Goal: Task Accomplishment & Management: Manage account settings

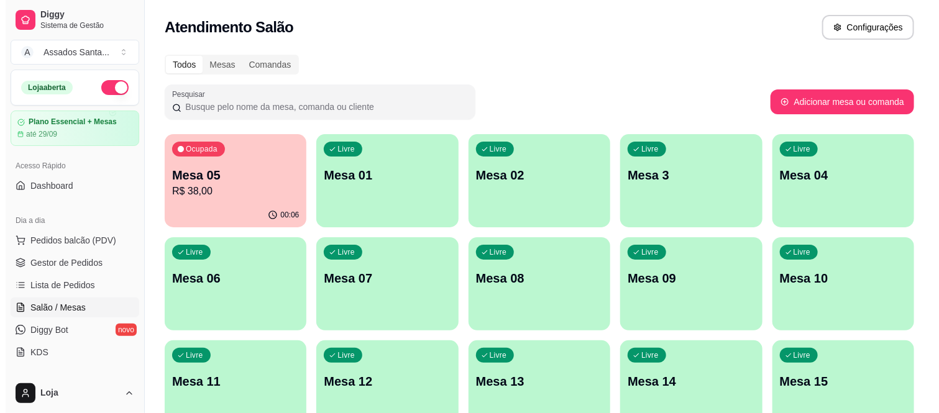
scroll to position [69, 0]
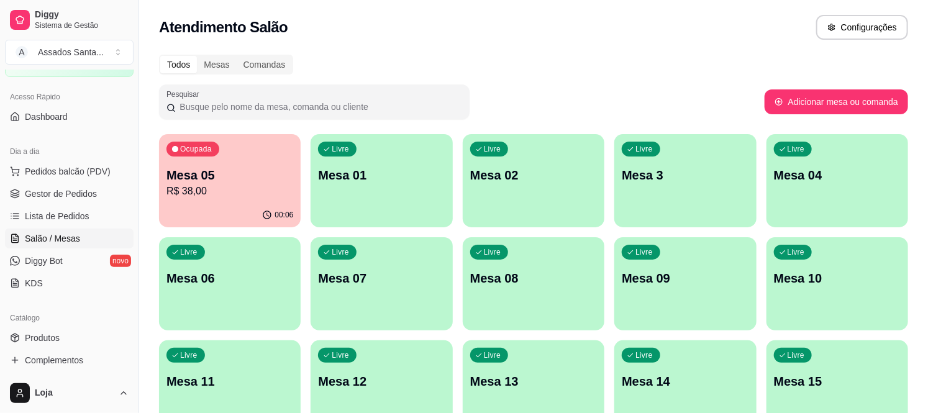
click at [201, 179] on p "Mesa 05" at bounding box center [229, 174] width 127 height 17
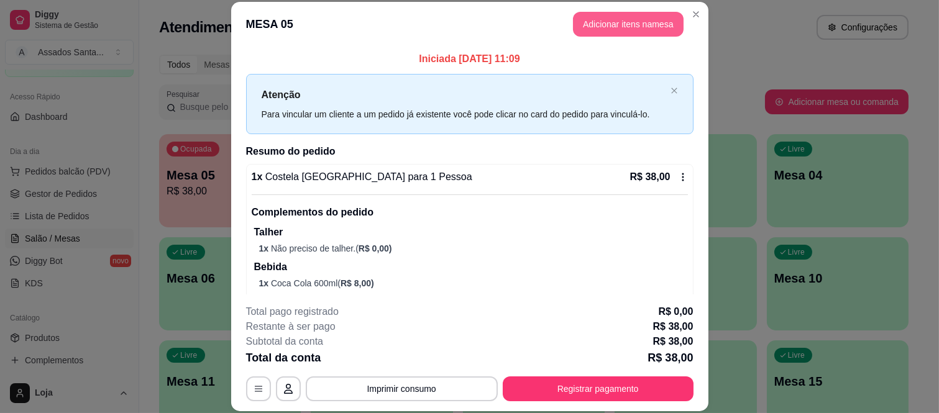
click at [578, 32] on button "Adicionar itens na mesa" at bounding box center [628, 24] width 111 height 25
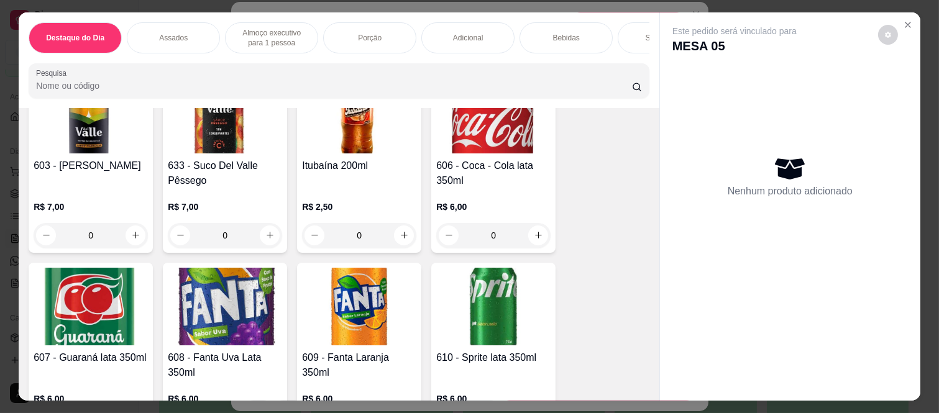
scroll to position [2484, 0]
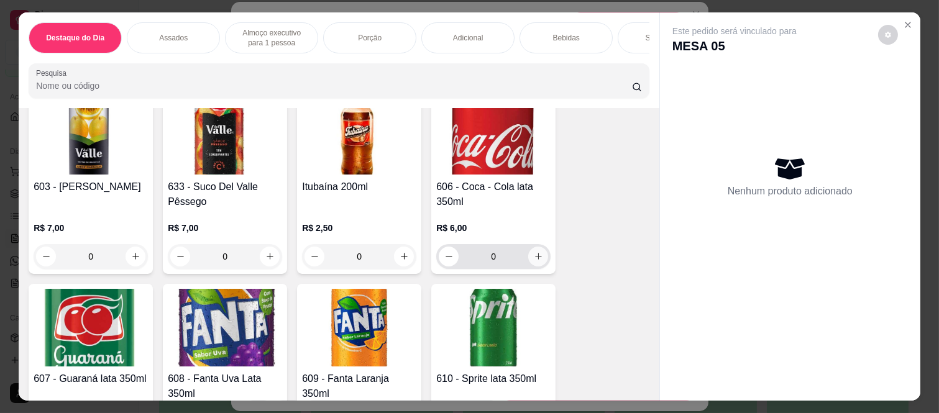
click at [534, 252] on icon "increase-product-quantity" at bounding box center [538, 256] width 9 height 9
type input "1"
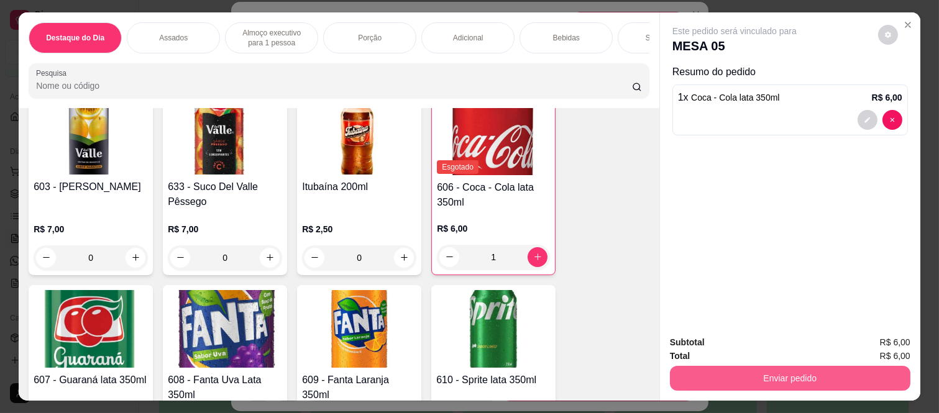
click at [861, 376] on button "Enviar pedido" at bounding box center [790, 378] width 240 height 25
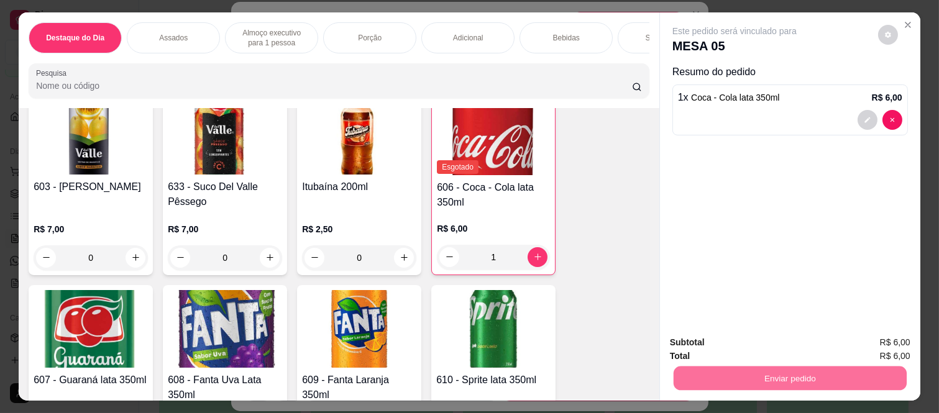
click at [773, 346] on button "Não registrar e enviar pedido" at bounding box center [747, 343] width 129 height 24
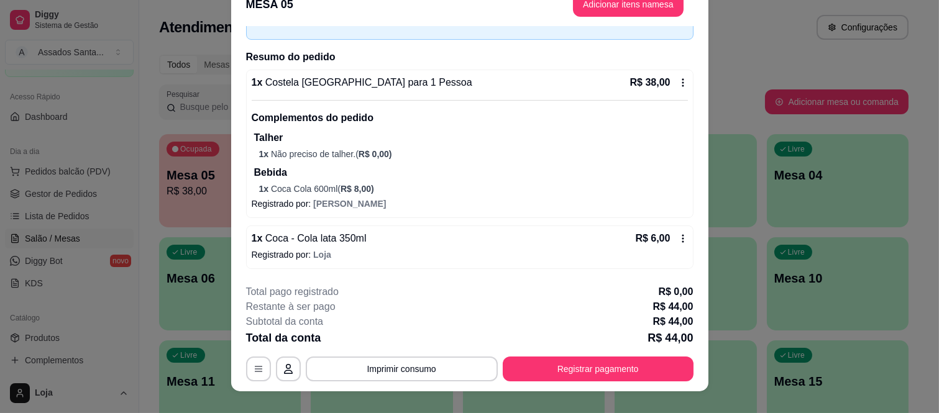
scroll to position [38, 0]
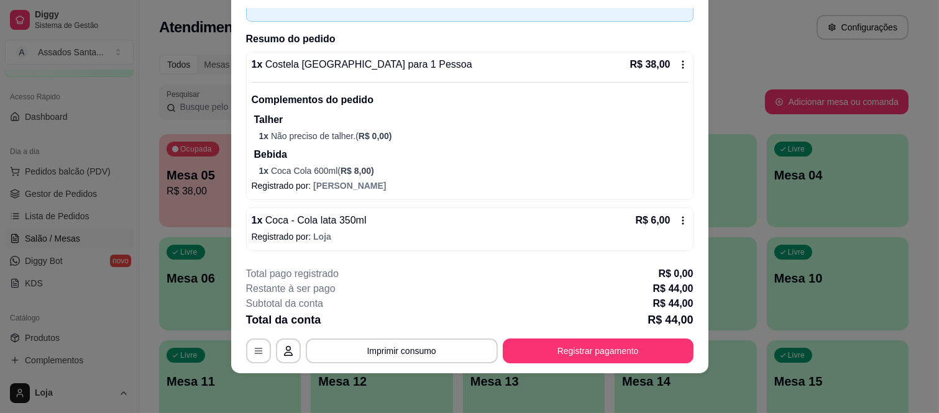
click at [357, 170] on span "R$ 8,00 )" at bounding box center [357, 171] width 34 height 10
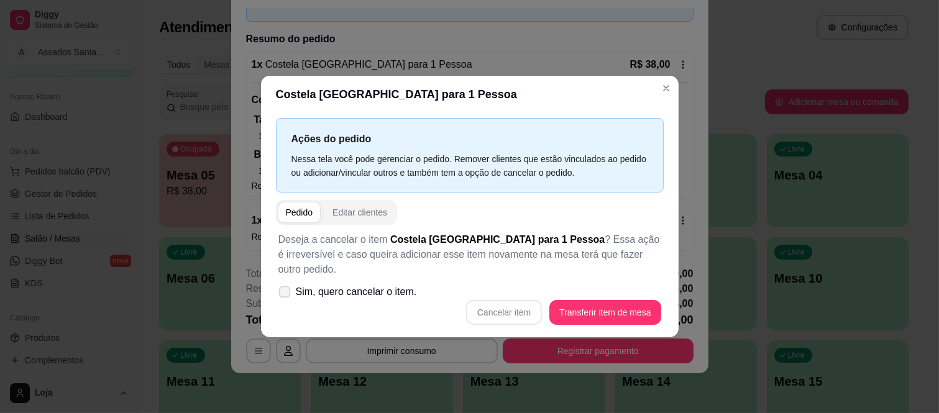
click at [288, 288] on icon at bounding box center [284, 291] width 9 height 7
click at [286, 294] on input "Sim, quero cancelar o item." at bounding box center [282, 298] width 8 height 8
checkbox input "true"
click at [522, 301] on button "Cancelar item" at bounding box center [504, 312] width 74 height 24
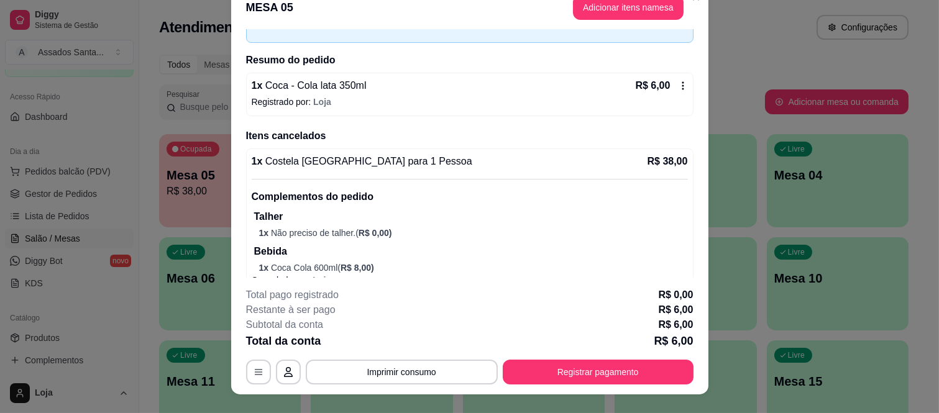
scroll to position [0, 0]
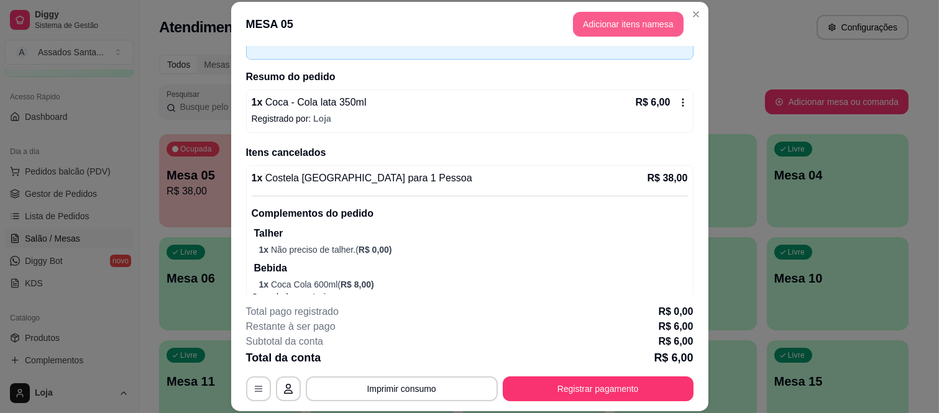
click at [585, 34] on button "Adicionar itens na mesa" at bounding box center [628, 24] width 111 height 25
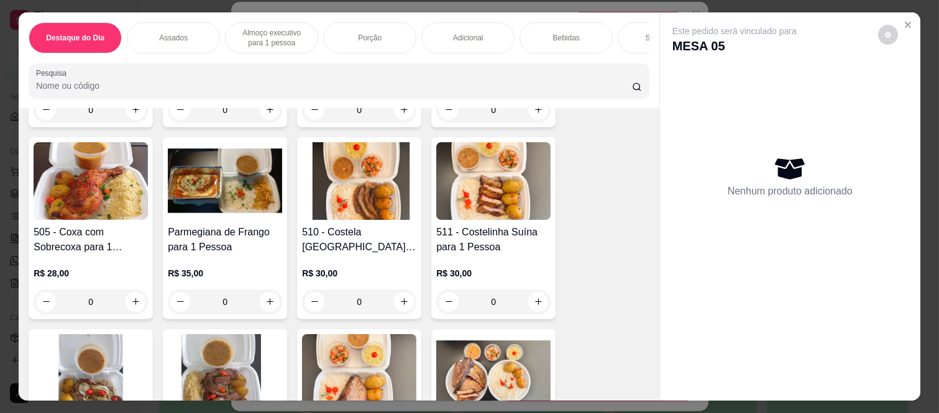
scroll to position [1035, 0]
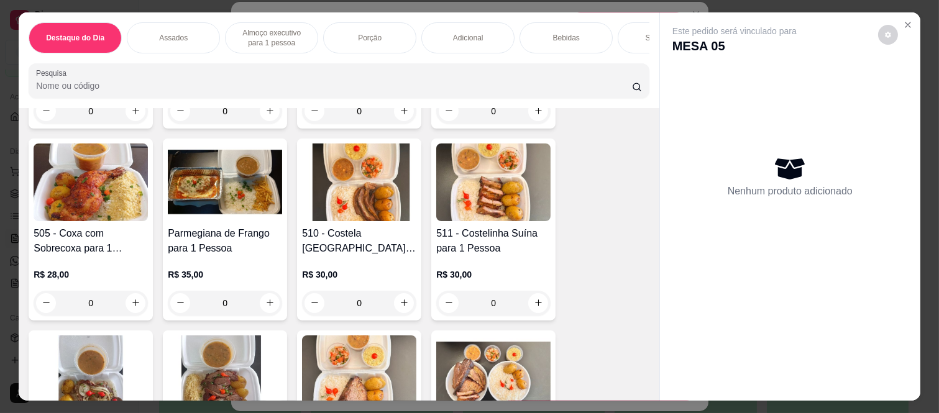
click at [398, 293] on div "0" at bounding box center [359, 303] width 114 height 25
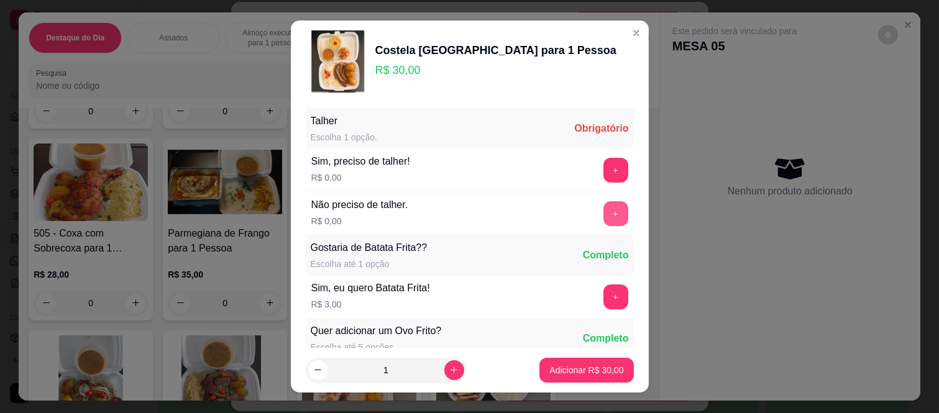
click at [603, 210] on button "+" at bounding box center [615, 213] width 25 height 25
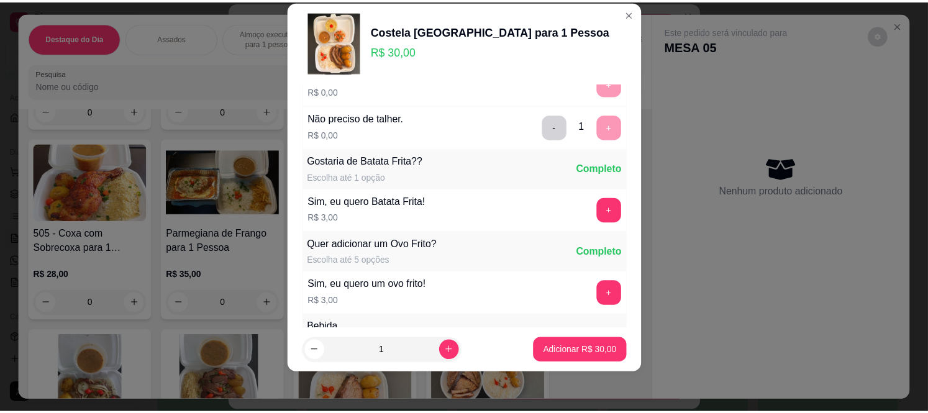
scroll to position [133, 0]
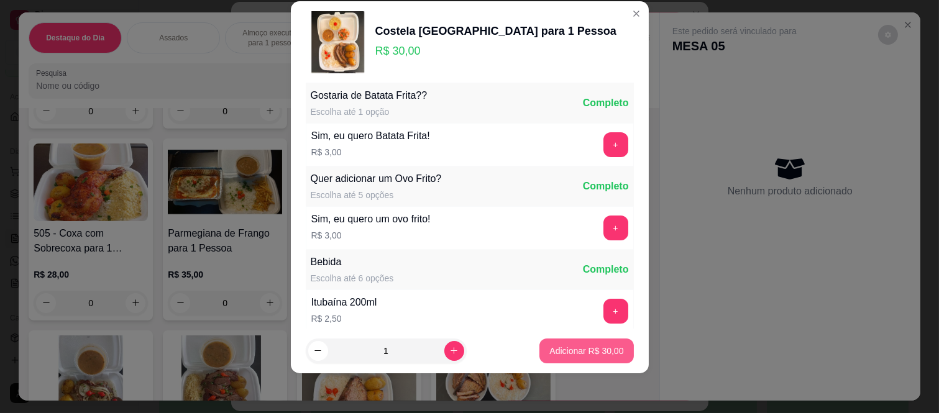
click at [588, 351] on p "Adicionar R$ 30,00" at bounding box center [586, 351] width 74 height 12
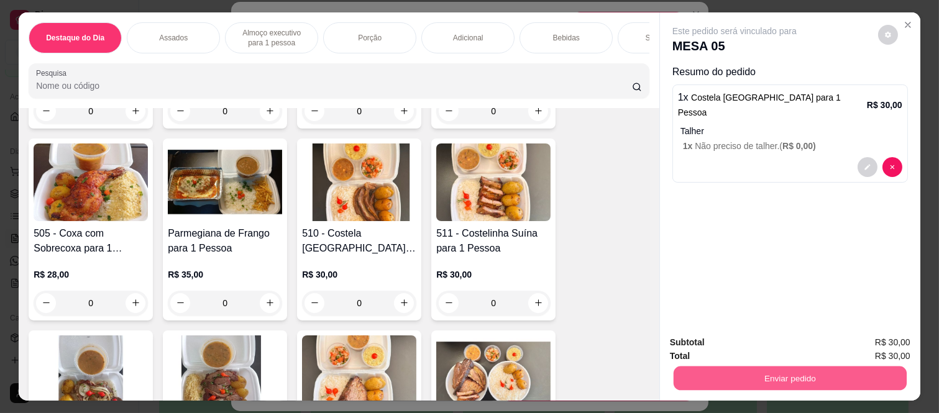
click at [842, 368] on button "Enviar pedido" at bounding box center [789, 378] width 233 height 24
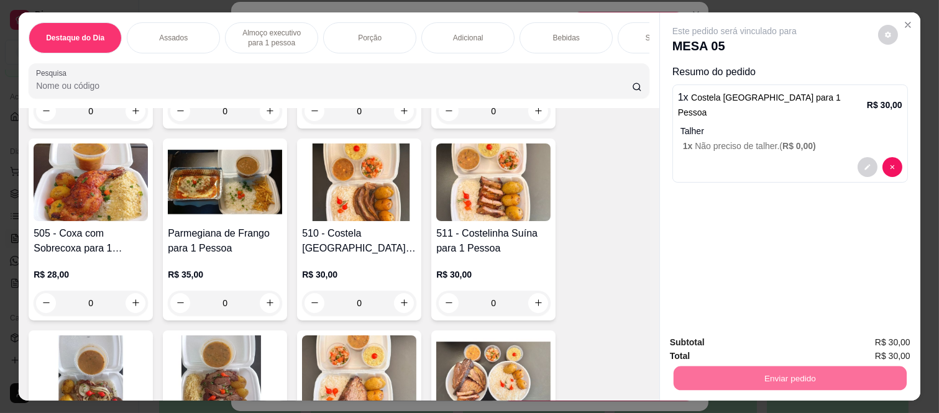
click at [773, 342] on button "Não registrar e enviar pedido" at bounding box center [747, 343] width 129 height 24
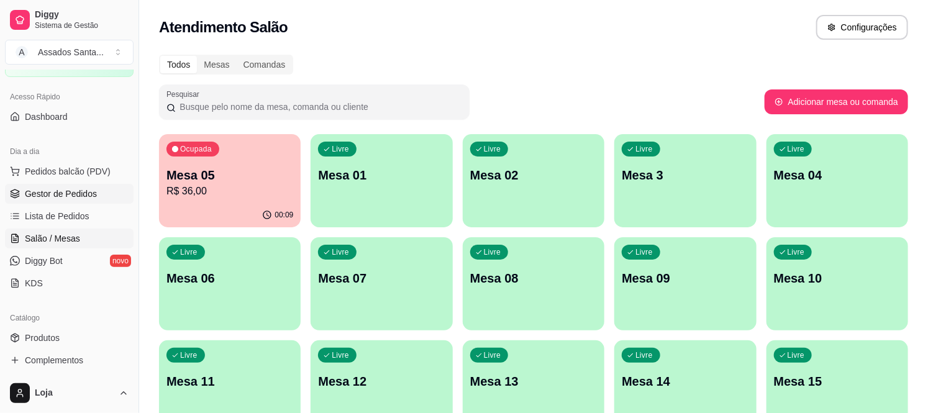
click at [46, 189] on span "Gestor de Pedidos" at bounding box center [61, 194] width 72 height 12
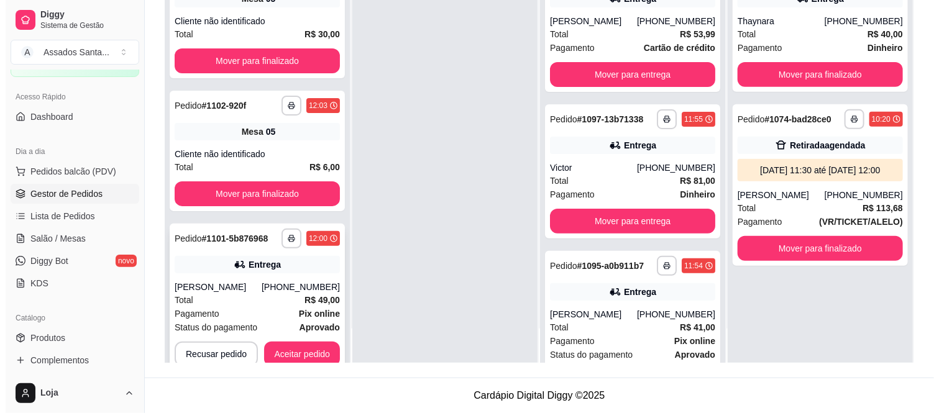
scroll to position [25, 0]
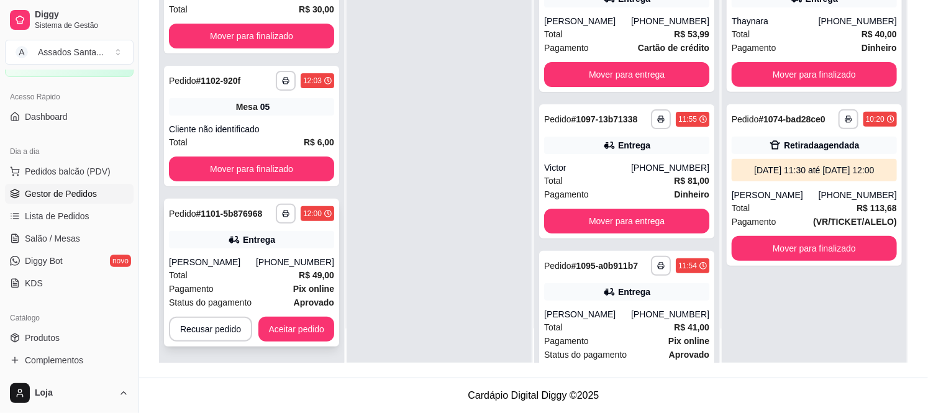
click at [273, 258] on div "[PHONE_NUMBER]" at bounding box center [295, 262] width 78 height 12
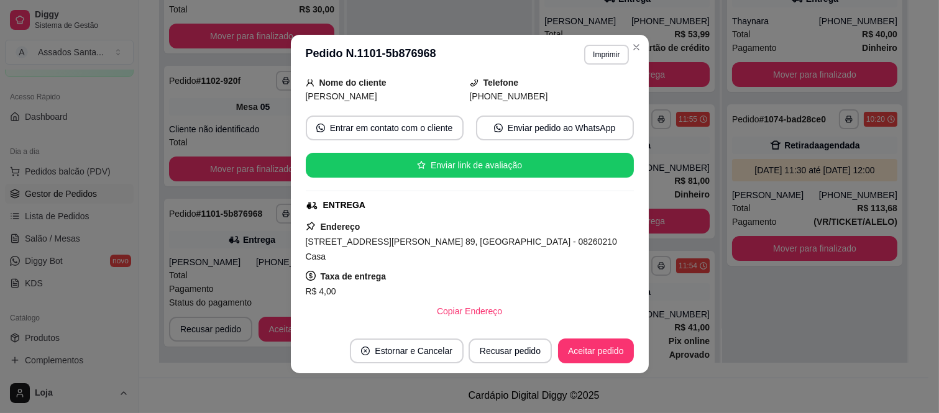
scroll to position [199, 0]
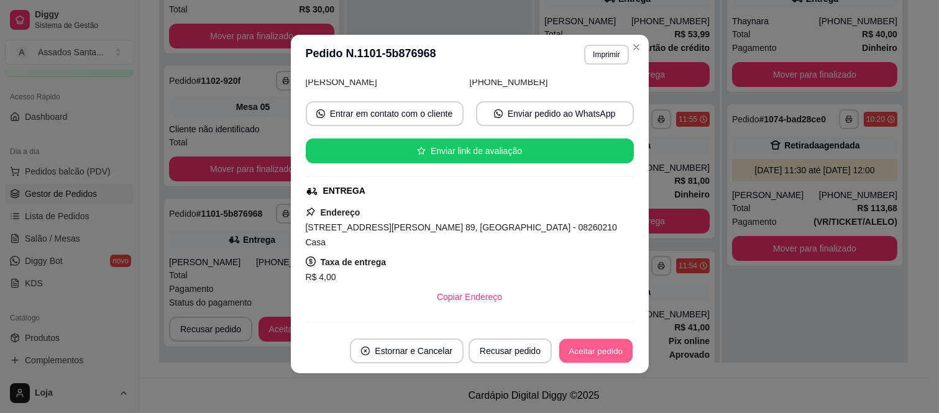
click at [597, 350] on button "Aceitar pedido" at bounding box center [595, 351] width 73 height 24
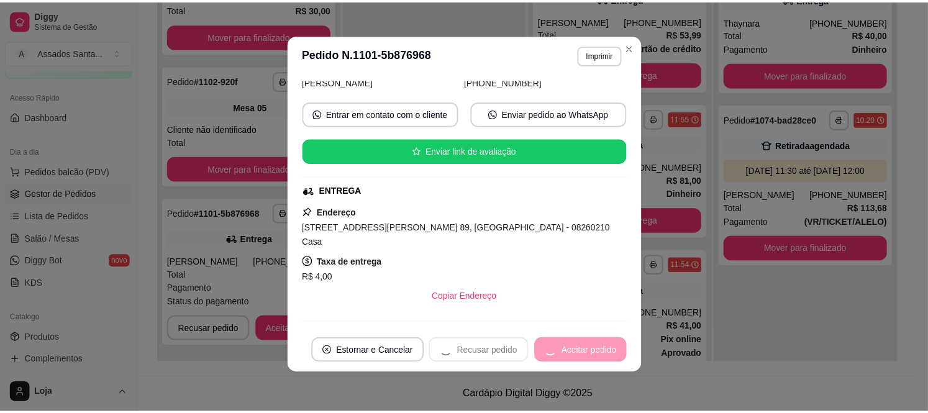
scroll to position [0, 0]
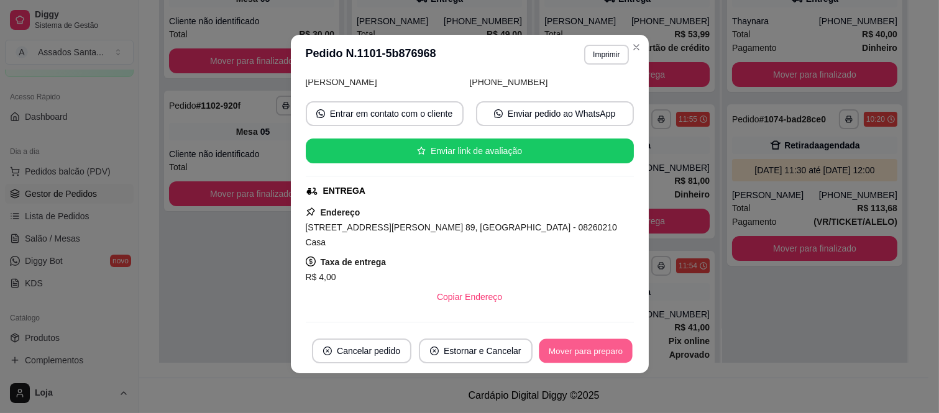
click at [591, 352] on button "Mover para preparo" at bounding box center [585, 351] width 93 height 24
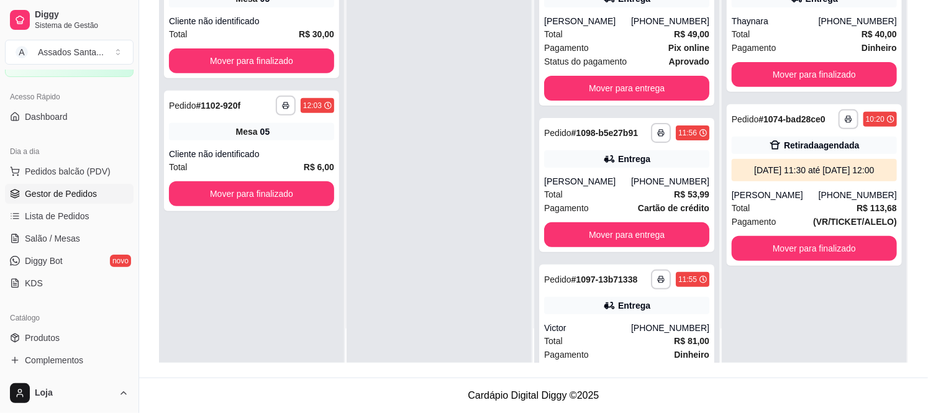
click at [420, 212] on div at bounding box center [439, 156] width 185 height 413
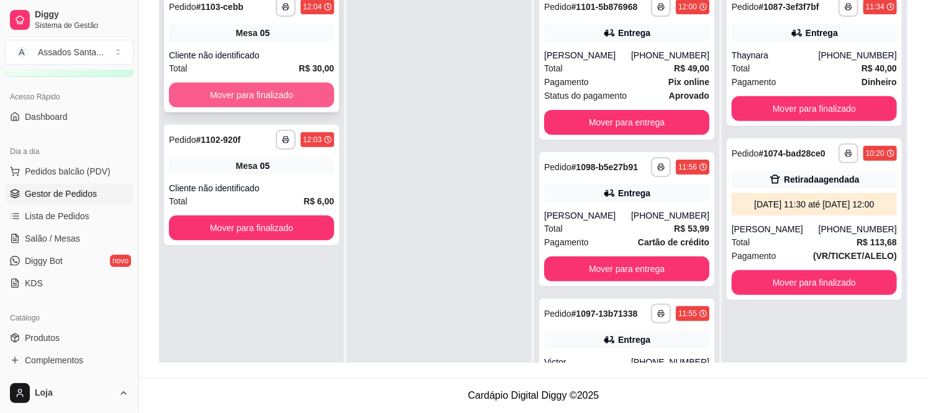
click at [270, 99] on button "Mover para finalizado" at bounding box center [251, 95] width 165 height 25
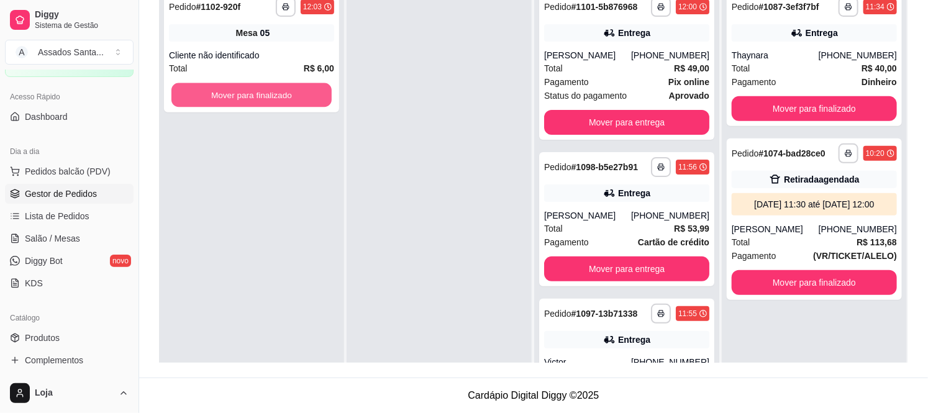
click at [270, 99] on button "Mover para finalizado" at bounding box center [251, 95] width 160 height 24
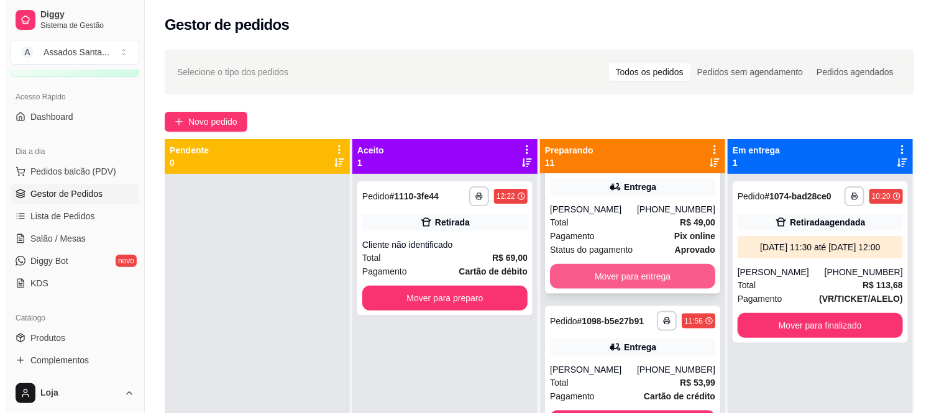
scroll to position [552, 0]
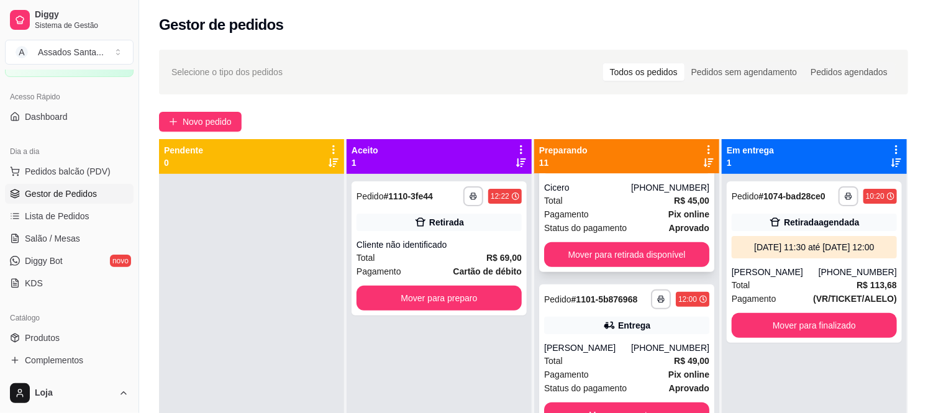
click at [599, 194] on div "Cicero" at bounding box center [587, 187] width 87 height 12
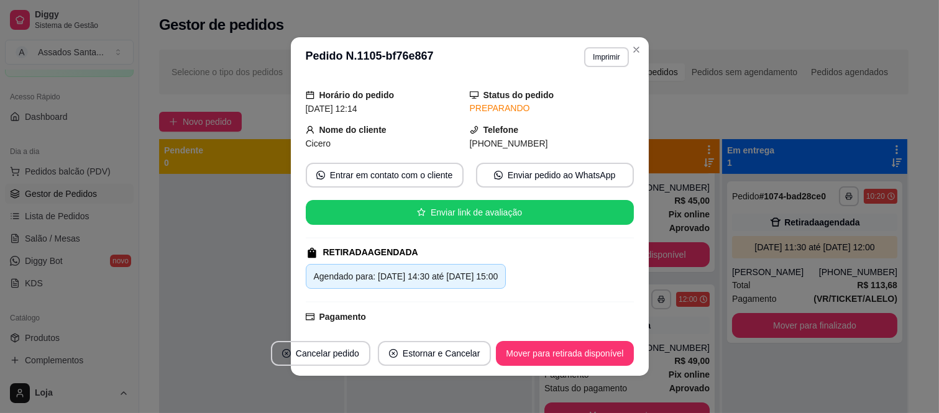
scroll to position [0, 0]
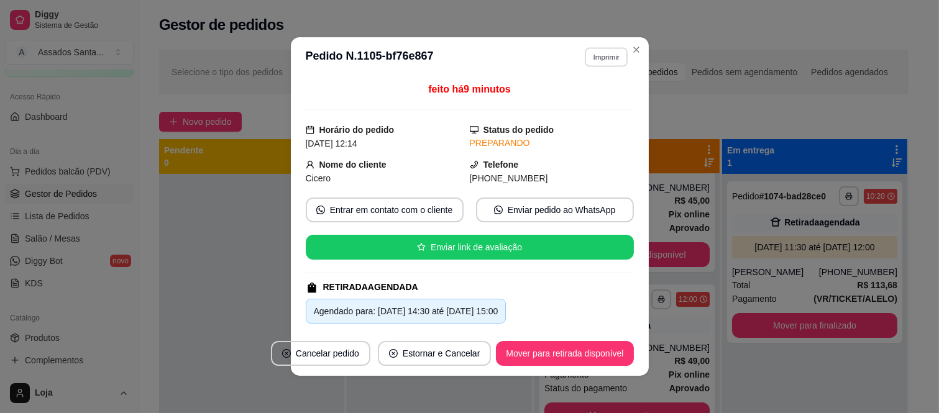
click at [601, 55] on button "Imprimir" at bounding box center [605, 56] width 43 height 19
click at [575, 101] on button "IMPRESSORA caixa" at bounding box center [579, 100] width 87 height 19
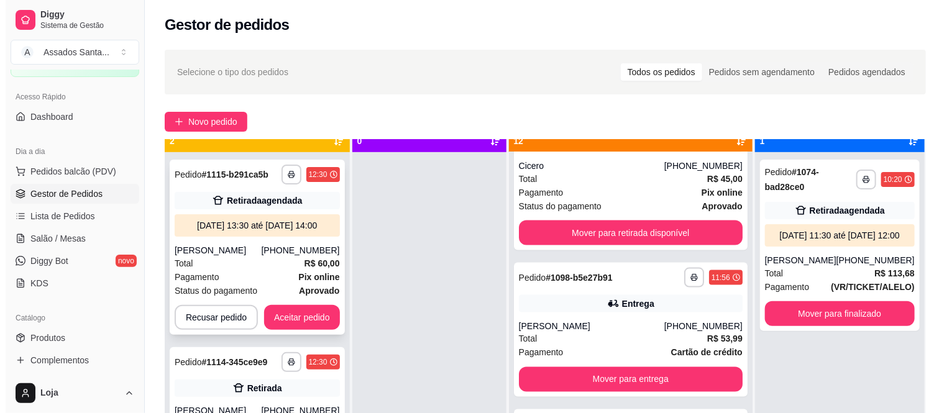
scroll to position [34, 0]
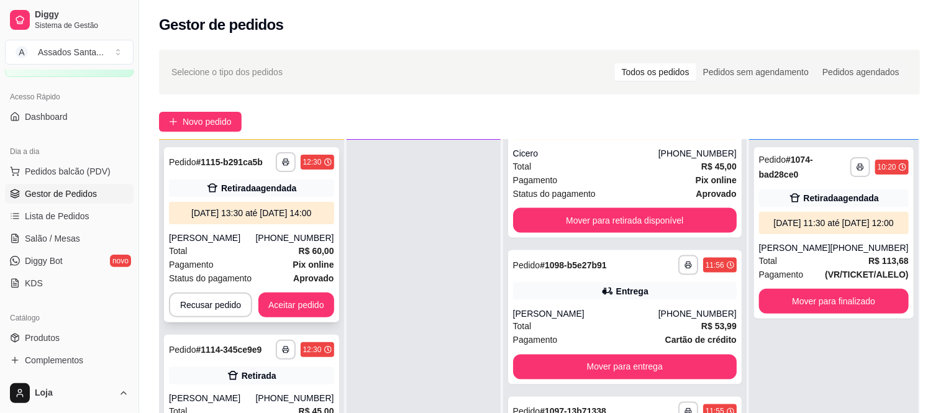
click at [244, 258] on div "Total R$ 60,00" at bounding box center [251, 251] width 165 height 14
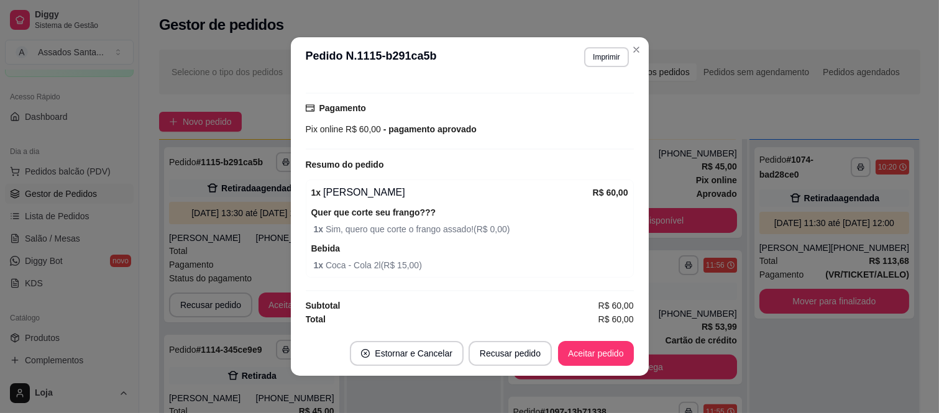
scroll to position [245, 0]
click at [593, 353] on button "Aceitar pedido" at bounding box center [596, 353] width 76 height 25
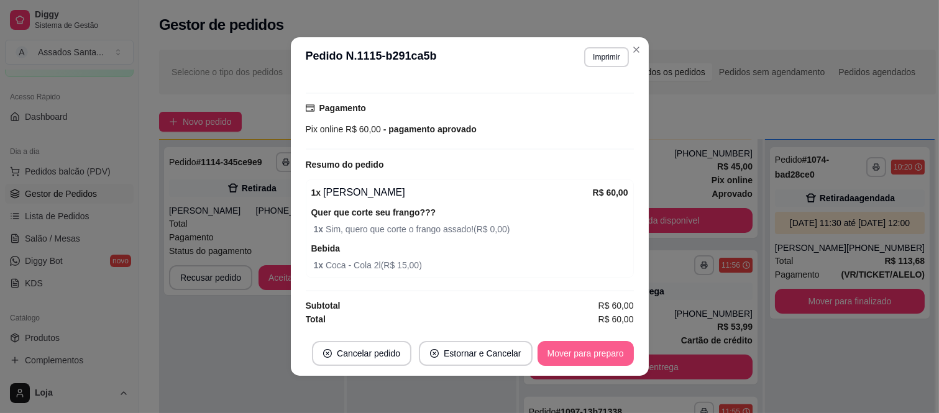
click at [578, 355] on button "Mover para preparo" at bounding box center [585, 353] width 96 height 25
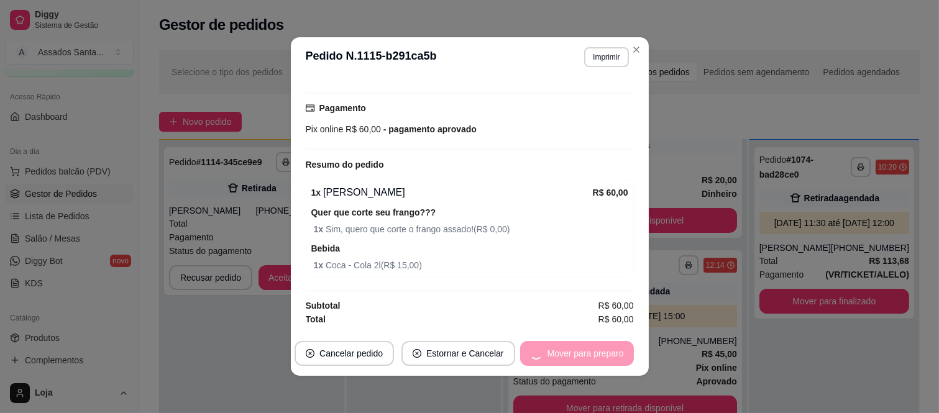
scroll to position [1058, 0]
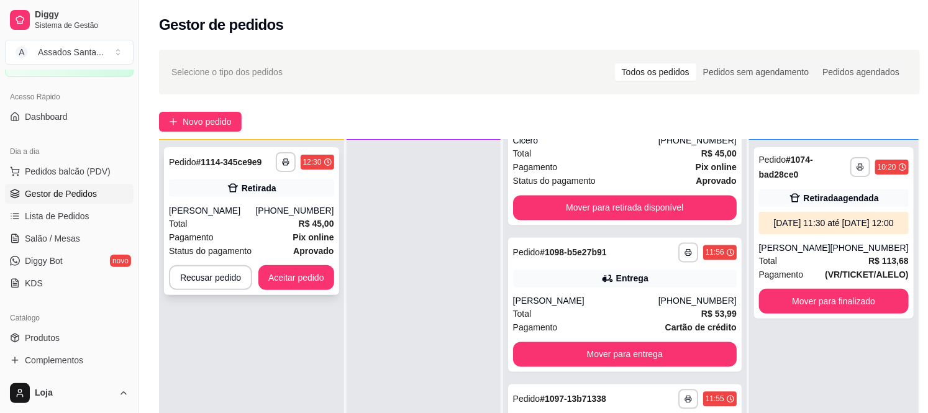
click at [242, 227] on div "Total R$ 45,00" at bounding box center [251, 224] width 165 height 14
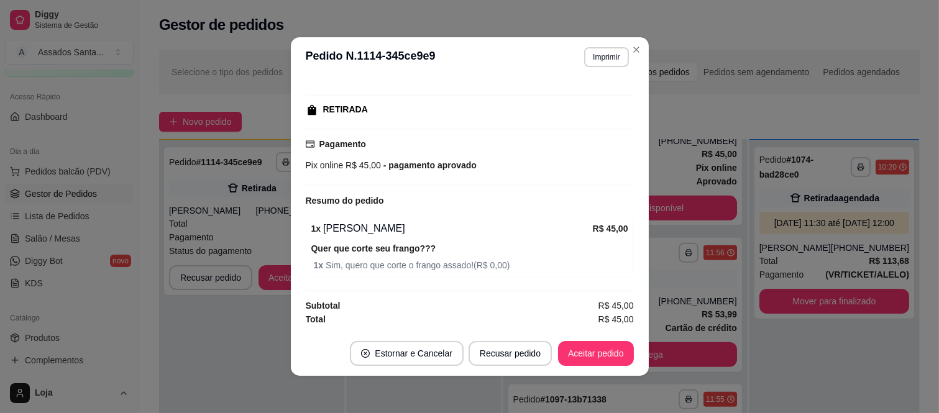
scroll to position [2, 0]
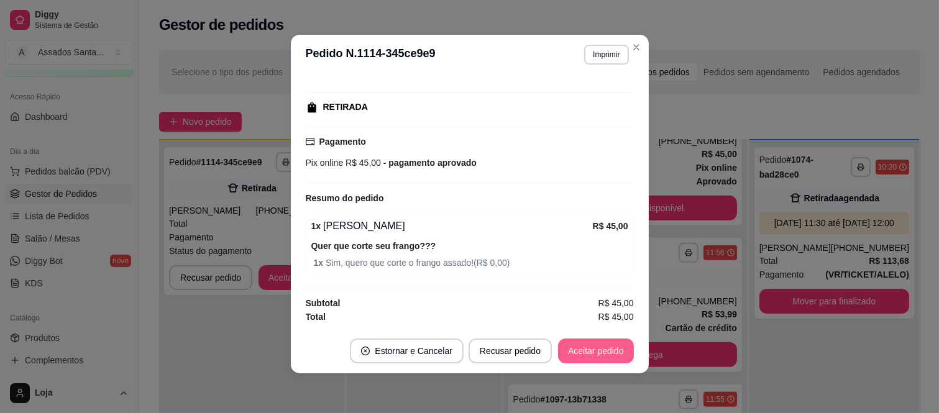
click at [599, 348] on button "Aceitar pedido" at bounding box center [596, 351] width 76 height 25
click at [583, 351] on button "Aceitar pedido" at bounding box center [595, 351] width 73 height 24
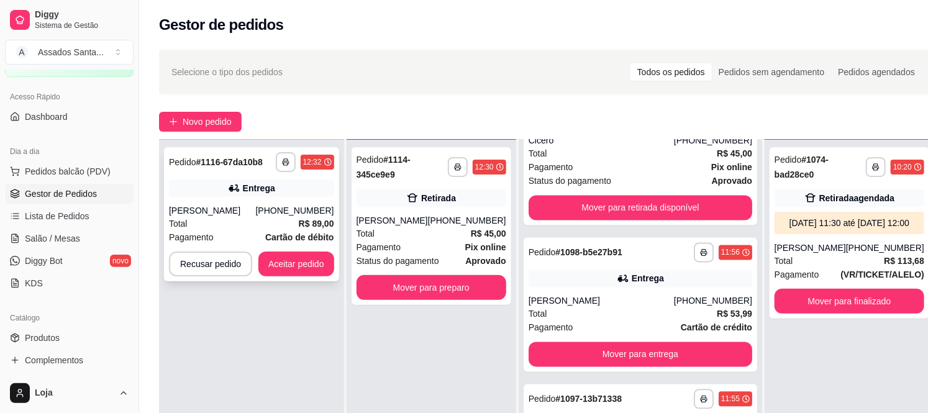
click at [206, 208] on div "[PERSON_NAME]" at bounding box center [212, 210] width 87 height 12
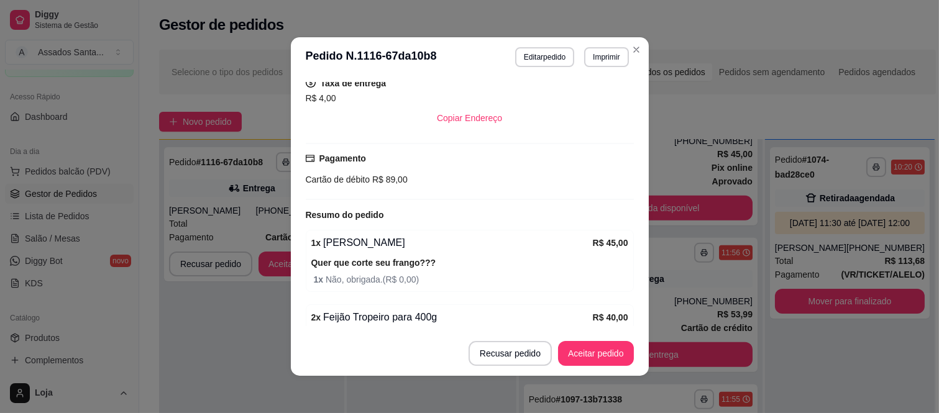
scroll to position [375, 0]
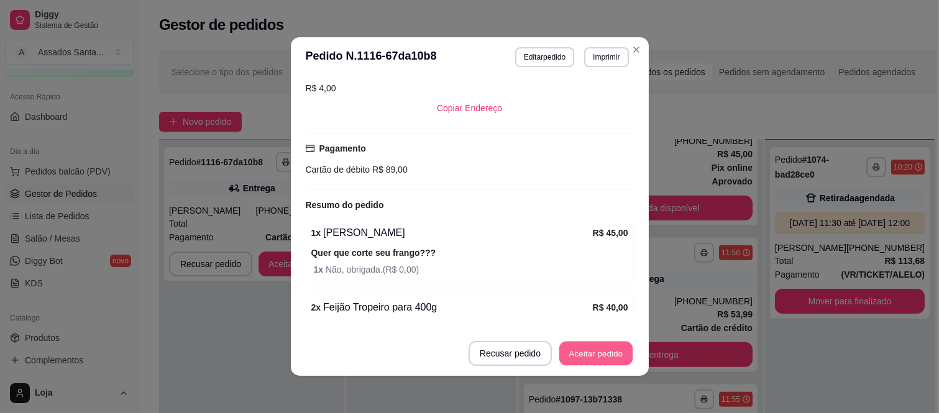
click at [598, 358] on button "Aceitar pedido" at bounding box center [595, 354] width 73 height 24
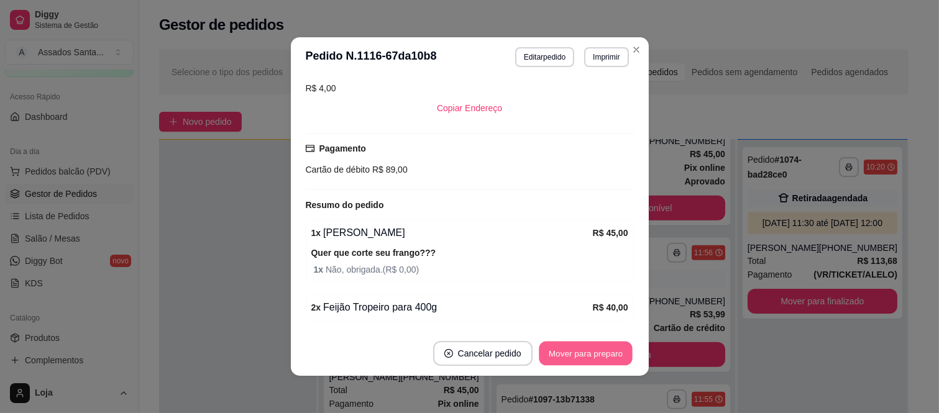
click at [573, 355] on button "Mover para preparo" at bounding box center [585, 354] width 93 height 24
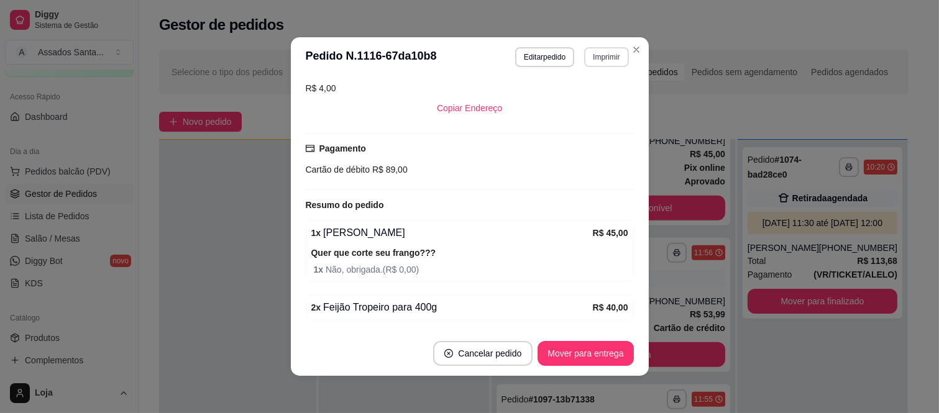
click at [602, 58] on button "Imprimir" at bounding box center [606, 57] width 44 height 20
click at [581, 102] on button "IMPRESSORA caixa" at bounding box center [579, 101] width 90 height 20
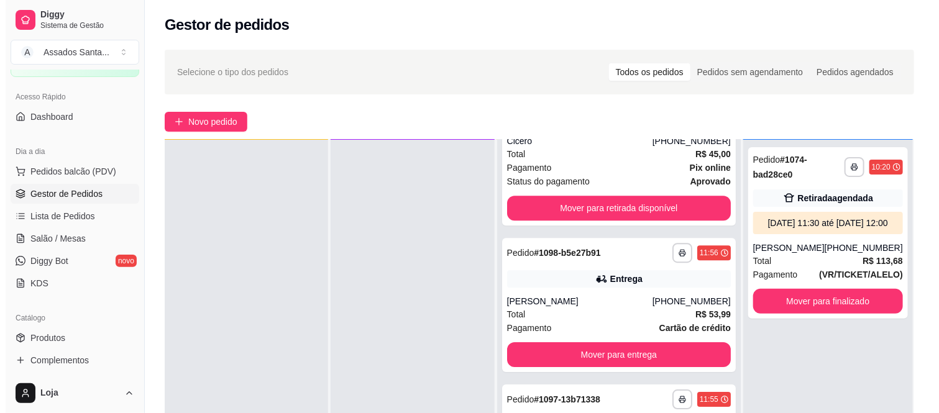
scroll to position [0, 0]
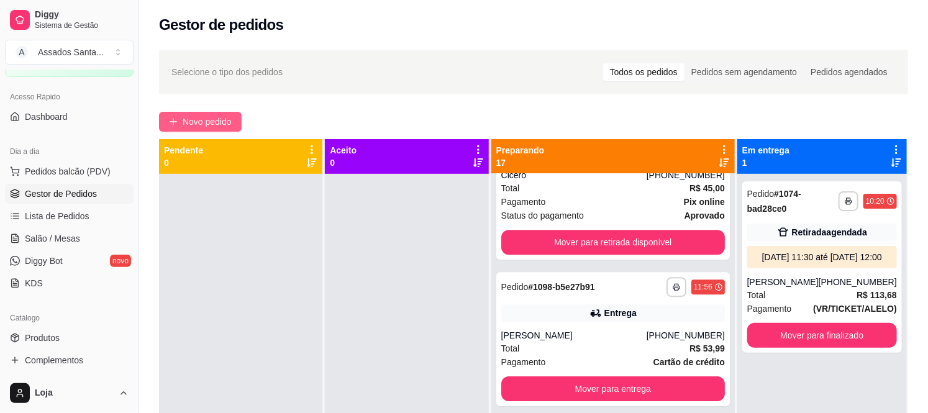
click at [185, 120] on span "Novo pedido" at bounding box center [207, 122] width 49 height 14
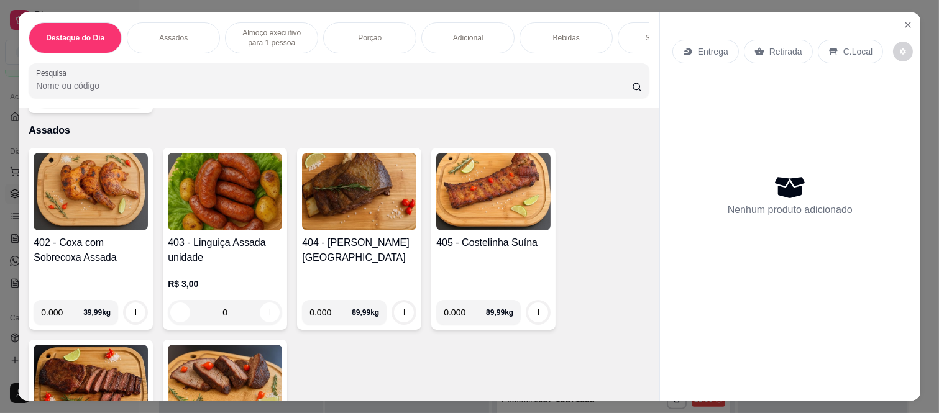
scroll to position [483, 0]
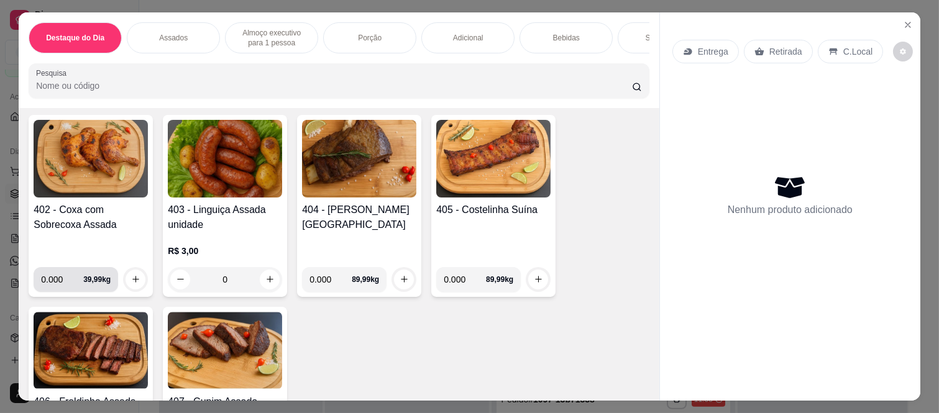
click at [58, 284] on input "0.000" at bounding box center [62, 279] width 42 height 25
type input "1.000"
click at [140, 284] on div at bounding box center [135, 279] width 25 height 25
click at [131, 284] on icon "increase-product-quantity" at bounding box center [135, 279] width 9 height 9
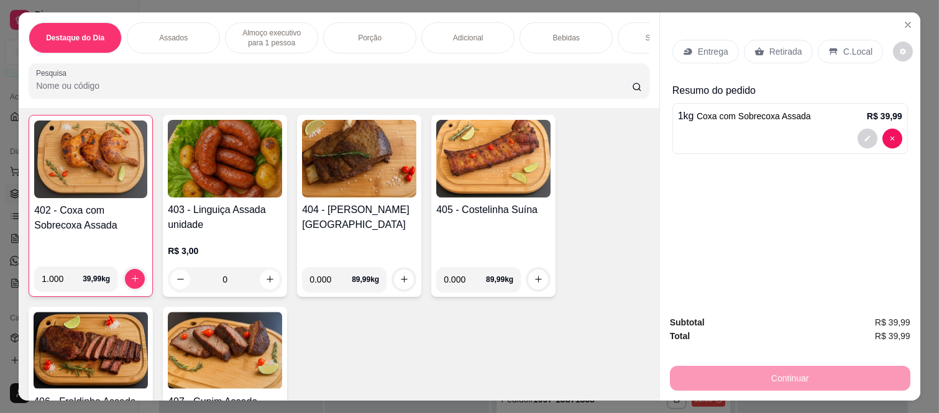
click at [758, 43] on div "Retirada" at bounding box center [777, 52] width 69 height 24
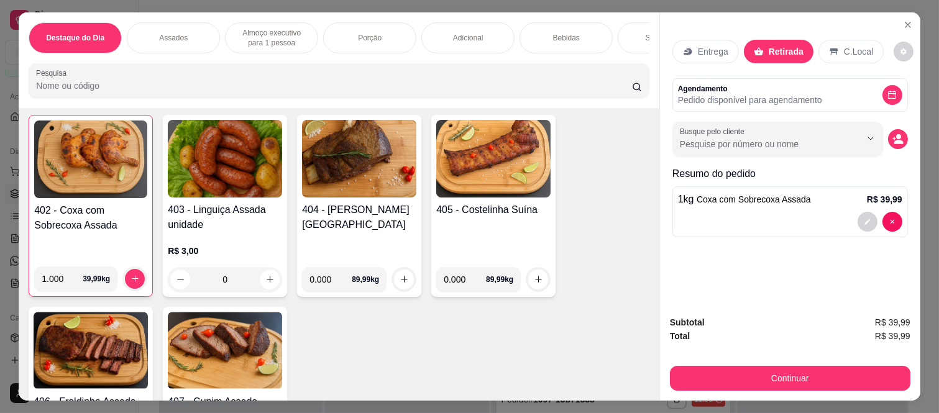
click at [725, 366] on button "Continuar" at bounding box center [790, 378] width 240 height 25
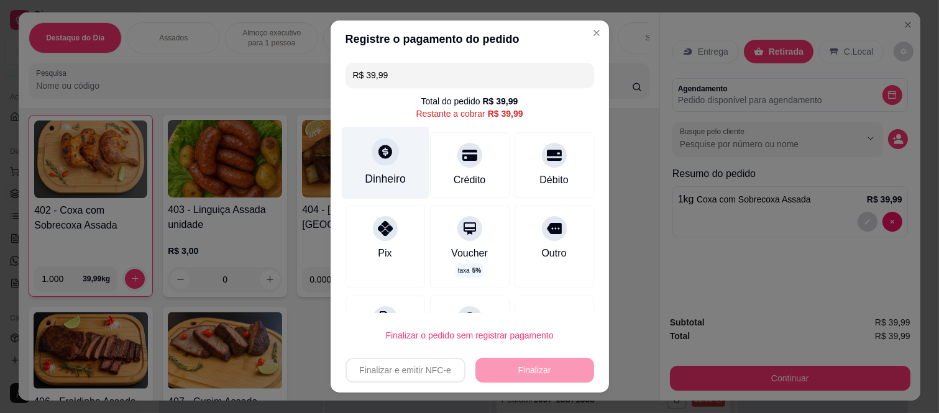
click at [342, 170] on div "Dinheiro" at bounding box center [385, 163] width 88 height 73
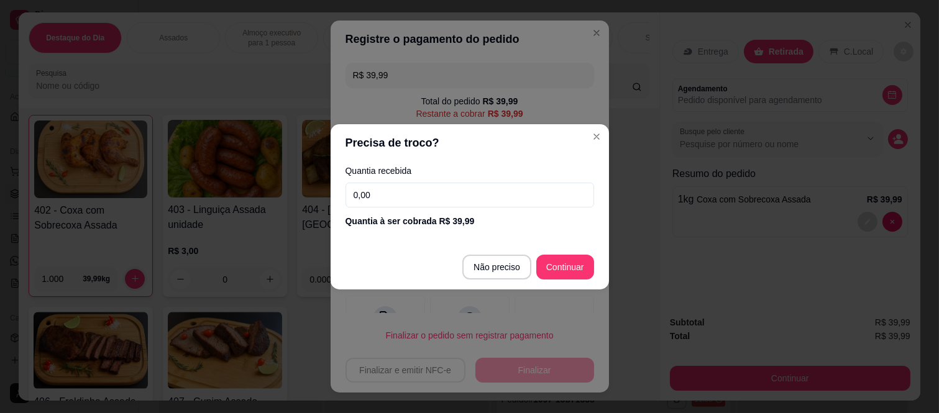
click at [382, 193] on input "0,00" at bounding box center [469, 195] width 248 height 25
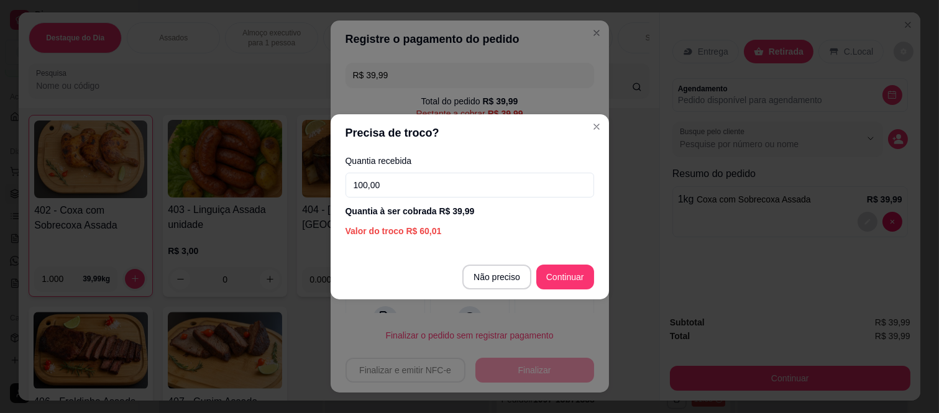
type input "100,00"
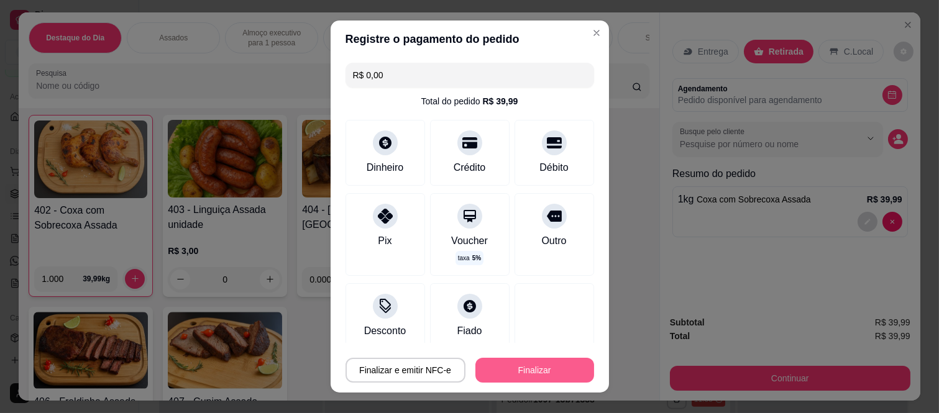
click at [545, 378] on button "Finalizar" at bounding box center [534, 370] width 119 height 25
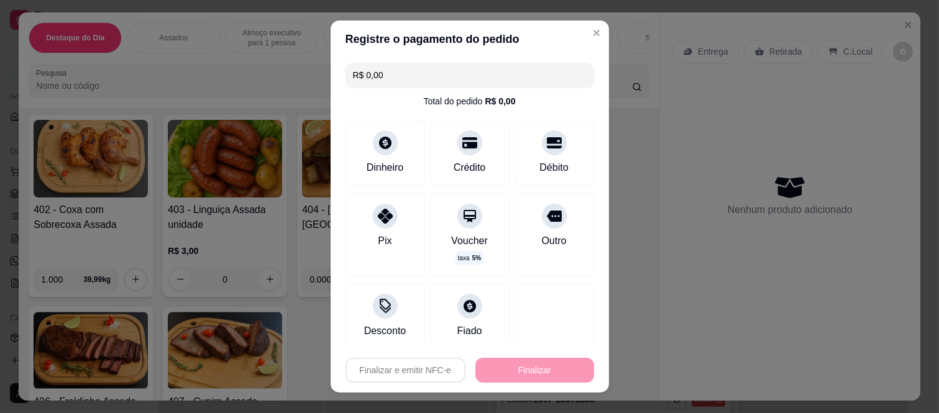
type input "-R$ 39,99"
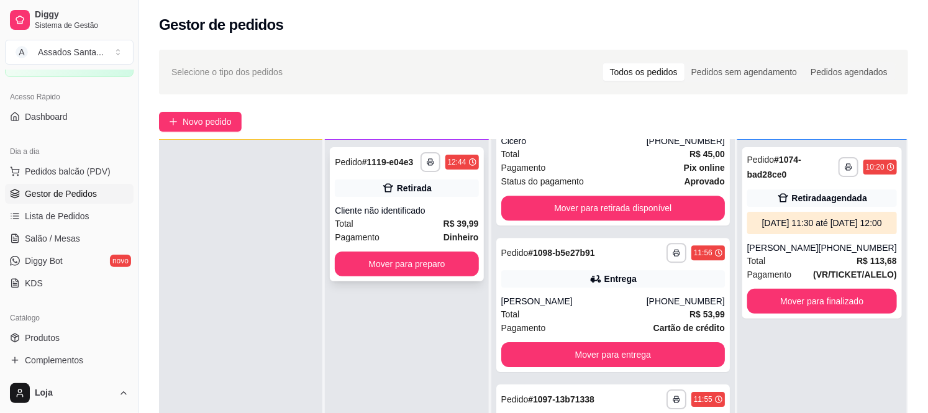
click at [451, 197] on div "**********" at bounding box center [406, 214] width 153 height 134
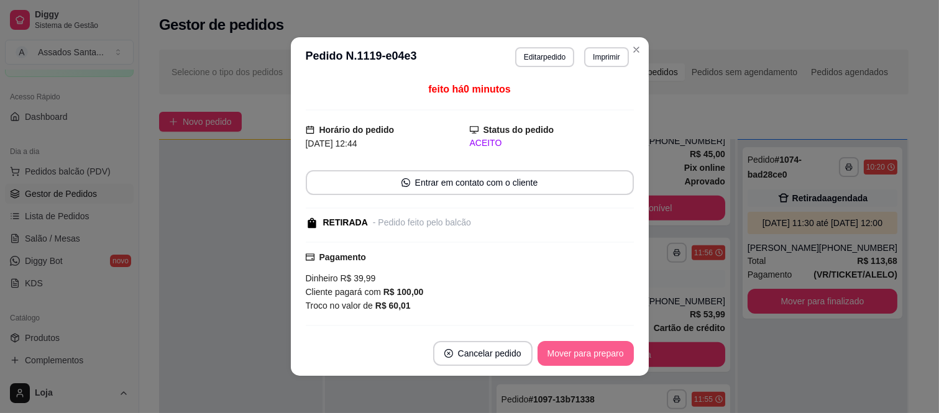
click at [573, 351] on button "Mover para preparo" at bounding box center [585, 353] width 96 height 25
click at [573, 351] on button "Mover para retirada disponível" at bounding box center [564, 353] width 137 height 25
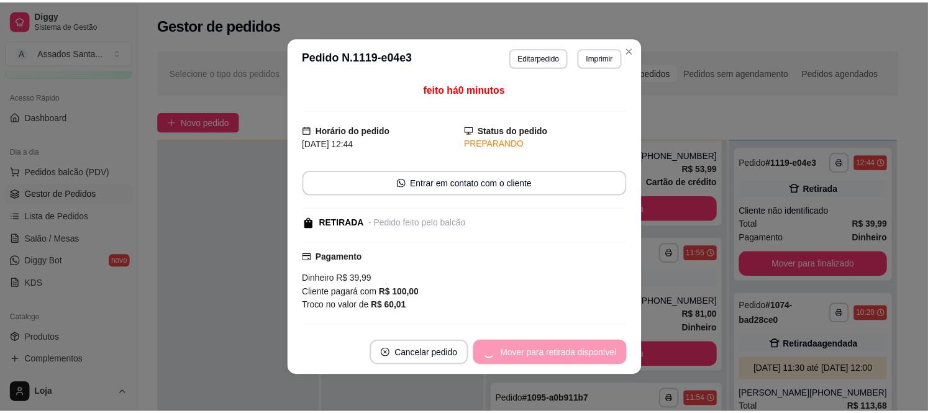
scroll to position [1658, 0]
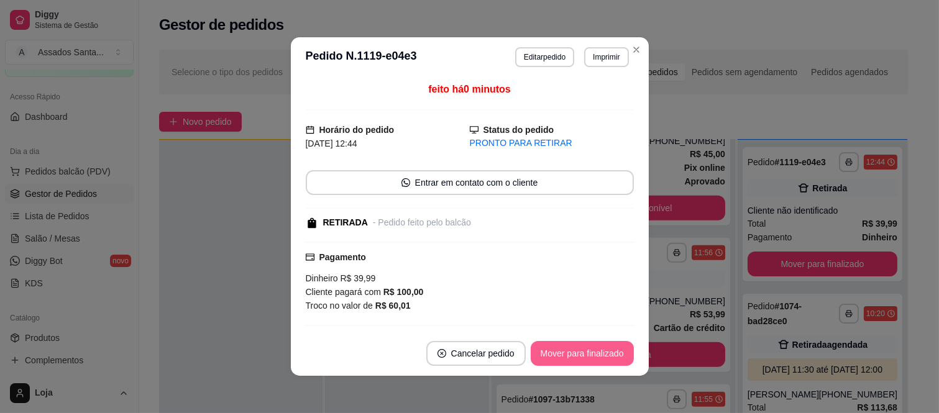
click at [583, 351] on button "Mover para finalizado" at bounding box center [581, 353] width 103 height 25
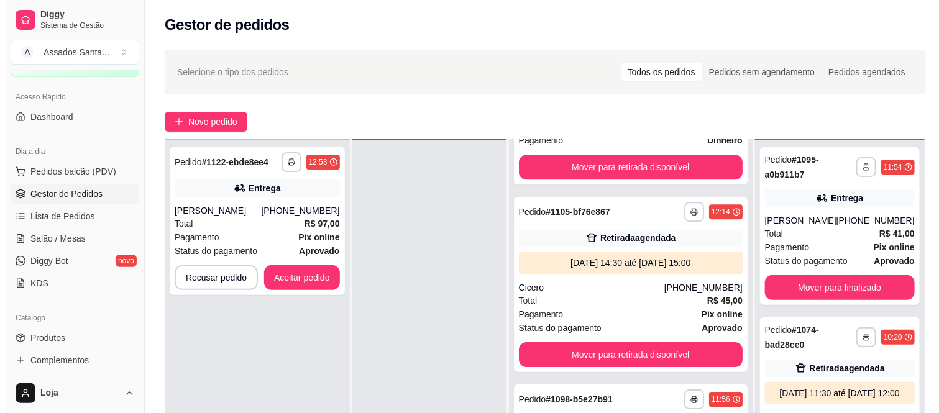
scroll to position [1804, 0]
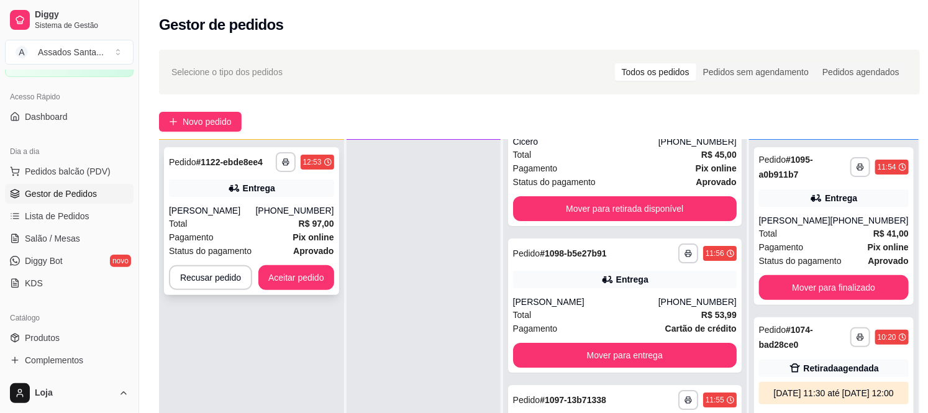
click at [237, 199] on div "**********" at bounding box center [251, 221] width 175 height 148
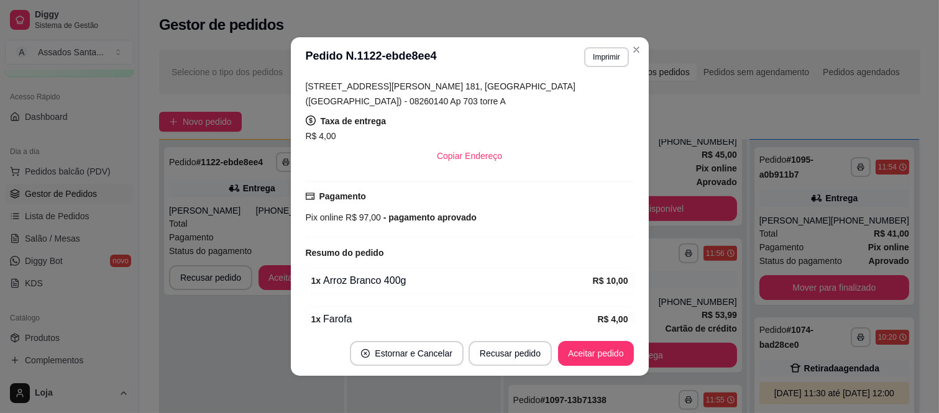
scroll to position [345, 0]
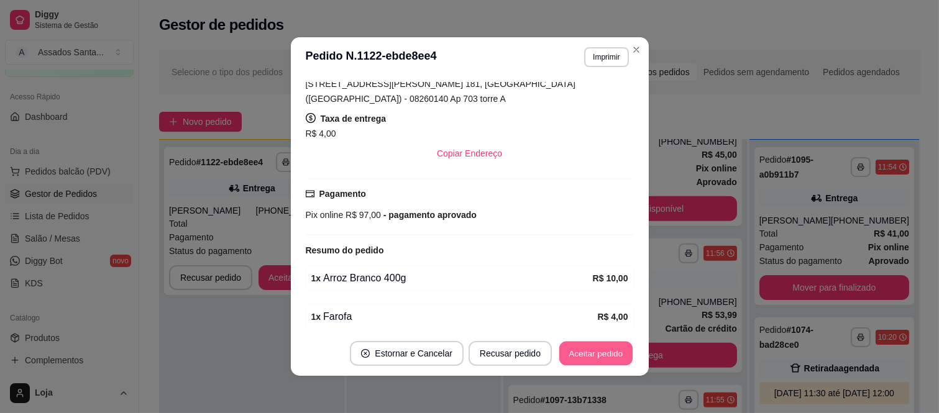
click at [576, 351] on button "Aceitar pedido" at bounding box center [595, 354] width 73 height 24
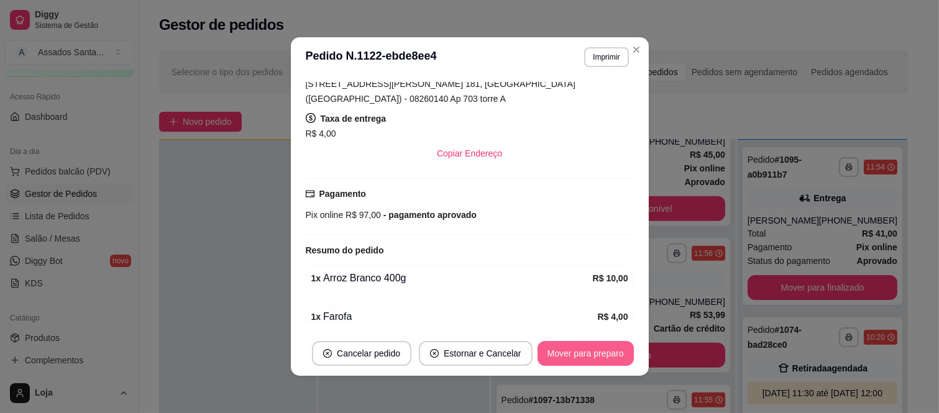
click at [580, 351] on button "Mover para preparo" at bounding box center [585, 353] width 96 height 25
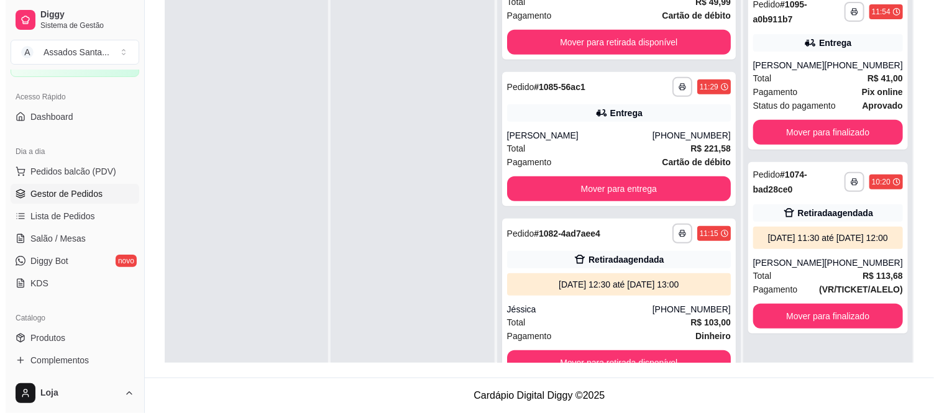
scroll to position [34, 0]
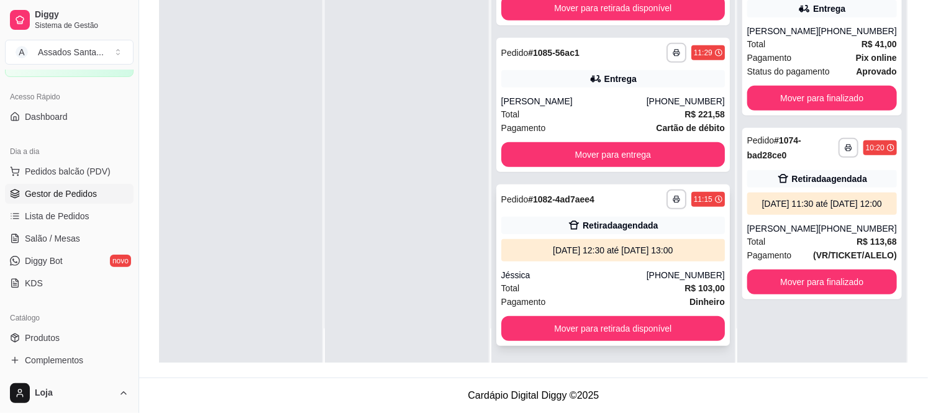
click at [588, 278] on div "Jéssica" at bounding box center [573, 275] width 145 height 12
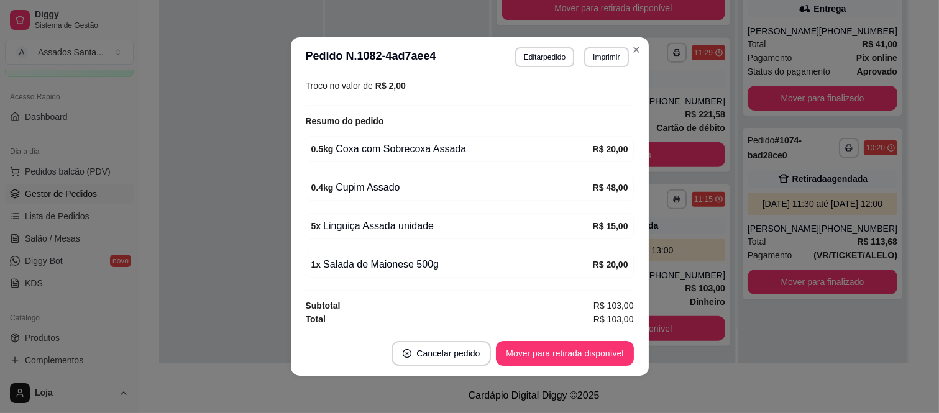
scroll to position [178, 0]
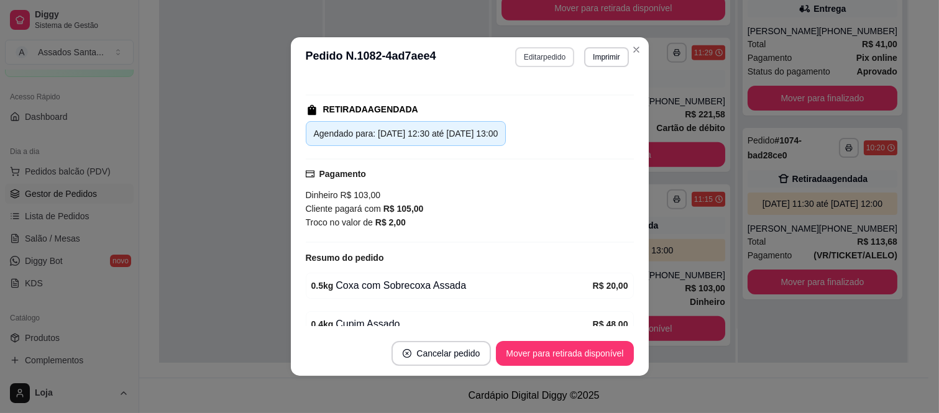
click at [558, 53] on button "Editar pedido" at bounding box center [544, 57] width 59 height 20
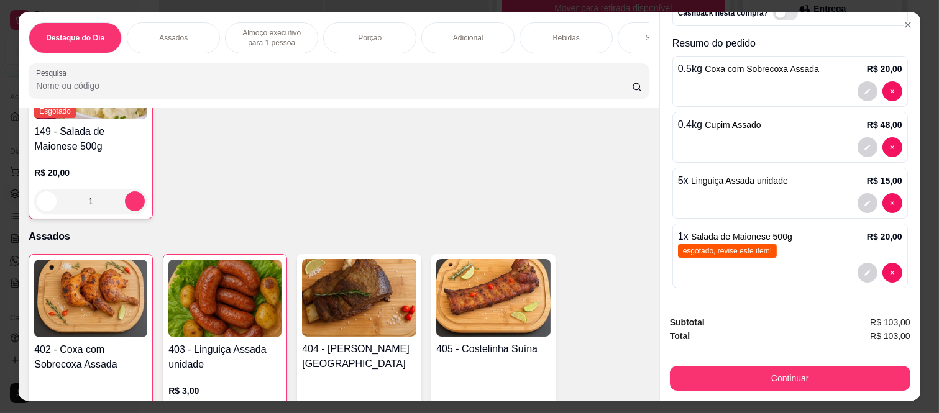
scroll to position [32, 0]
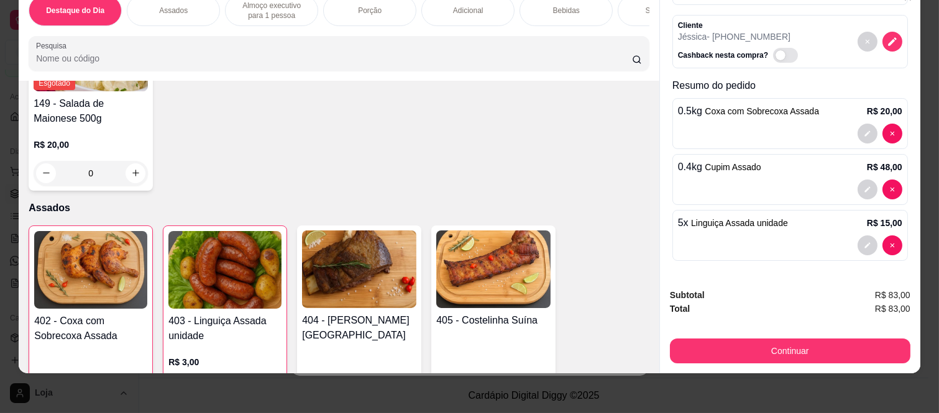
type input "0"
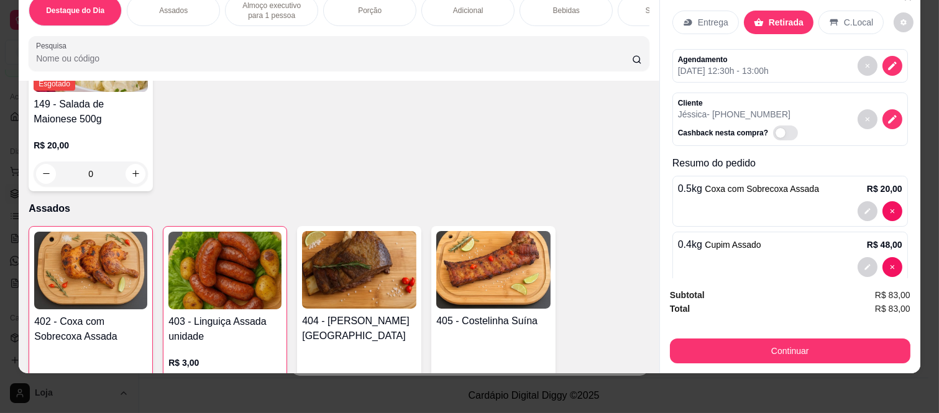
scroll to position [0, 0]
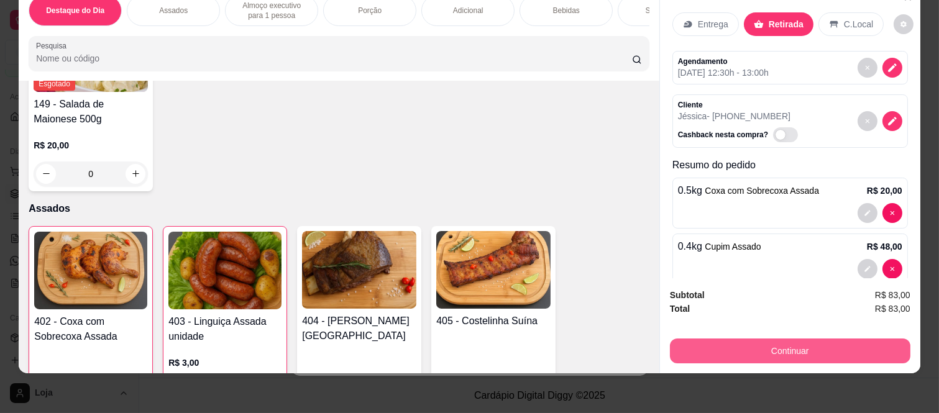
click at [750, 339] on button "Continuar" at bounding box center [790, 351] width 240 height 25
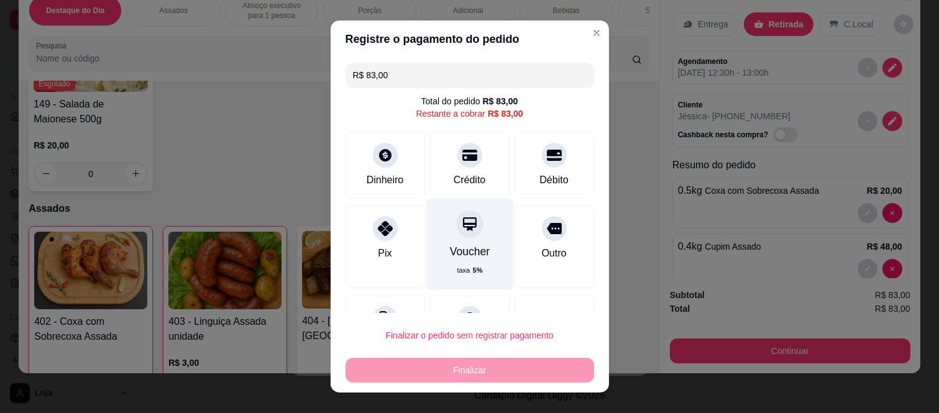
click at [461, 216] on icon at bounding box center [469, 224] width 16 height 16
type input "R$ 0,00"
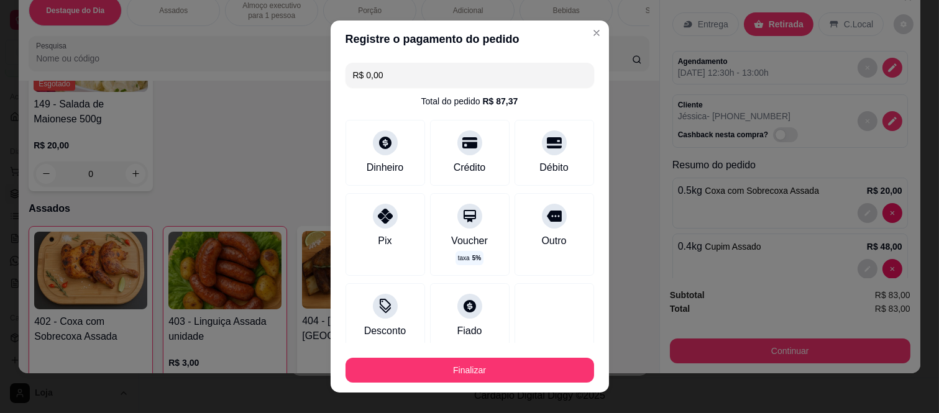
click at [529, 381] on button "Finalizar" at bounding box center [469, 370] width 248 height 25
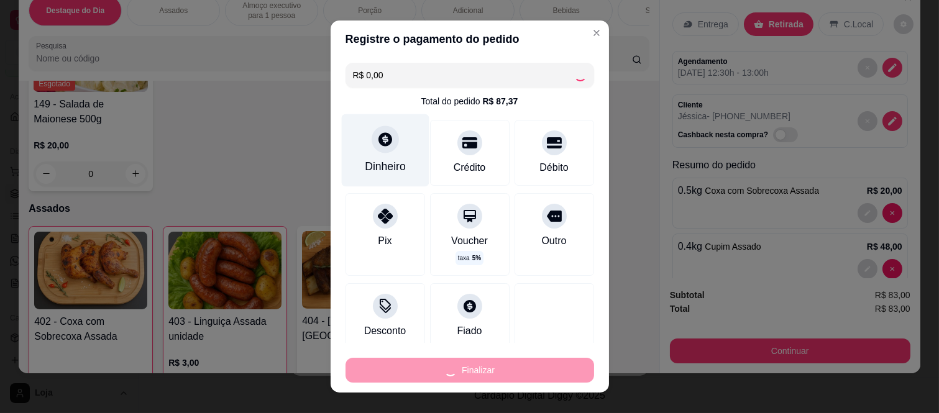
type input "0"
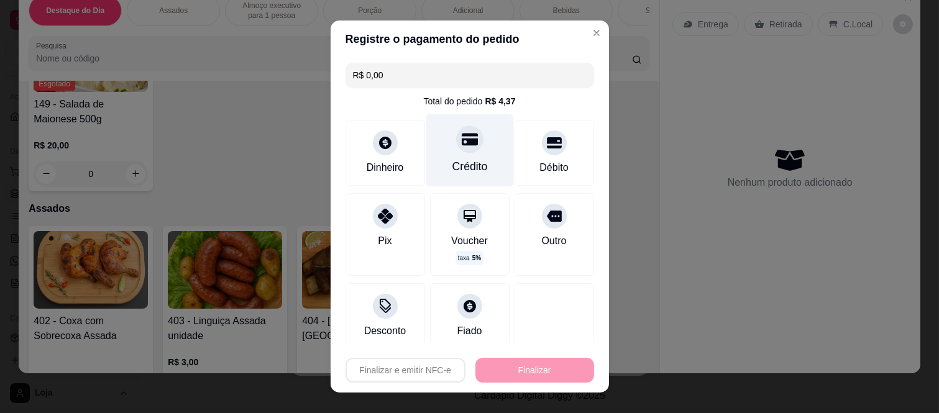
type input "-R$ 83,00"
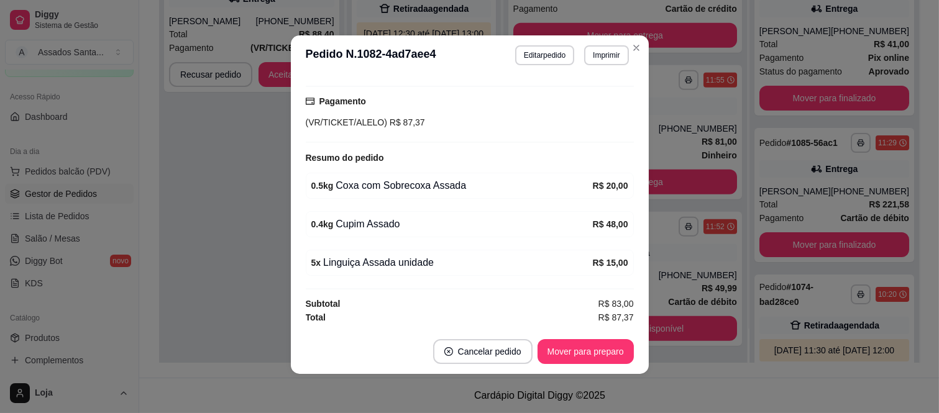
scroll to position [2, 0]
click at [575, 350] on button "Mover para preparo" at bounding box center [585, 351] width 93 height 24
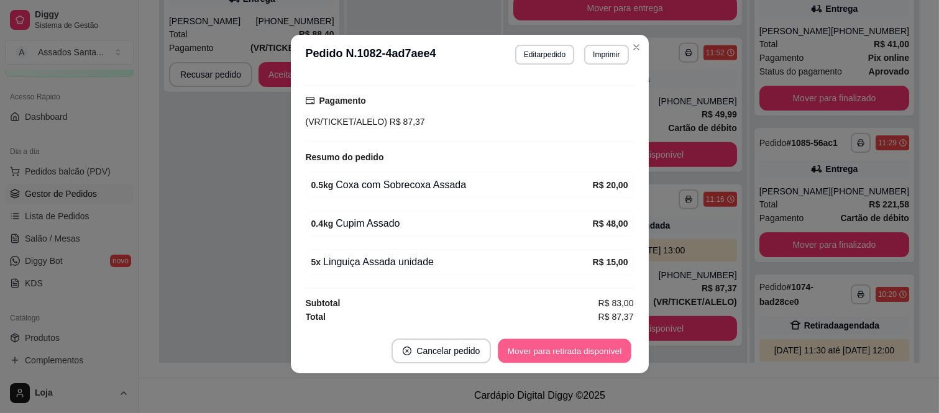
click at [575, 352] on button "Mover para retirada disponível" at bounding box center [564, 351] width 133 height 24
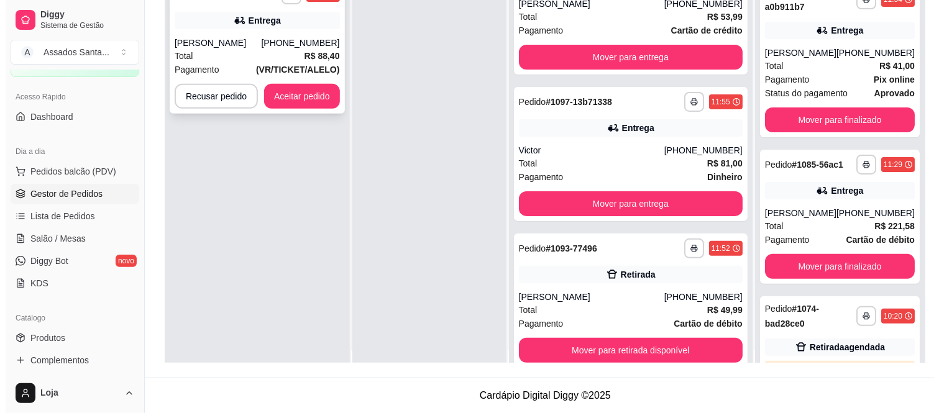
scroll to position [0, 0]
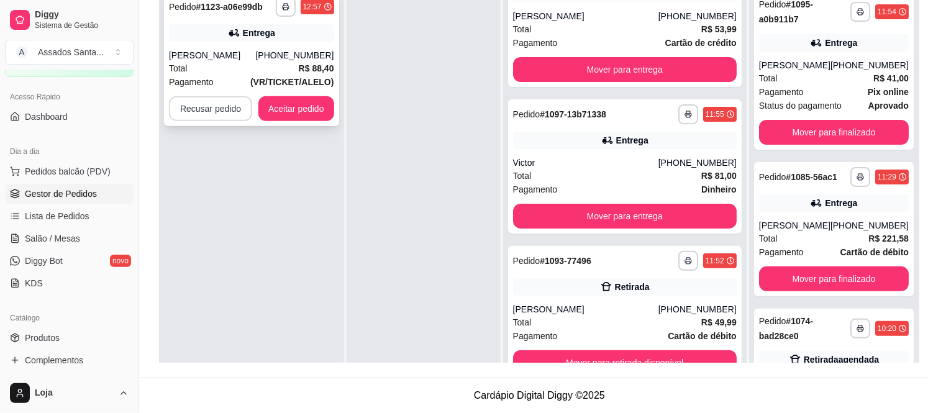
click at [232, 79] on div "Pagamento (VR/TICKET/ALELO)" at bounding box center [251, 82] width 165 height 14
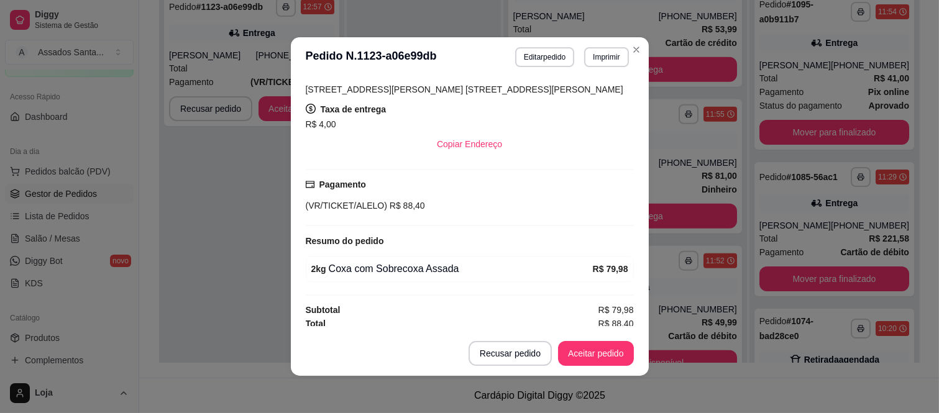
scroll to position [301, 0]
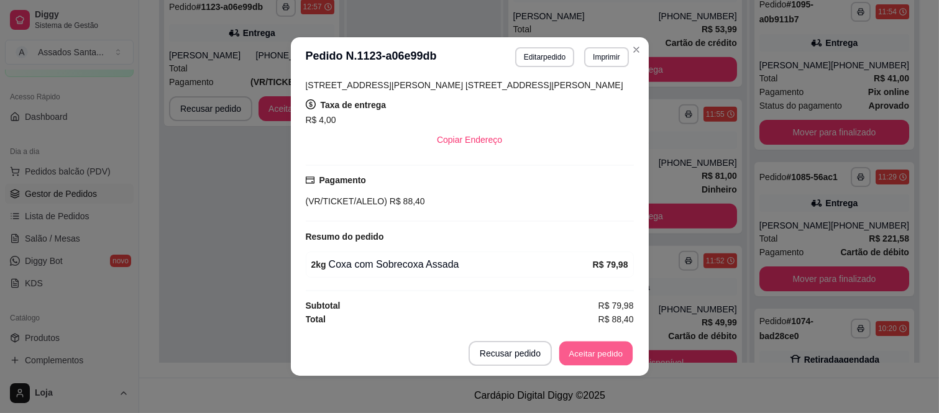
click at [591, 348] on button "Aceitar pedido" at bounding box center [595, 354] width 73 height 24
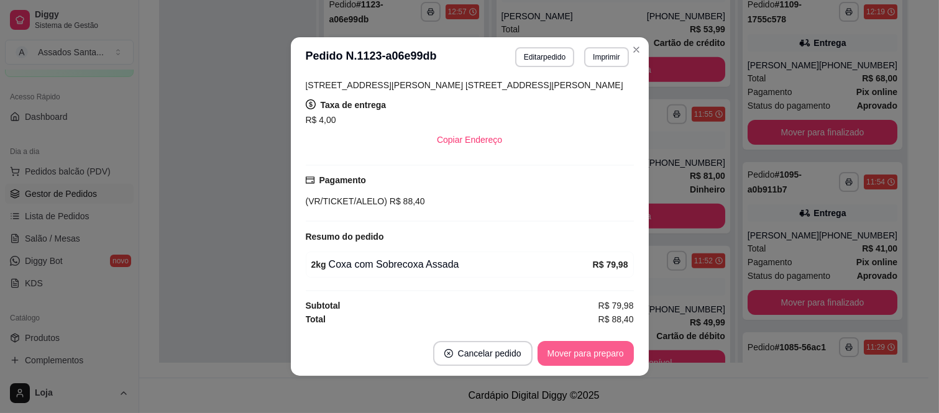
scroll to position [1958, 0]
click at [590, 357] on button "Mover para preparo" at bounding box center [585, 353] width 96 height 25
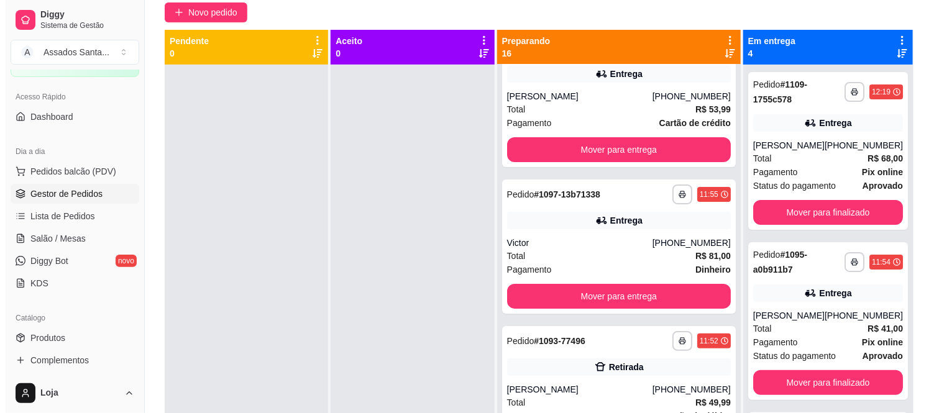
scroll to position [0, 0]
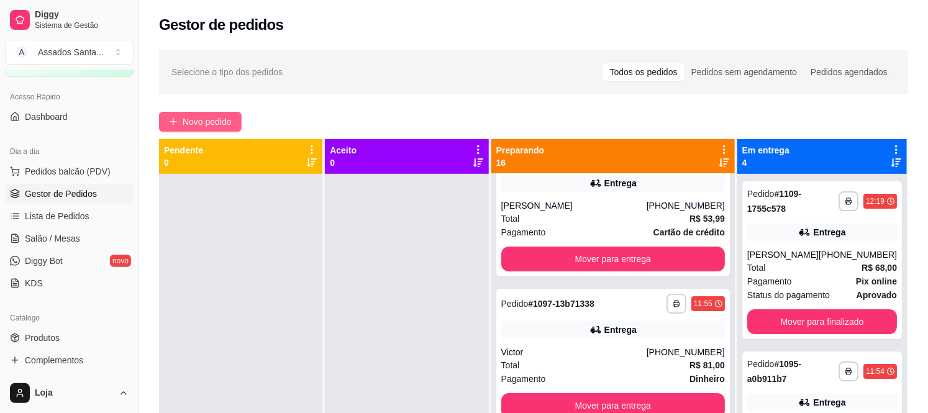
click at [200, 128] on span "Novo pedido" at bounding box center [207, 122] width 49 height 14
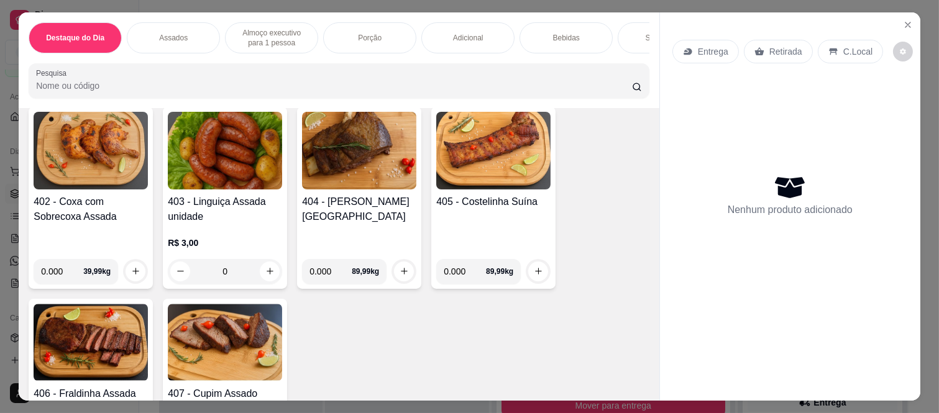
scroll to position [621, 0]
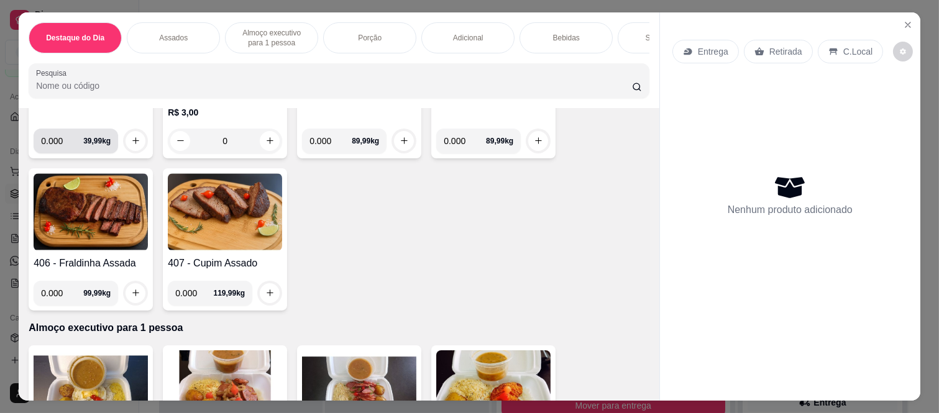
click at [58, 145] on input "0.000" at bounding box center [62, 141] width 42 height 25
type input "1.130"
click at [125, 143] on button "increase-product-quantity" at bounding box center [135, 141] width 20 height 20
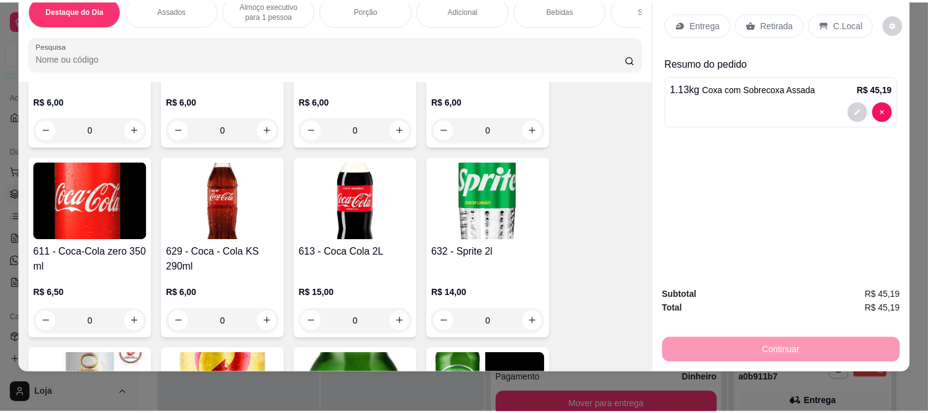
scroll to position [2899, 0]
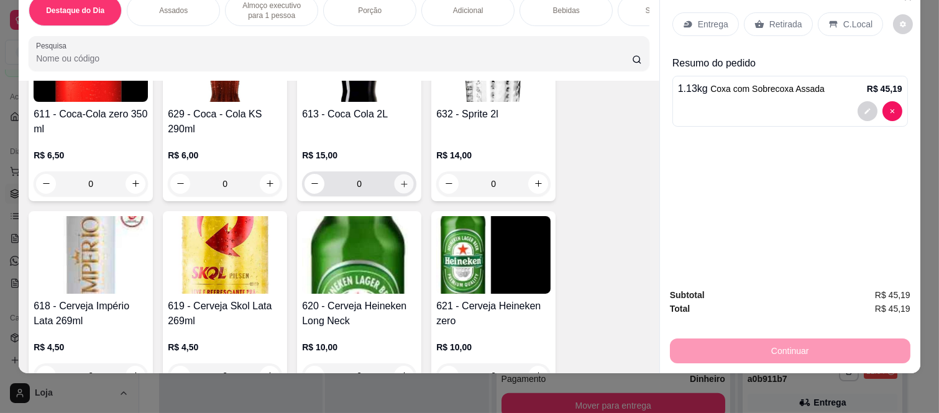
click at [394, 175] on button "increase-product-quantity" at bounding box center [403, 183] width 19 height 19
type input "1"
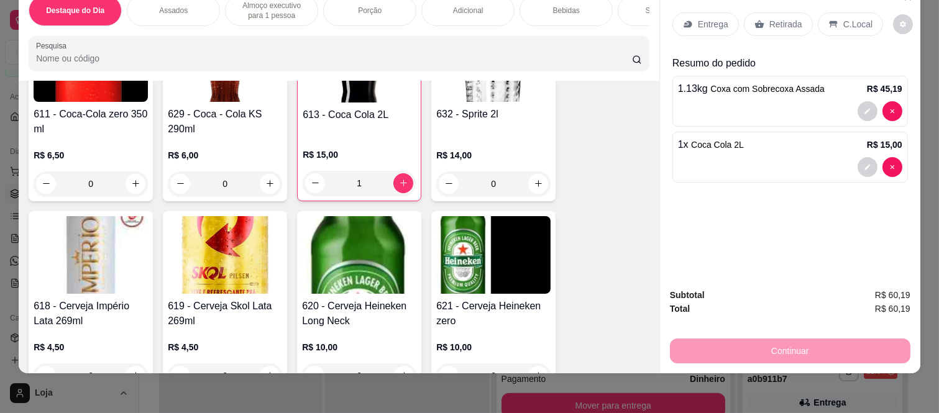
click at [777, 18] on p "Retirada" at bounding box center [785, 24] width 33 height 12
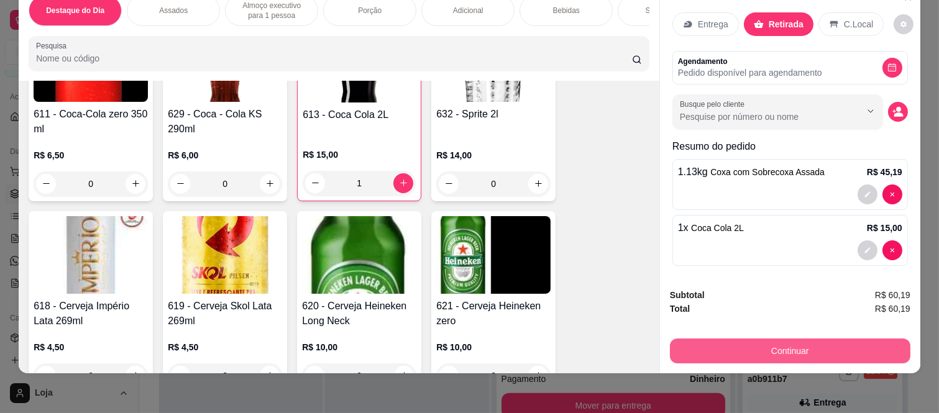
click at [766, 347] on button "Continuar" at bounding box center [790, 351] width 240 height 25
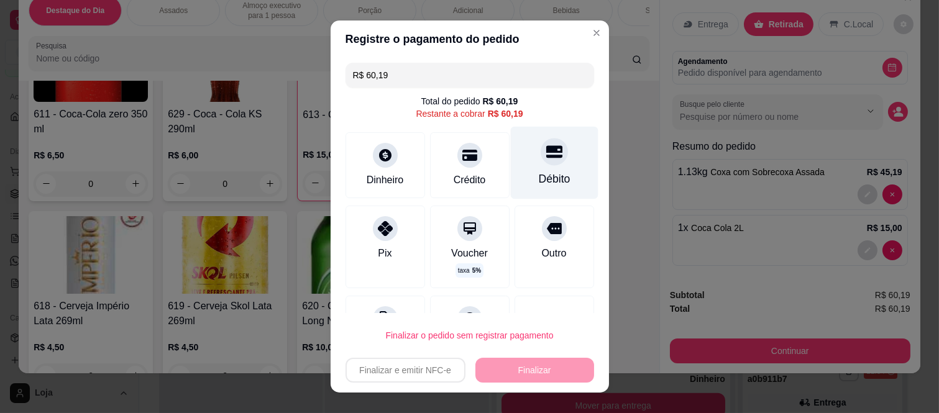
click at [547, 163] on div "Débito" at bounding box center [554, 163] width 88 height 73
type input "R$ 0,00"
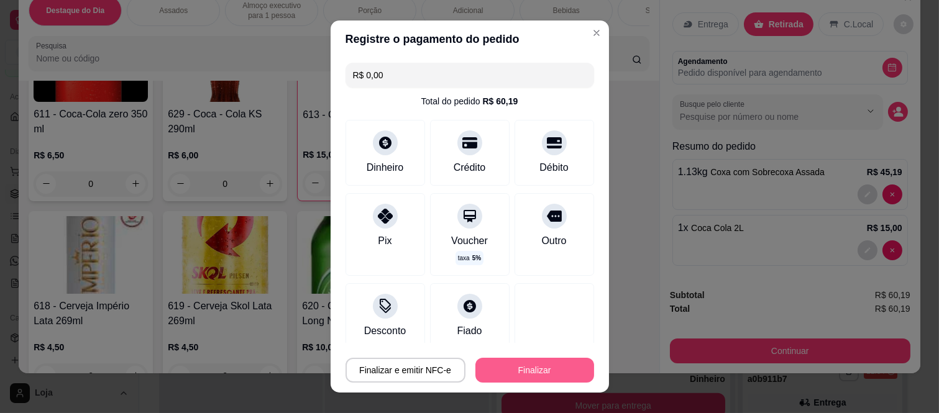
click at [525, 373] on button "Finalizar" at bounding box center [534, 370] width 119 height 25
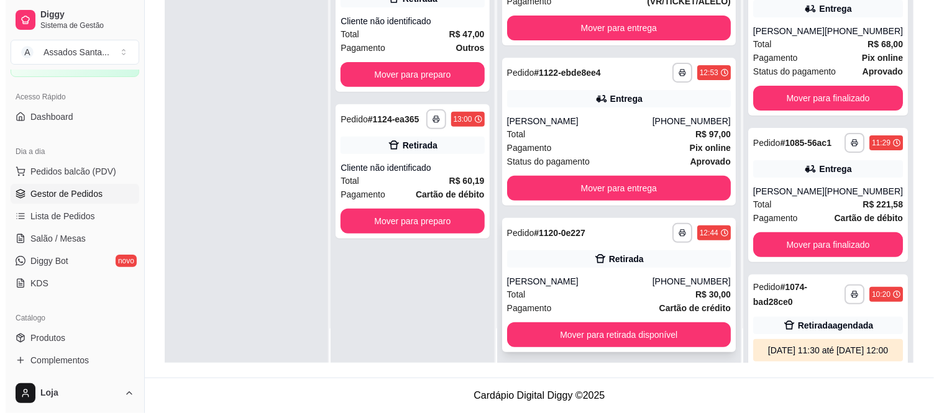
scroll to position [69, 0]
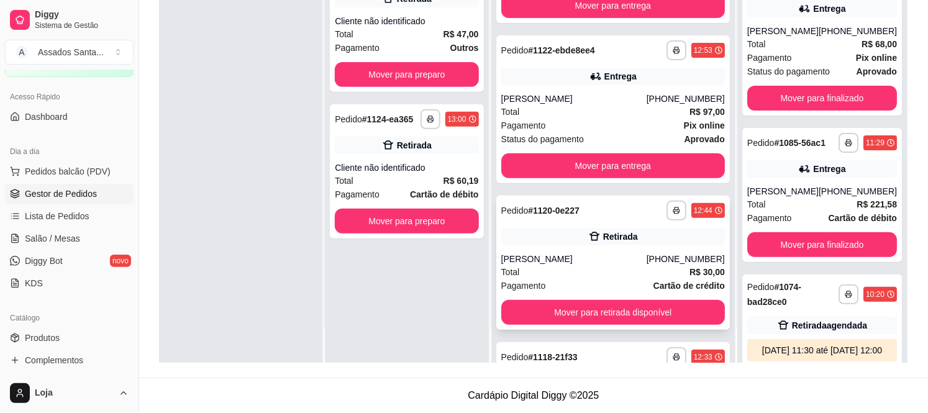
click at [615, 276] on div "Total R$ 30,00" at bounding box center [613, 272] width 224 height 14
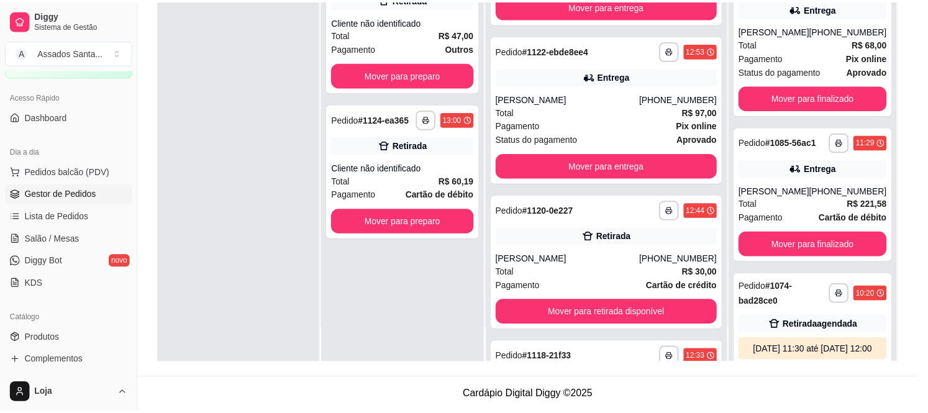
scroll to position [141, 0]
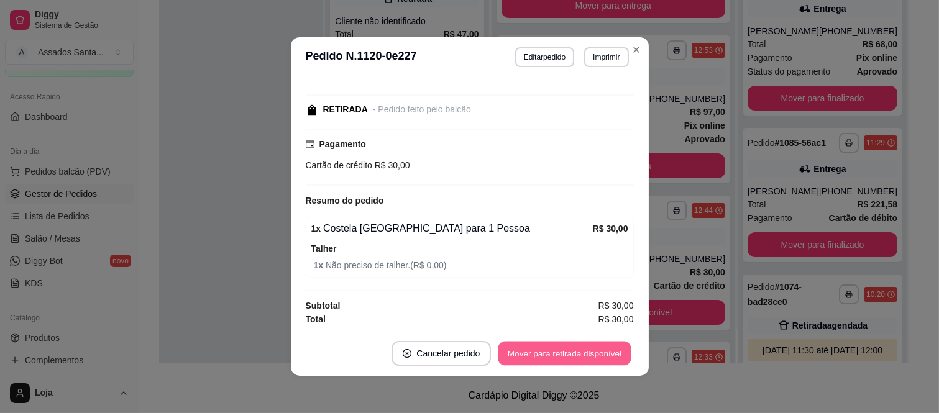
click at [570, 357] on button "Mover para retirada disponível" at bounding box center [564, 354] width 133 height 24
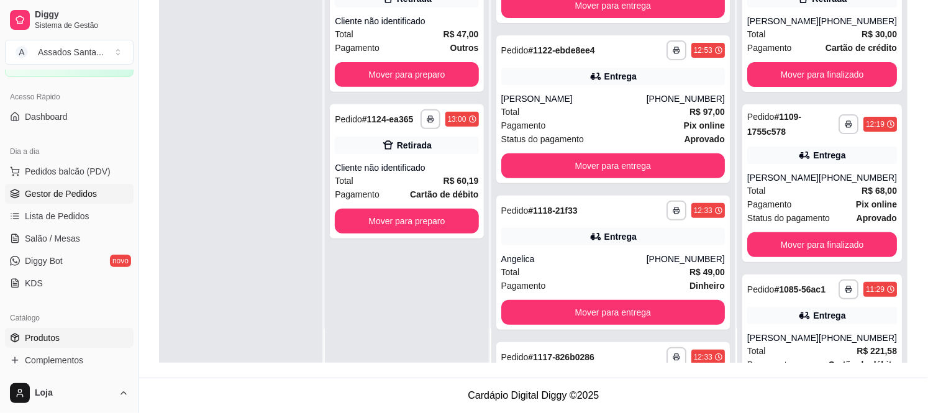
click at [69, 330] on link "Produtos" at bounding box center [69, 338] width 129 height 20
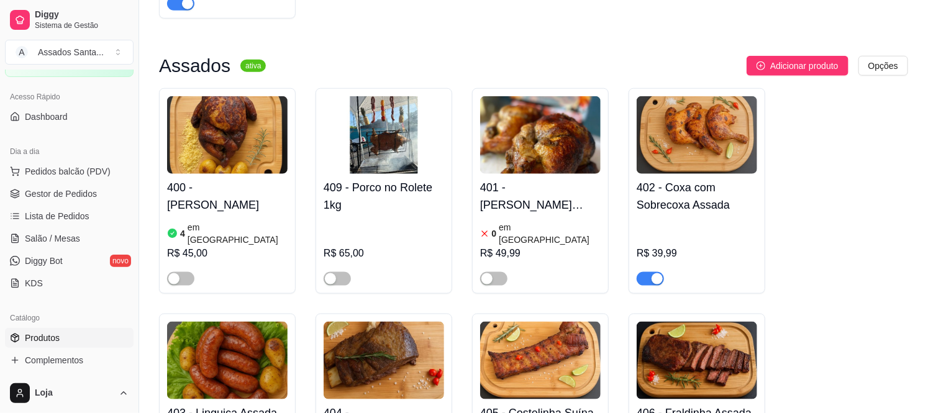
scroll to position [621, 0]
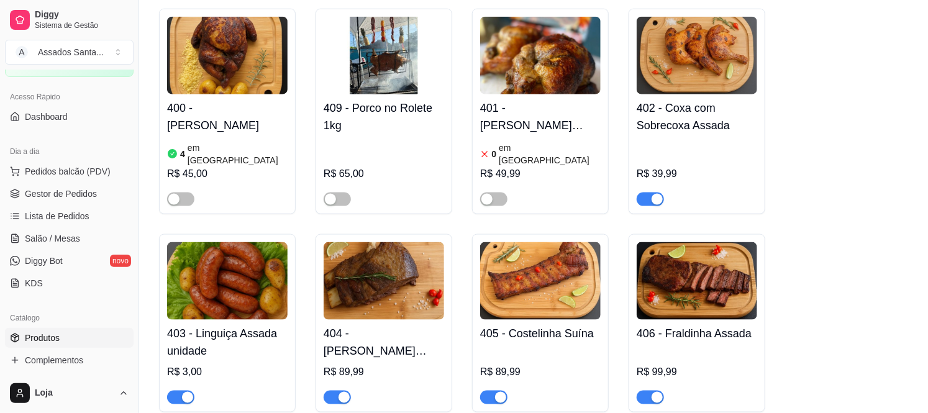
click at [645, 193] on span "button" at bounding box center [650, 200] width 27 height 14
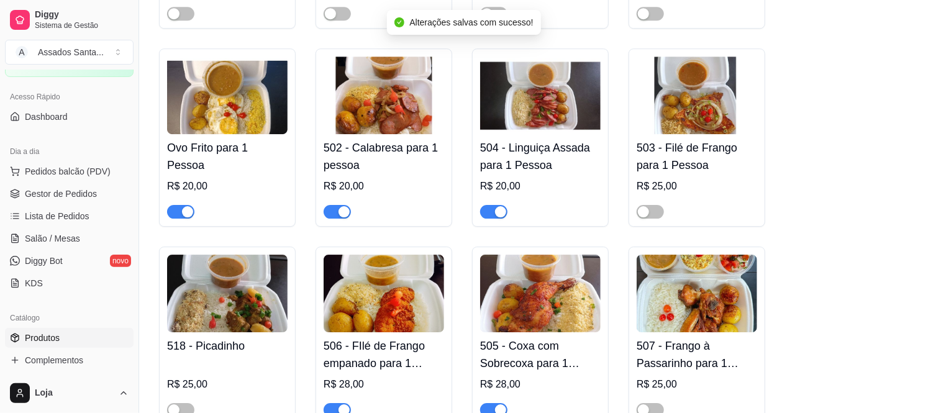
scroll to position [1656, 0]
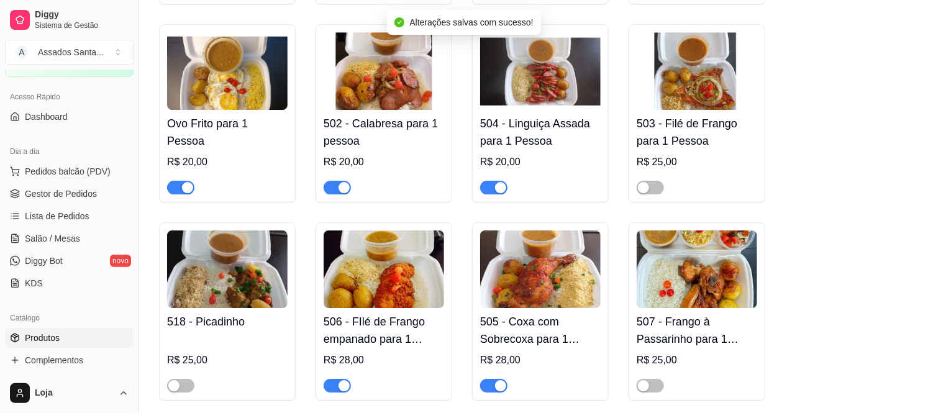
click at [502, 380] on div "button" at bounding box center [500, 385] width 11 height 11
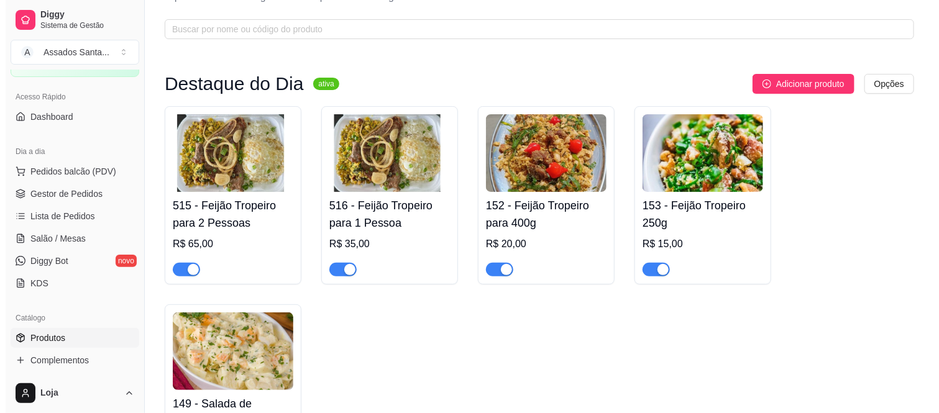
scroll to position [0, 0]
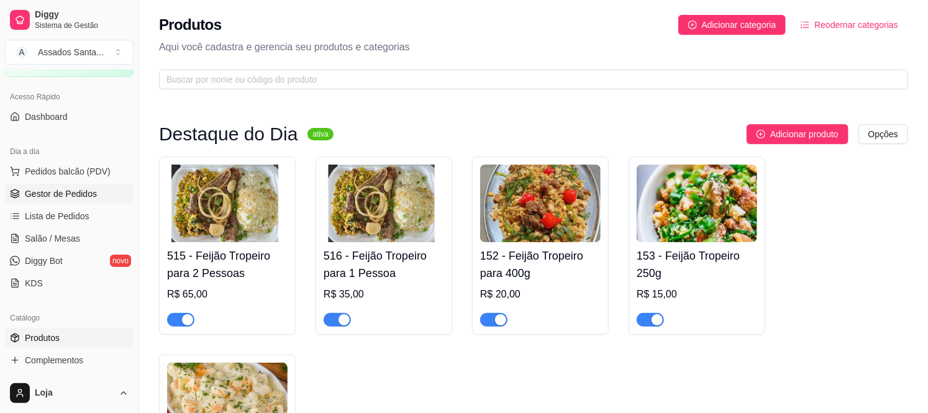
click at [81, 190] on span "Gestor de Pedidos" at bounding box center [61, 194] width 72 height 12
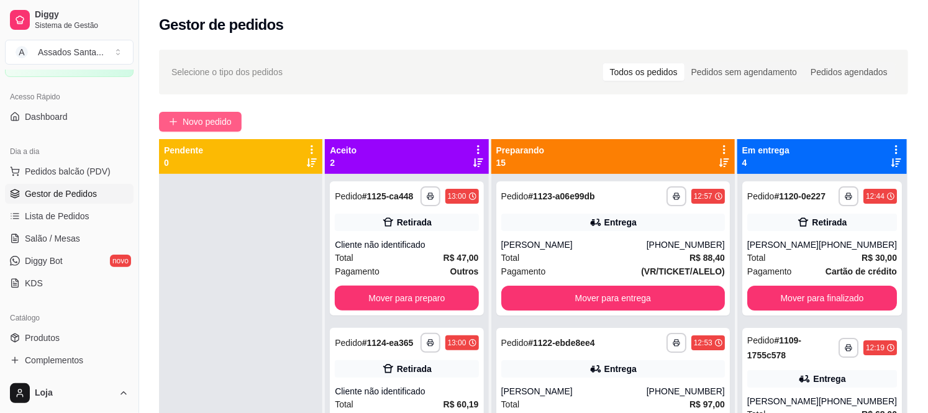
click at [206, 127] on span "Novo pedido" at bounding box center [207, 122] width 49 height 14
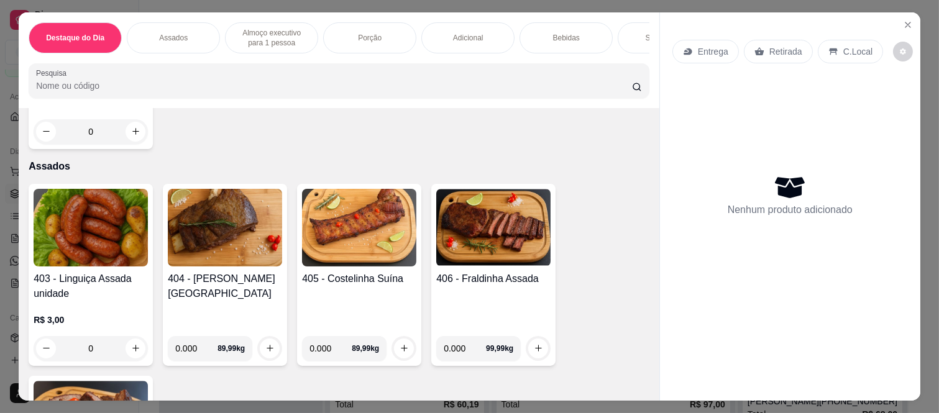
scroll to position [483, 0]
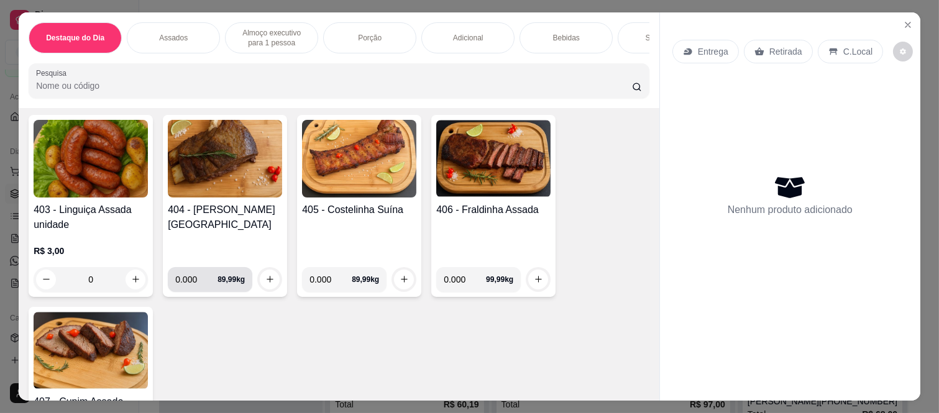
click at [191, 283] on input "0.000" at bounding box center [196, 279] width 42 height 25
type input "0.590"
click at [265, 282] on icon "increase-product-quantity" at bounding box center [269, 279] width 9 height 9
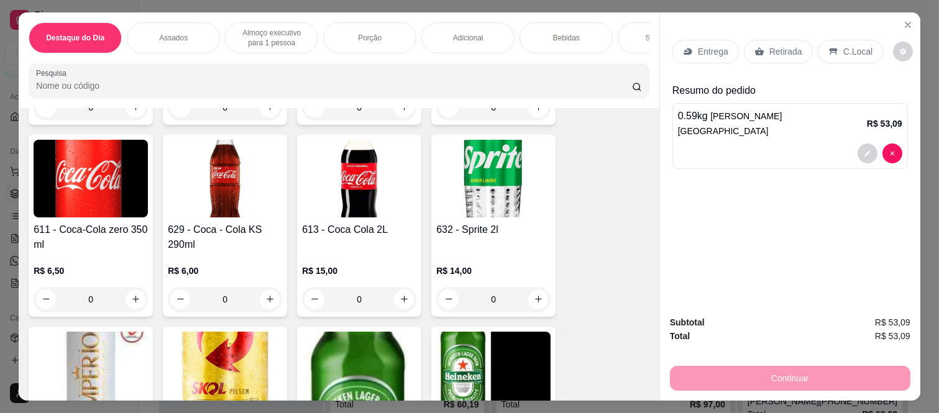
scroll to position [2760, 0]
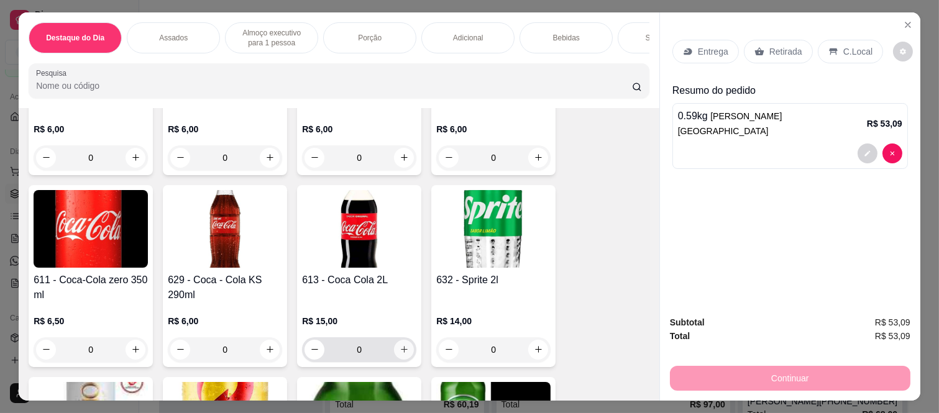
click at [399, 352] on icon "increase-product-quantity" at bounding box center [403, 349] width 9 height 9
type input "1"
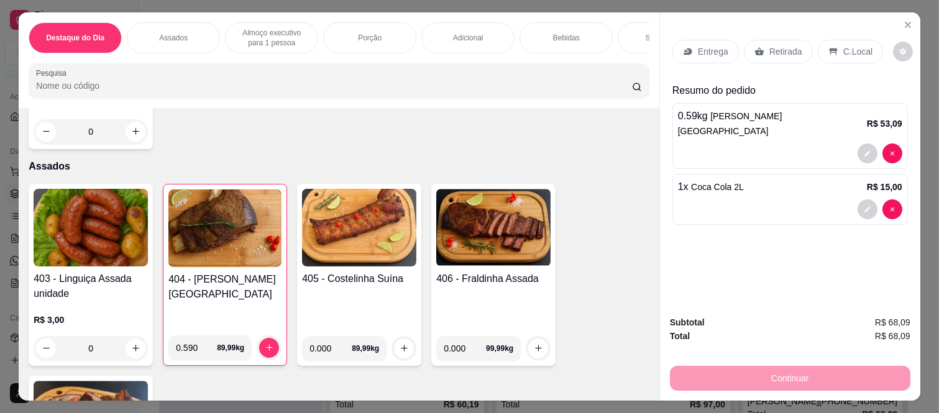
scroll to position [0, 0]
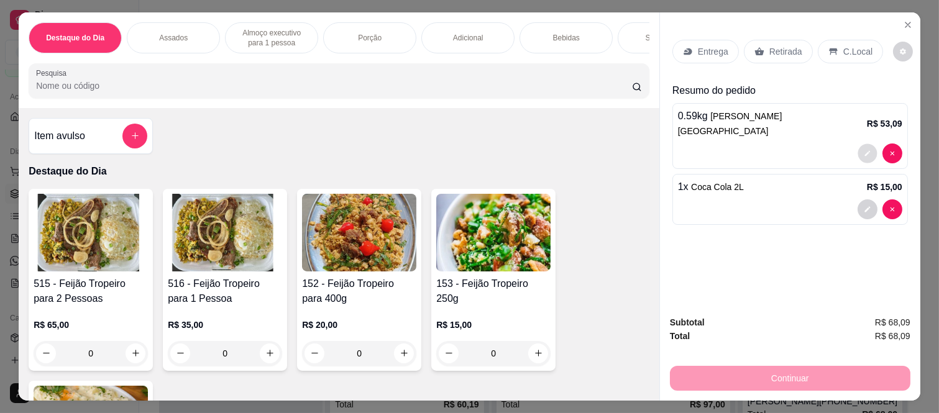
click at [857, 143] on button "decrease-product-quantity" at bounding box center [866, 152] width 19 height 19
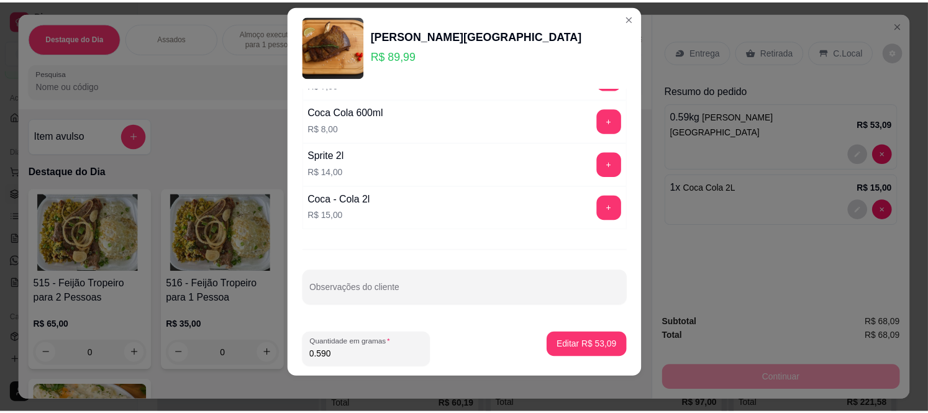
scroll to position [19, 0]
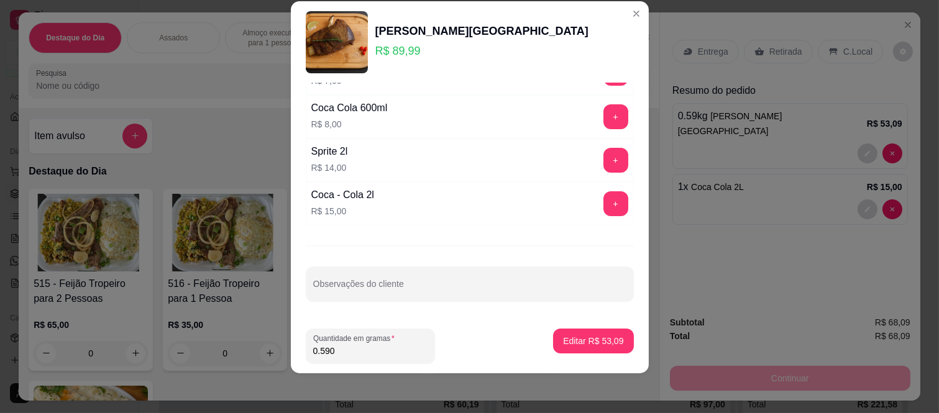
click at [395, 346] on input "0.590" at bounding box center [370, 351] width 114 height 12
type input "0.505"
click at [598, 346] on p "Editar R$ 45,44" at bounding box center [593, 341] width 60 height 12
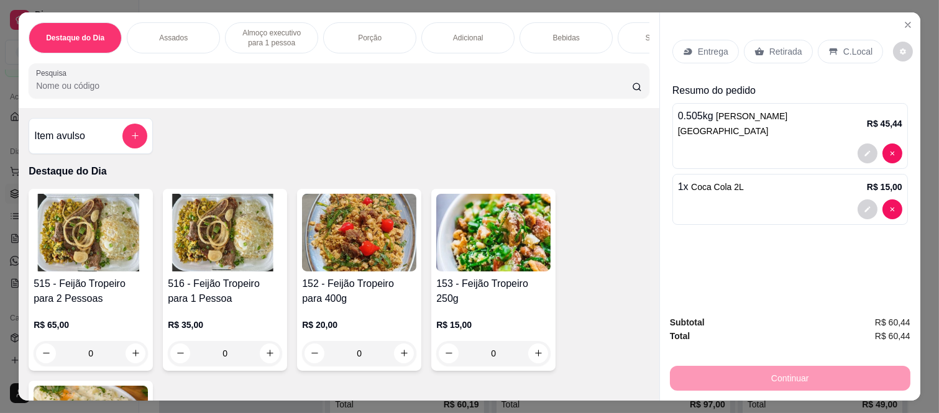
click at [784, 48] on p "Retirada" at bounding box center [785, 51] width 33 height 12
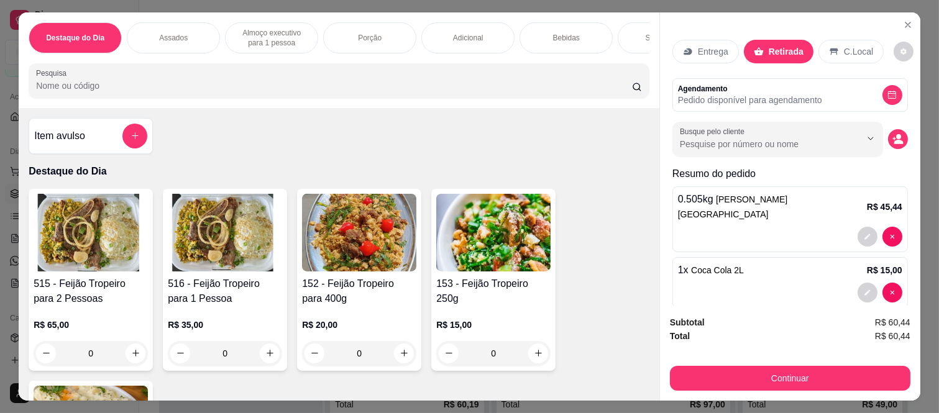
click at [775, 363] on div "Continuar" at bounding box center [790, 377] width 240 height 28
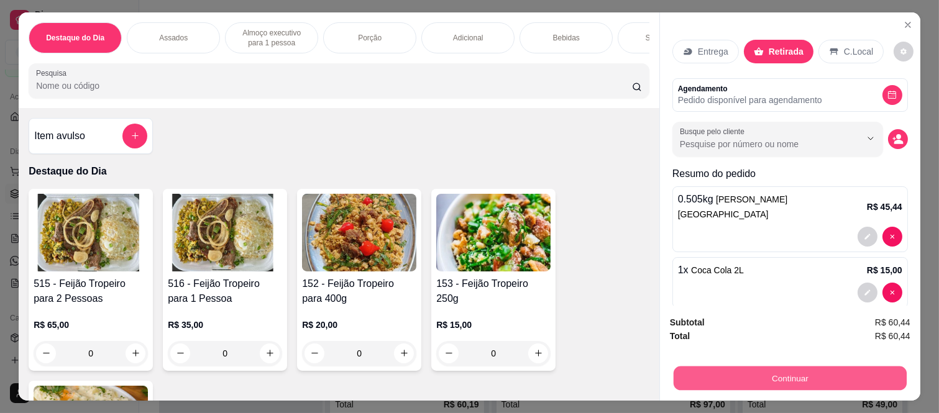
click at [761, 370] on button "Continuar" at bounding box center [789, 378] width 233 height 24
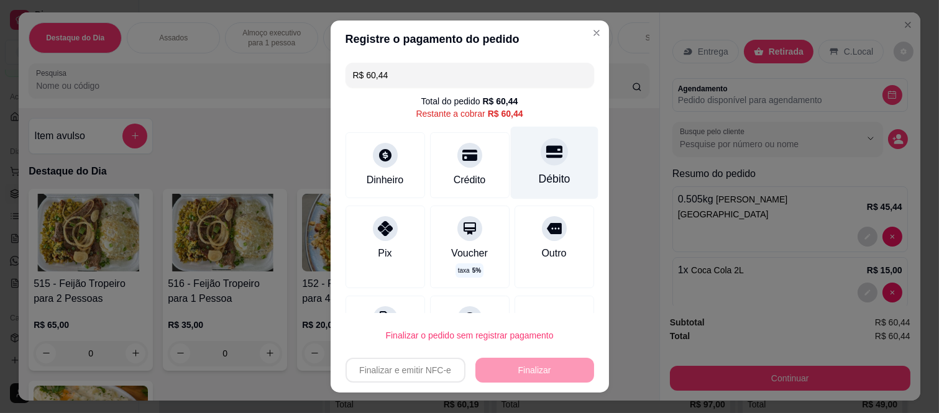
click at [520, 165] on div "Débito" at bounding box center [554, 163] width 88 height 73
type input "R$ 0,00"
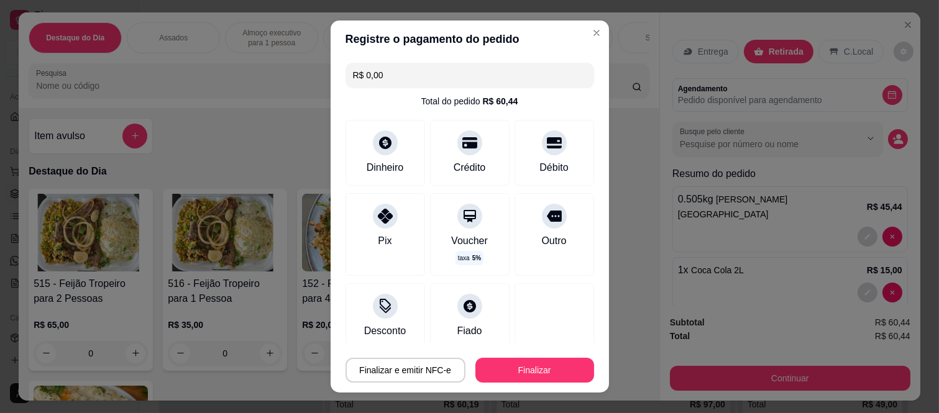
click at [514, 352] on footer "Finalizar e emitir NFC-e Finalizar" at bounding box center [469, 368] width 278 height 50
click at [521, 368] on button "Finalizar" at bounding box center [534, 370] width 119 height 25
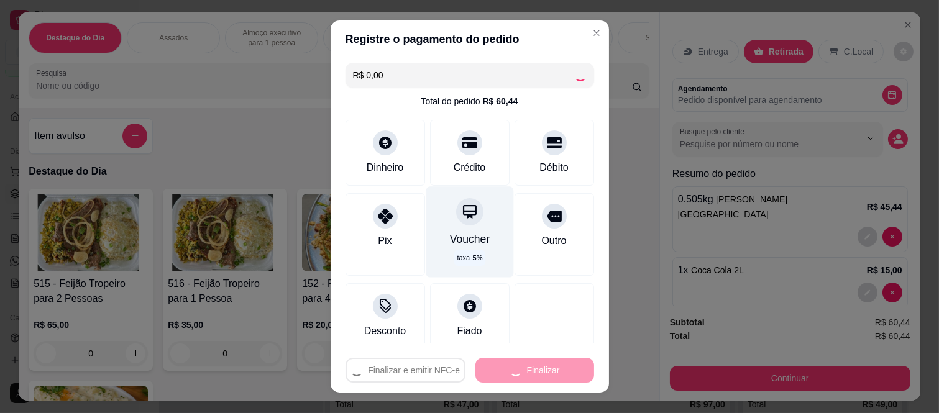
type input "0"
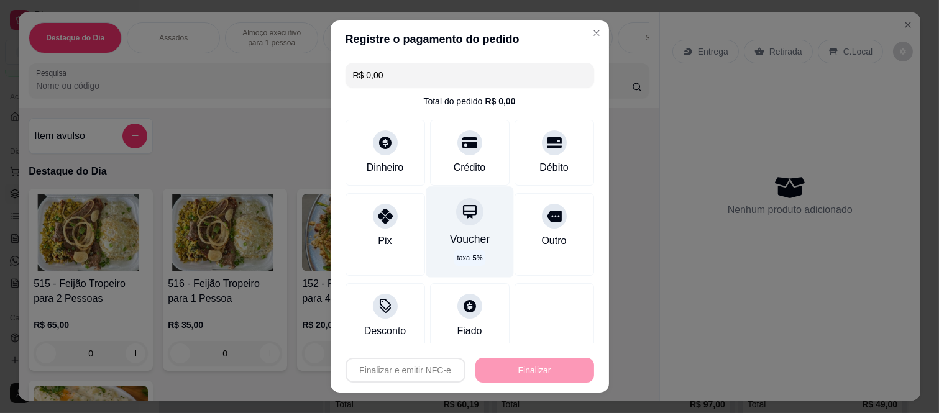
type input "-R$ 60,44"
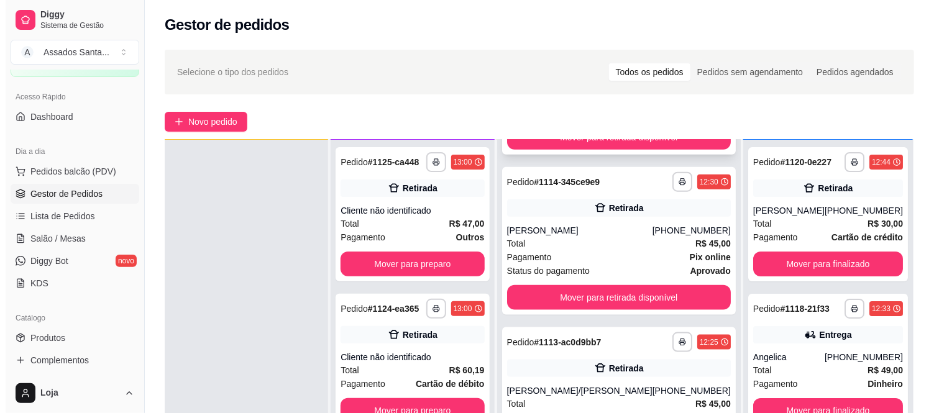
scroll to position [759, 0]
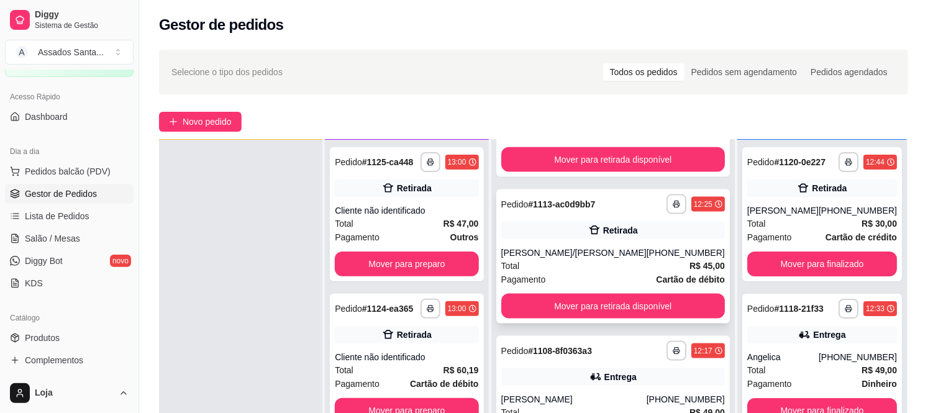
click at [656, 284] on strong "Cartão de débito" at bounding box center [690, 280] width 68 height 10
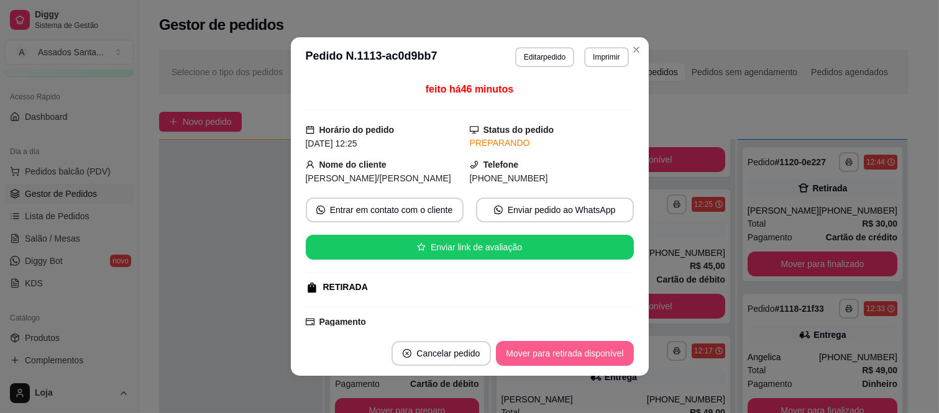
click at [580, 353] on button "Mover para retirada disponível" at bounding box center [564, 353] width 137 height 25
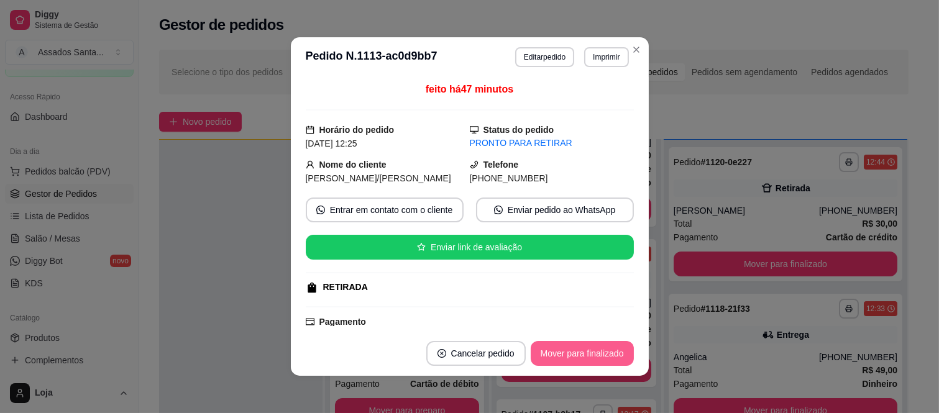
click at [584, 356] on button "Mover para finalizado" at bounding box center [581, 353] width 103 height 25
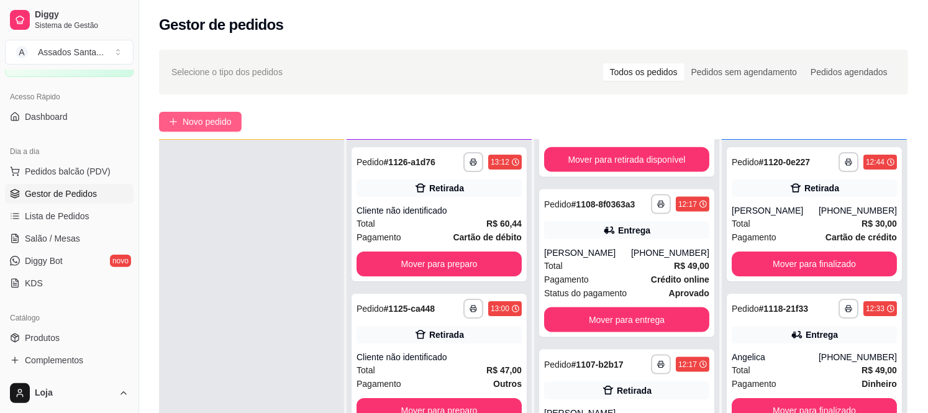
click at [205, 115] on span "Novo pedido" at bounding box center [207, 122] width 49 height 14
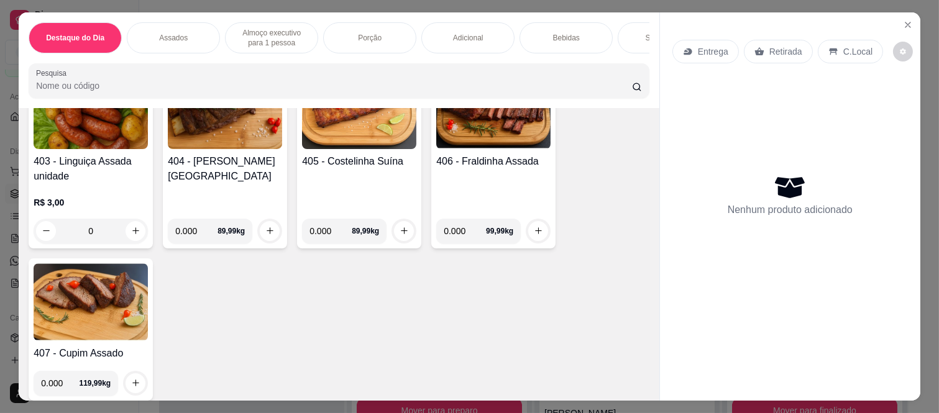
scroll to position [552, 0]
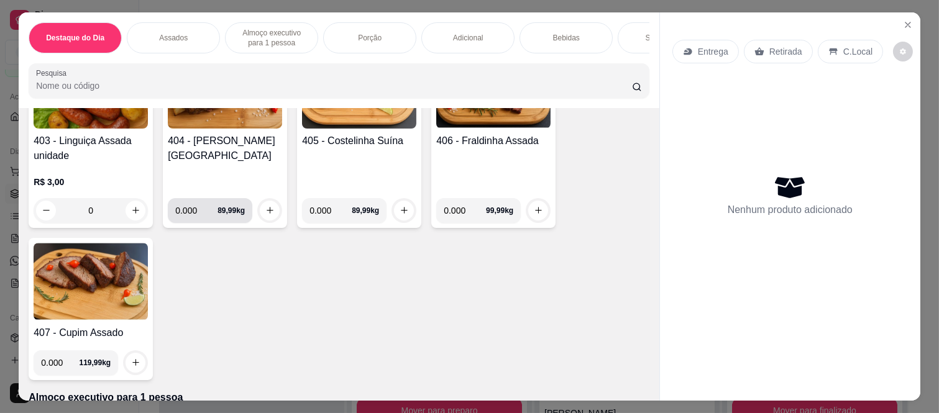
click at [194, 217] on input "0.000" at bounding box center [196, 210] width 42 height 25
type input "1.190"
click at [265, 211] on icon "increase-product-quantity" at bounding box center [269, 210] width 9 height 9
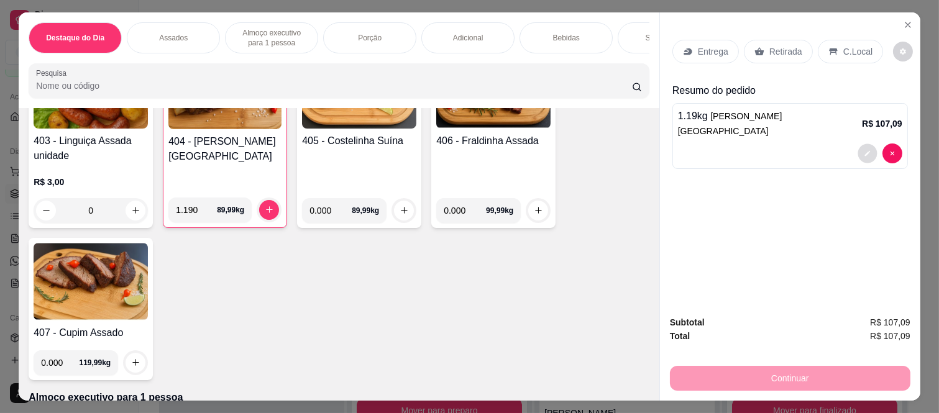
click at [857, 143] on button "decrease-product-quantity" at bounding box center [866, 152] width 19 height 19
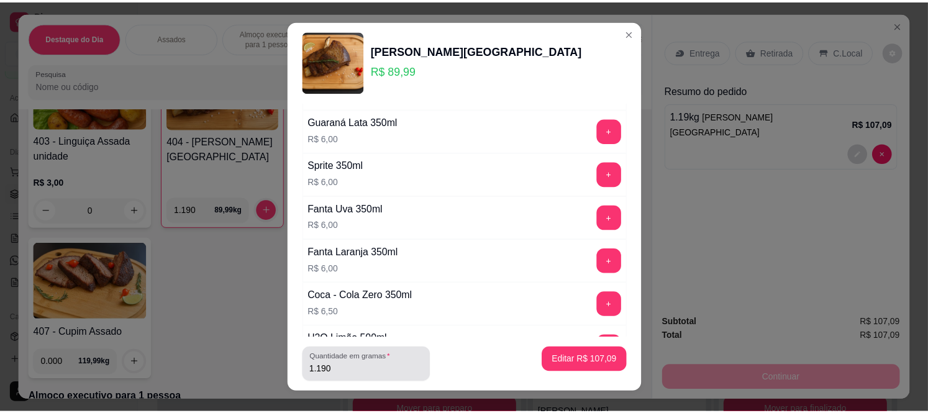
scroll to position [207, 0]
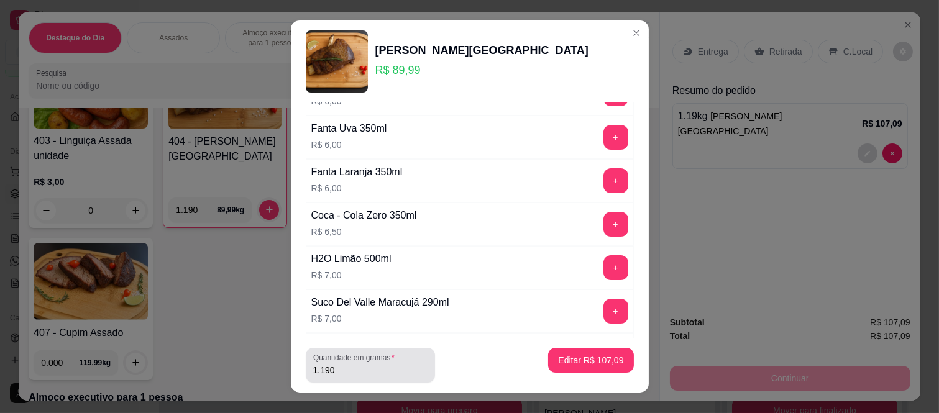
click at [345, 376] on div "1.190" at bounding box center [370, 365] width 114 height 25
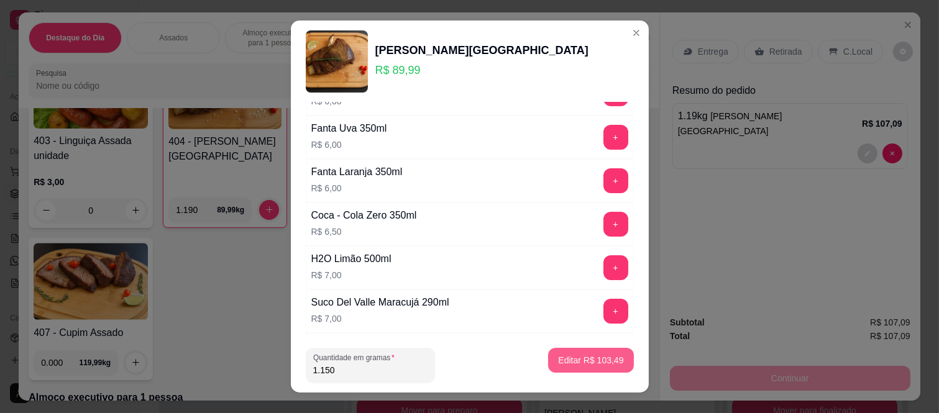
type input "1.150"
click at [585, 362] on p "Editar R$ 103,49" at bounding box center [590, 360] width 65 height 12
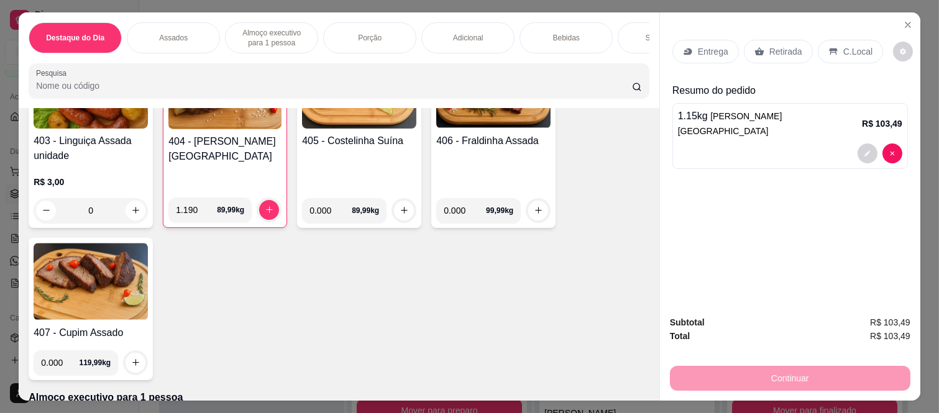
click at [754, 47] on icon at bounding box center [759, 52] width 10 height 10
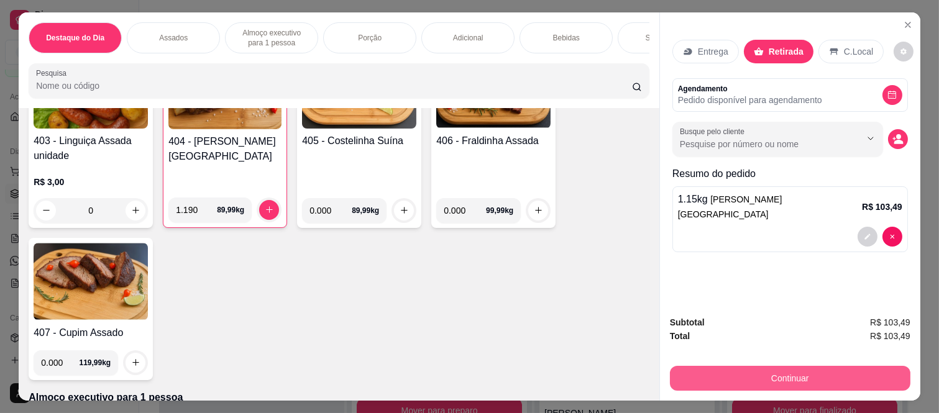
click at [701, 371] on button "Continuar" at bounding box center [790, 378] width 240 height 25
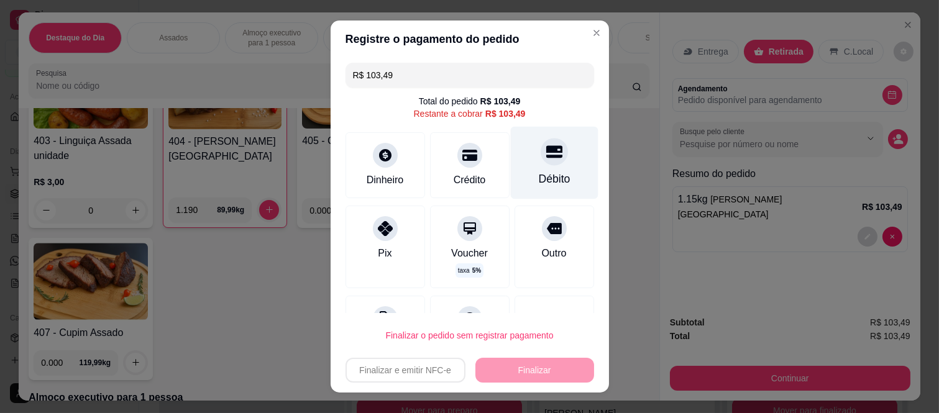
click at [545, 152] on icon at bounding box center [553, 152] width 16 height 12
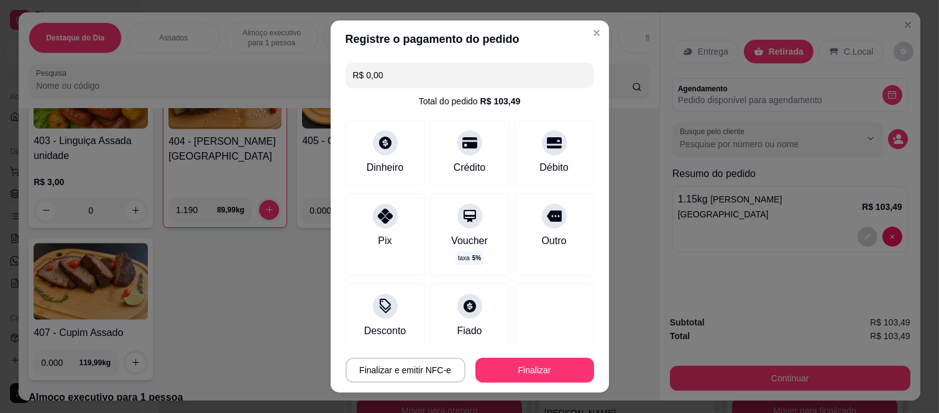
click at [524, 376] on button "Finalizar" at bounding box center [534, 370] width 119 height 25
type input "-R$ 103,49"
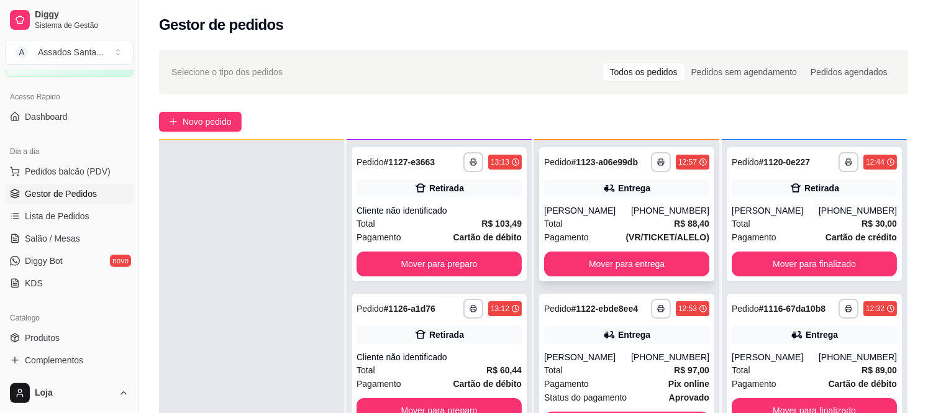
click at [563, 214] on div "[PERSON_NAME]" at bounding box center [587, 210] width 87 height 12
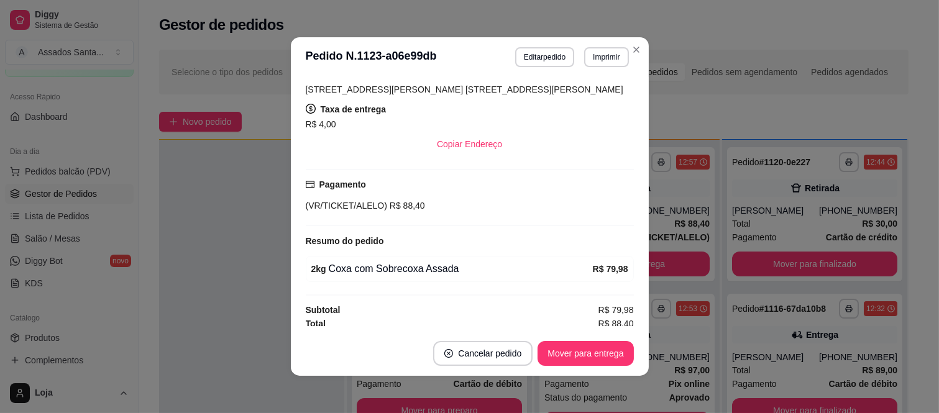
scroll to position [301, 0]
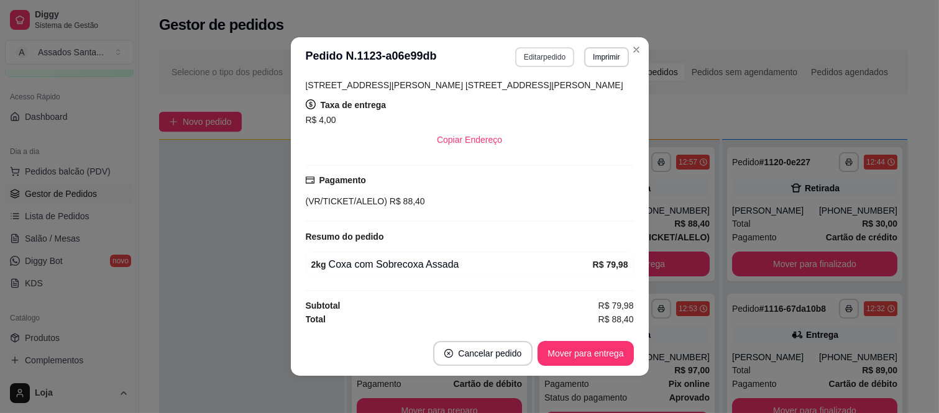
click at [522, 53] on button "Editar pedido" at bounding box center [544, 57] width 59 height 20
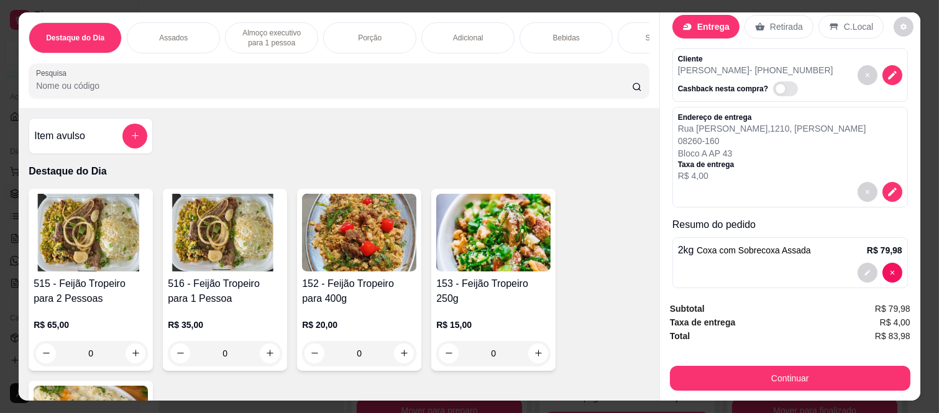
scroll to position [38, 0]
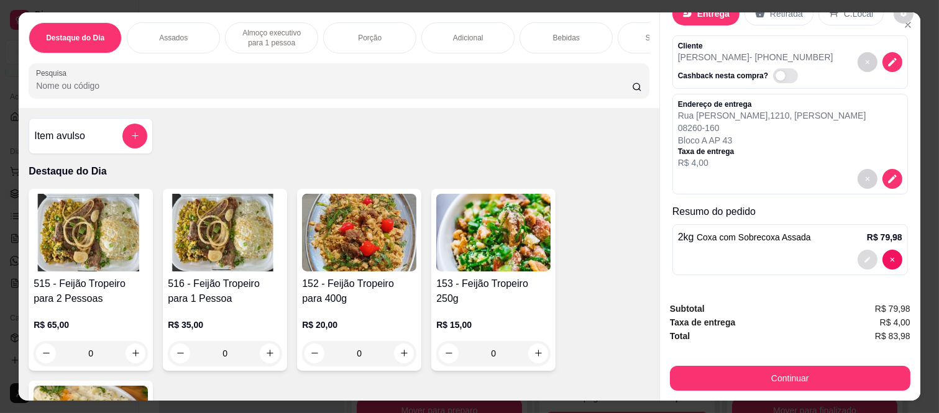
click at [864, 257] on icon "decrease-product-quantity" at bounding box center [867, 260] width 6 height 6
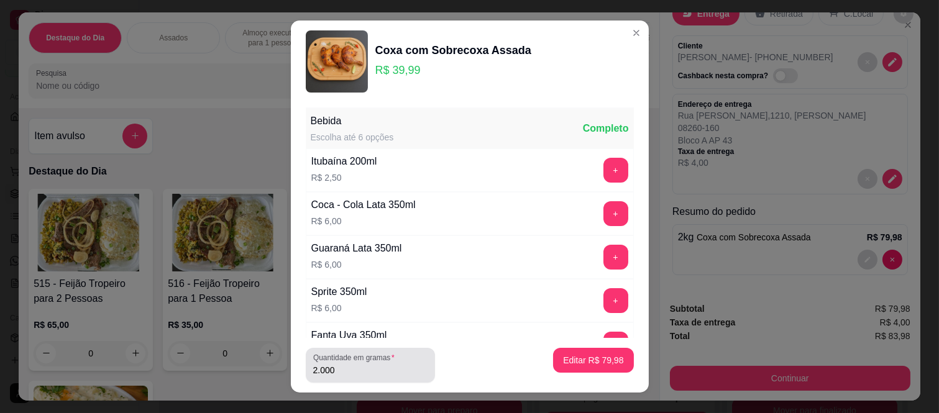
click at [368, 368] on input "2.000" at bounding box center [370, 370] width 114 height 12
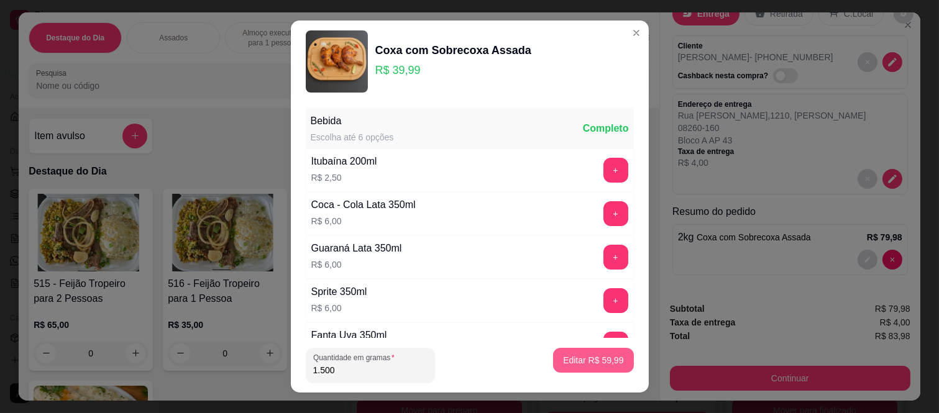
type input "1.500"
click at [581, 363] on p "Editar R$ 59,99" at bounding box center [593, 360] width 58 height 12
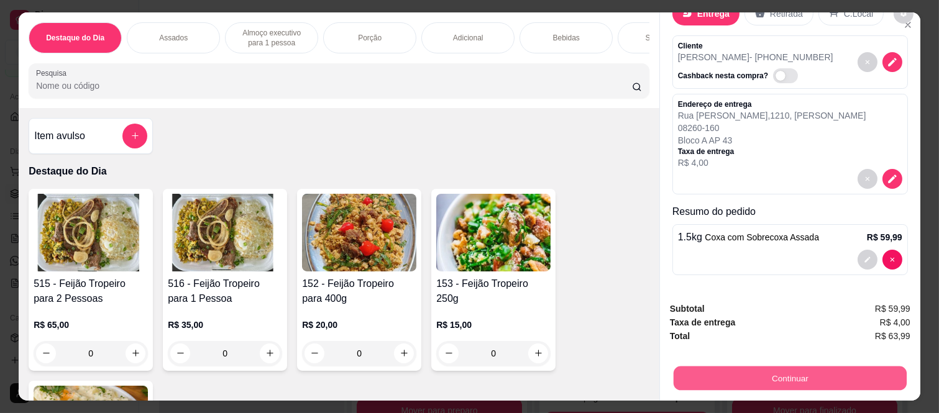
click at [733, 380] on button "Continuar" at bounding box center [789, 378] width 233 height 24
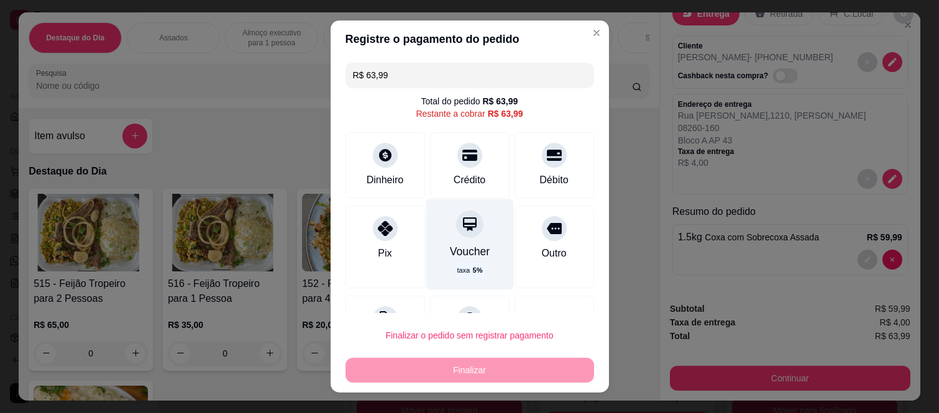
click at [456, 228] on div at bounding box center [469, 224] width 27 height 27
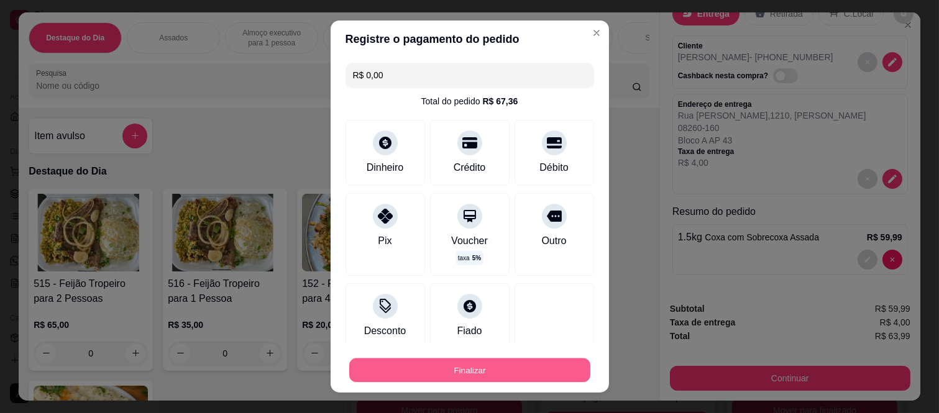
click at [452, 382] on button "Finalizar" at bounding box center [469, 370] width 241 height 24
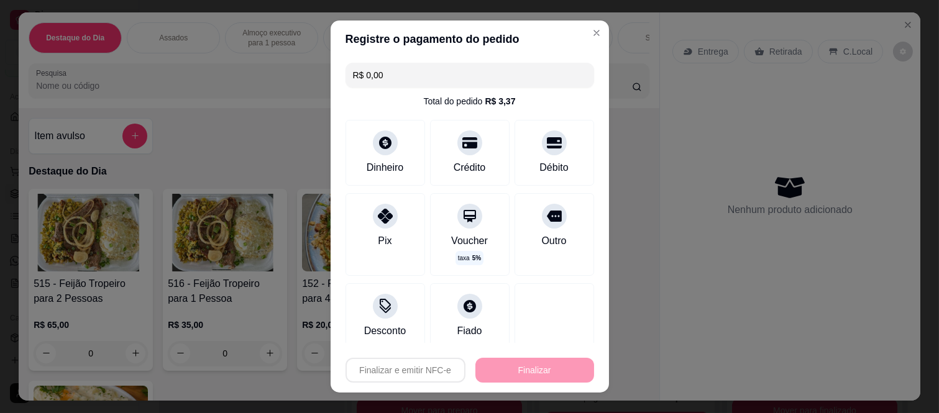
type input "-R$ 63,99"
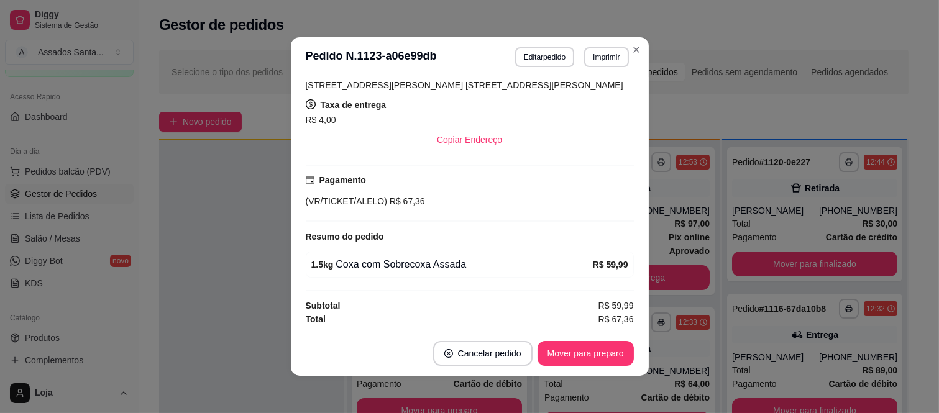
scroll to position [291, 0]
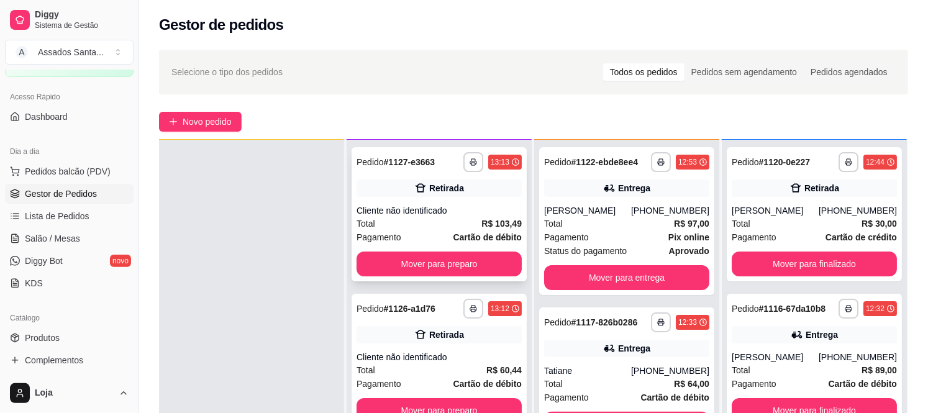
click at [445, 209] on div "Cliente não identificado" at bounding box center [439, 210] width 165 height 12
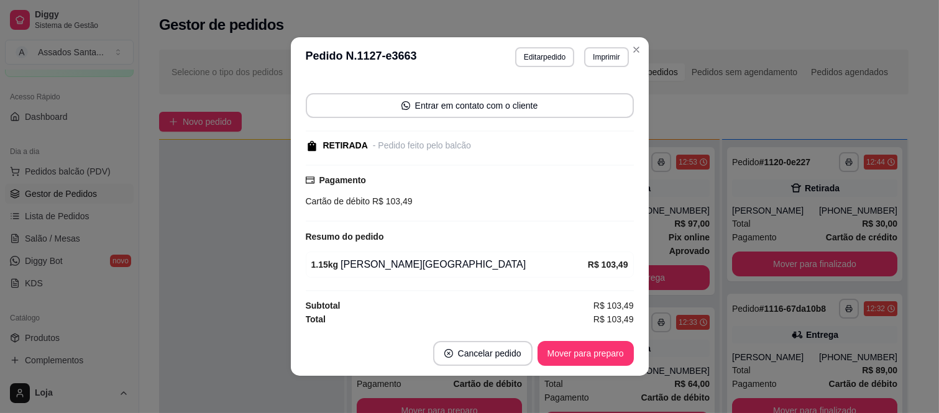
scroll to position [2, 0]
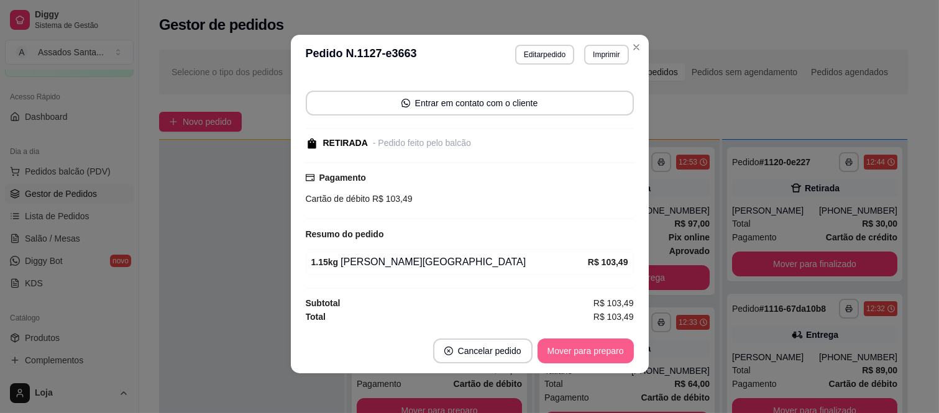
click at [569, 354] on button "Mover para preparo" at bounding box center [585, 351] width 96 height 25
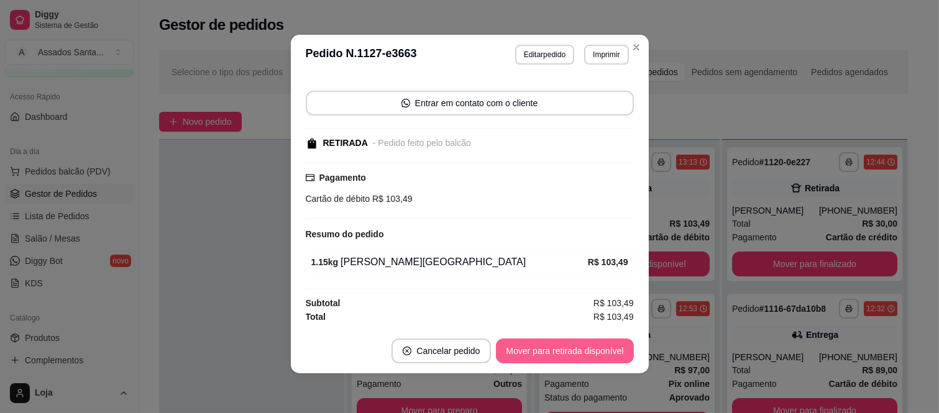
click at [581, 352] on button "Mover para retirada disponível" at bounding box center [564, 351] width 137 height 25
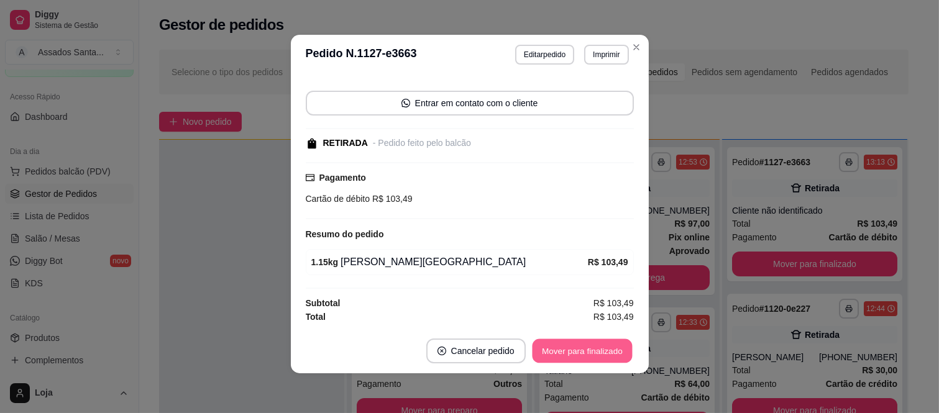
click at [581, 352] on button "Mover para finalizado" at bounding box center [582, 351] width 100 height 24
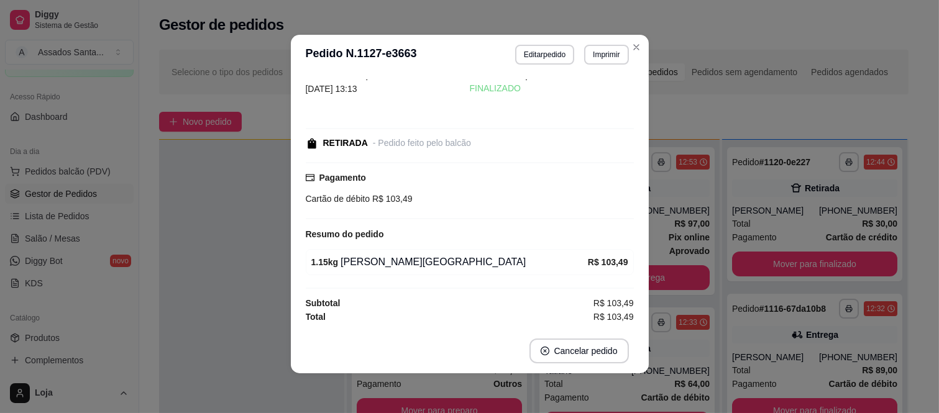
scroll to position [25, 0]
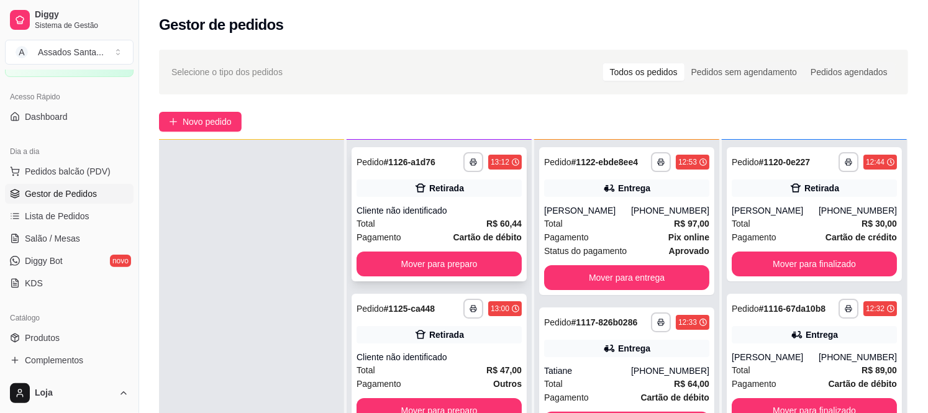
click at [450, 219] on div "Total R$ 60,44" at bounding box center [439, 224] width 165 height 14
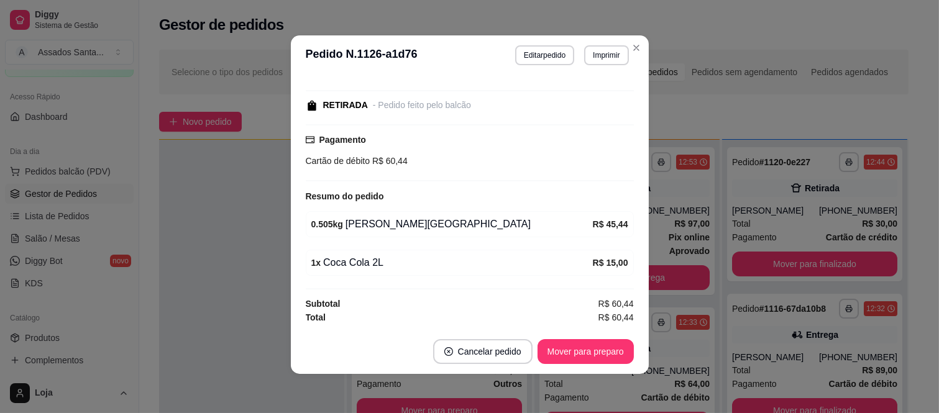
scroll to position [2, 0]
click at [580, 351] on button "Mover para preparo" at bounding box center [585, 351] width 93 height 24
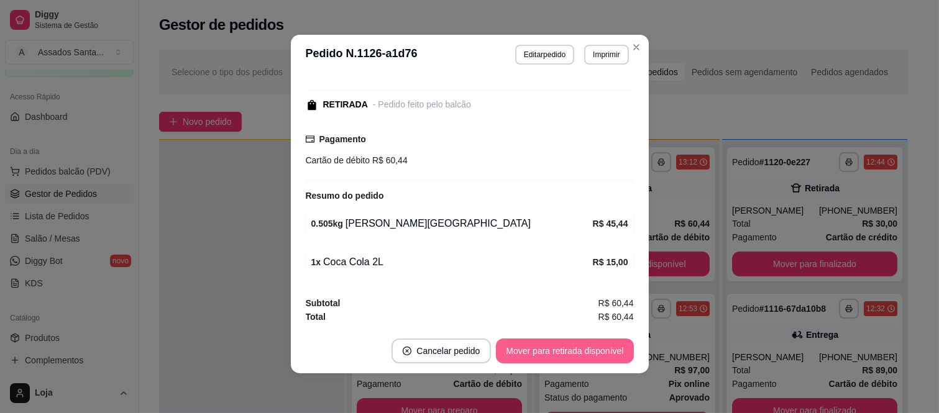
click at [580, 351] on button "Mover para retirada disponível" at bounding box center [564, 351] width 137 height 25
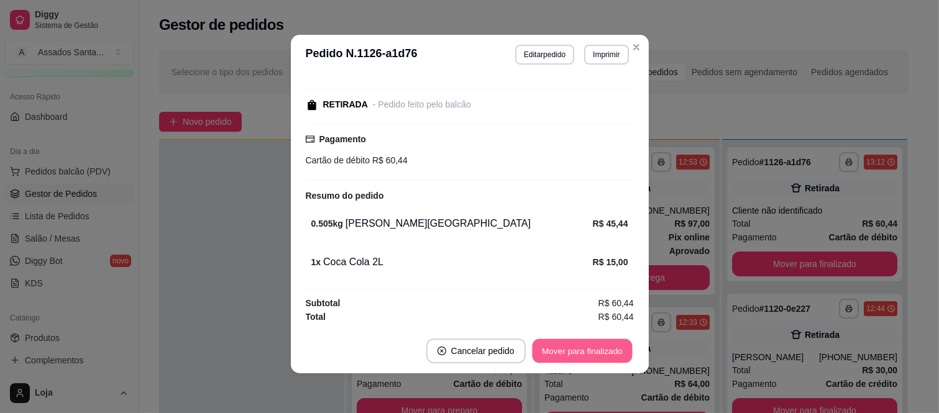
click at [586, 351] on button "Mover para finalizado" at bounding box center [582, 351] width 100 height 24
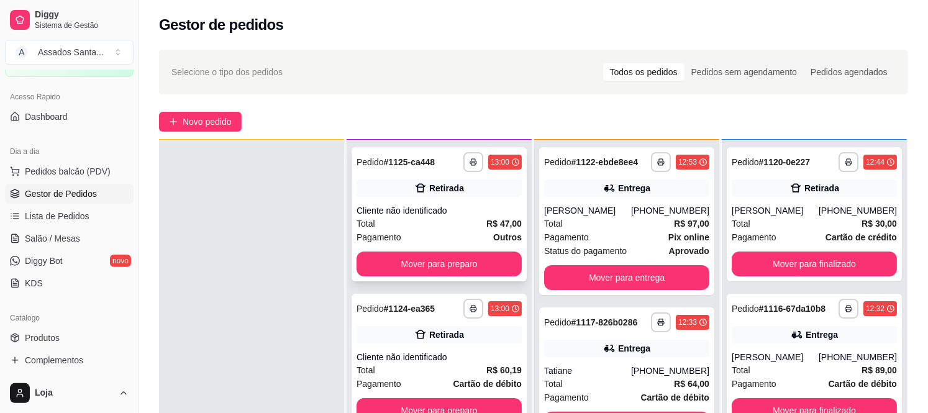
click at [424, 219] on div "Total R$ 47,00" at bounding box center [439, 224] width 165 height 14
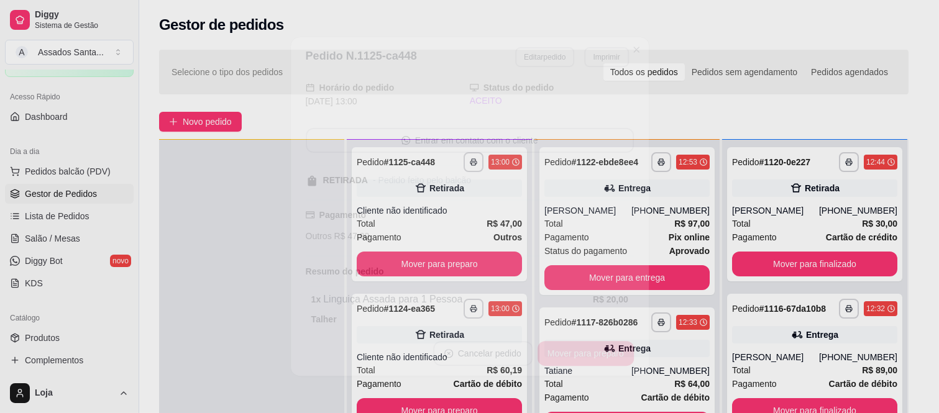
scroll to position [153, 0]
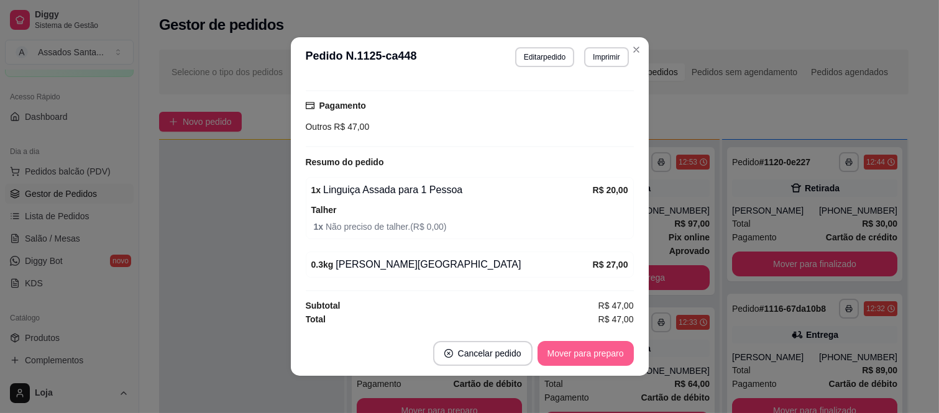
click at [592, 357] on button "Mover para preparo" at bounding box center [585, 353] width 96 height 25
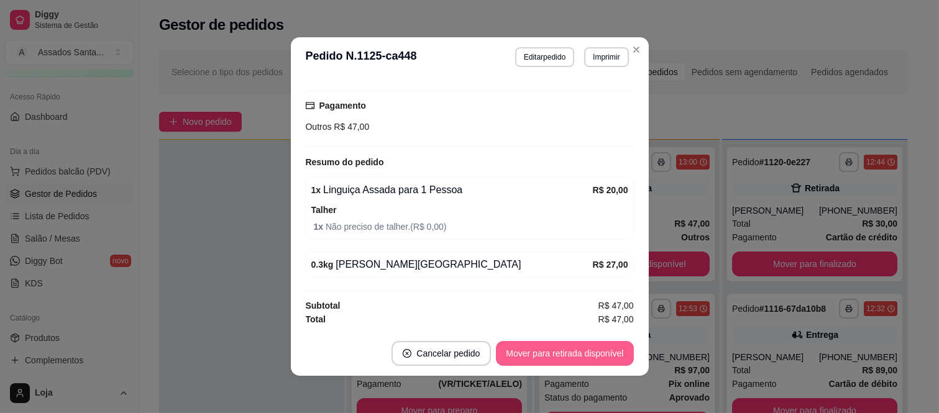
click at [584, 355] on button "Mover para retirada disponível" at bounding box center [564, 353] width 137 height 25
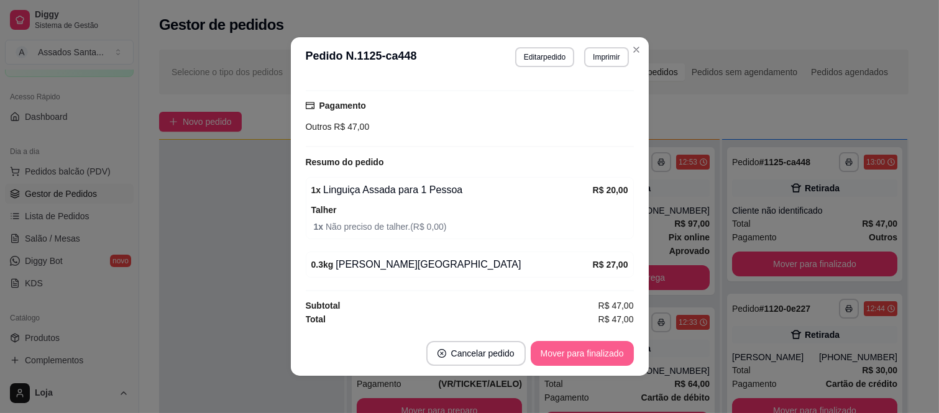
click at [584, 355] on button "Mover para finalizado" at bounding box center [581, 353] width 103 height 25
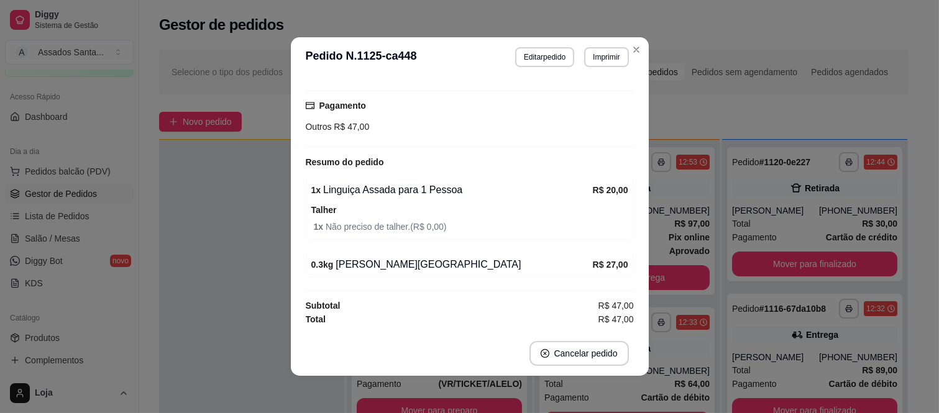
scroll to position [99, 0]
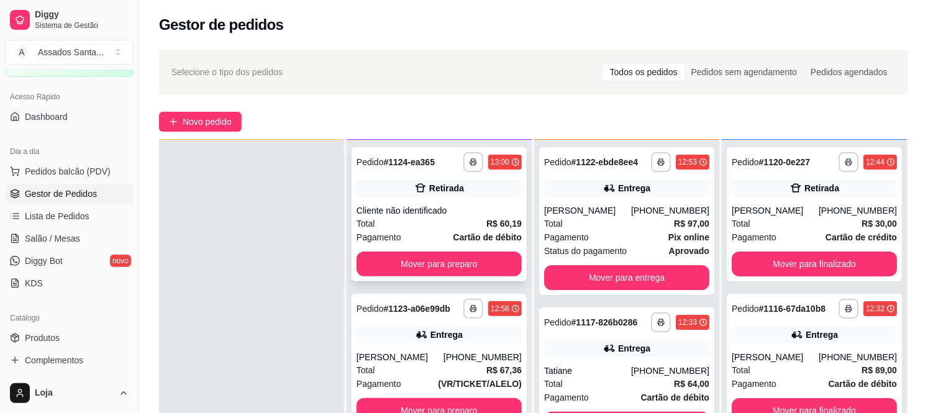
click at [389, 216] on div "Cliente não identificado" at bounding box center [439, 210] width 165 height 12
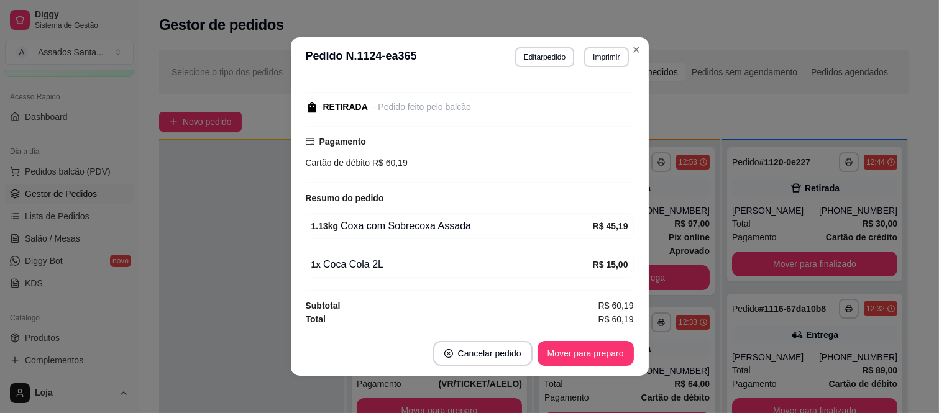
scroll to position [2, 0]
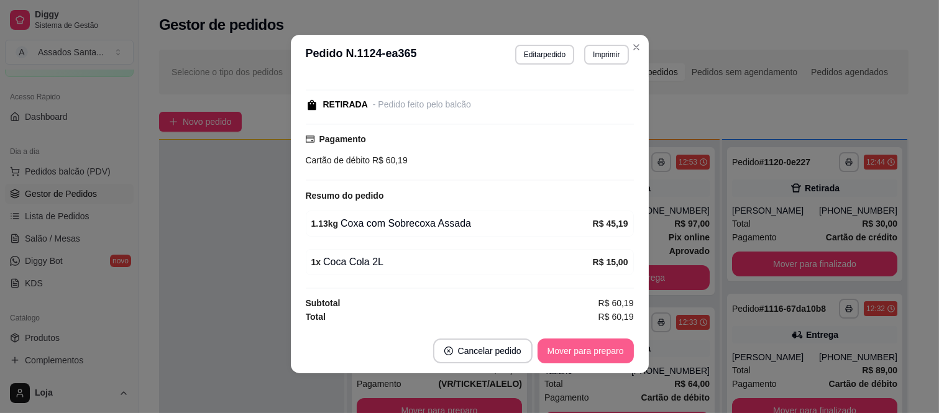
click at [588, 352] on button "Mover para preparo" at bounding box center [585, 351] width 96 height 25
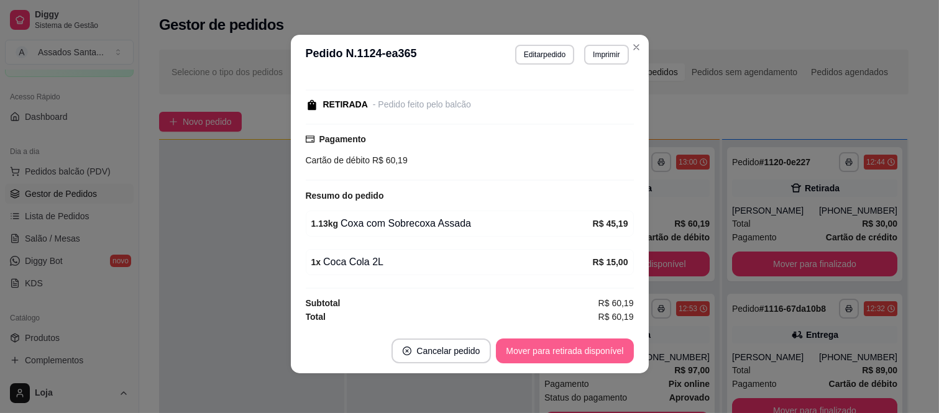
click at [586, 352] on button "Mover para retirada disponível" at bounding box center [564, 351] width 137 height 25
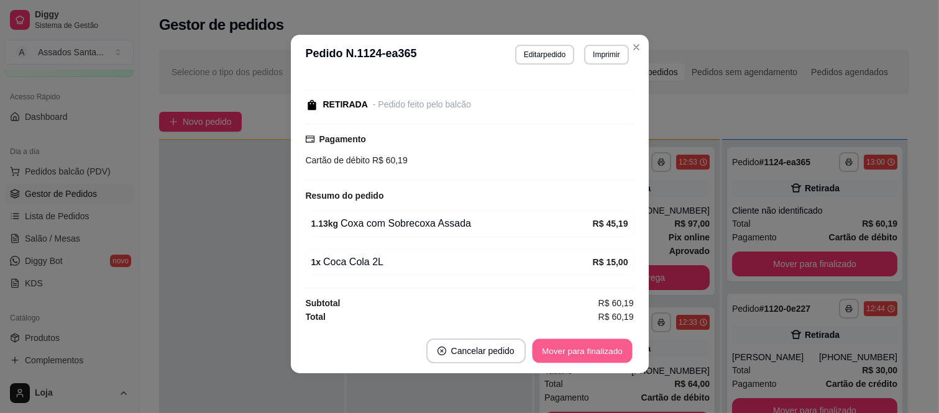
click at [586, 352] on button "Mover para finalizado" at bounding box center [582, 351] width 100 height 24
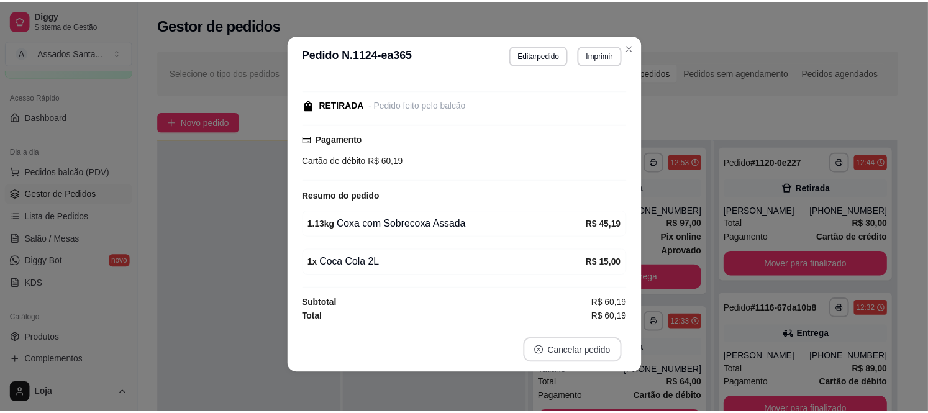
scroll to position [63, 0]
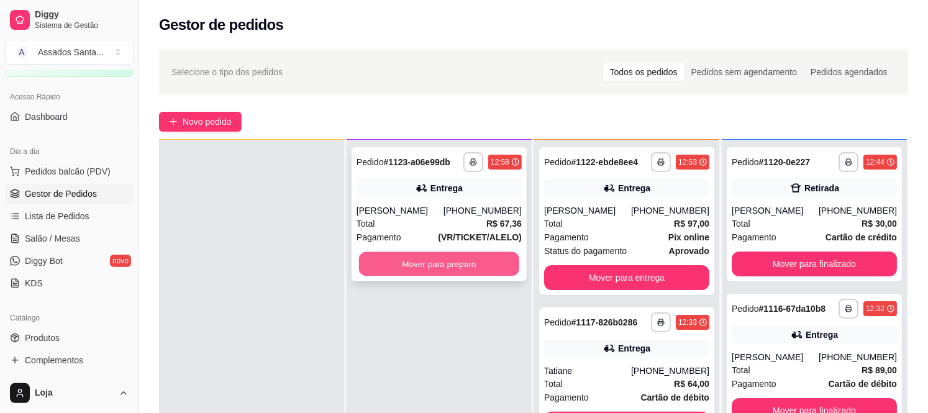
click at [393, 267] on button "Mover para preparo" at bounding box center [439, 264] width 160 height 24
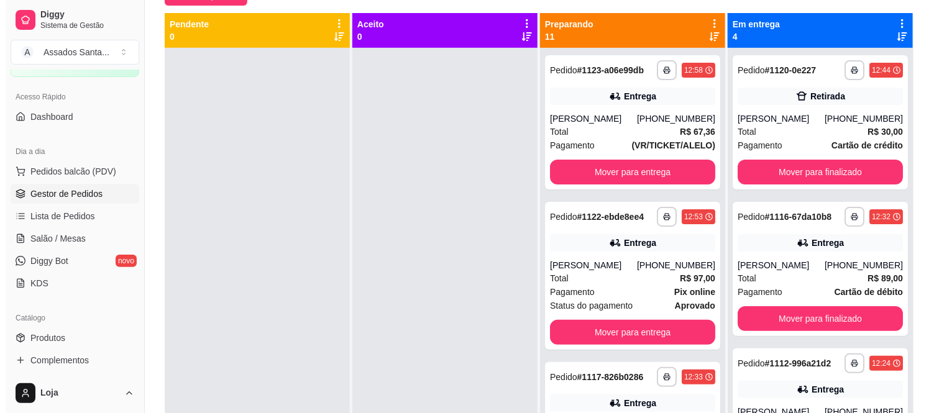
scroll to position [52, 0]
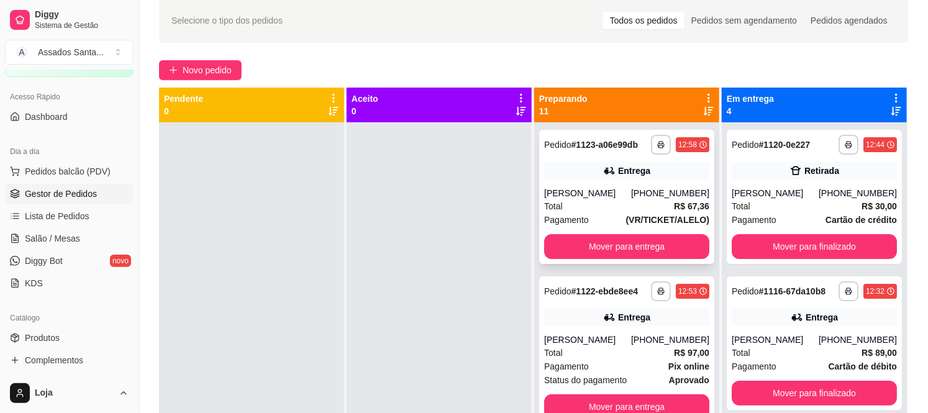
click at [625, 200] on div "Total R$ 67,36" at bounding box center [626, 206] width 165 height 14
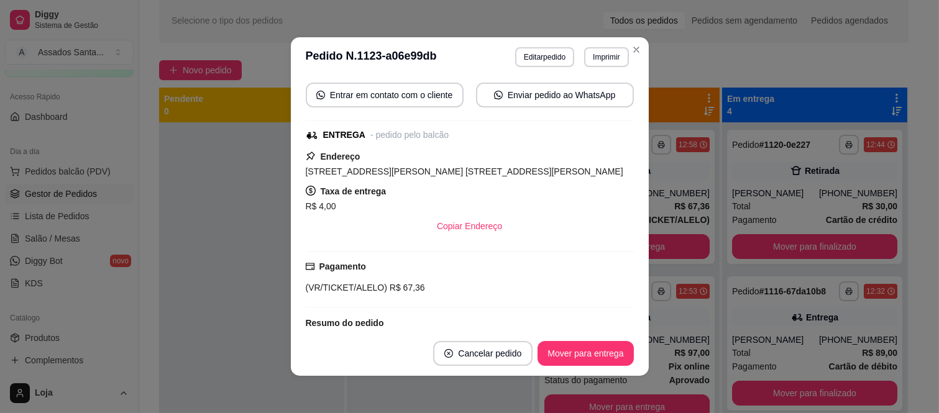
scroll to position [207, 0]
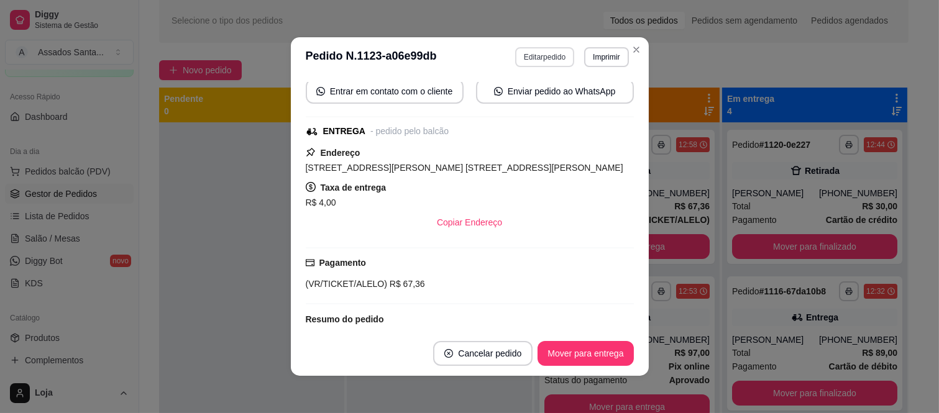
click at [529, 52] on button "Editar pedido" at bounding box center [544, 57] width 59 height 20
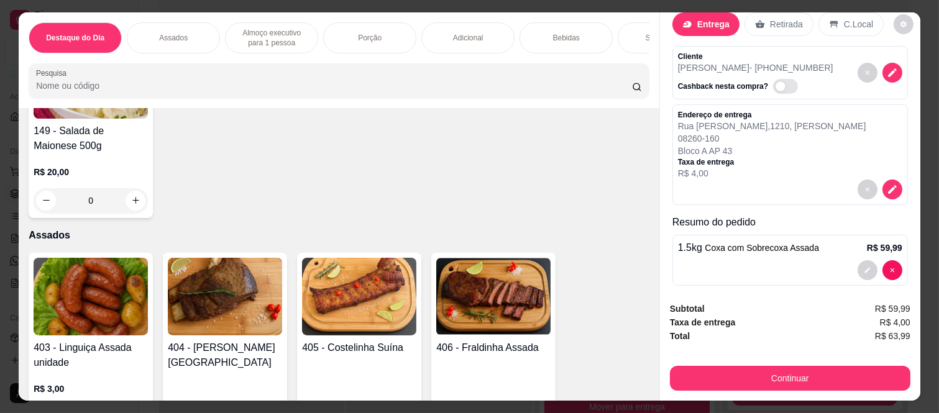
scroll to position [38, 0]
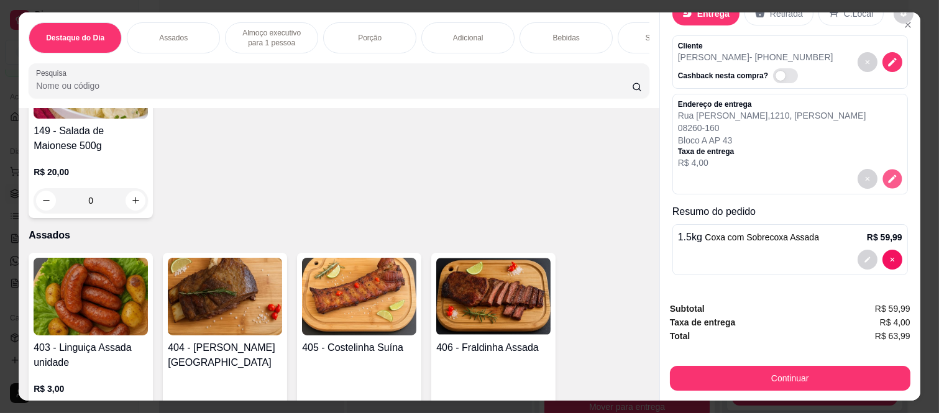
click at [886, 173] on icon "decrease-product-quantity" at bounding box center [891, 178] width 11 height 11
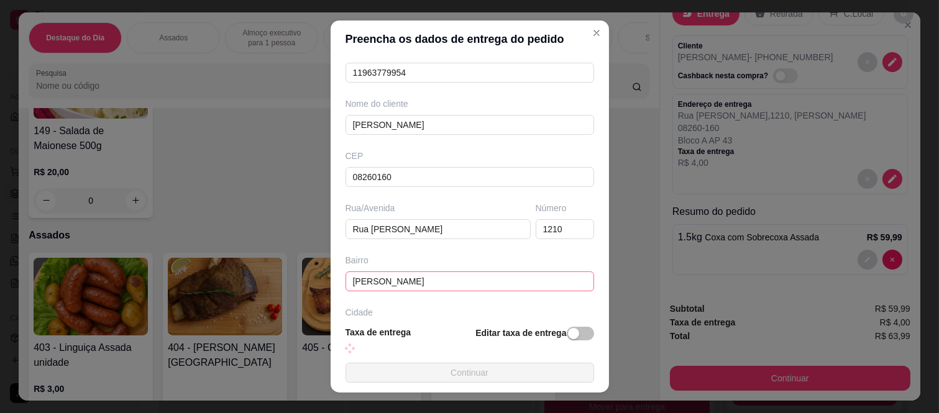
scroll to position [161, 0]
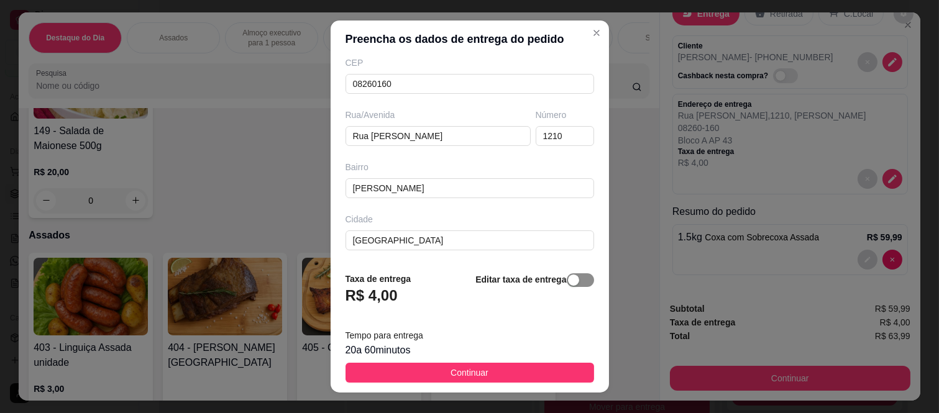
click at [568, 284] on div "button" at bounding box center [573, 280] width 11 height 11
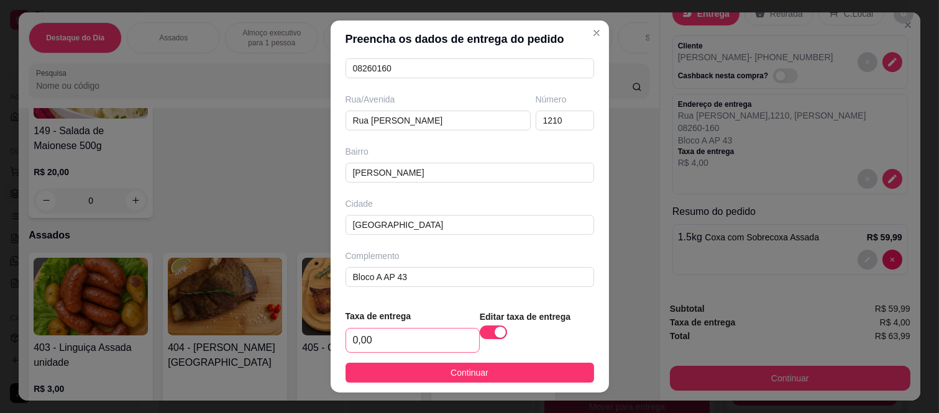
scroll to position [19, 0]
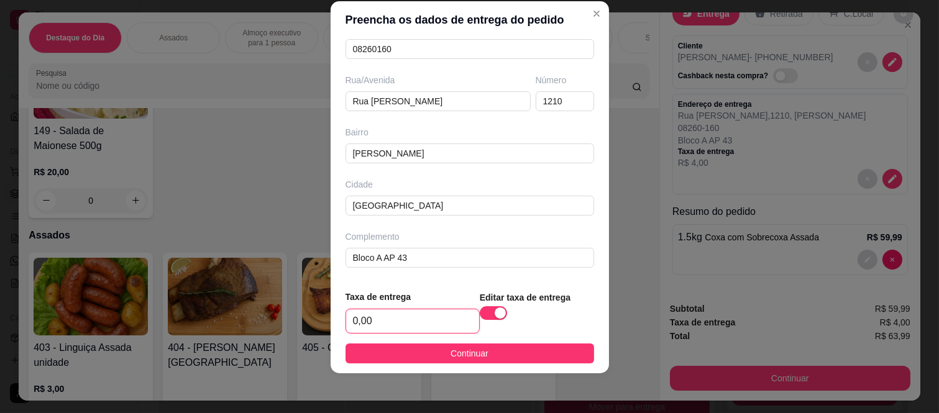
click at [408, 329] on input "0,00" at bounding box center [412, 321] width 133 height 24
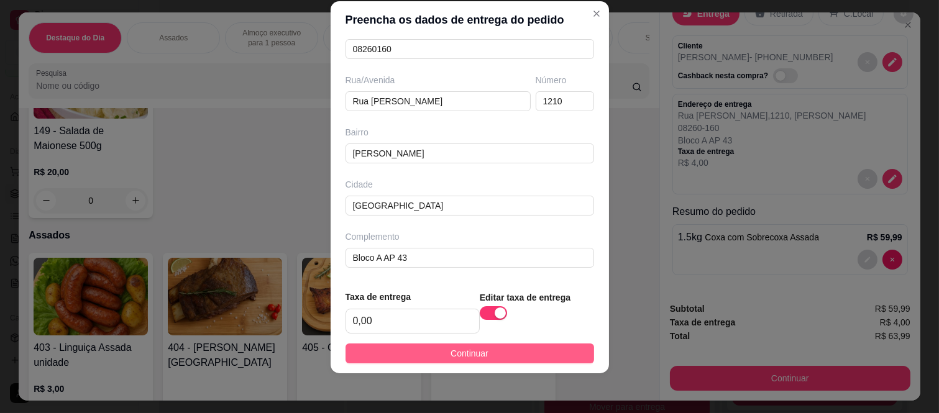
click at [411, 354] on button "Continuar" at bounding box center [469, 353] width 248 height 20
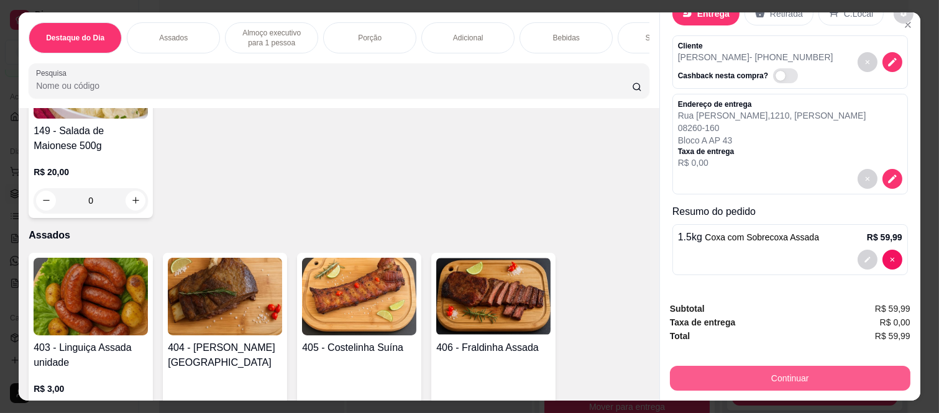
click at [747, 376] on button "Continuar" at bounding box center [790, 378] width 240 height 25
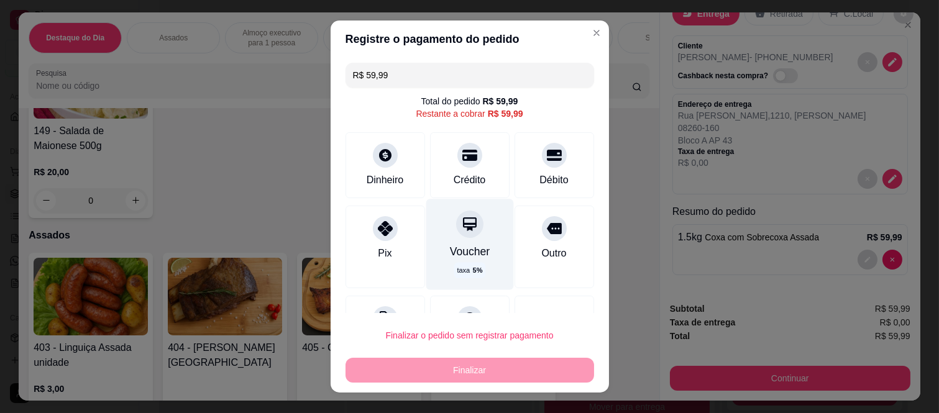
click at [461, 232] on icon at bounding box center [469, 224] width 16 height 16
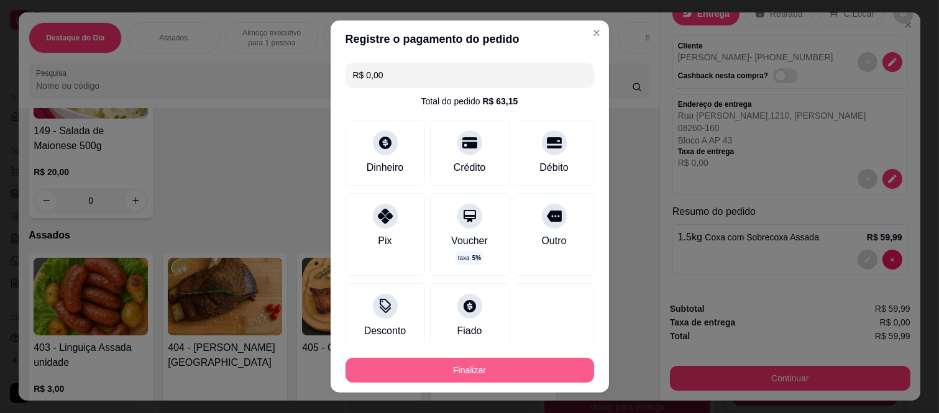
click at [476, 370] on button "Finalizar" at bounding box center [469, 370] width 248 height 25
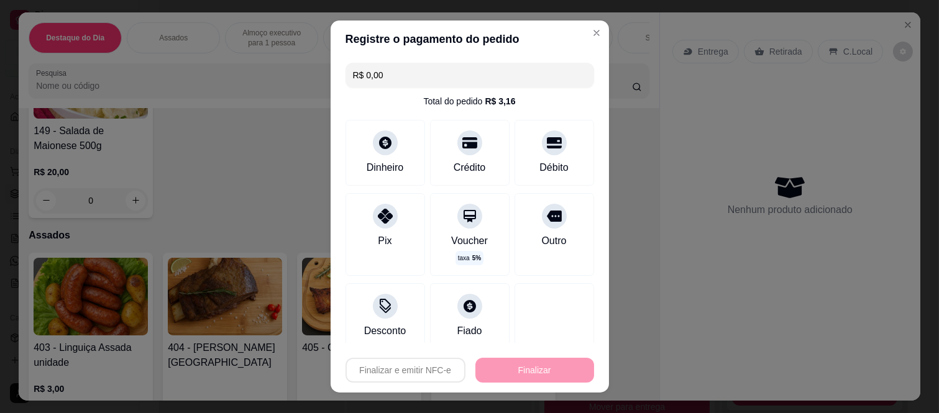
type input "-R$ 59,99"
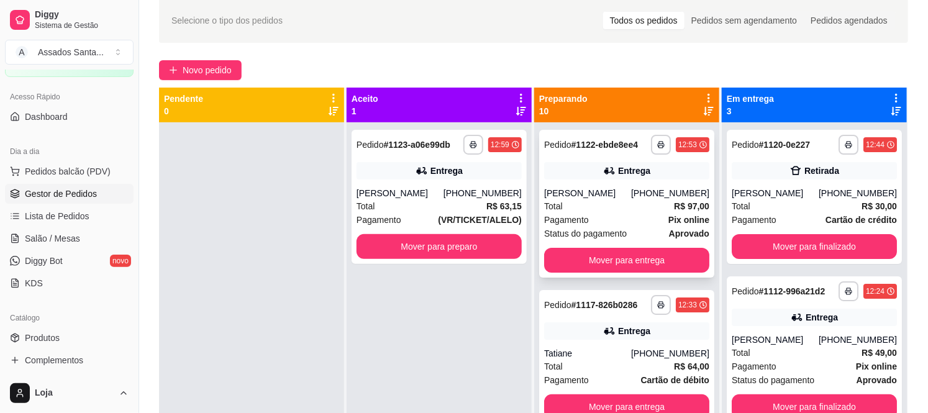
click at [637, 213] on div "Pagamento Pix online" at bounding box center [626, 220] width 165 height 14
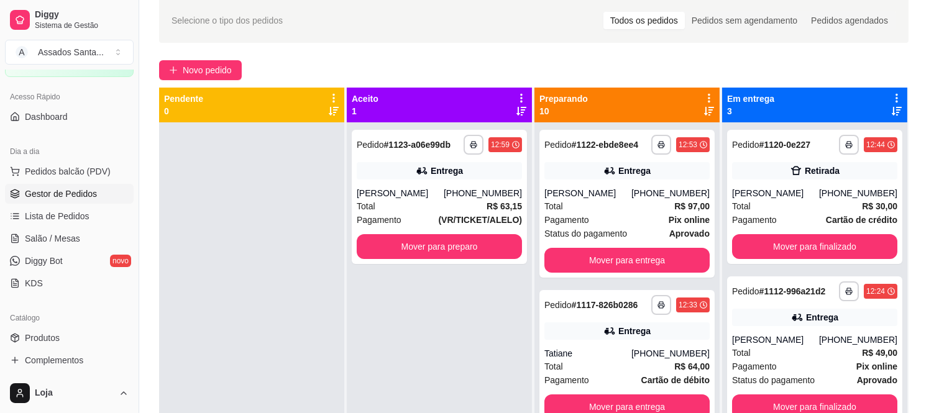
scroll to position [345, 0]
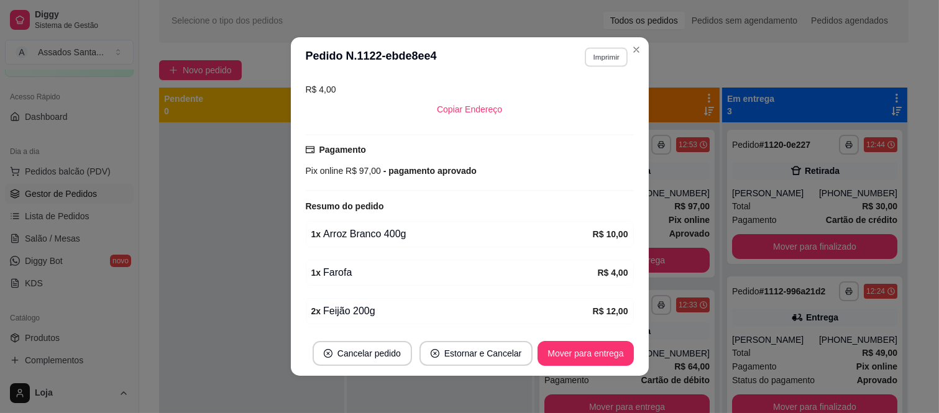
click at [607, 58] on button "Imprimir" at bounding box center [605, 56] width 43 height 19
click at [572, 106] on button "IMPRESSORA caixa" at bounding box center [579, 101] width 87 height 19
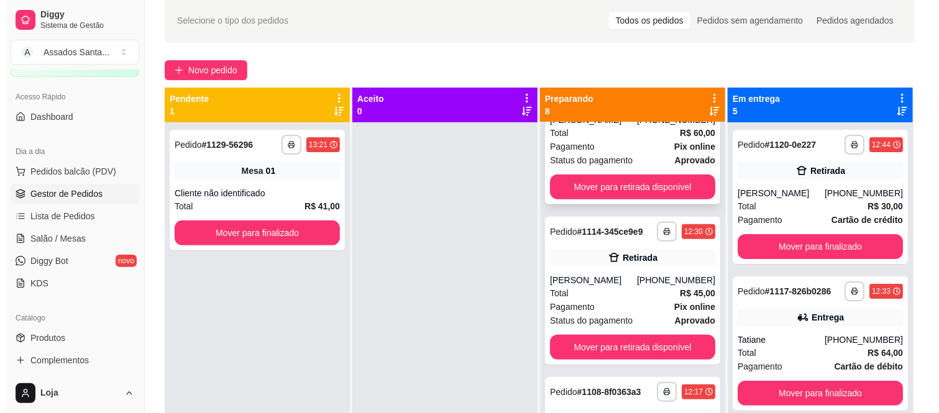
scroll to position [276, 0]
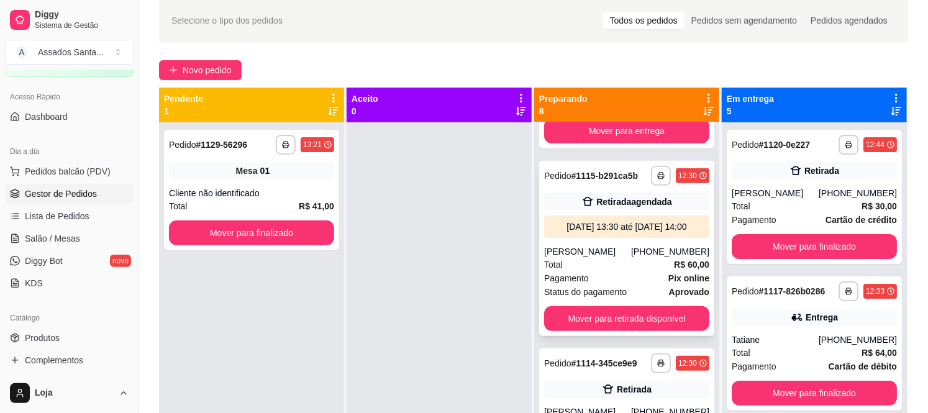
click at [615, 238] on div "[DATE] 13:30 até [DATE] 14:00" at bounding box center [626, 227] width 165 height 22
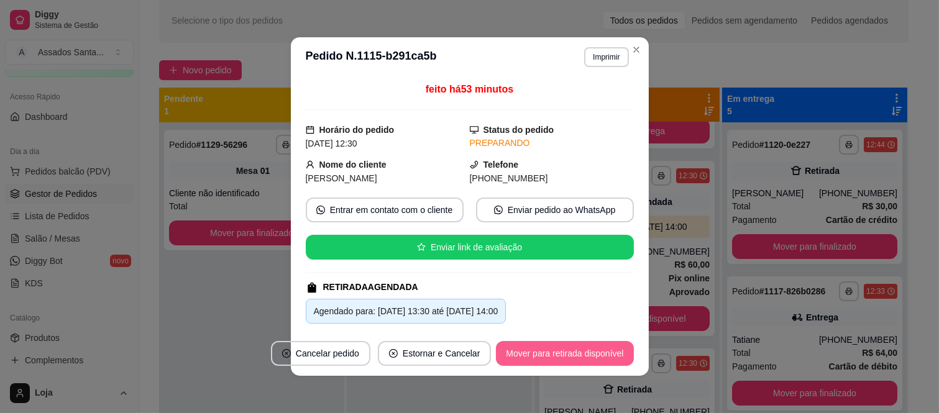
click at [562, 358] on button "Mover para retirada disponível" at bounding box center [564, 353] width 137 height 25
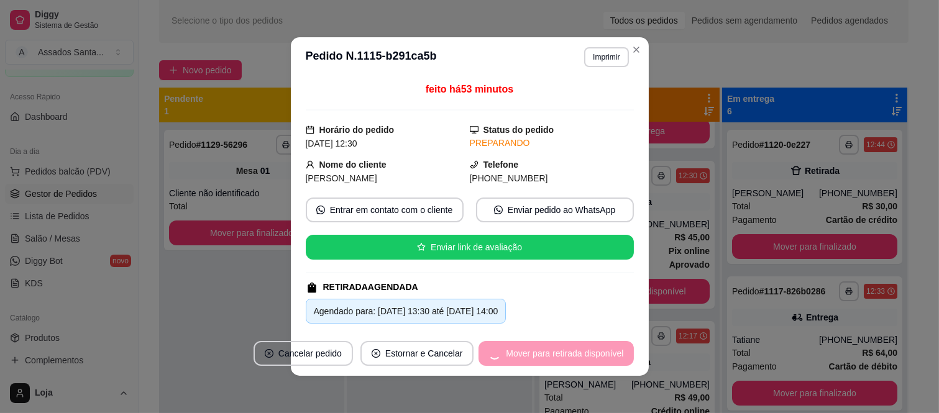
click at [562, 356] on div "Mover para retirada disponível" at bounding box center [555, 353] width 155 height 25
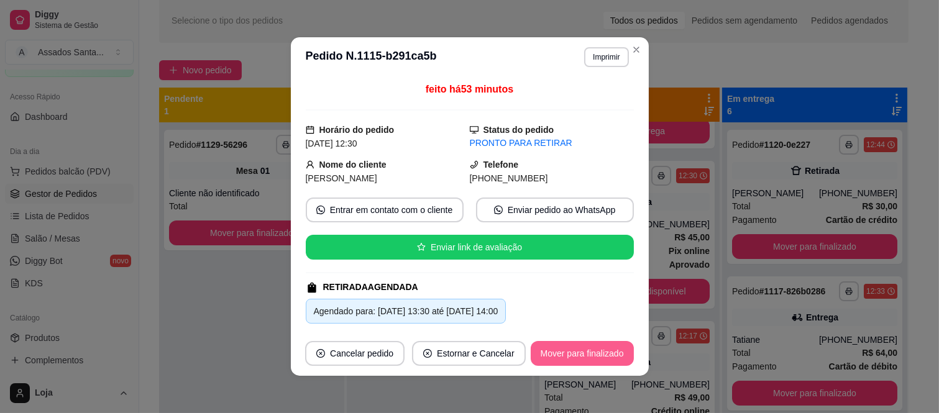
click at [562, 356] on button "Mover para finalizado" at bounding box center [581, 353] width 103 height 25
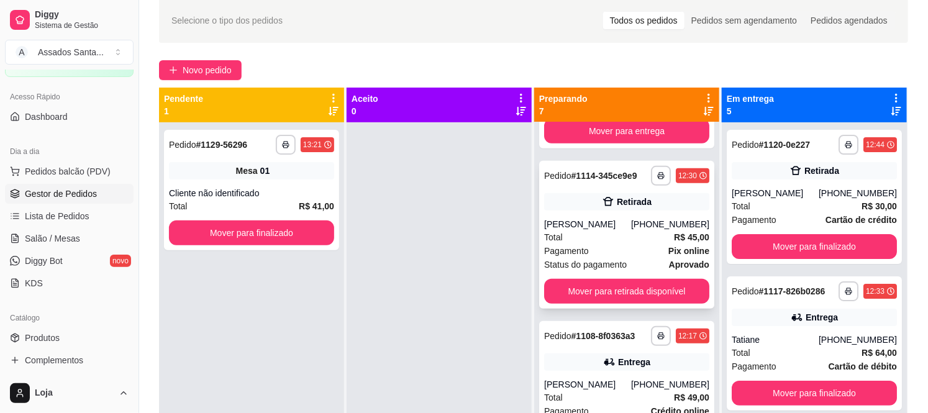
click at [622, 251] on div "Pagamento Pix online" at bounding box center [626, 251] width 165 height 14
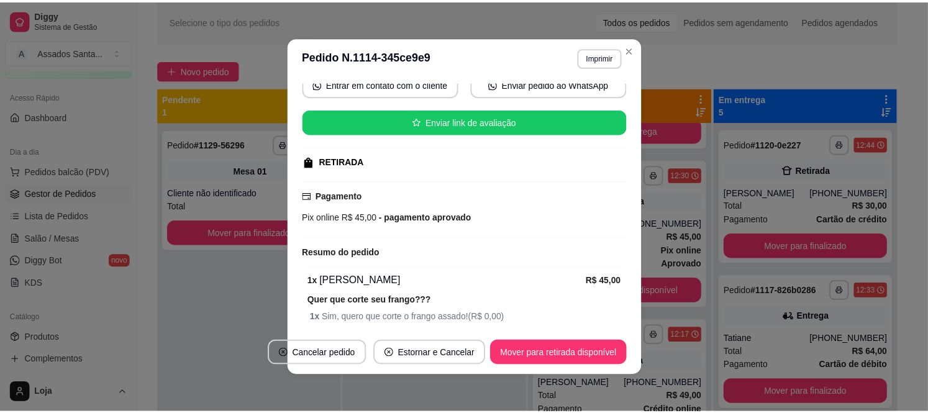
scroll to position [138, 0]
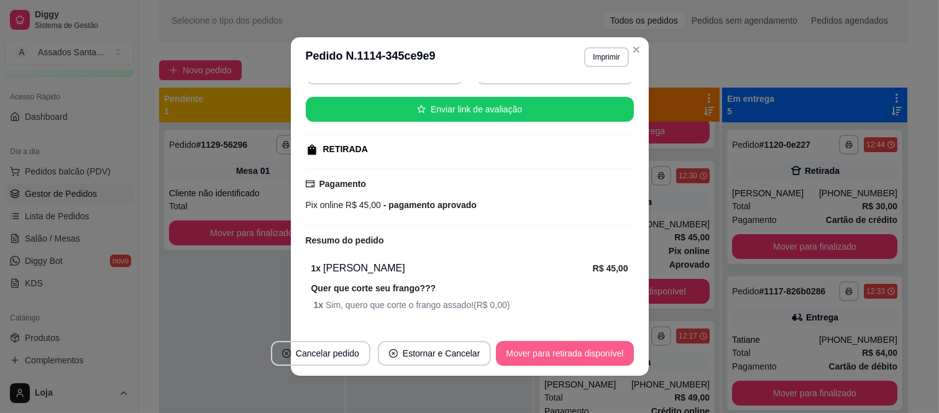
click at [553, 352] on button "Mover para retirada disponível" at bounding box center [564, 353] width 137 height 25
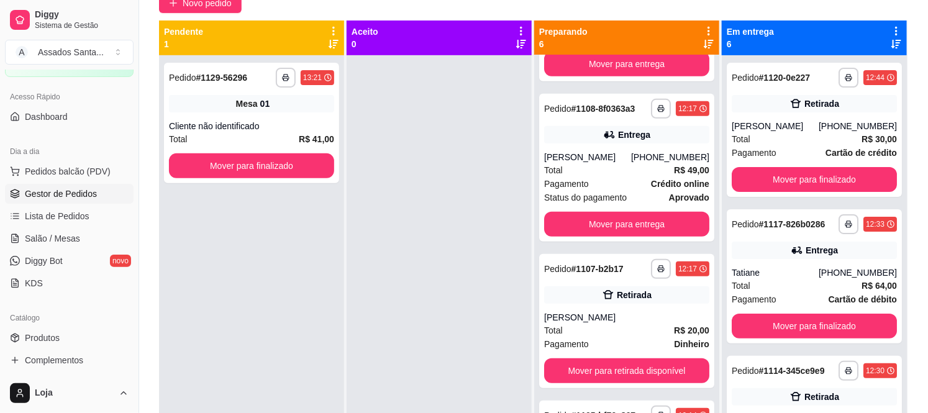
scroll to position [0, 0]
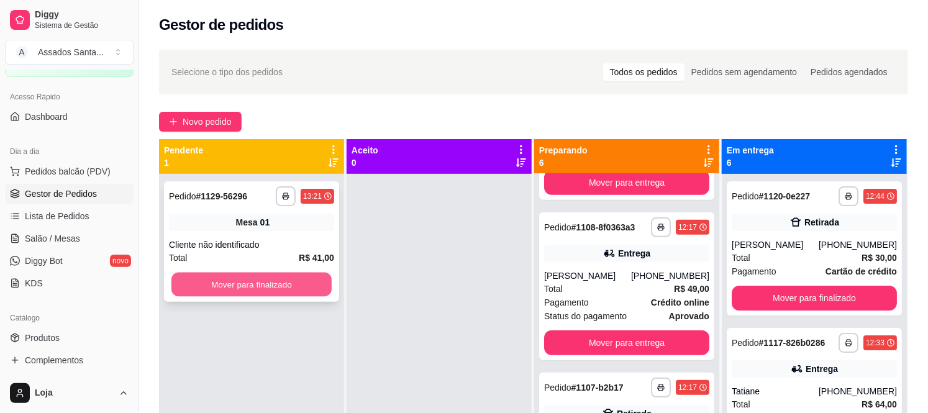
click at [249, 294] on button "Mover para finalizado" at bounding box center [251, 285] width 160 height 24
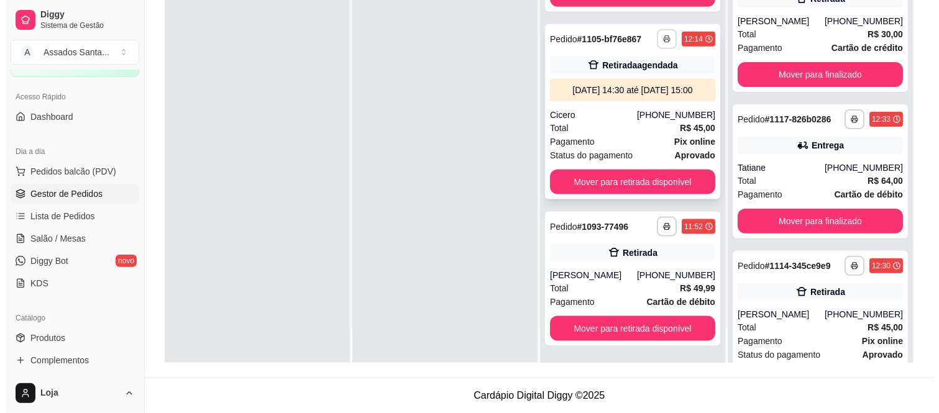
scroll to position [559, 0]
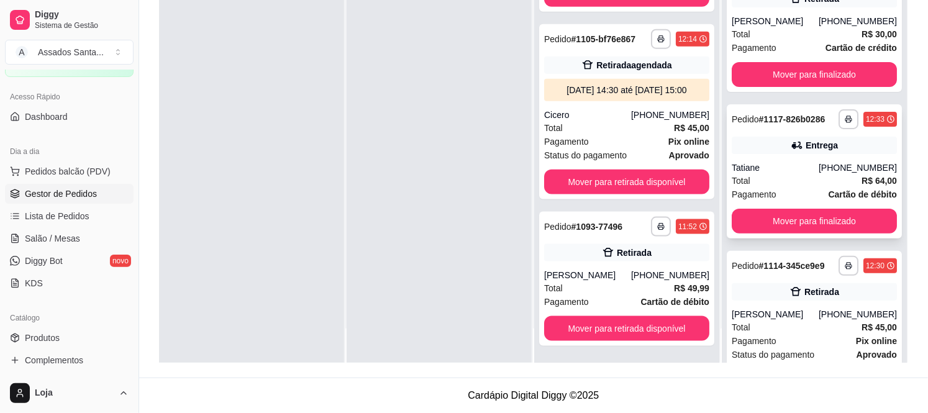
click at [776, 170] on div "Tatiane" at bounding box center [775, 167] width 87 height 12
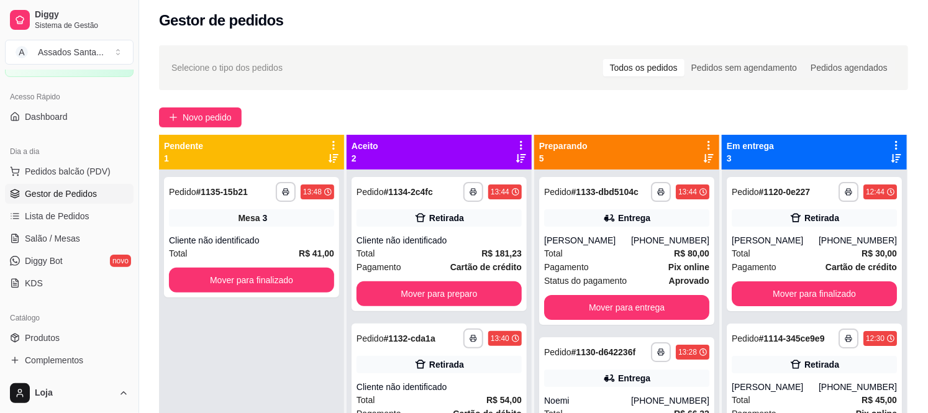
scroll to position [0, 0]
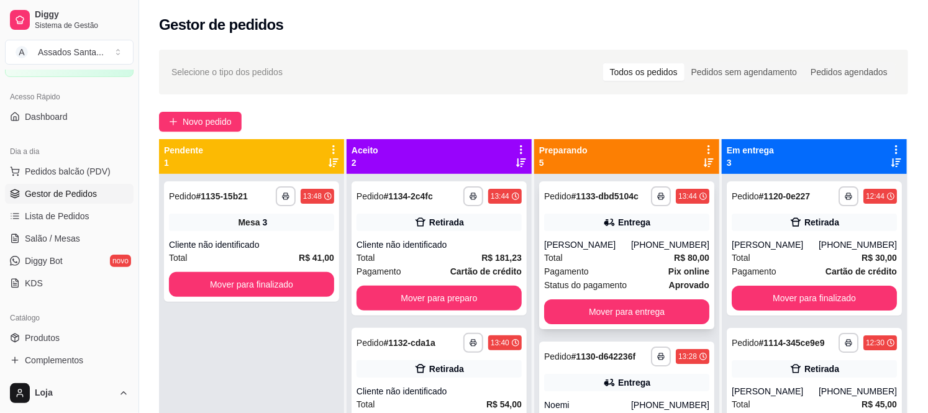
click at [642, 230] on div "Entrega" at bounding box center [626, 222] width 165 height 17
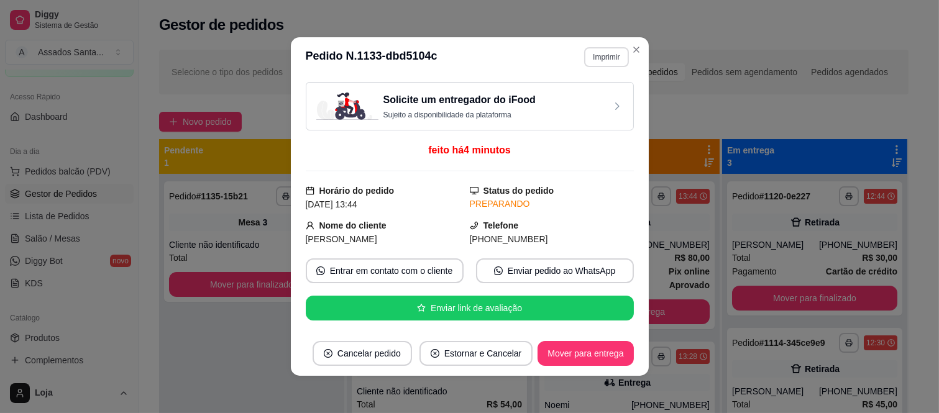
click at [591, 53] on button "Imprimir" at bounding box center [606, 57] width 44 height 20
click at [568, 104] on button "IMPRESSORA caixa" at bounding box center [579, 101] width 90 height 20
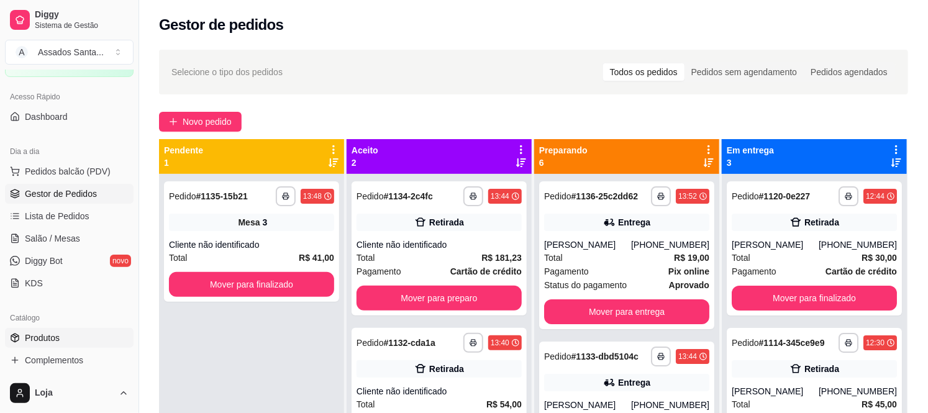
click at [84, 335] on link "Produtos" at bounding box center [69, 338] width 129 height 20
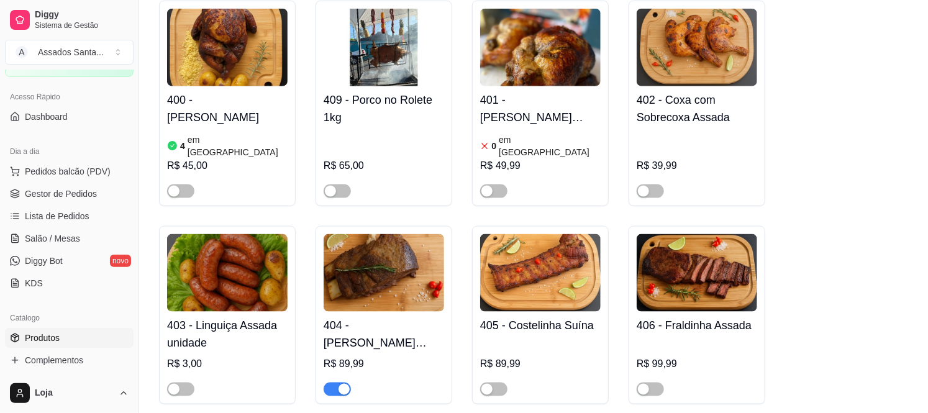
scroll to position [759, 0]
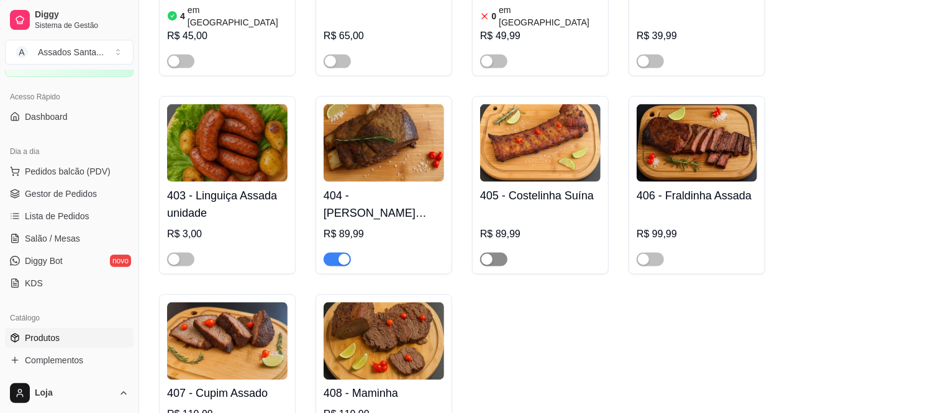
click at [493, 253] on span "button" at bounding box center [493, 260] width 27 height 14
click at [89, 194] on span "Gestor de Pedidos" at bounding box center [61, 194] width 72 height 12
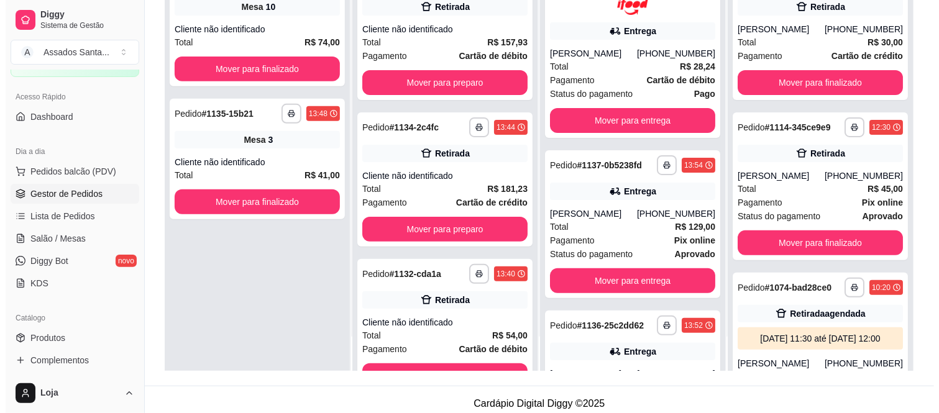
scroll to position [189, 0]
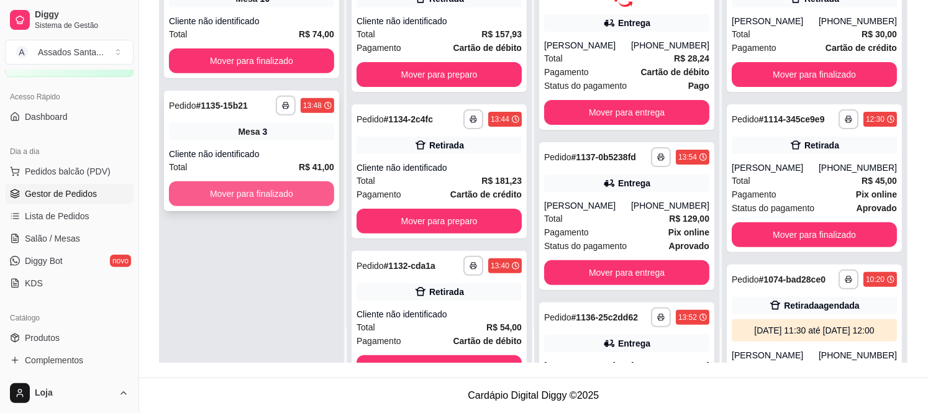
click at [242, 189] on button "Mover para finalizado" at bounding box center [251, 193] width 165 height 25
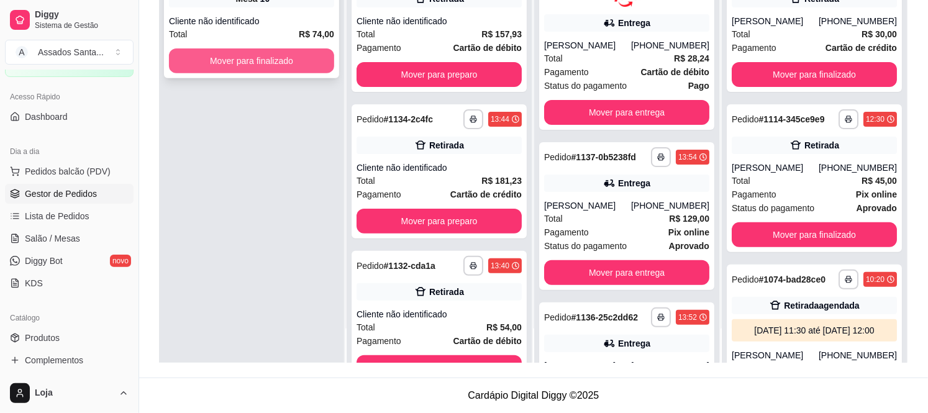
click at [255, 57] on button "Mover para finalizado" at bounding box center [251, 60] width 165 height 25
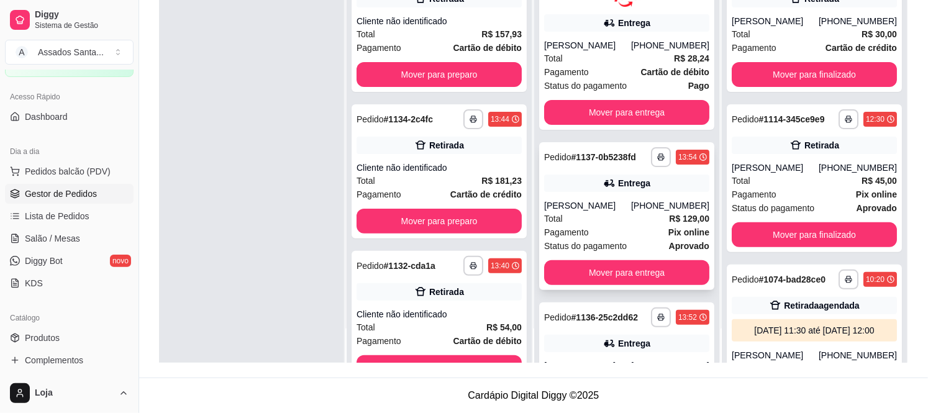
click at [604, 225] on div "Total R$ 129,00" at bounding box center [626, 219] width 165 height 14
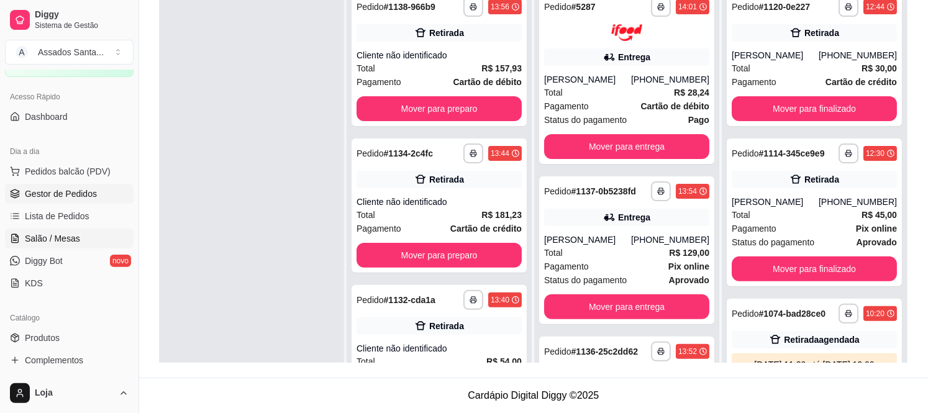
click at [78, 237] on link "Salão / Mesas" at bounding box center [69, 239] width 129 height 20
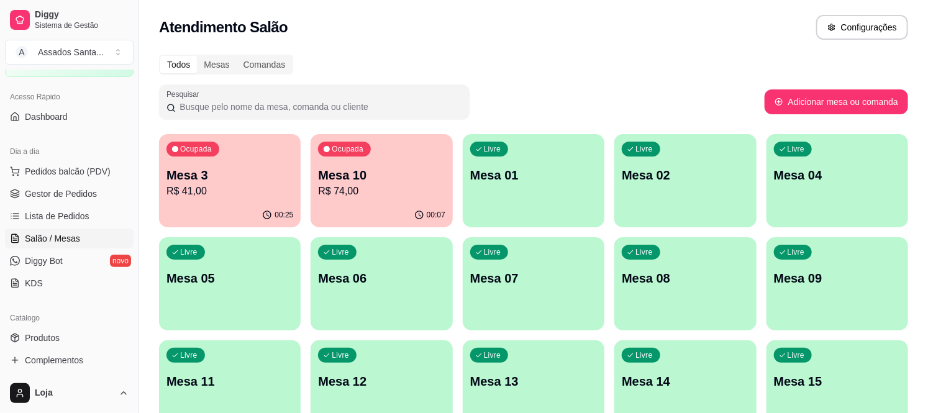
click at [208, 174] on p "Mesa 3" at bounding box center [229, 174] width 127 height 17
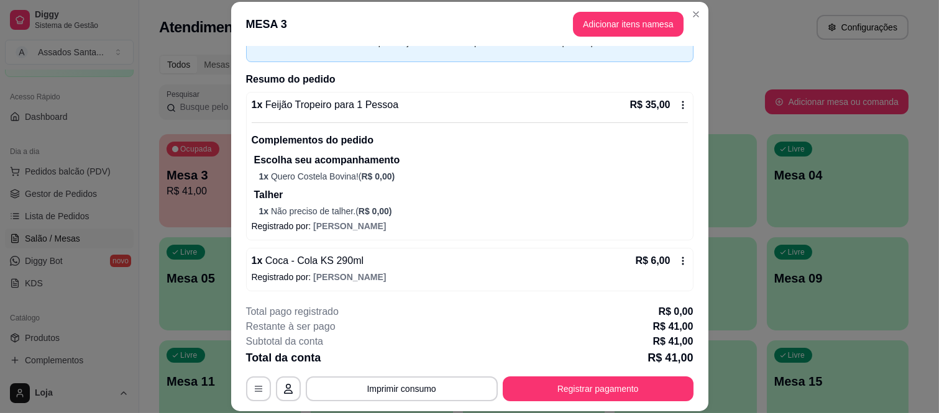
scroll to position [75, 0]
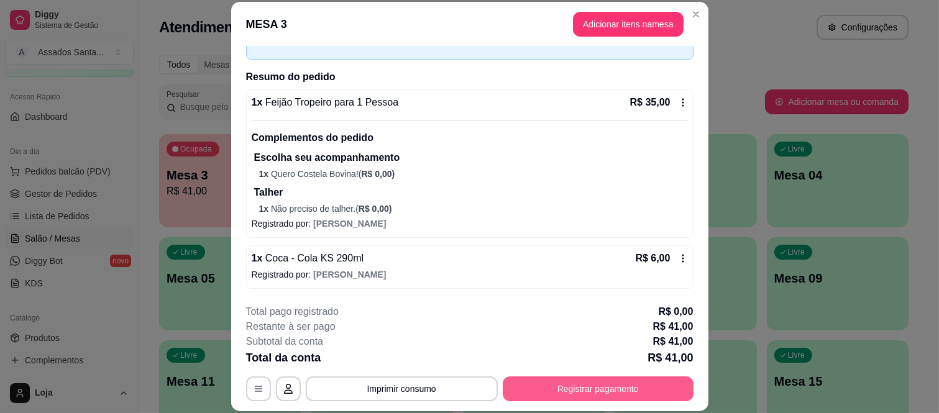
click at [627, 396] on button "Registrar pagamento" at bounding box center [597, 388] width 191 height 25
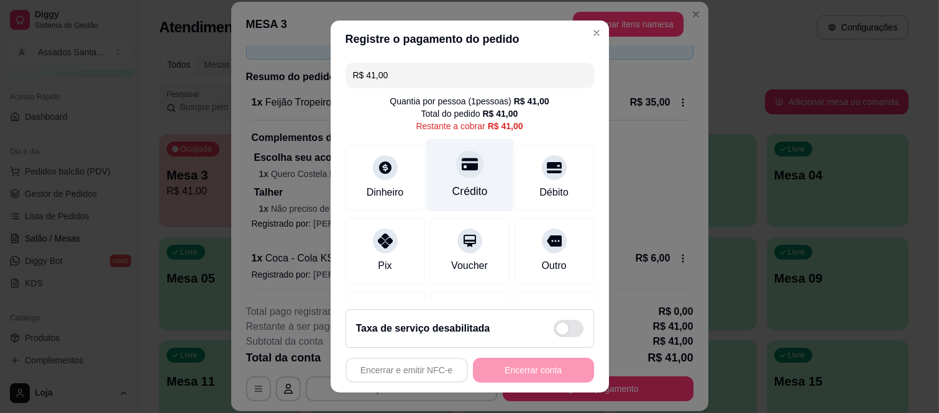
click at [464, 170] on div at bounding box center [469, 164] width 27 height 27
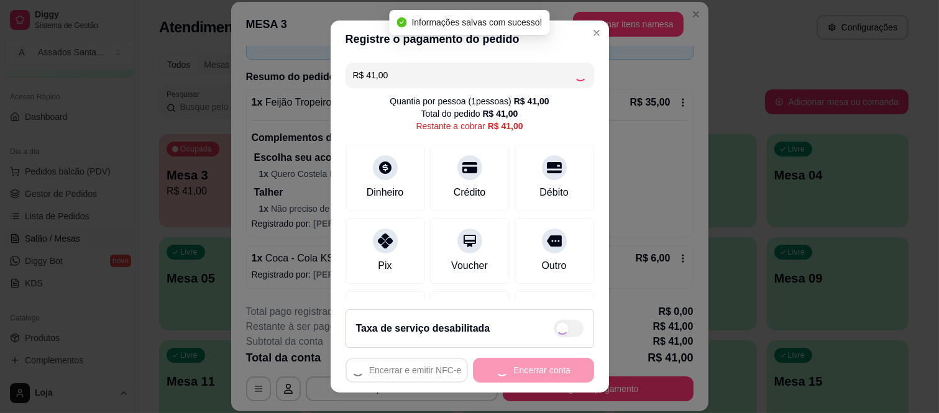
type input "R$ 0,00"
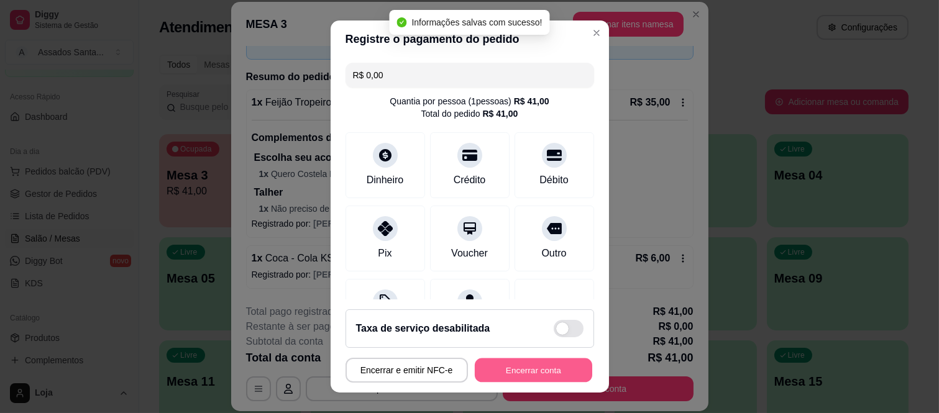
click at [536, 369] on button "Encerrar conta" at bounding box center [533, 370] width 117 height 24
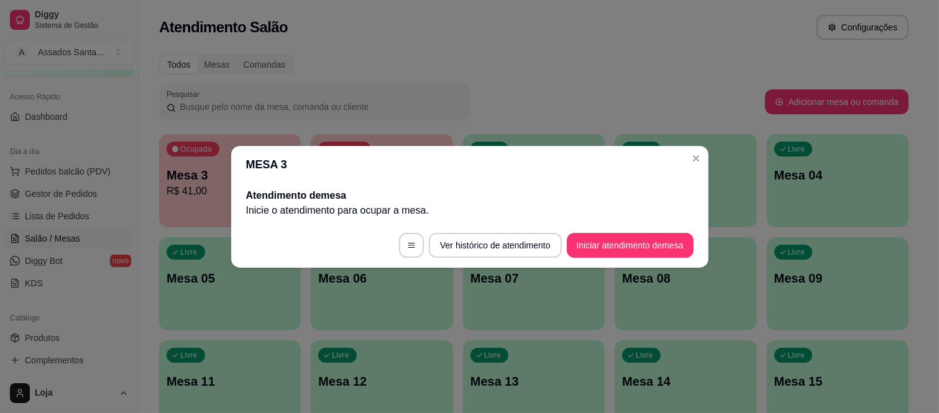
scroll to position [0, 0]
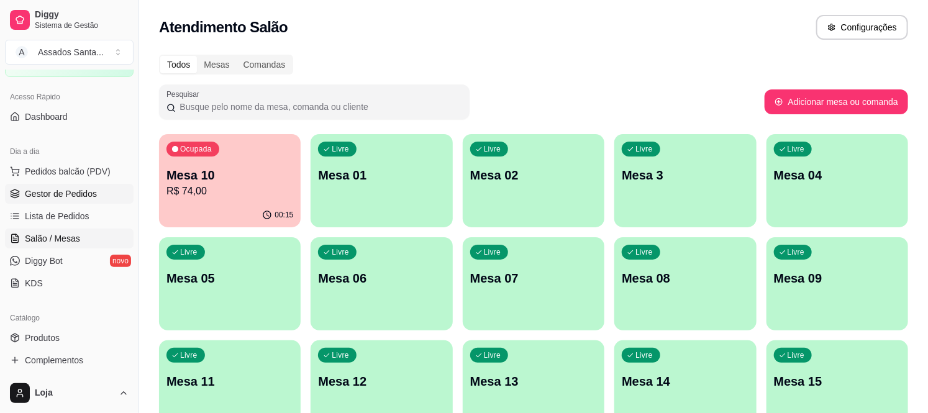
click at [94, 188] on span "Gestor de Pedidos" at bounding box center [61, 194] width 72 height 12
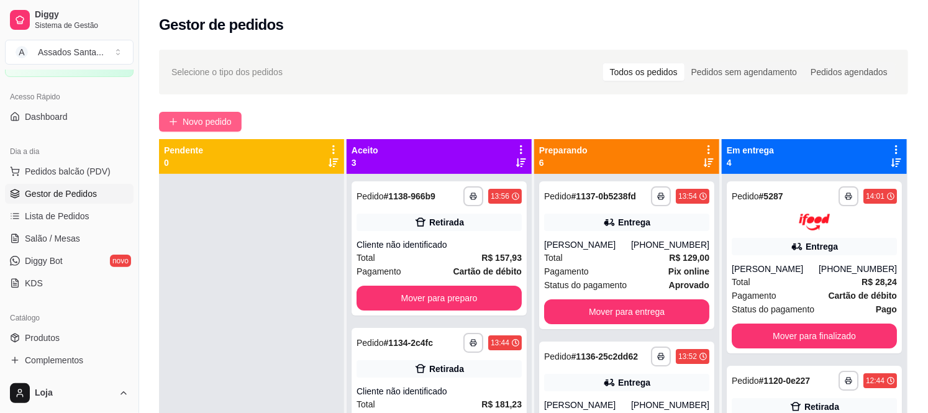
click at [205, 125] on span "Novo pedido" at bounding box center [207, 122] width 49 height 14
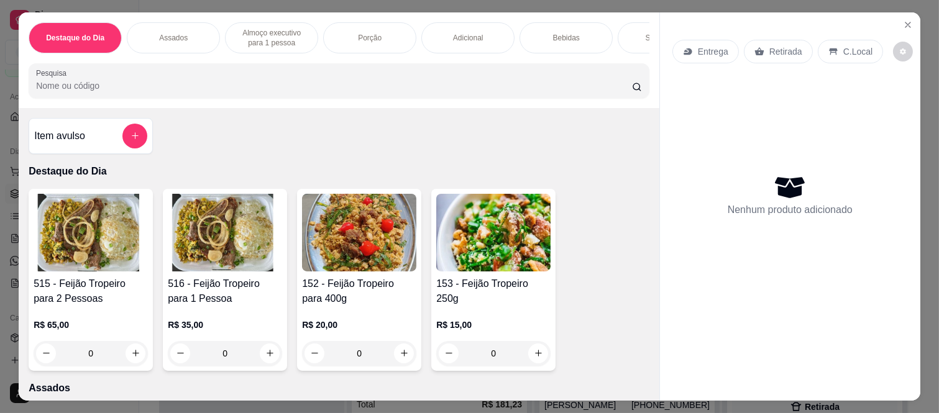
click at [700, 40] on div "Entrega" at bounding box center [705, 52] width 66 height 24
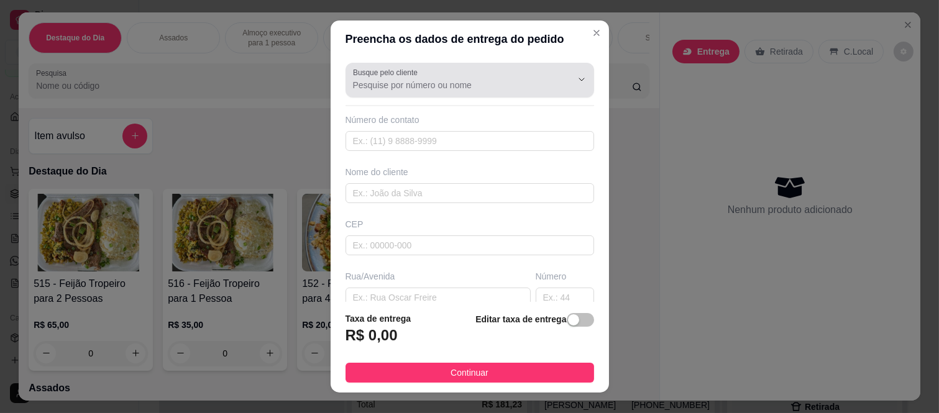
click at [400, 87] on input "Busque pelo cliente" at bounding box center [452, 85] width 199 height 12
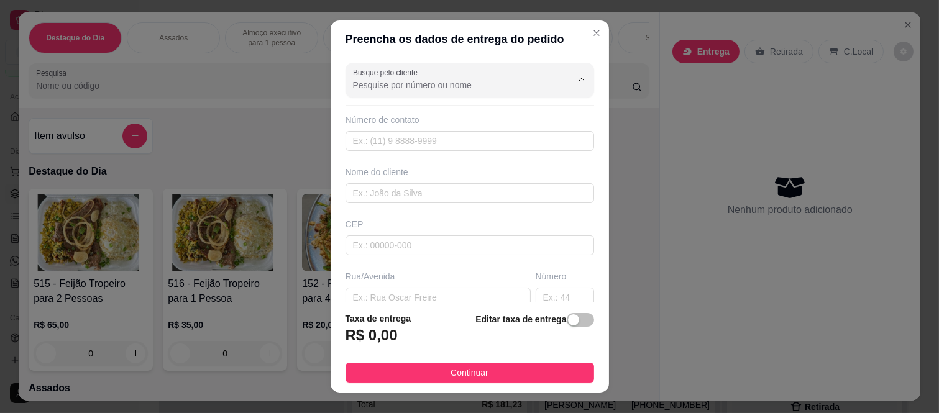
paste input "[PERSON_NAME]"
type input "[PERSON_NAME]"
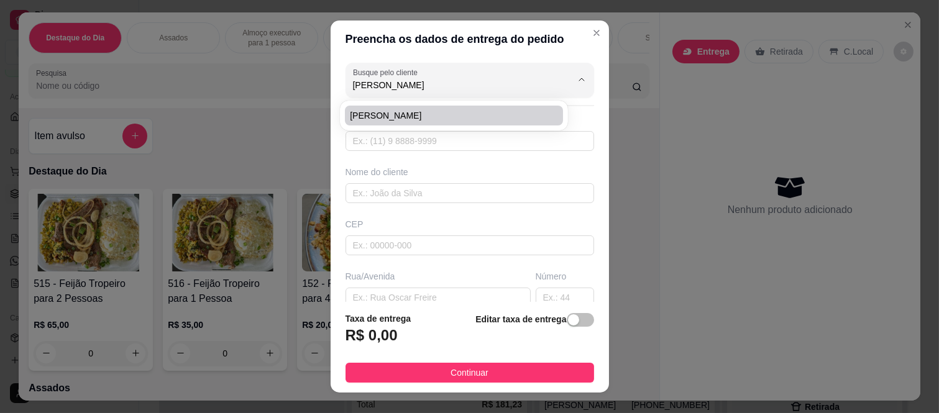
click at [401, 119] on span "[PERSON_NAME]" at bounding box center [448, 115] width 196 height 12
type input "11912788796"
type input "[PERSON_NAME]"
type input "08260140"
type input "Rua [PERSON_NAME]"
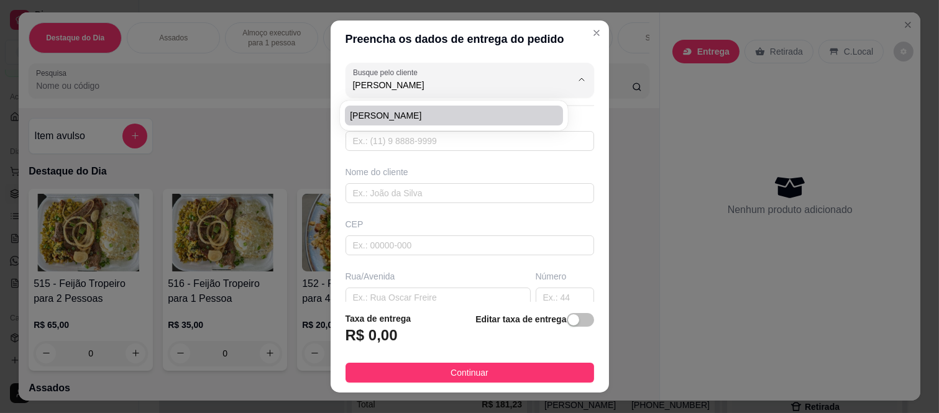
type input "181"
type input "[GEOGRAPHIC_DATA] ([GEOGRAPHIC_DATA])"
type input "[GEOGRAPHIC_DATA]"
type input "Bloco A 108"
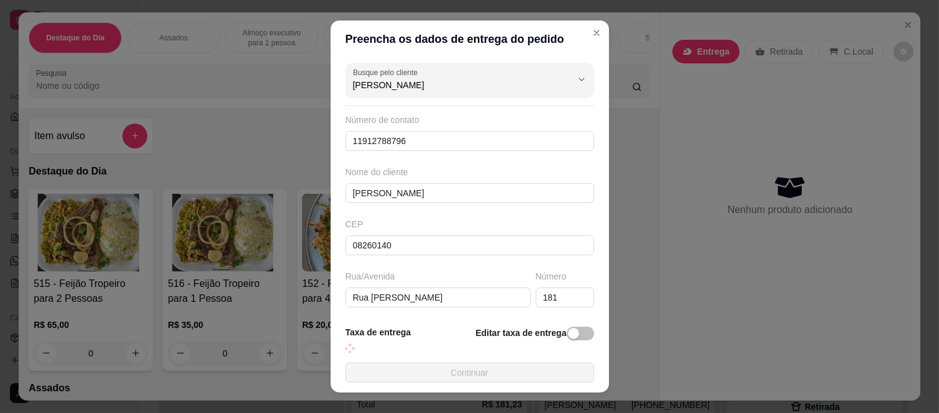
type input "[PERSON_NAME]"
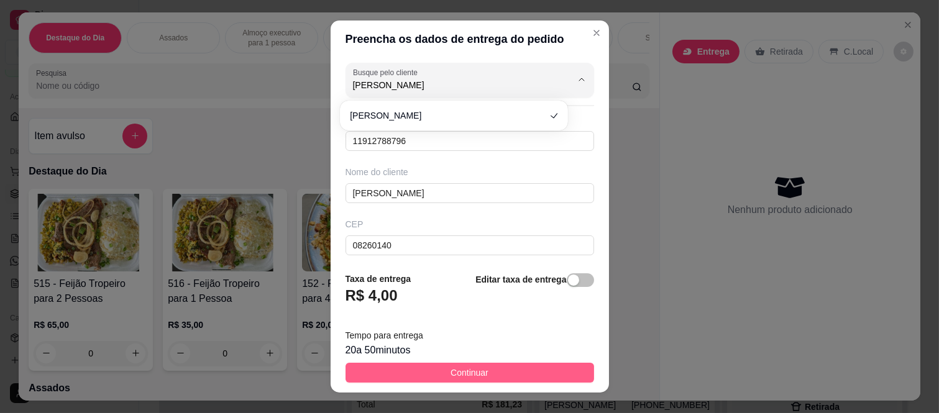
click at [383, 370] on button "Continuar" at bounding box center [469, 373] width 248 height 20
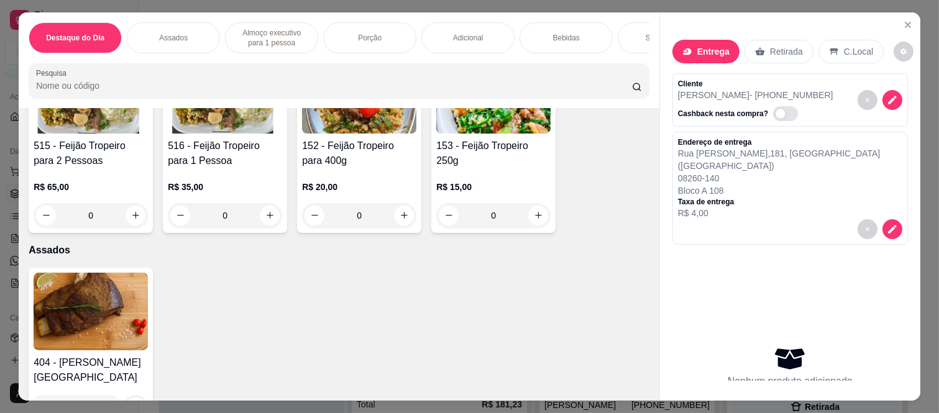
scroll to position [345, 0]
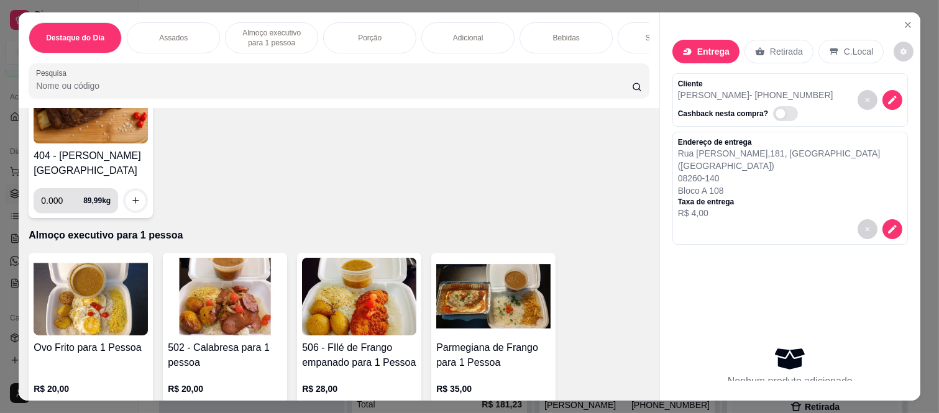
click at [65, 188] on input "0.000" at bounding box center [62, 200] width 42 height 25
type input "0.300"
click at [131, 196] on icon "increase-product-quantity" at bounding box center [135, 200] width 9 height 9
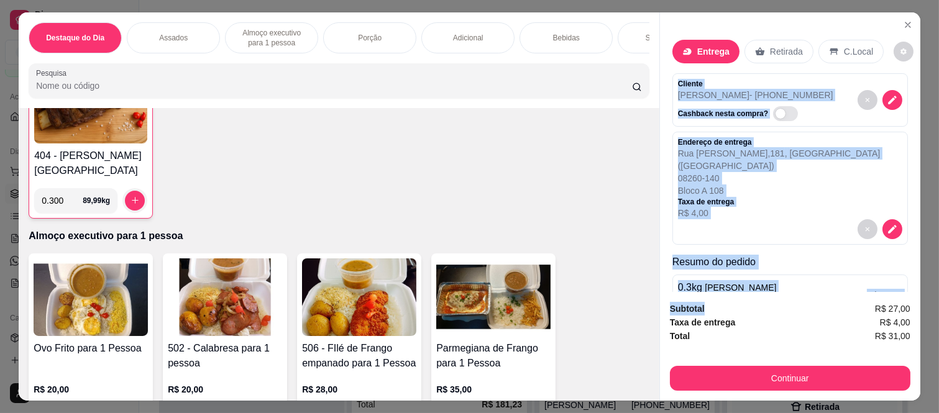
scroll to position [38, 0]
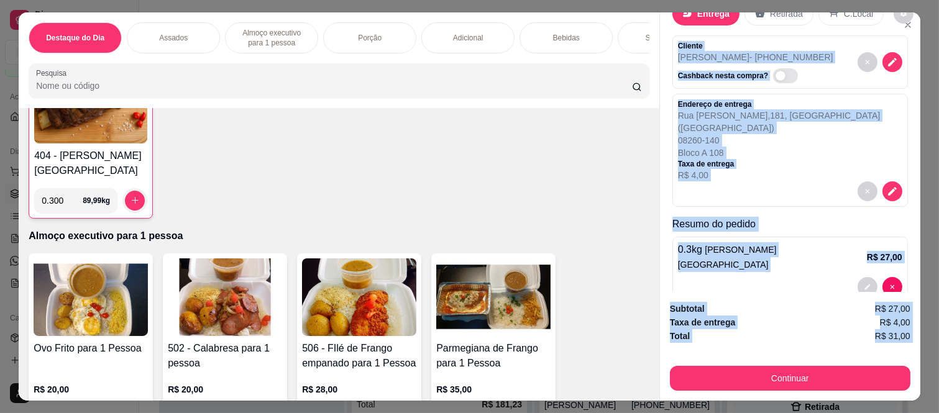
drag, startPoint x: 671, startPoint y: 78, endPoint x: 735, endPoint y: 342, distance: 272.4
click at [735, 342] on div "Entrega Retirada C.Local Cliente Deborah Santos - (11) 91278-8796 Cashback nest…" at bounding box center [789, 206] width 261 height 388
copy div "Cliente Deborah Santos - (11) 91278-8796 Cashback nesta compra? Endereço de ent…"
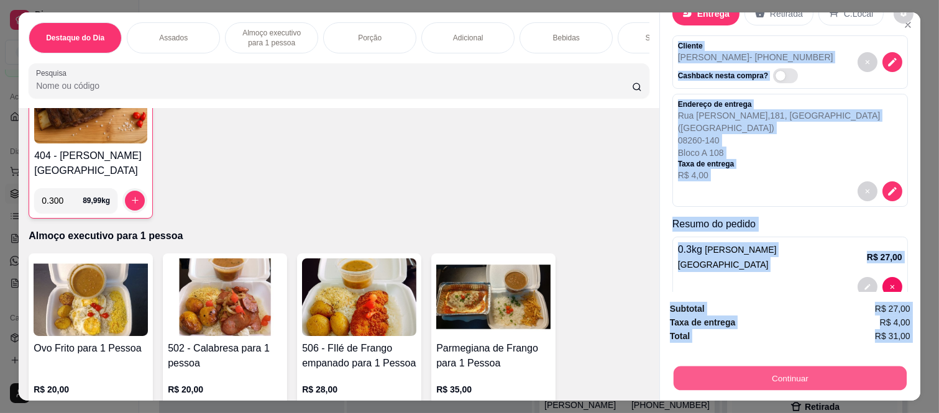
click at [740, 366] on button "Continuar" at bounding box center [789, 378] width 233 height 24
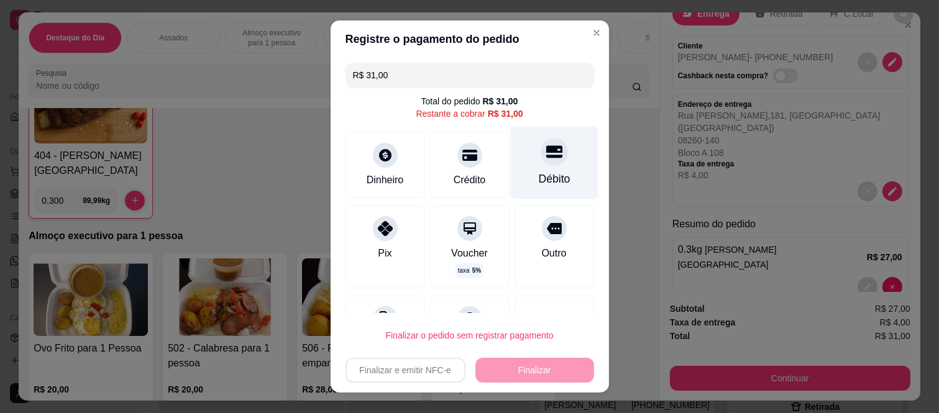
click at [540, 170] on div "Débito" at bounding box center [554, 163] width 88 height 73
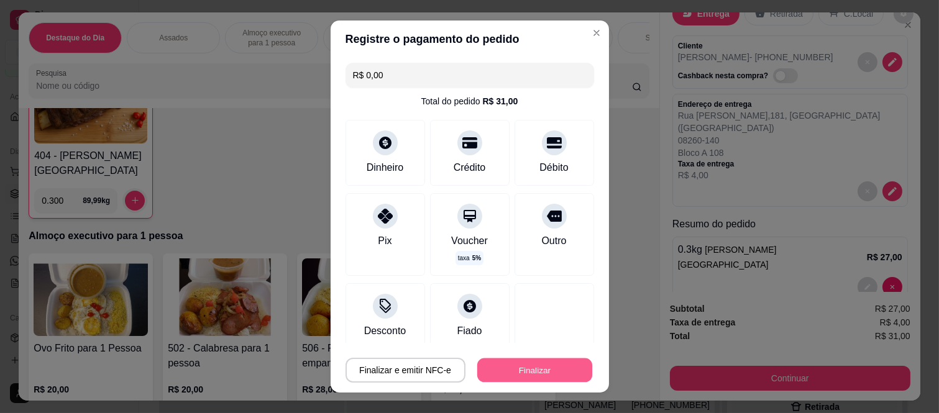
click at [519, 374] on button "Finalizar" at bounding box center [534, 370] width 115 height 24
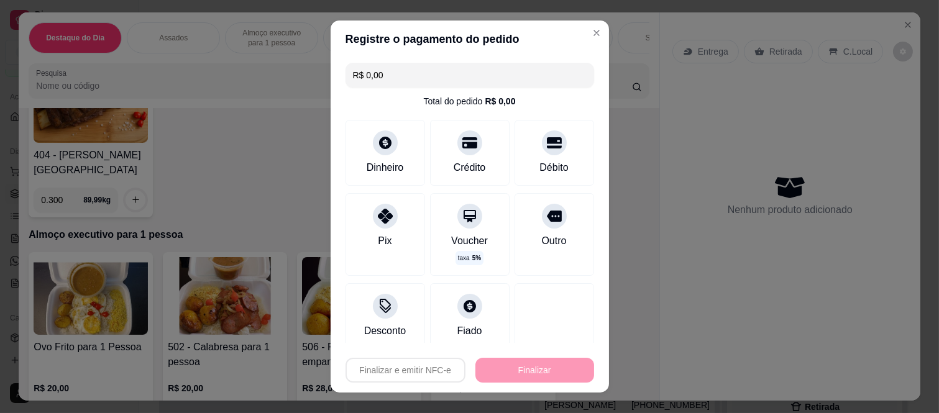
type input "-R$ 31,00"
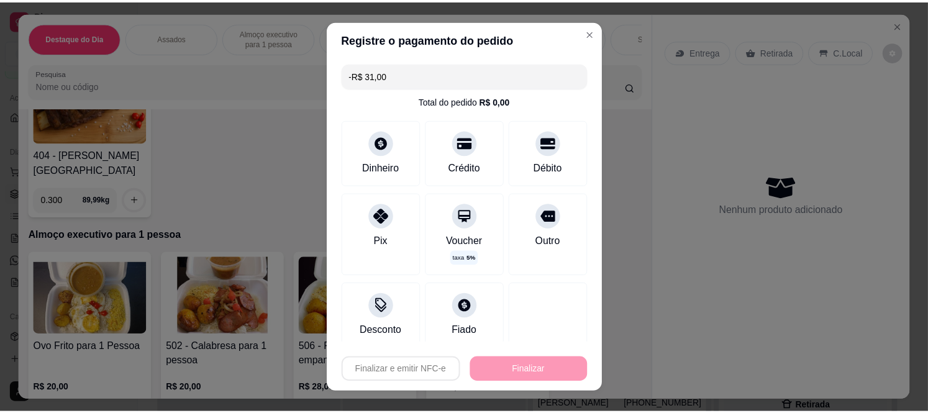
scroll to position [345, 0]
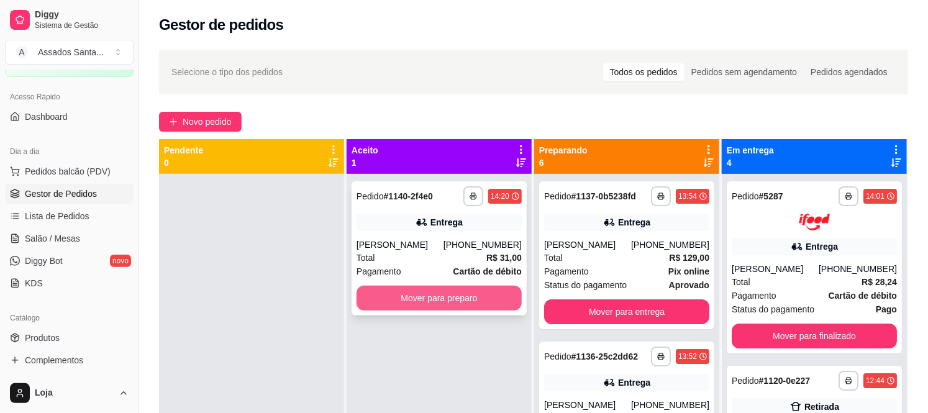
click at [398, 292] on button "Mover para preparo" at bounding box center [439, 298] width 165 height 25
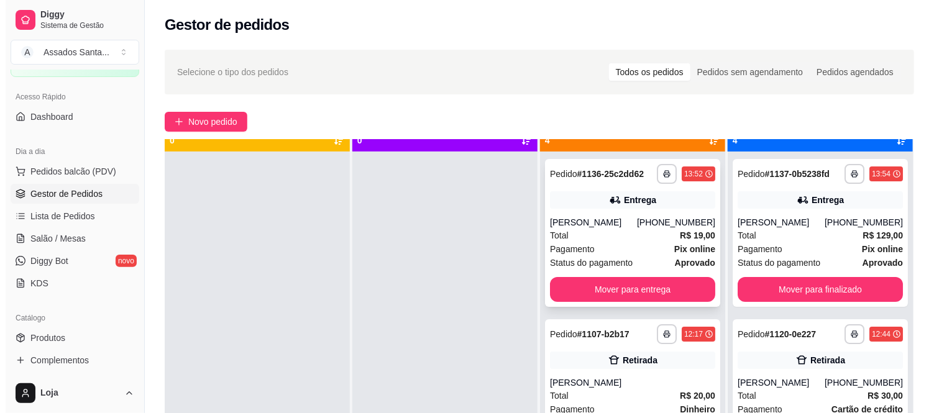
scroll to position [34, 0]
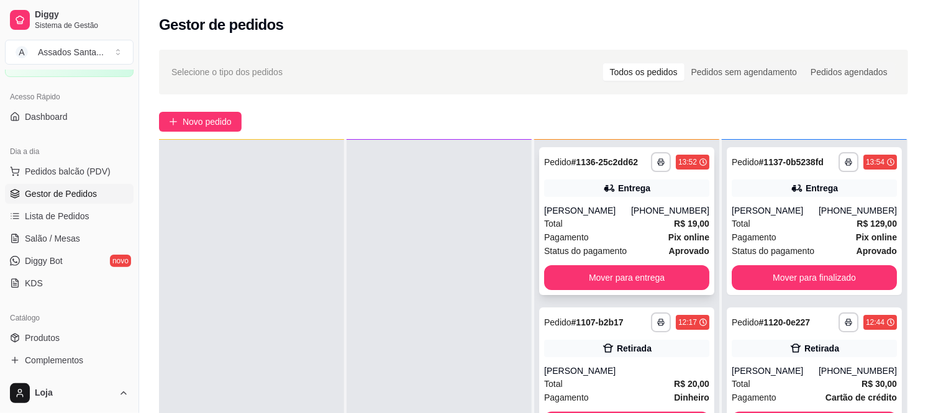
click at [563, 232] on span "Pagamento" at bounding box center [566, 237] width 45 height 14
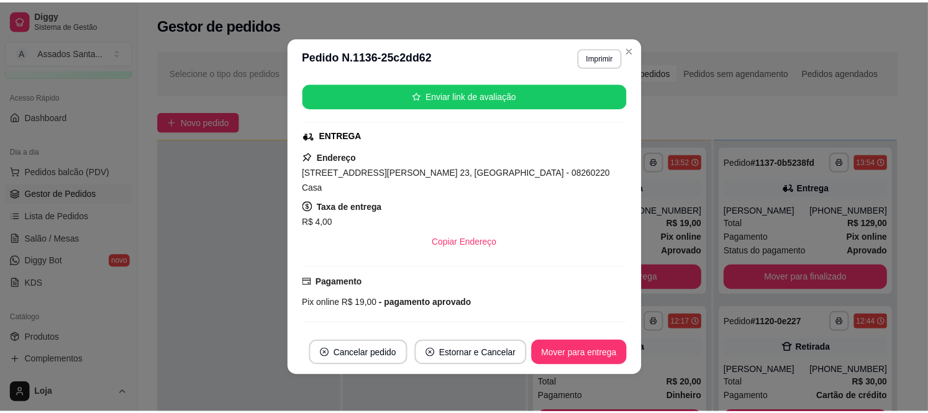
scroll to position [276, 0]
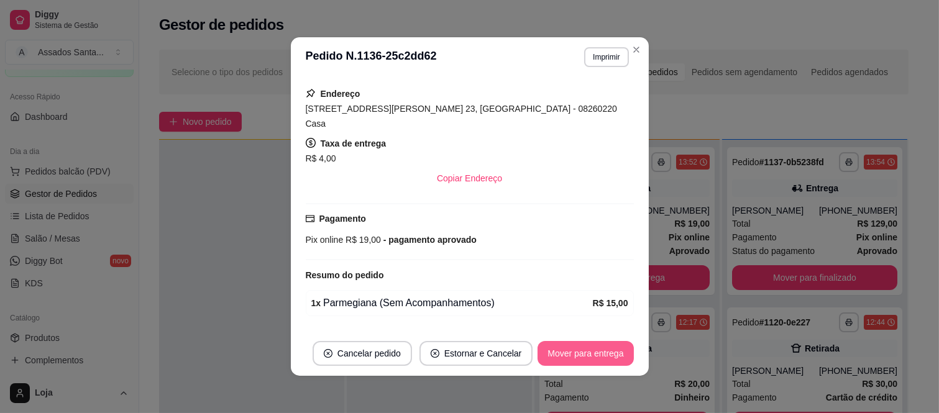
click at [598, 355] on button "Mover para entrega" at bounding box center [585, 353] width 96 height 25
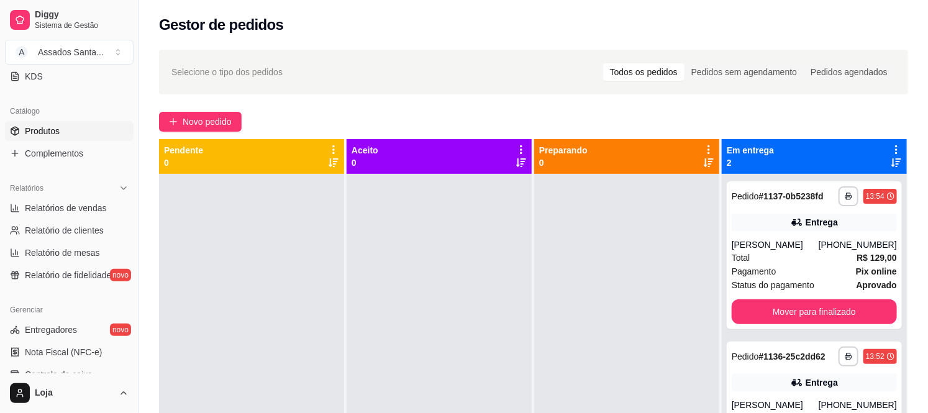
click at [57, 131] on span "Produtos" at bounding box center [42, 131] width 35 height 12
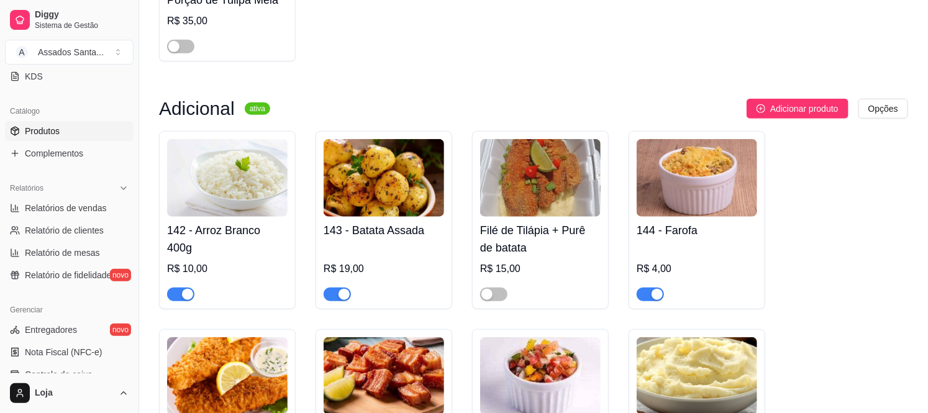
scroll to position [4624, 0]
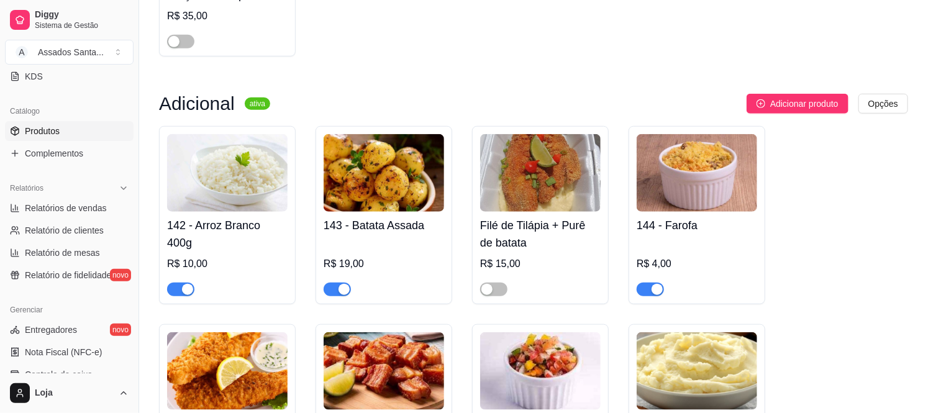
click at [336, 283] on span "button" at bounding box center [337, 290] width 27 height 14
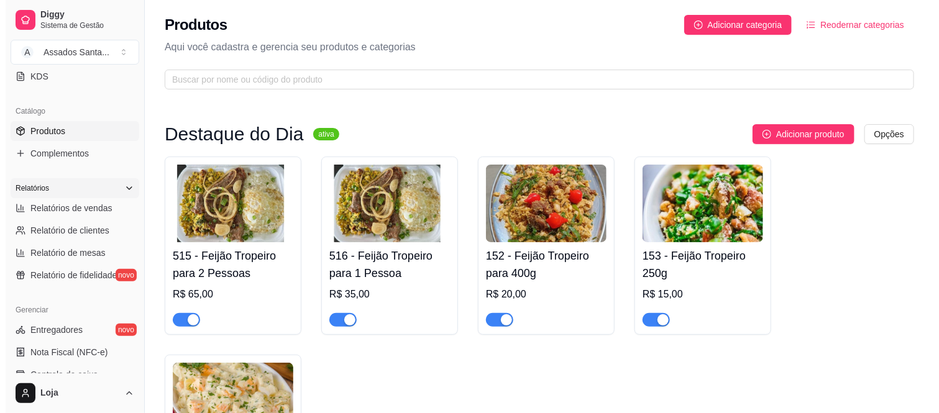
scroll to position [0, 0]
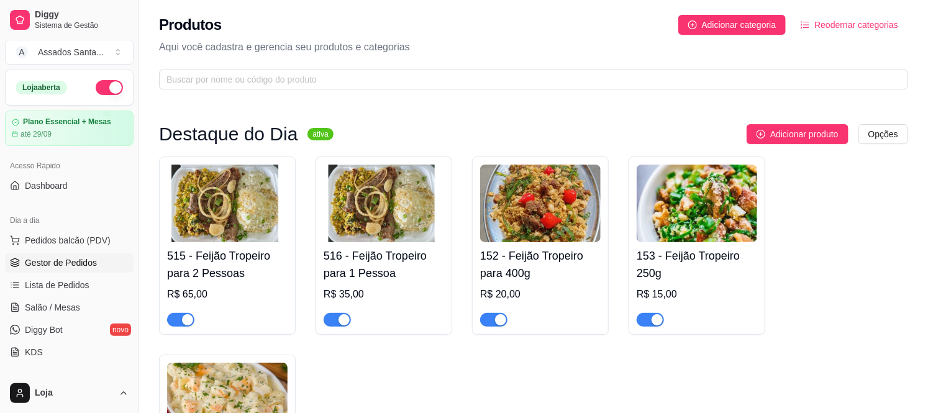
click at [84, 263] on span "Gestor de Pedidos" at bounding box center [61, 263] width 72 height 12
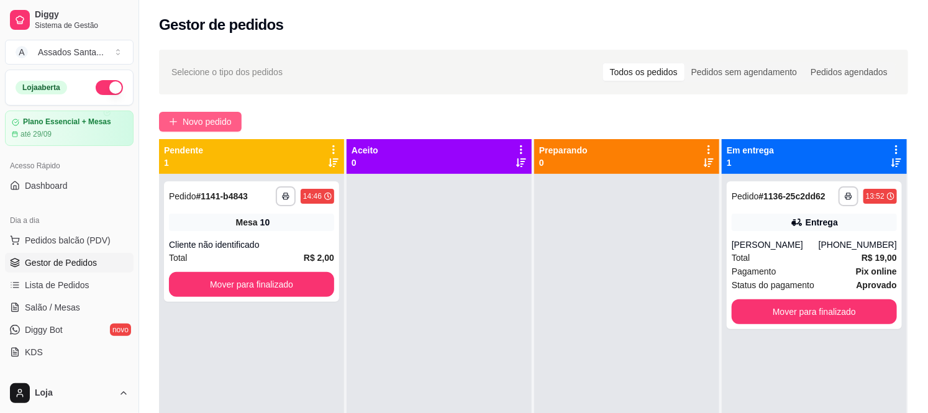
click at [202, 119] on span "Novo pedido" at bounding box center [207, 122] width 49 height 14
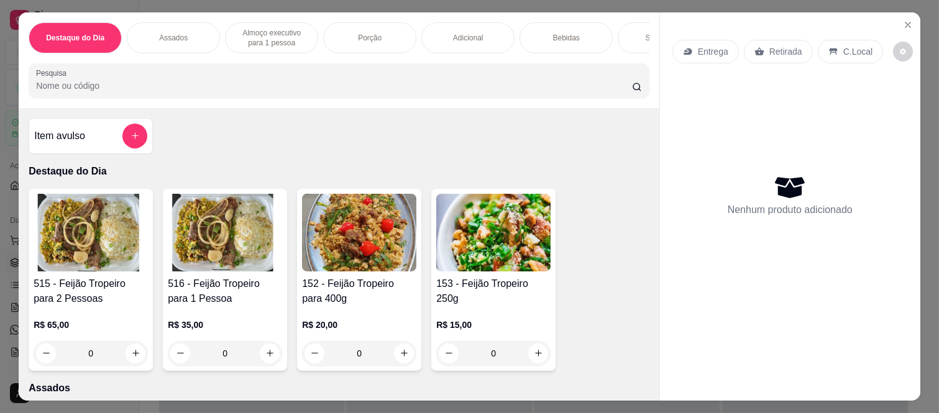
click at [106, 148] on div "Item avulso" at bounding box center [90, 136] width 113 height 25
click at [390, 159] on input "Nome do produto" at bounding box center [469, 163] width 234 height 12
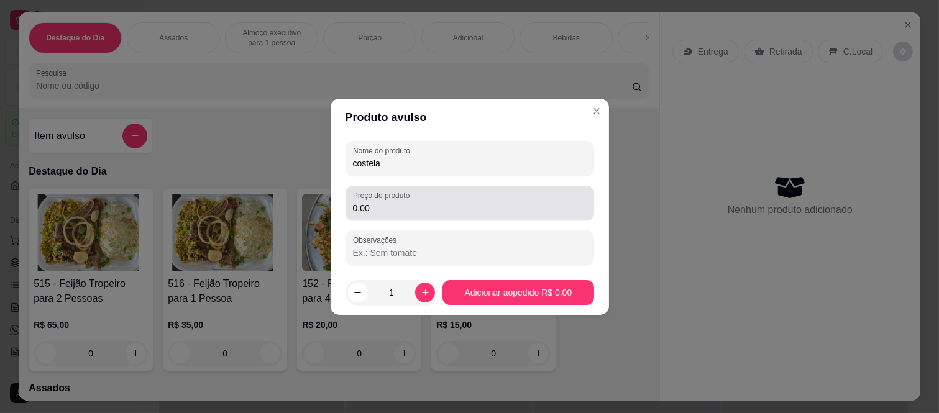
type input "costela"
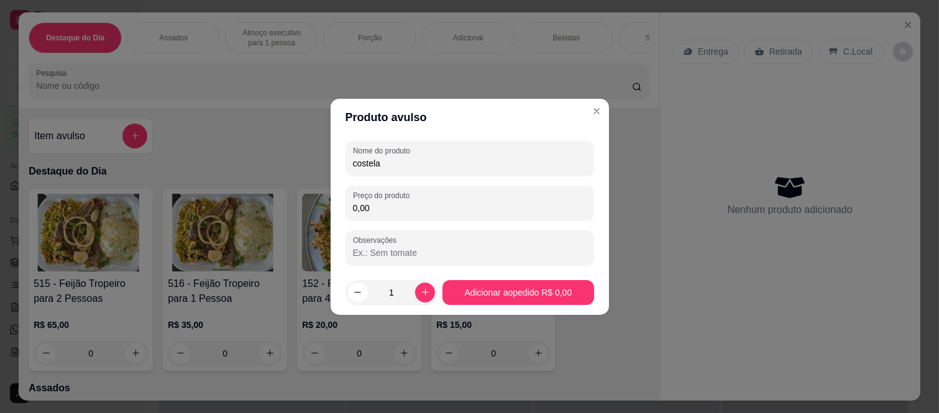
click at [381, 213] on input "0,00" at bounding box center [470, 208] width 234 height 12
type input "40,00"
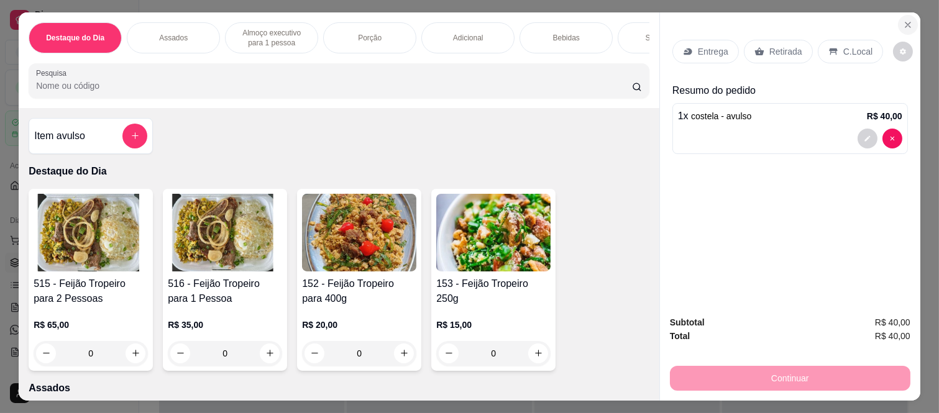
click at [902, 20] on icon "Close" at bounding box center [907, 25] width 10 height 10
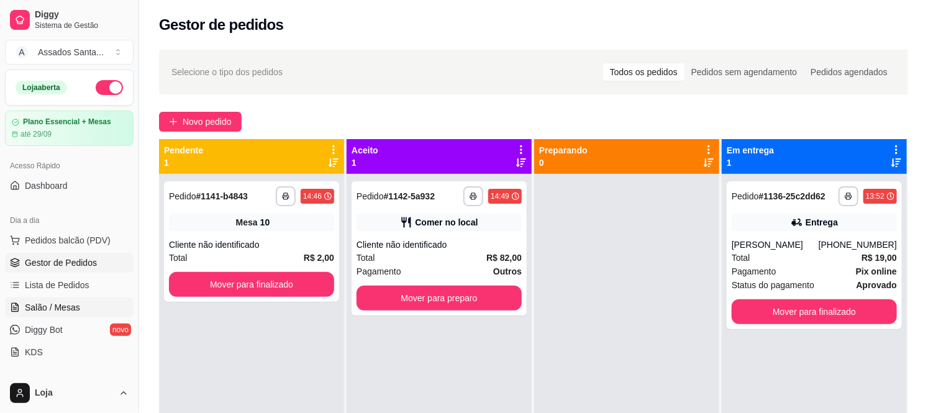
click at [65, 311] on span "Salão / Mesas" at bounding box center [52, 307] width 55 height 12
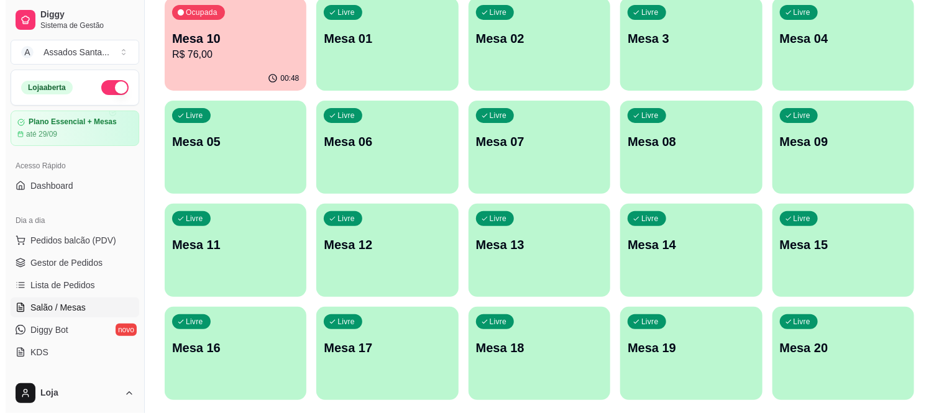
scroll to position [138, 0]
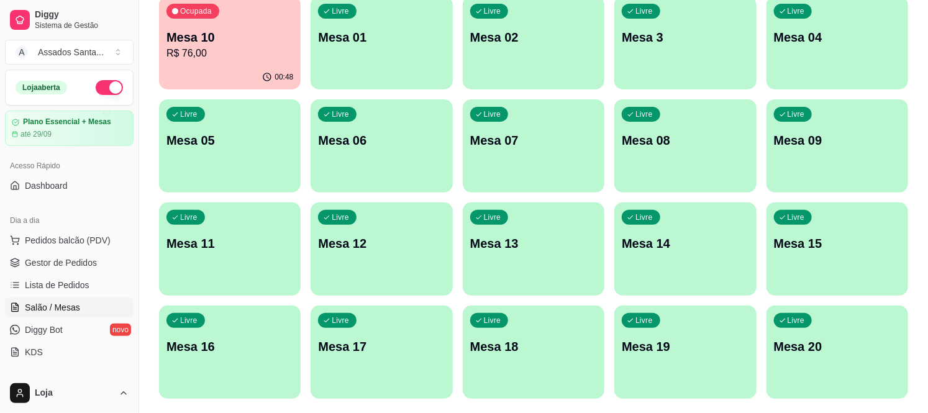
click at [231, 29] on p "Mesa 10" at bounding box center [229, 37] width 127 height 17
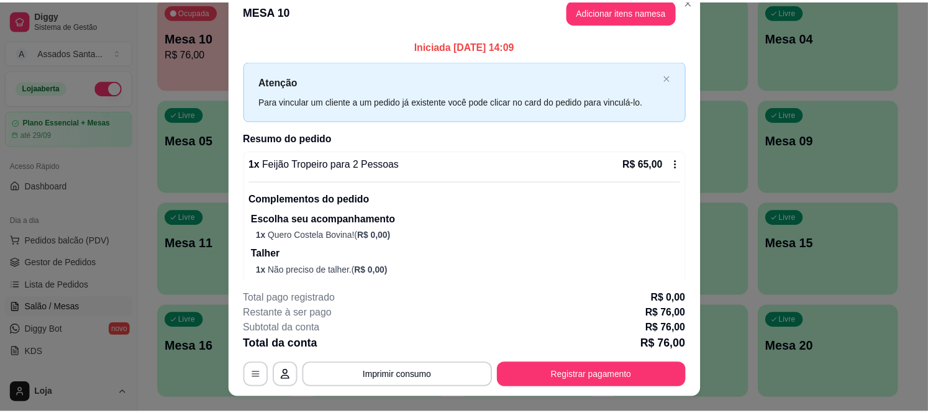
scroll to position [0, 0]
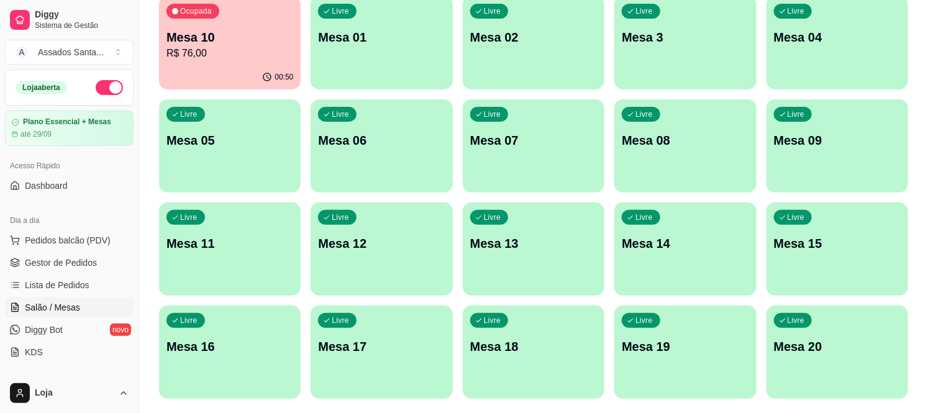
click at [266, 57] on p "R$ 76,00" at bounding box center [229, 53] width 127 height 15
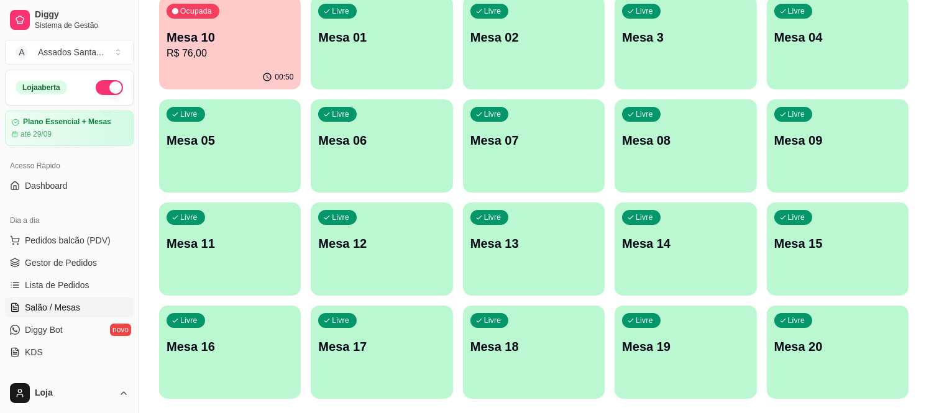
click at [588, 384] on button "Registrar pagamento" at bounding box center [597, 388] width 191 height 25
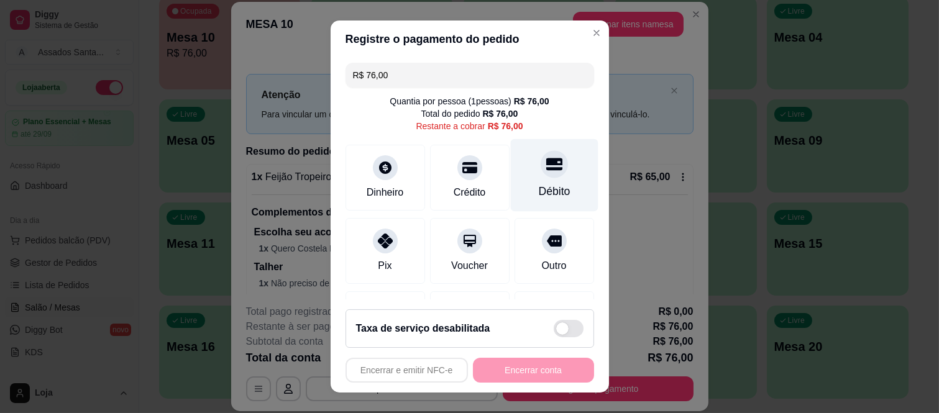
click at [545, 168] on icon at bounding box center [553, 164] width 16 height 12
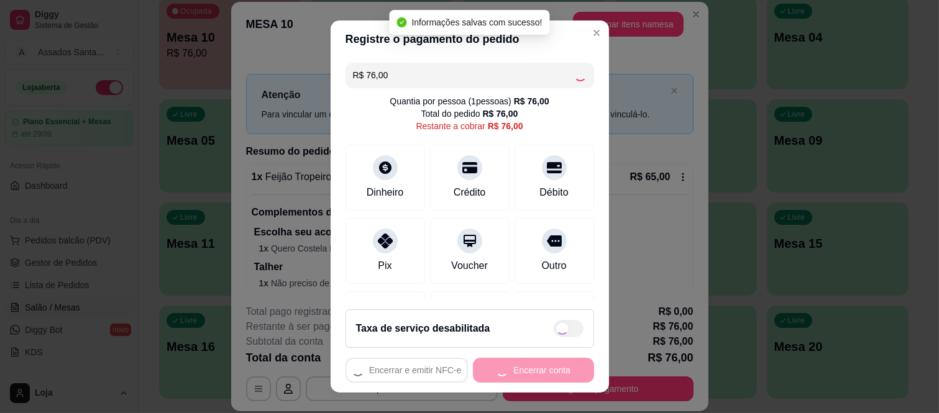
click at [527, 376] on div "Encerrar e emitir NFC-e Encerrar conta" at bounding box center [469, 370] width 248 height 25
type input "R$ 0,00"
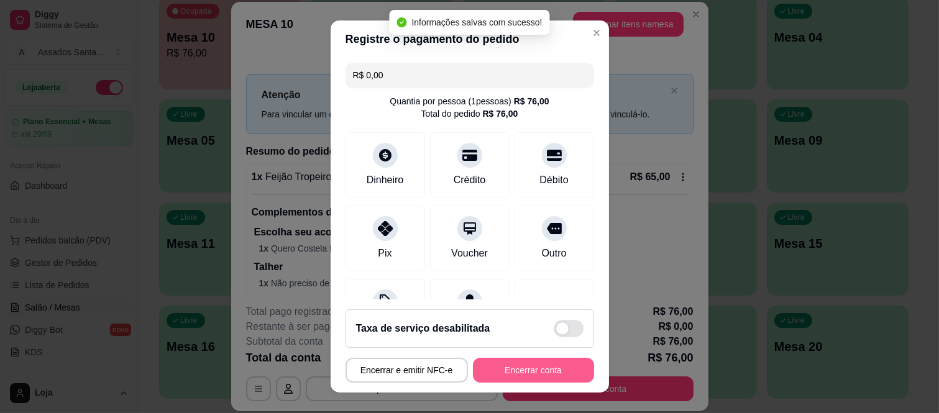
click at [527, 375] on button "Encerrar conta" at bounding box center [533, 370] width 121 height 25
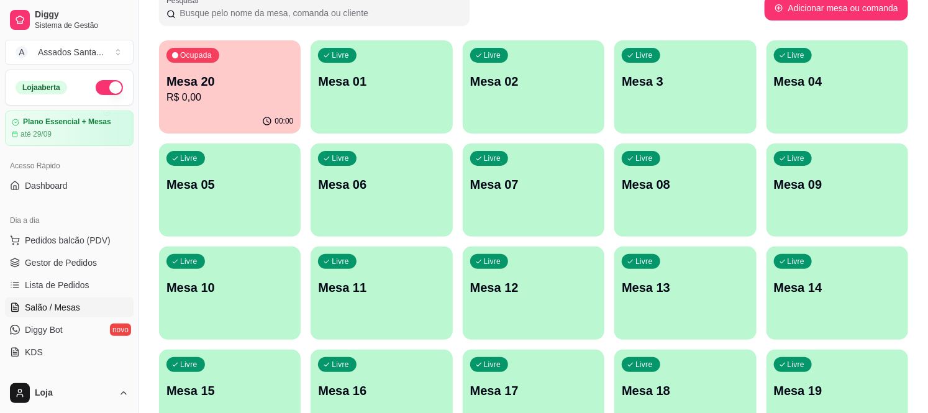
scroll to position [69, 0]
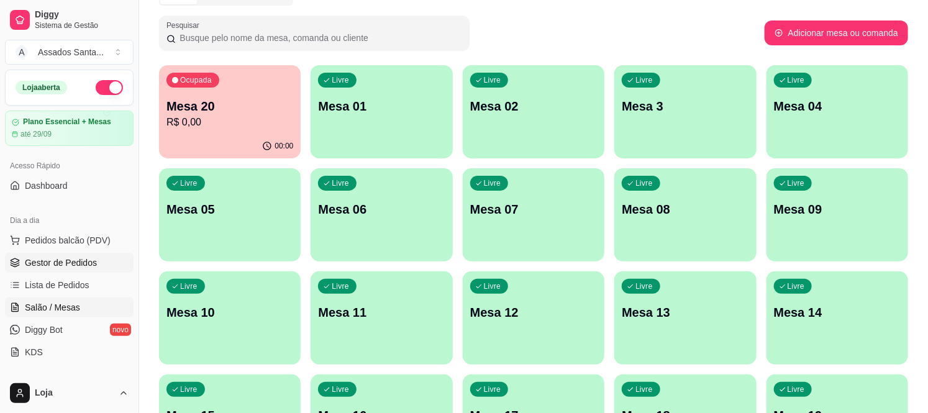
click at [84, 257] on span "Gestor de Pedidos" at bounding box center [61, 263] width 72 height 12
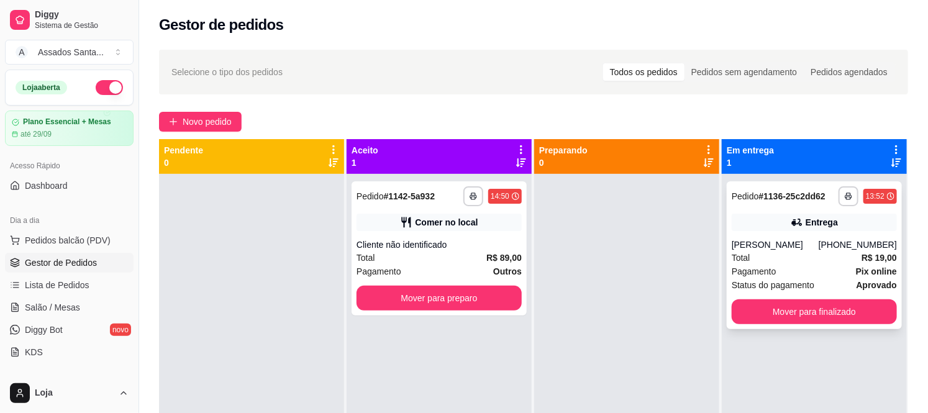
click at [776, 259] on div "Total R$ 19,00" at bounding box center [814, 258] width 165 height 14
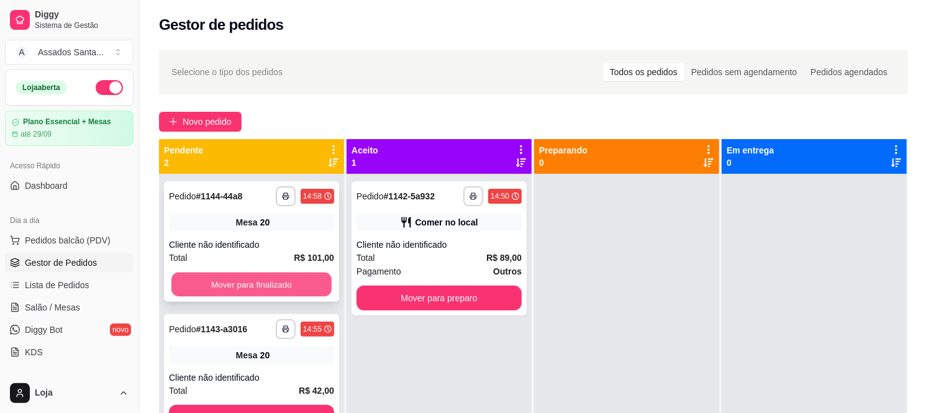
click at [271, 283] on button "Mover para finalizado" at bounding box center [251, 285] width 160 height 24
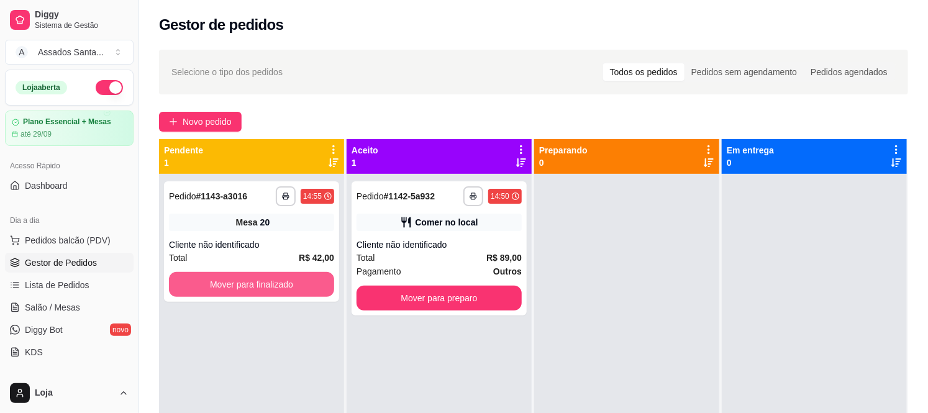
click at [271, 283] on button "Mover para finalizado" at bounding box center [251, 284] width 165 height 25
click at [394, 256] on div "Total R$ 89,00" at bounding box center [439, 258] width 165 height 14
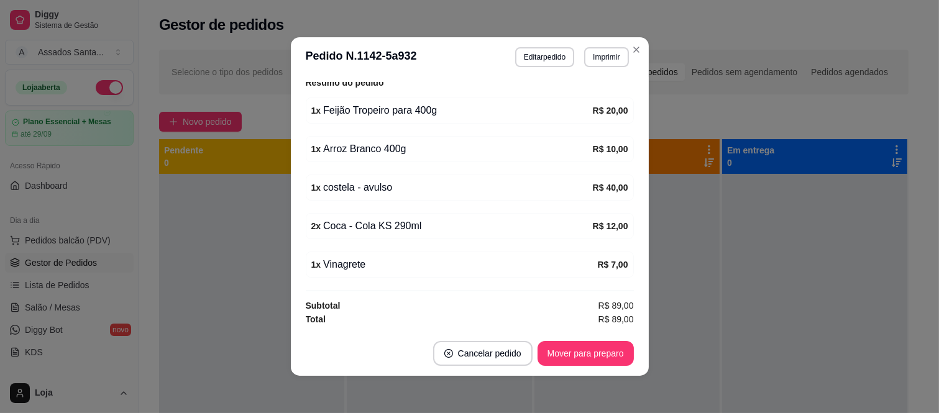
scroll to position [260, 0]
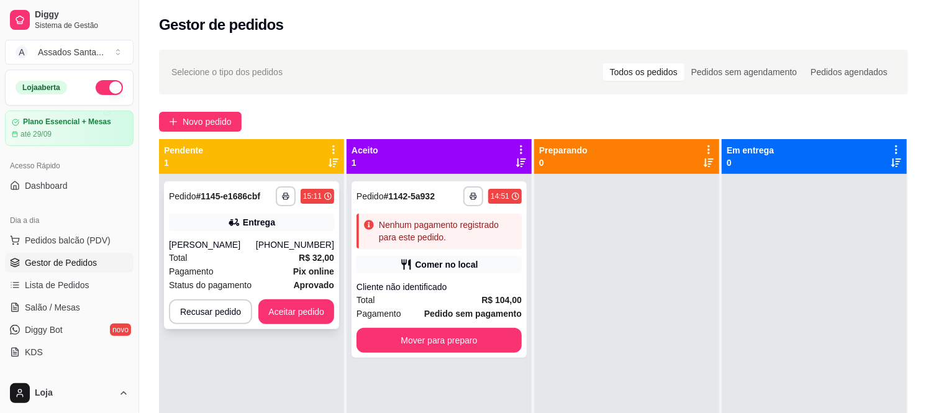
click at [217, 258] on div "Total R$ 32,00" at bounding box center [251, 258] width 165 height 14
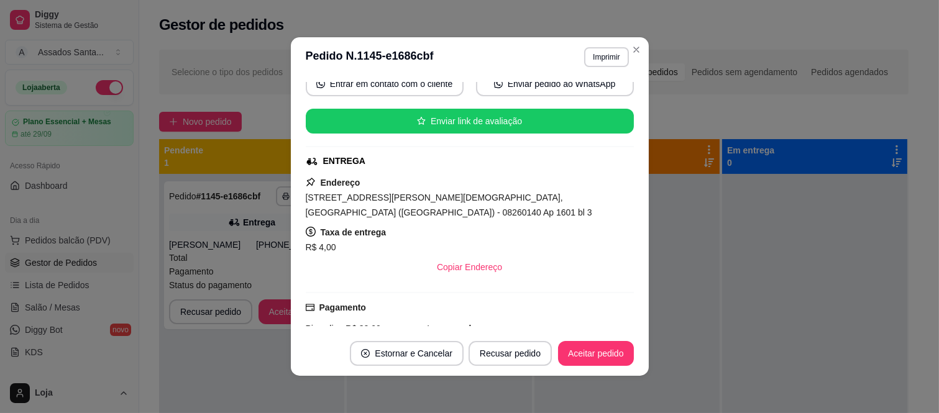
scroll to position [337, 0]
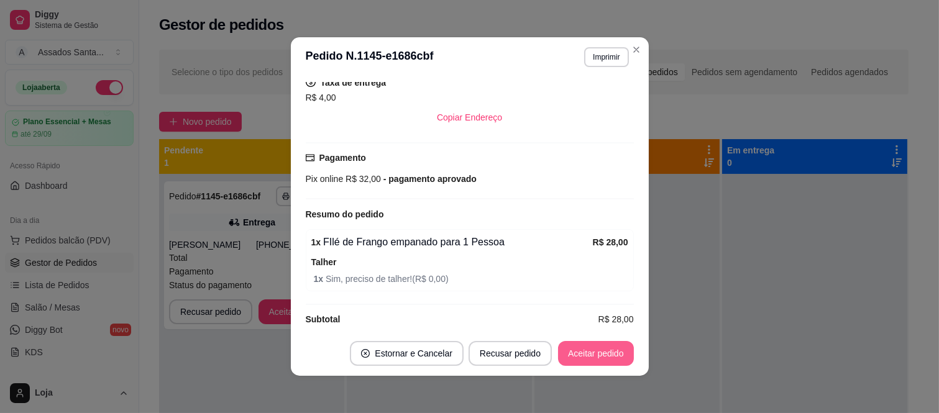
click at [599, 351] on button "Aceitar pedido" at bounding box center [596, 353] width 76 height 25
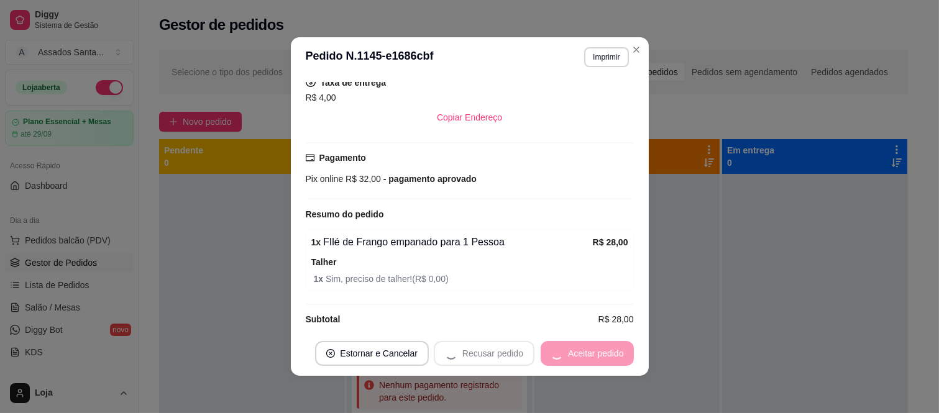
click at [599, 352] on div "Recusar pedido Aceitar pedido" at bounding box center [534, 353] width 200 height 25
click at [592, 355] on button "Mover para preparo" at bounding box center [585, 354] width 93 height 24
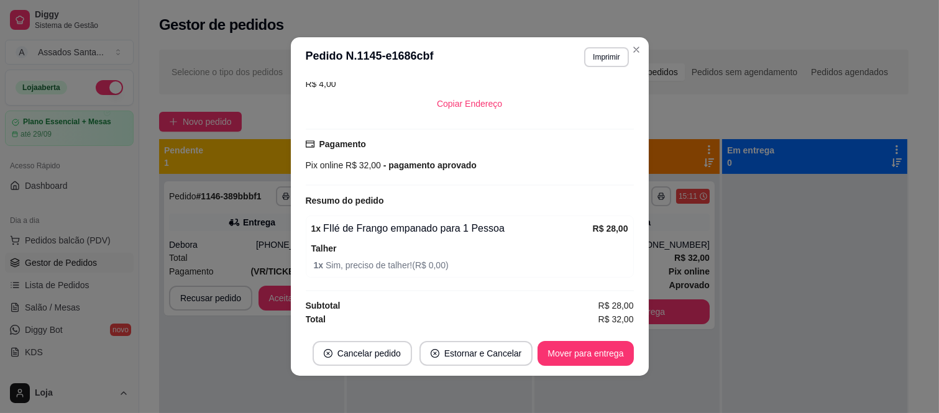
scroll to position [275, 0]
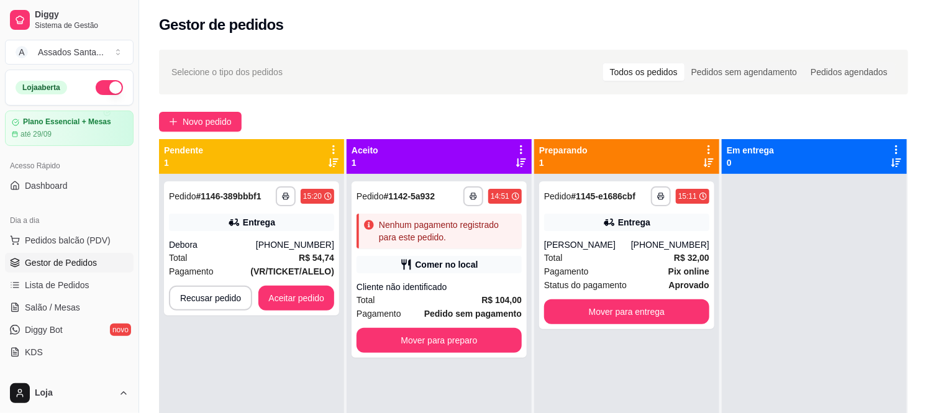
click at [245, 255] on div "Total R$ 54,74" at bounding box center [251, 258] width 165 height 14
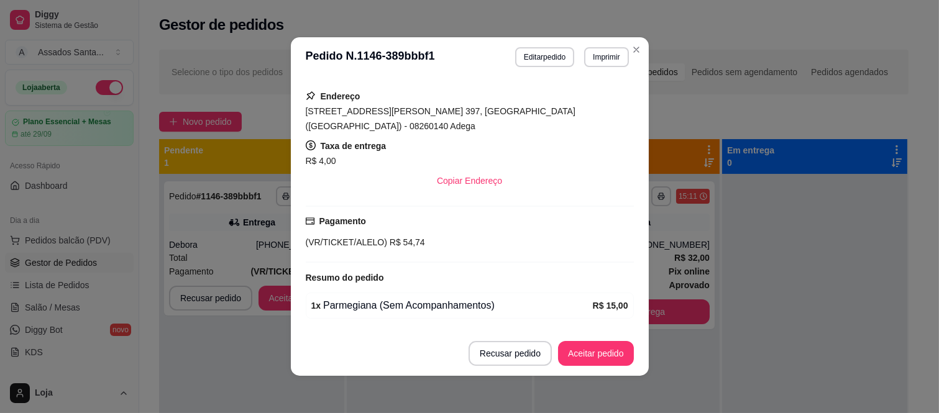
scroll to position [276, 0]
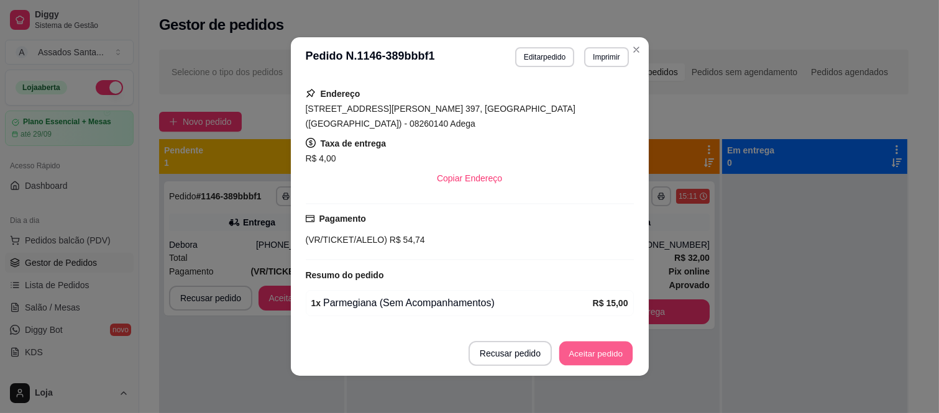
click at [612, 355] on button "Aceitar pedido" at bounding box center [595, 354] width 73 height 24
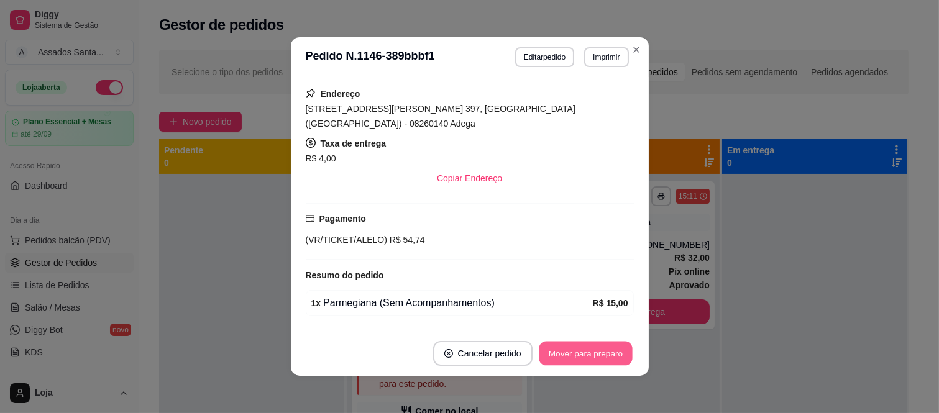
click at [580, 356] on button "Mover para preparo" at bounding box center [585, 354] width 93 height 24
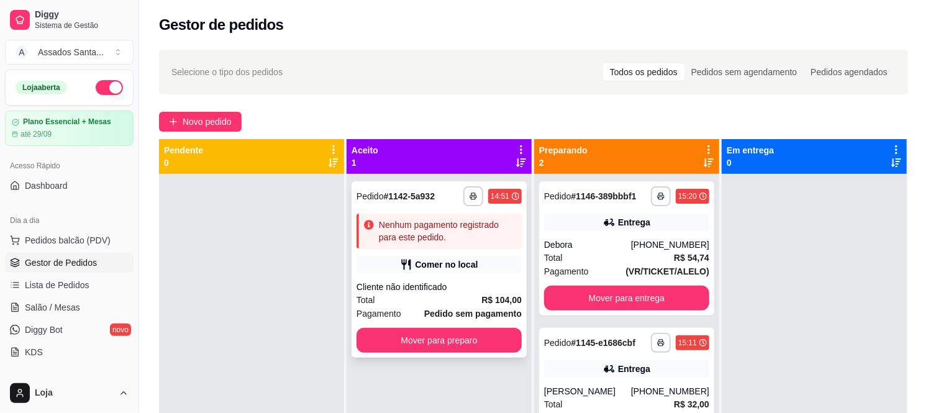
click at [401, 298] on div "Total R$ 104,00" at bounding box center [439, 300] width 165 height 14
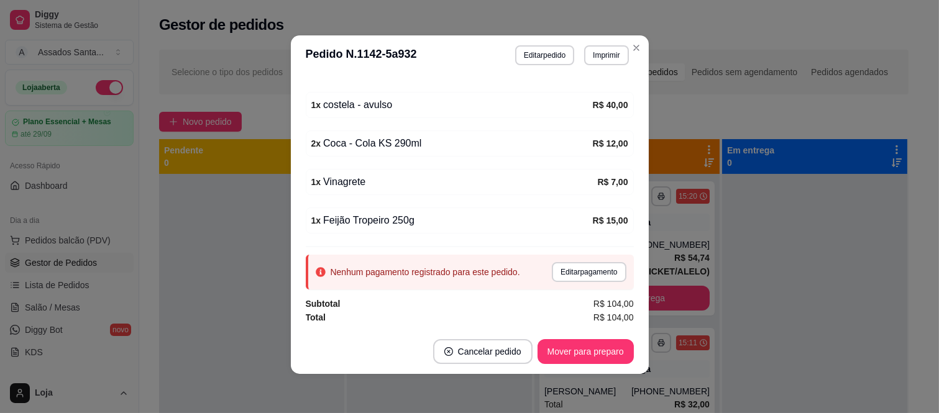
scroll to position [2, 0]
click at [604, 359] on button "Mover para preparo" at bounding box center [585, 351] width 96 height 25
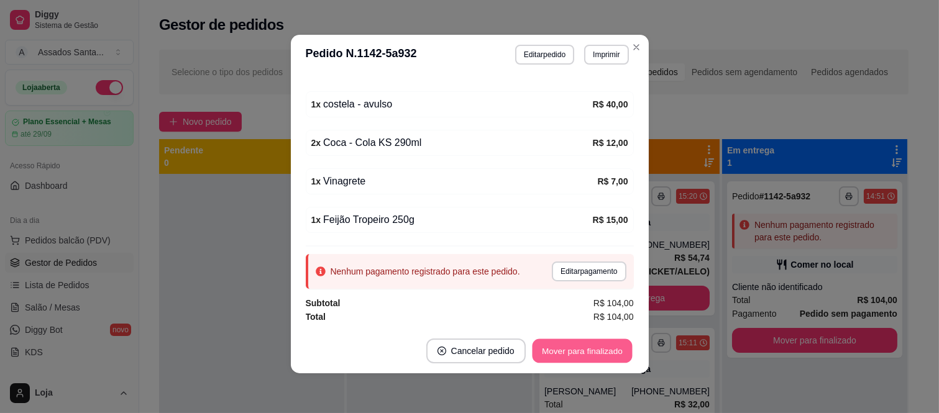
click at [598, 352] on button "Mover para finalizado" at bounding box center [582, 351] width 100 height 24
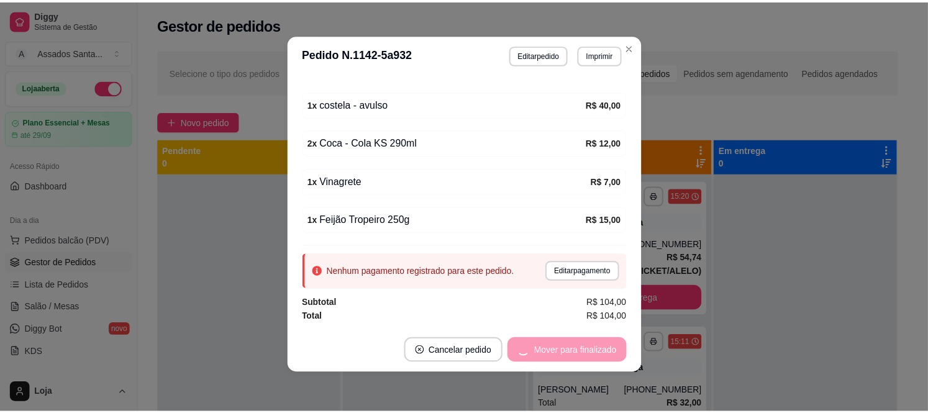
scroll to position [205, 0]
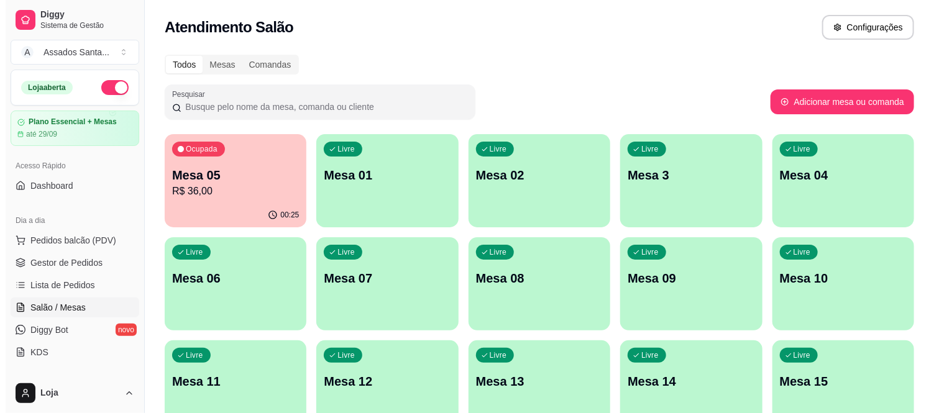
scroll to position [138, 0]
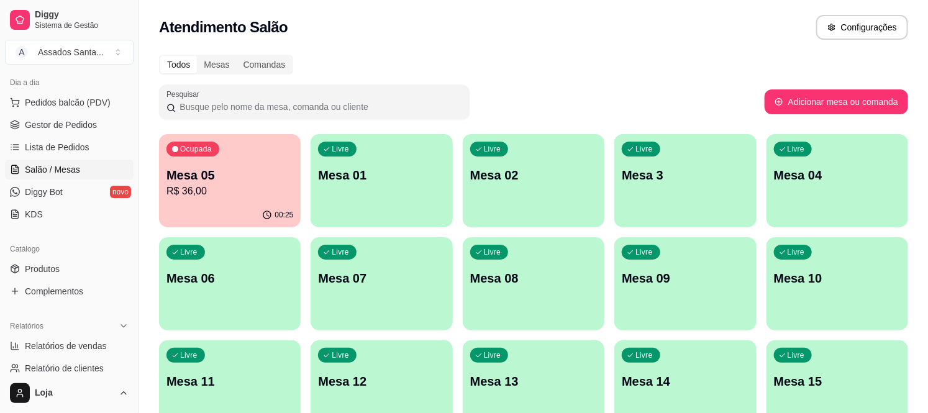
click at [238, 174] on p "Mesa 05" at bounding box center [229, 174] width 127 height 17
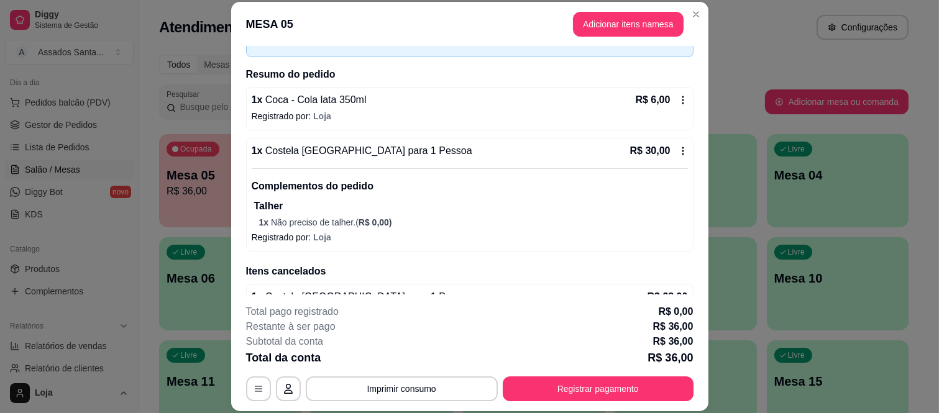
scroll to position [215, 0]
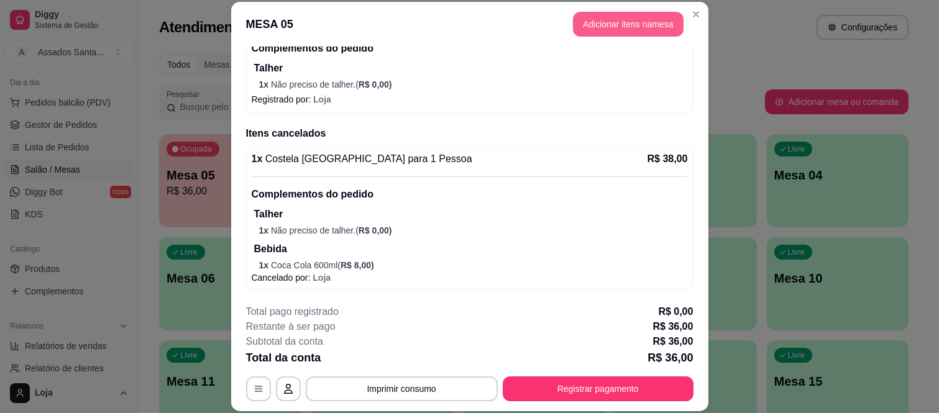
click at [622, 32] on button "Adicionar itens na mesa" at bounding box center [628, 24] width 111 height 25
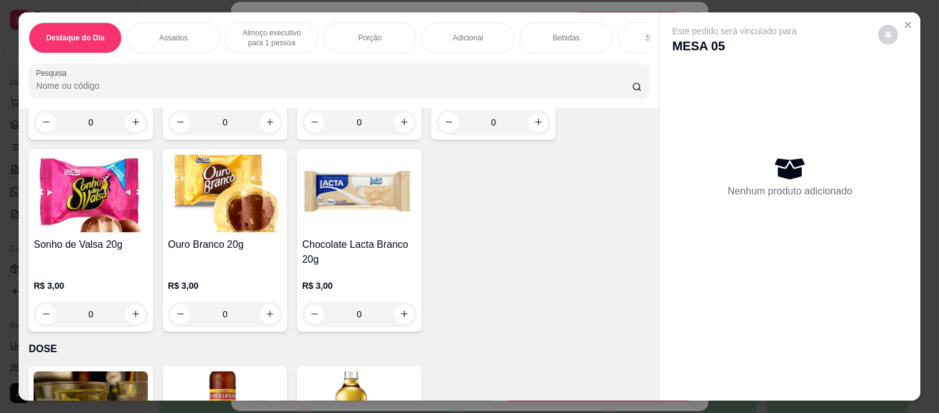
scroll to position [3779, 0]
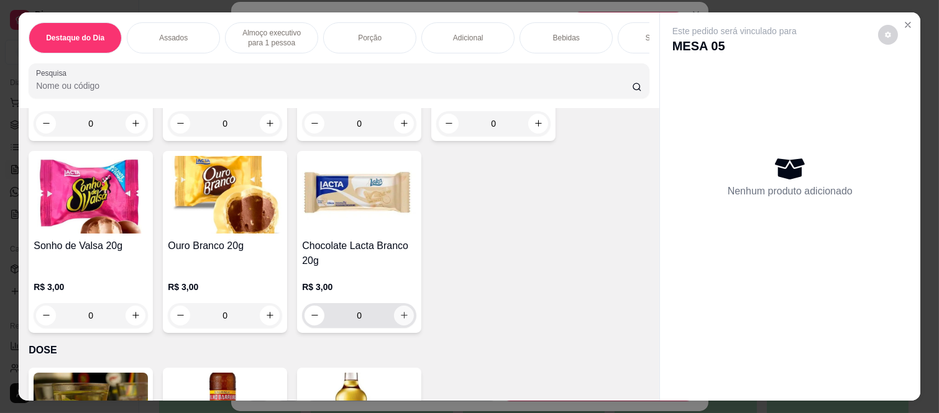
click at [399, 314] on button "increase-product-quantity" at bounding box center [404, 316] width 20 height 20
type input "1"
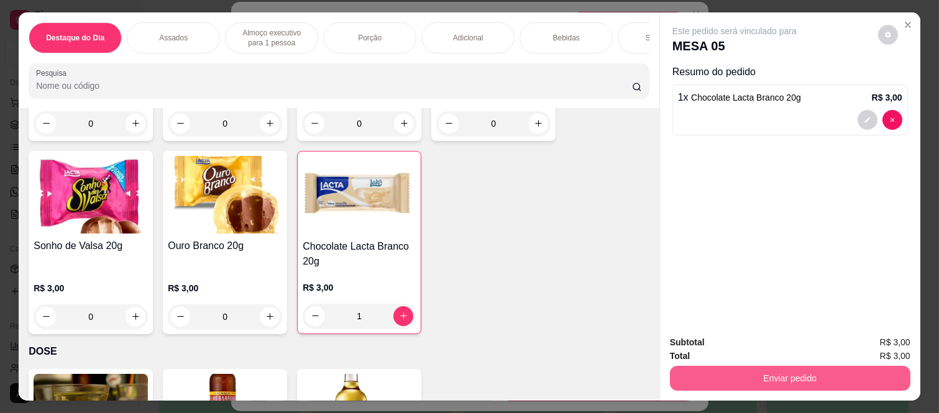
click at [734, 375] on button "Enviar pedido" at bounding box center [790, 378] width 240 height 25
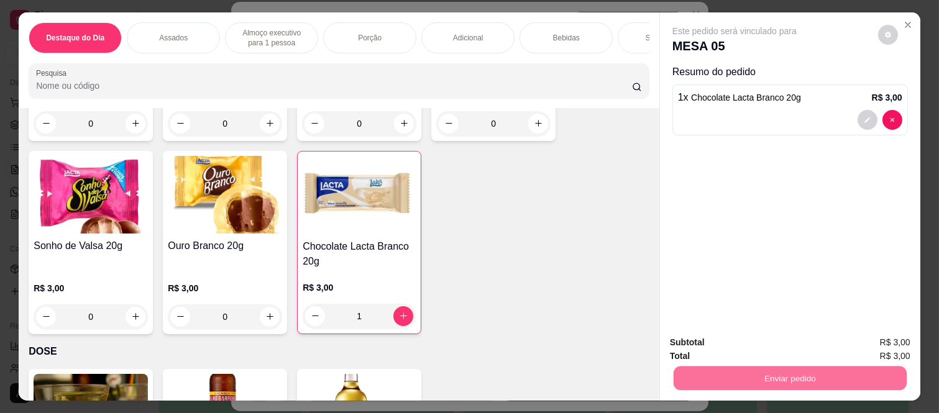
click at [710, 339] on button "Não registrar e enviar pedido" at bounding box center [748, 342] width 125 height 23
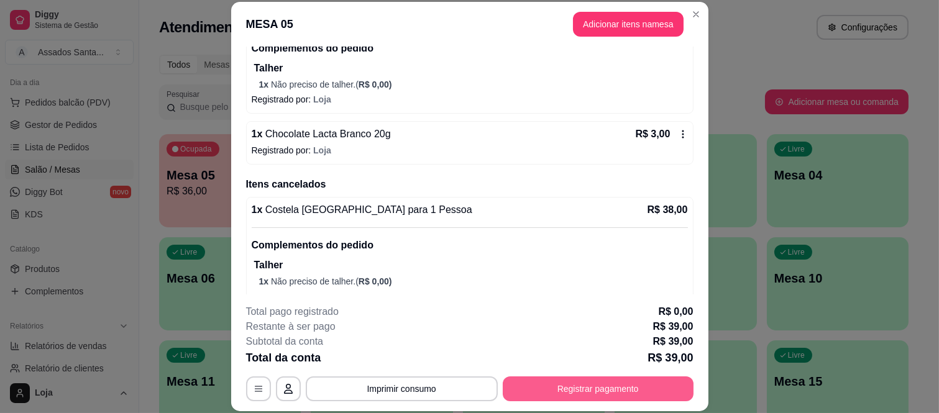
click at [595, 381] on button "Registrar pagamento" at bounding box center [597, 388] width 191 height 25
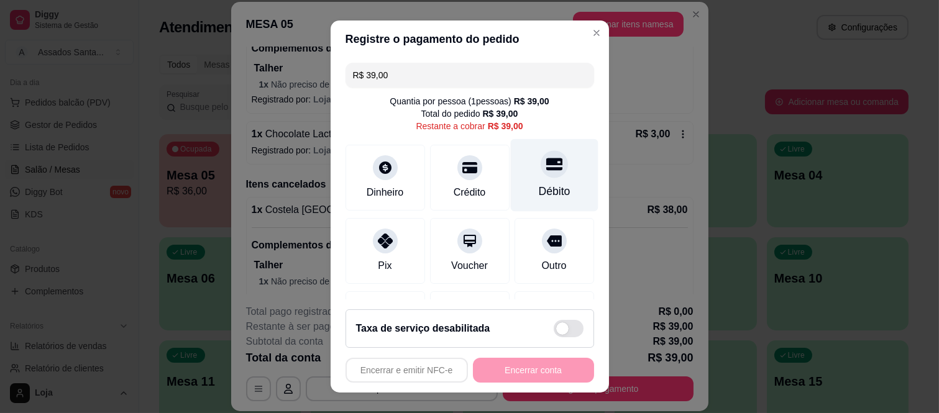
click at [560, 173] on div "Débito" at bounding box center [554, 175] width 88 height 73
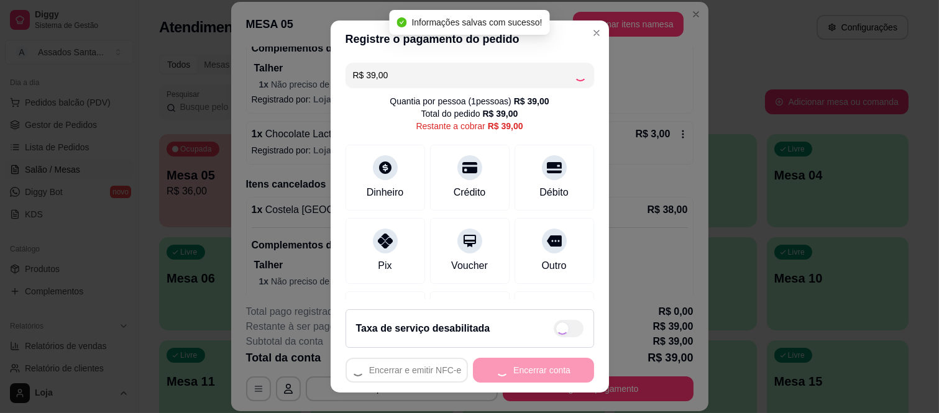
type input "R$ 0,00"
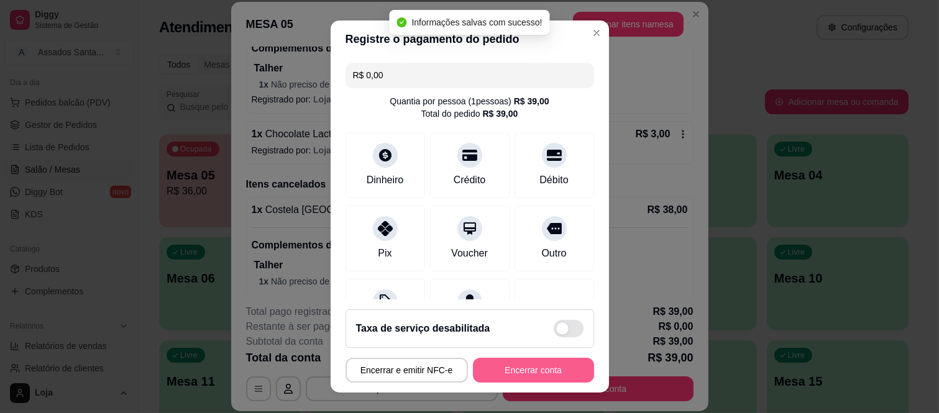
click at [539, 373] on button "Encerrar conta" at bounding box center [533, 370] width 121 height 25
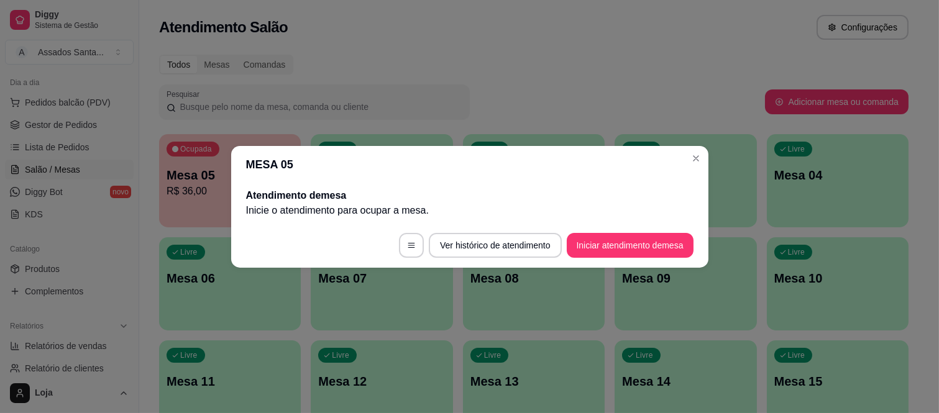
scroll to position [0, 0]
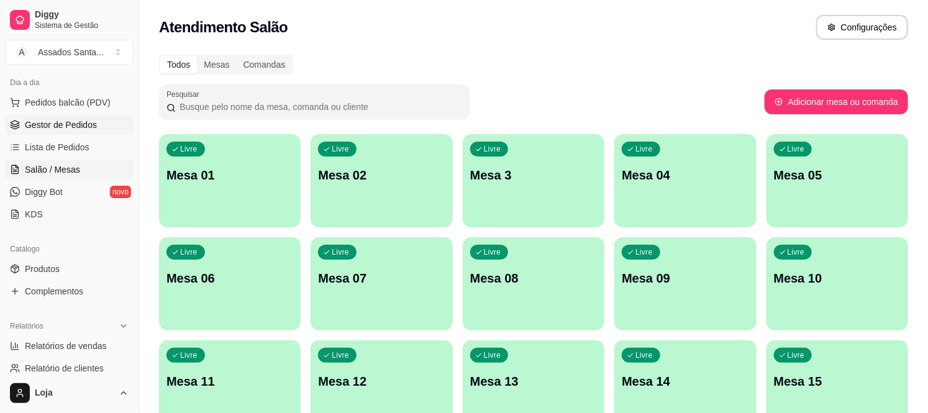
click at [73, 132] on link "Gestor de Pedidos" at bounding box center [69, 125] width 129 height 20
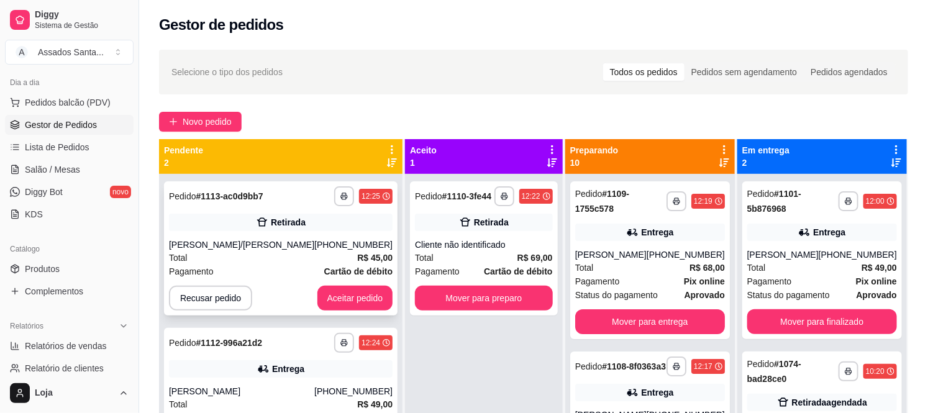
click at [314, 247] on div "[PHONE_NUMBER]" at bounding box center [353, 245] width 78 height 12
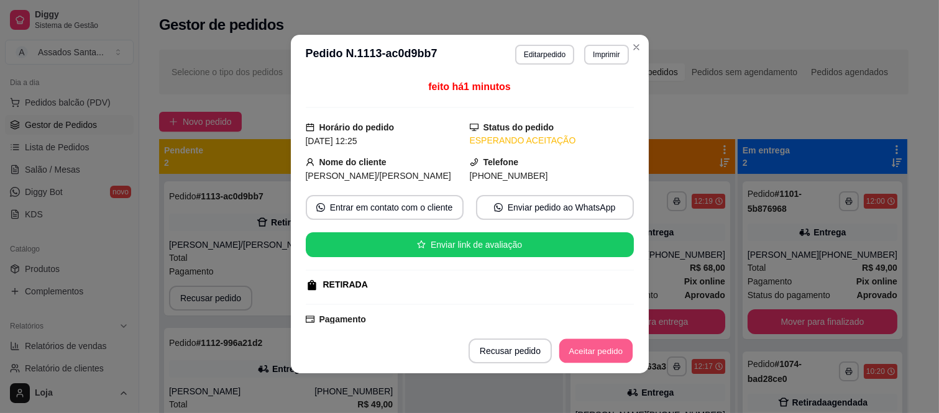
click at [596, 361] on button "Aceitar pedido" at bounding box center [595, 351] width 73 height 24
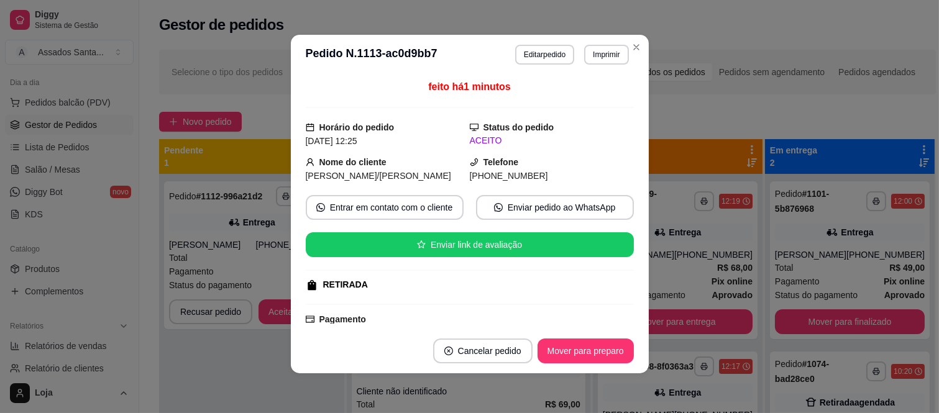
click at [591, 348] on button "Mover para preparo" at bounding box center [585, 351] width 96 height 25
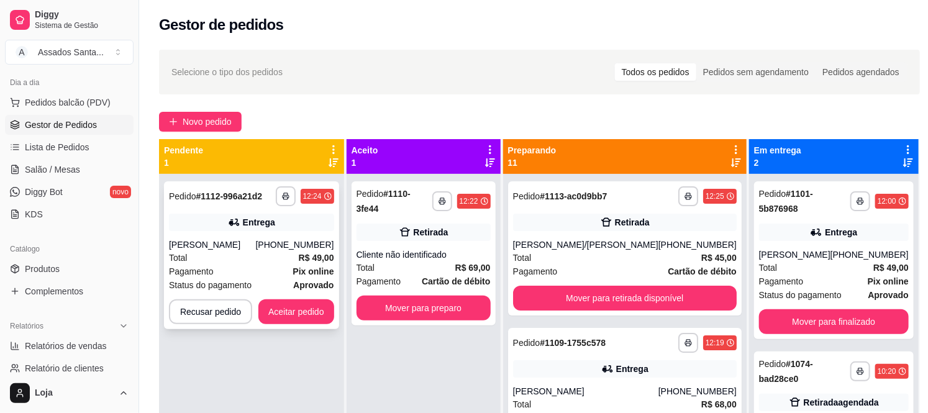
click at [225, 239] on div "[PERSON_NAME]" at bounding box center [212, 245] width 87 height 12
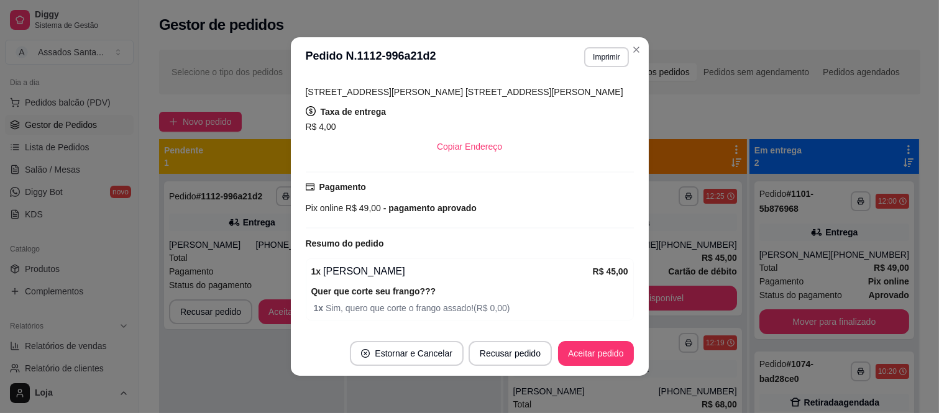
scroll to position [2, 0]
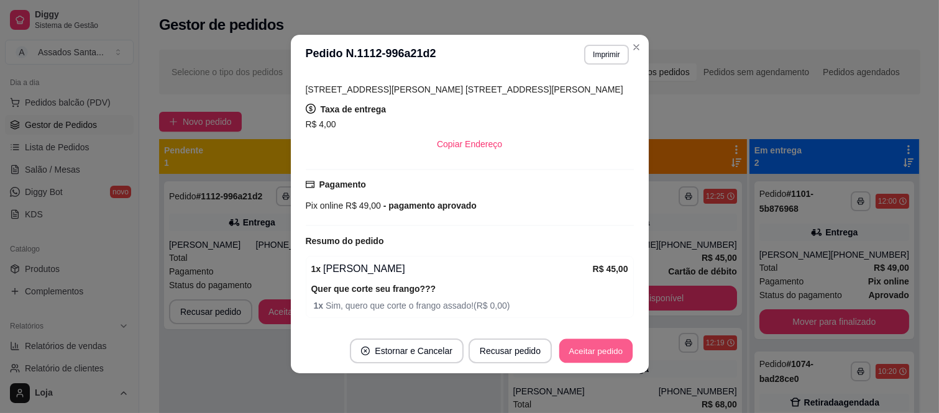
click at [573, 352] on button "Aceitar pedido" at bounding box center [595, 351] width 73 height 24
click at [584, 352] on button "Aceitar pedido" at bounding box center [596, 351] width 76 height 25
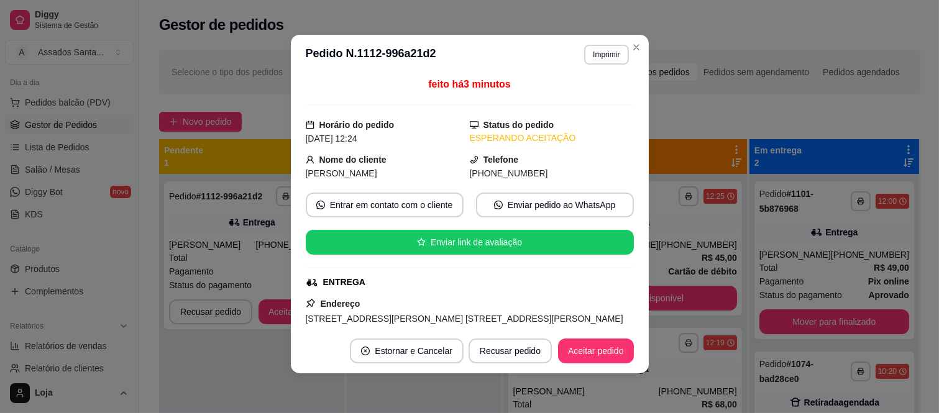
scroll to position [0, 0]
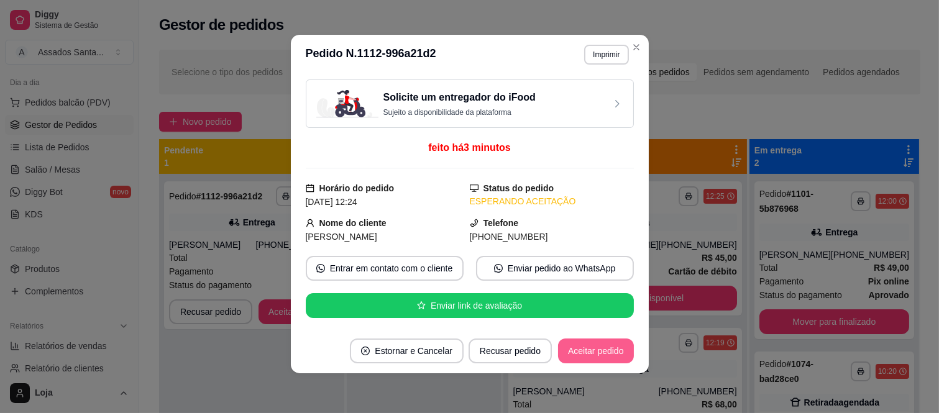
click at [600, 357] on button "Aceitar pedido" at bounding box center [596, 351] width 76 height 25
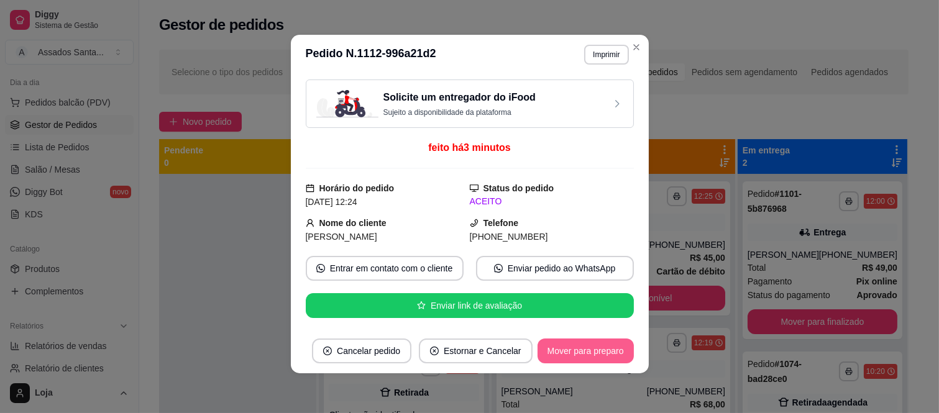
click at [584, 357] on button "Mover para preparo" at bounding box center [585, 351] width 96 height 25
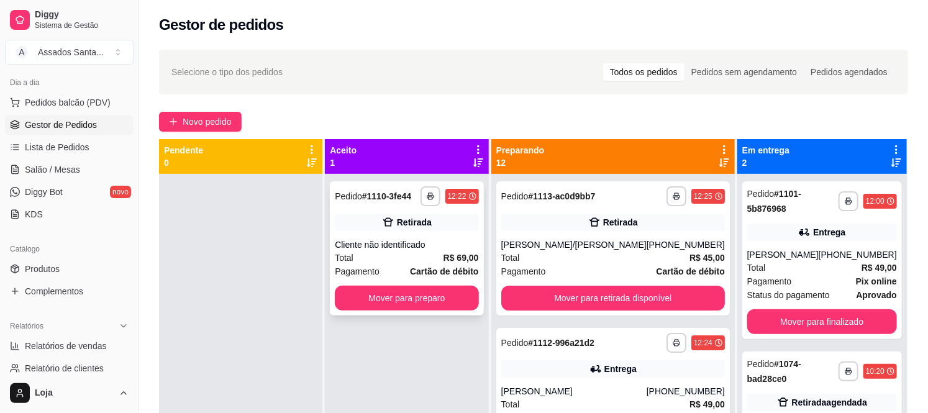
click at [411, 248] on div "Cliente não identificado" at bounding box center [406, 245] width 143 height 12
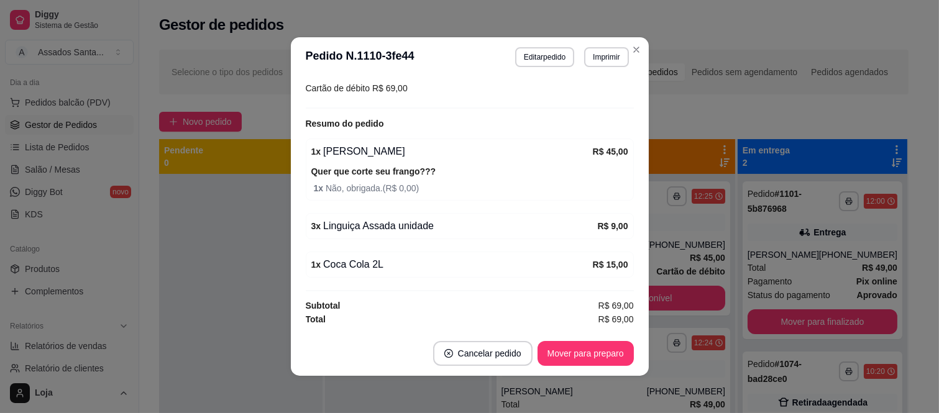
scroll to position [2, 0]
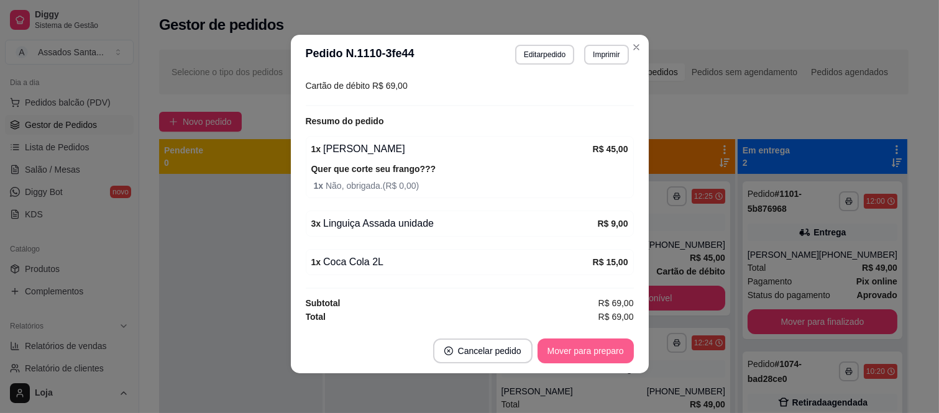
click at [573, 358] on button "Mover para preparo" at bounding box center [585, 351] width 96 height 25
click at [573, 356] on button "Mover para retirada disponível" at bounding box center [564, 351] width 133 height 24
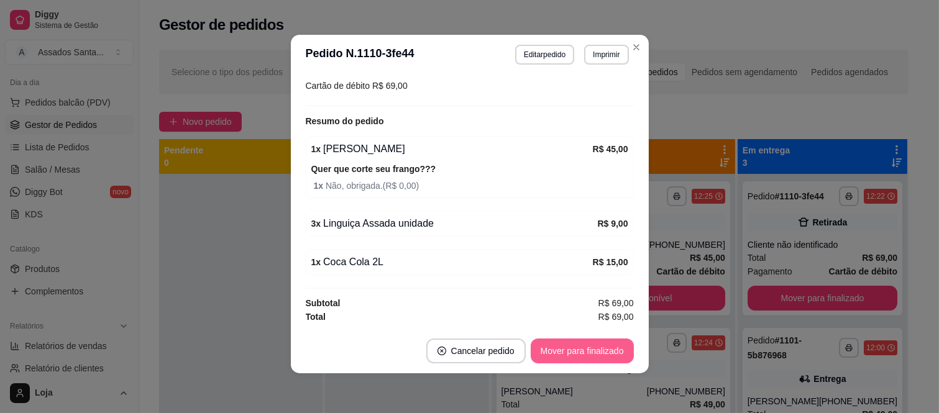
click at [575, 351] on button "Mover para finalizado" at bounding box center [581, 351] width 103 height 25
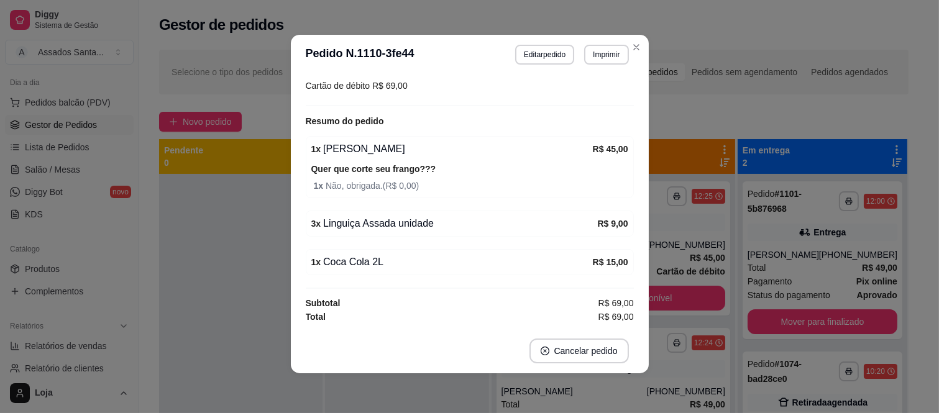
scroll to position [138, 0]
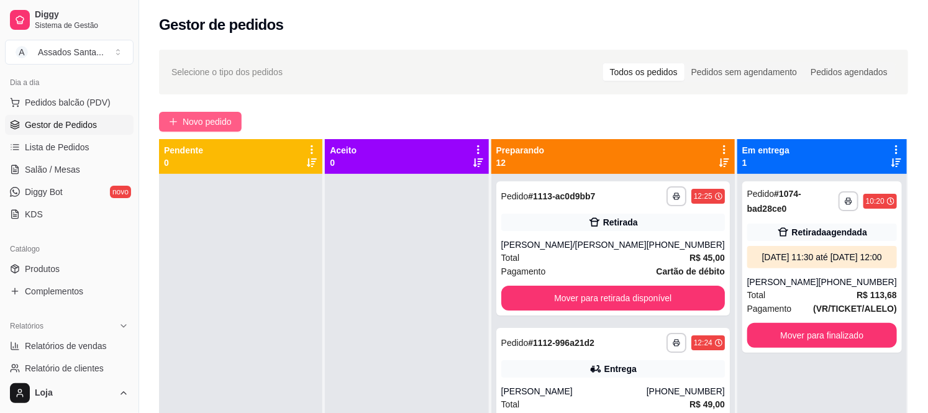
click at [190, 122] on span "Novo pedido" at bounding box center [207, 122] width 49 height 14
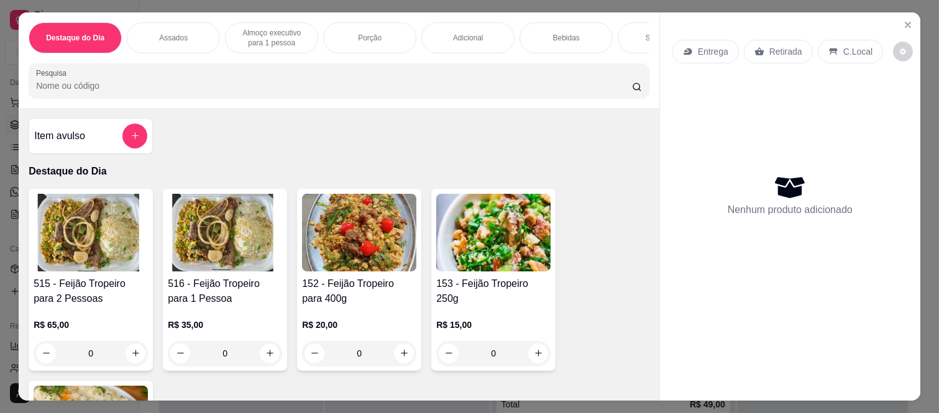
click at [662, 36] on div "Entrega Retirada C.Local Nenhum produto adicionado" at bounding box center [790, 196] width 260 height 368
click at [698, 45] on p "Entrega" at bounding box center [713, 51] width 30 height 12
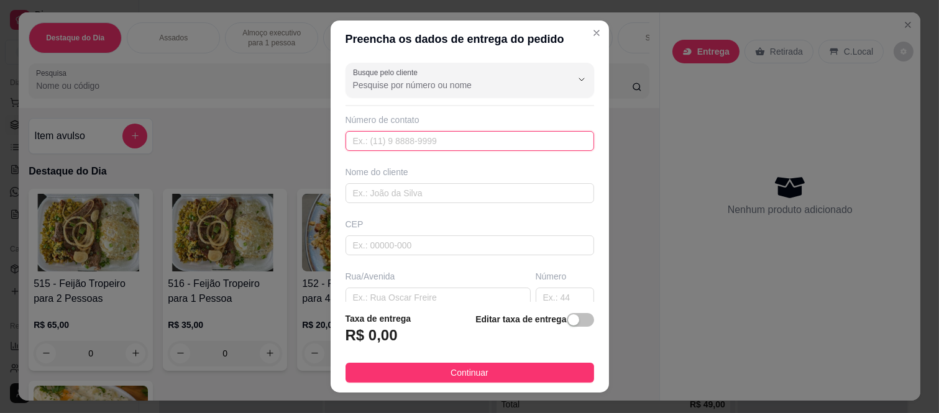
click at [390, 139] on input "text" at bounding box center [469, 141] width 248 height 20
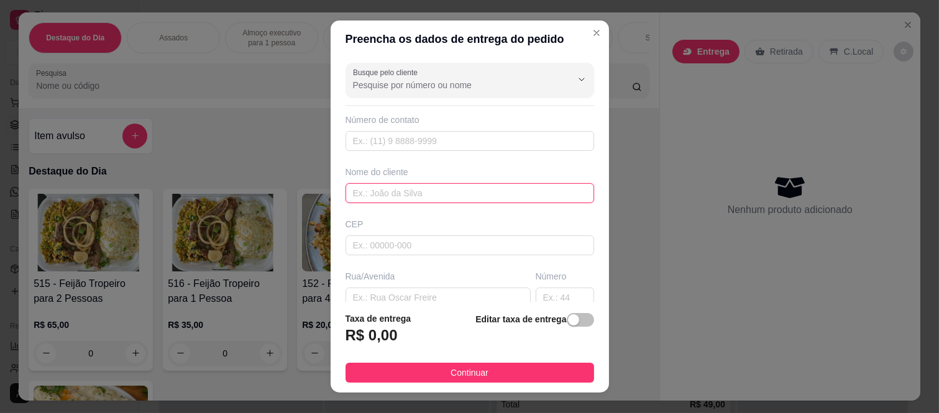
click at [394, 195] on input "text" at bounding box center [469, 193] width 248 height 20
paste input "Angelica"
type input "Angelica"
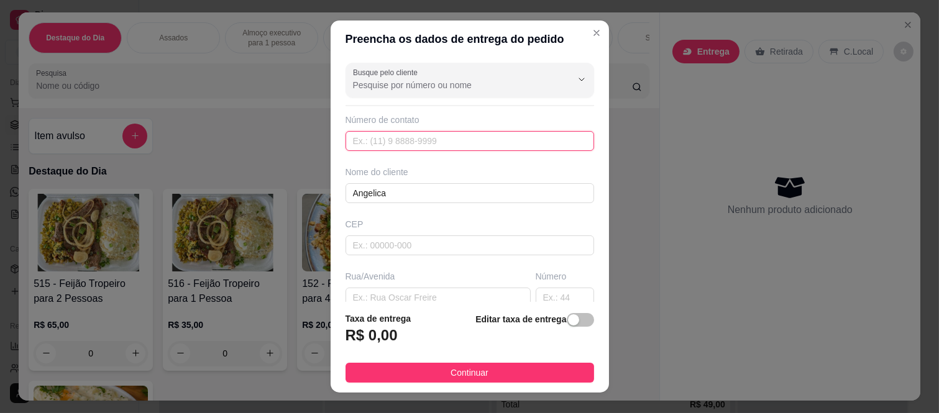
click at [374, 144] on input "text" at bounding box center [469, 141] width 248 height 20
paste input "[PHONE_NUMBER]"
type input "[PHONE_NUMBER]"
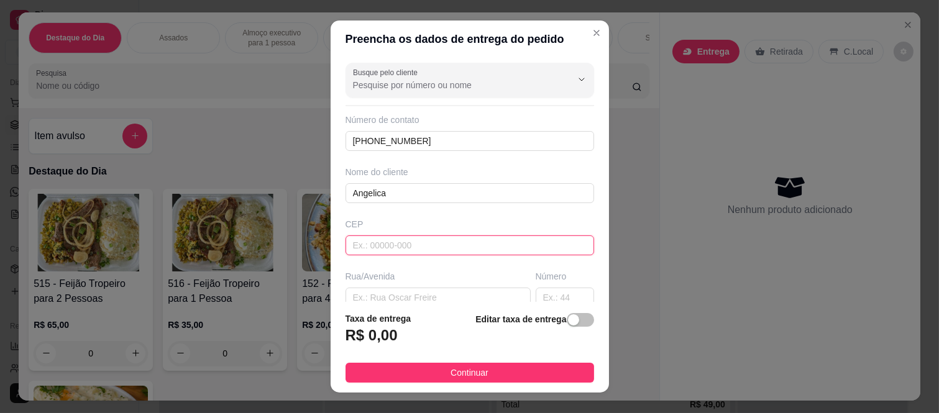
click at [389, 245] on input "text" at bounding box center [469, 245] width 248 height 20
type input "08260140"
type input "Rua [PERSON_NAME]"
type input "[GEOGRAPHIC_DATA] ([GEOGRAPHIC_DATA])"
type input "[GEOGRAPHIC_DATA]"
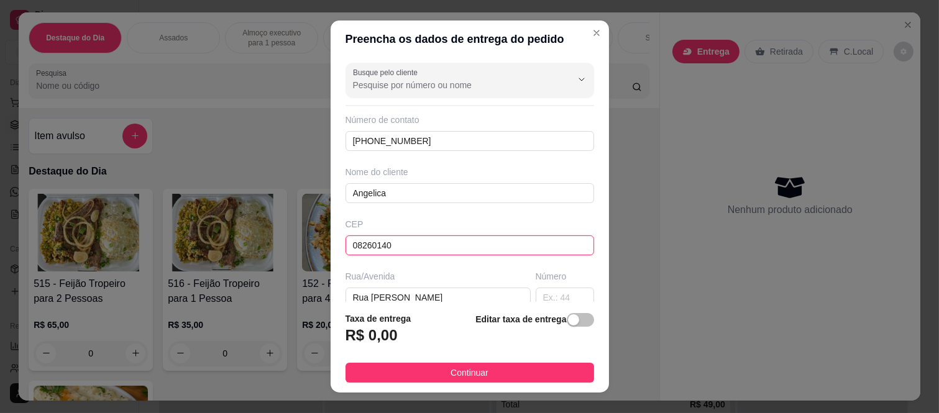
type input "08260140"
click at [535, 296] on input "text" at bounding box center [564, 298] width 58 height 20
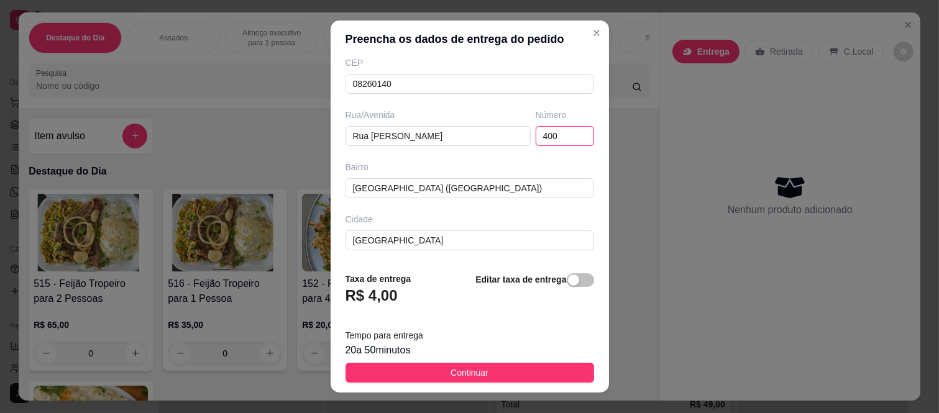
scroll to position [215, 0]
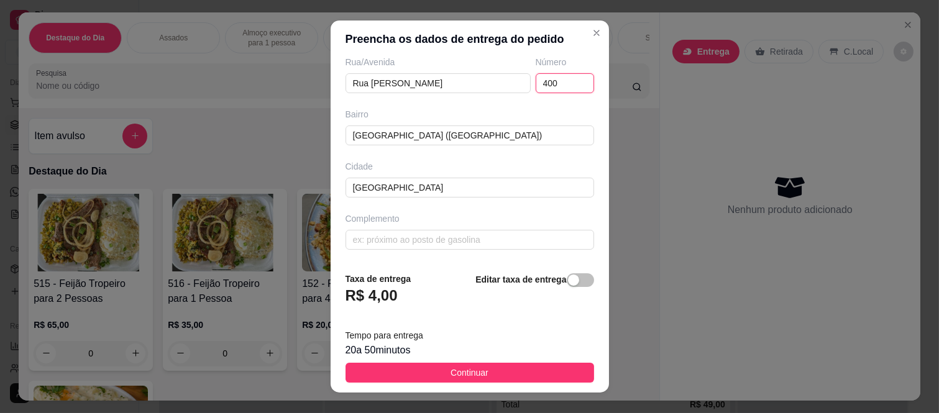
type input "400"
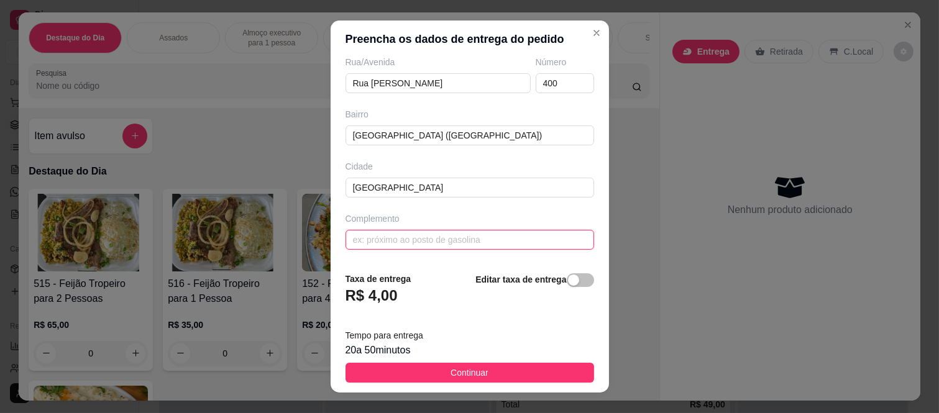
click at [381, 241] on input "text" at bounding box center [469, 240] width 248 height 20
paste input "Bloco 1 202"
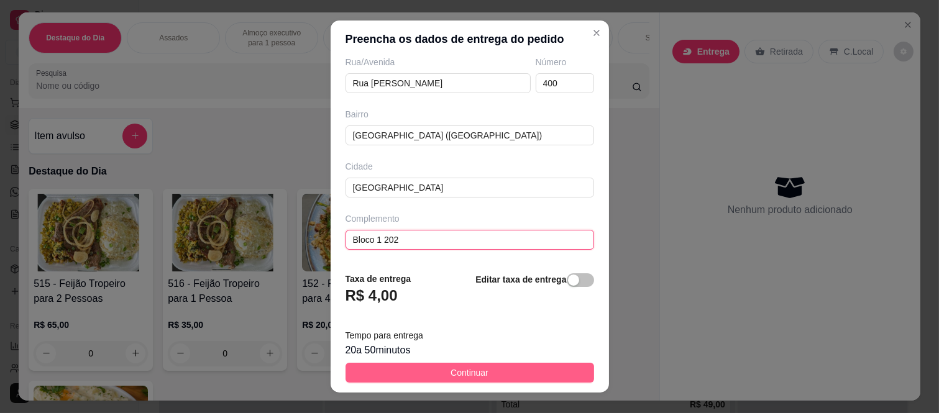
type input "Bloco 1 202"
click at [450, 375] on span "Continuar" at bounding box center [469, 373] width 38 height 14
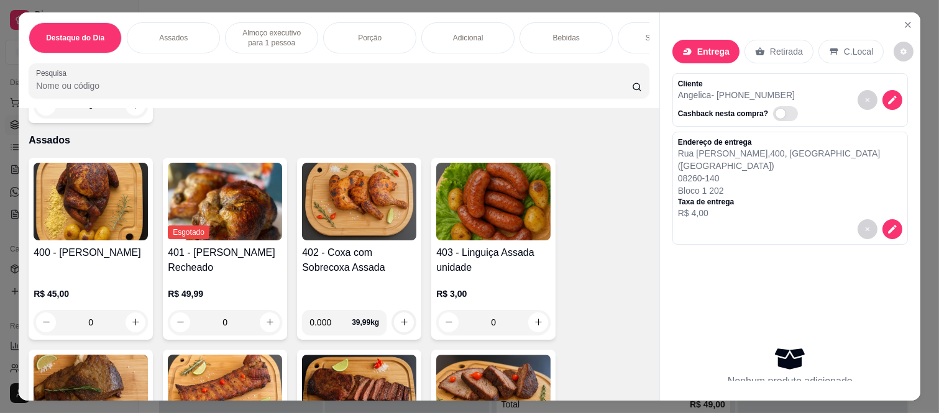
scroll to position [483, 0]
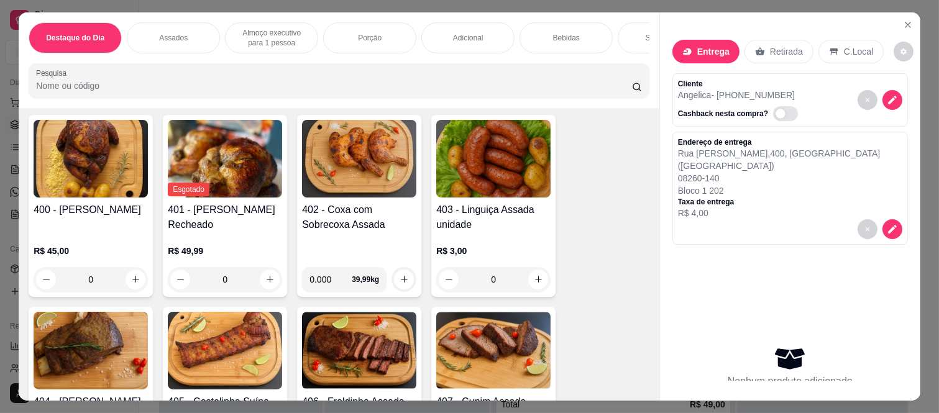
click at [134, 281] on div "0" at bounding box center [91, 279] width 114 height 25
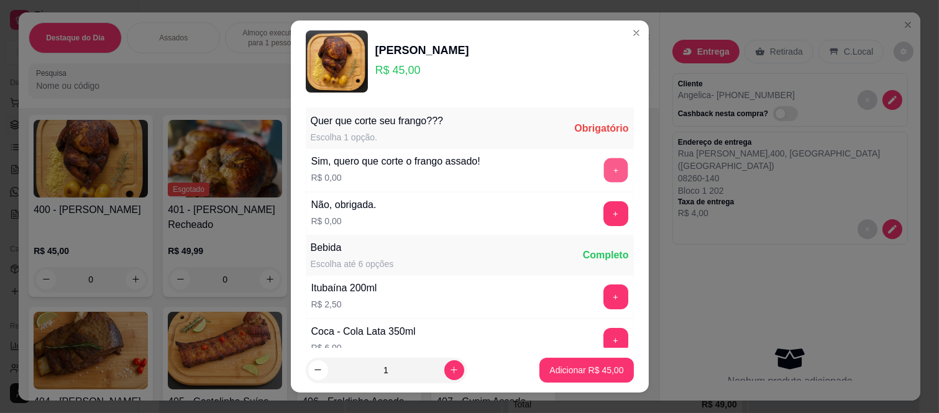
click at [603, 176] on button "+" at bounding box center [615, 170] width 24 height 24
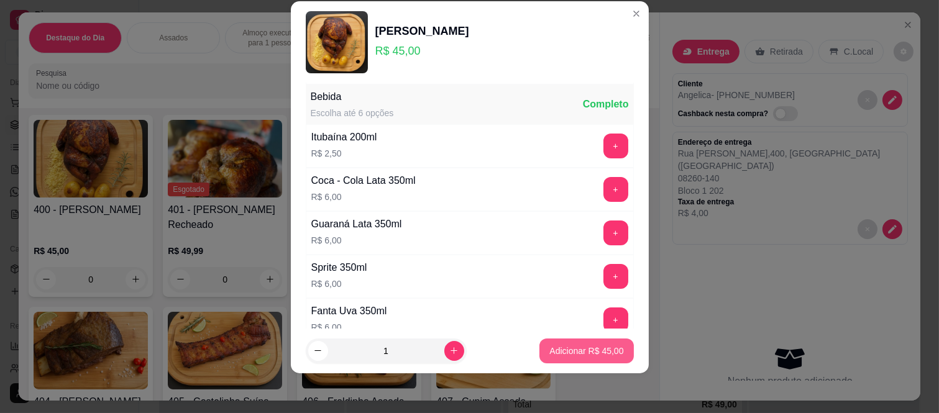
scroll to position [133, 0]
click at [566, 356] on p "Adicionar R$ 45,00" at bounding box center [586, 351] width 74 height 12
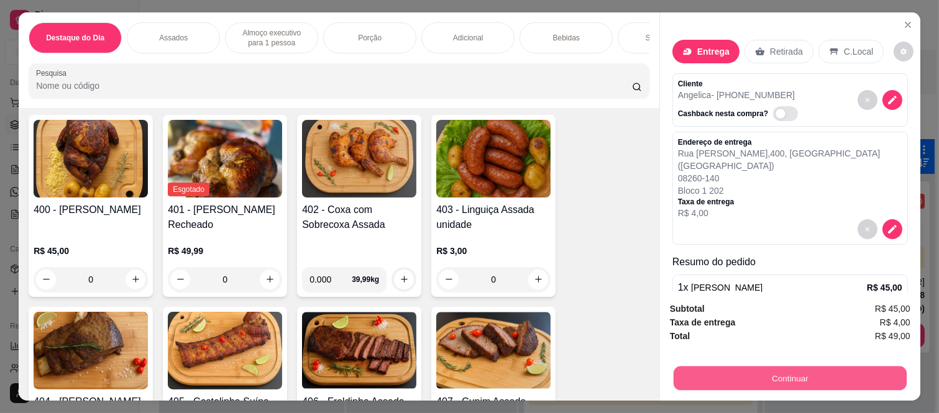
click at [761, 370] on button "Continuar" at bounding box center [789, 378] width 233 height 24
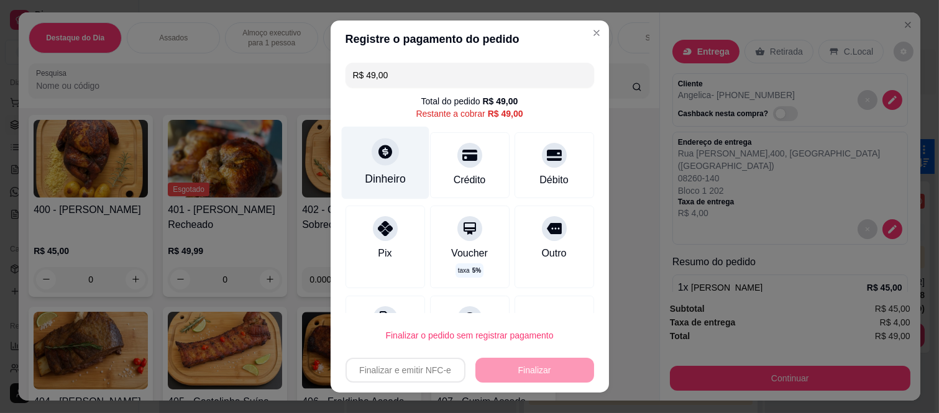
click at [375, 161] on div at bounding box center [384, 152] width 27 height 27
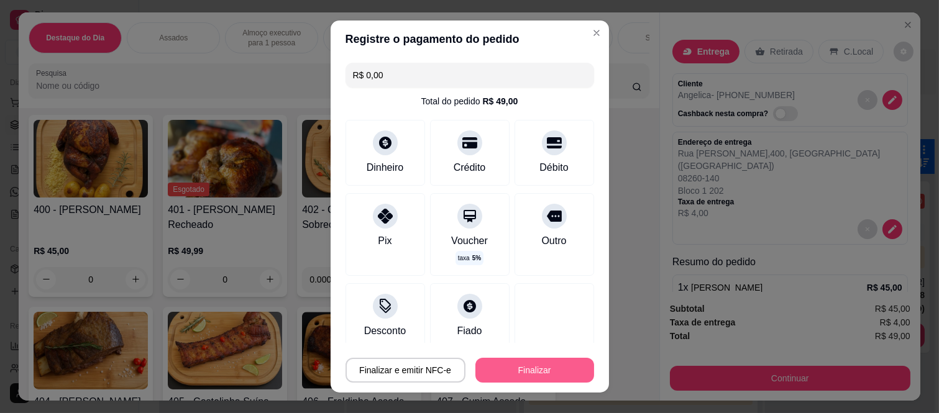
click at [532, 367] on button "Finalizar" at bounding box center [534, 370] width 119 height 25
type input "-R$ 49,00"
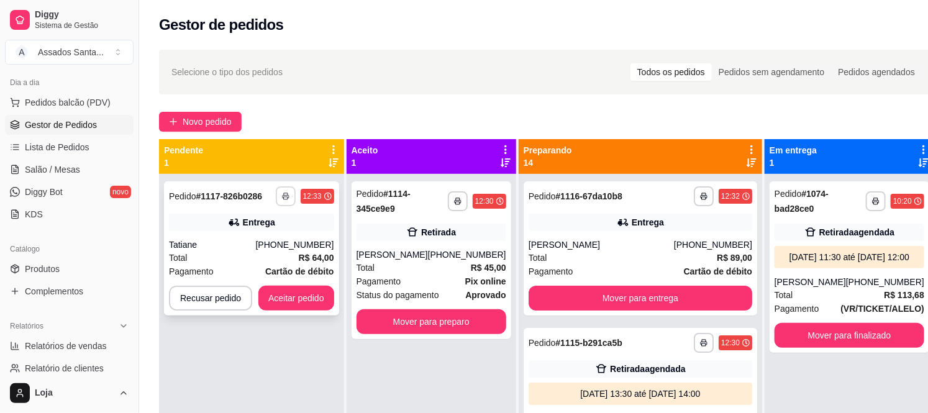
click at [277, 241] on div "[PHONE_NUMBER]" at bounding box center [295, 245] width 78 height 12
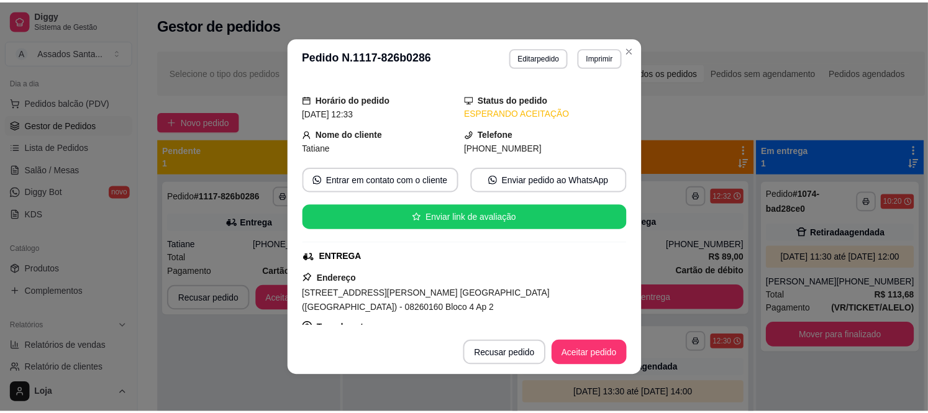
scroll to position [375, 0]
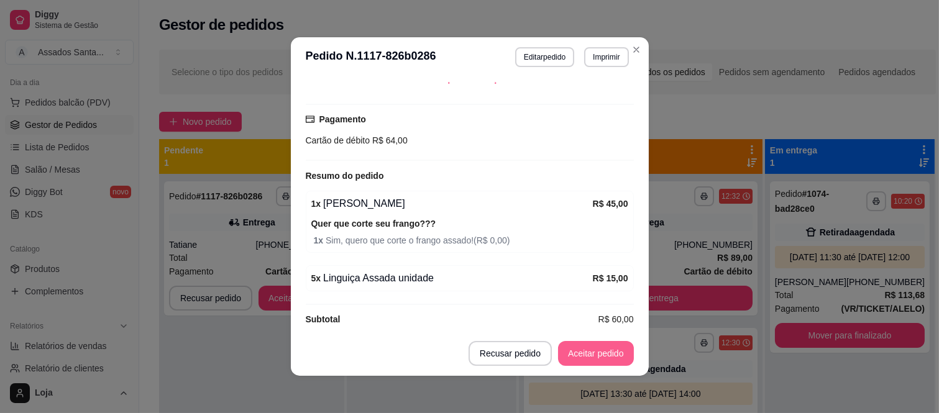
click at [604, 352] on button "Aceitar pedido" at bounding box center [596, 353] width 76 height 25
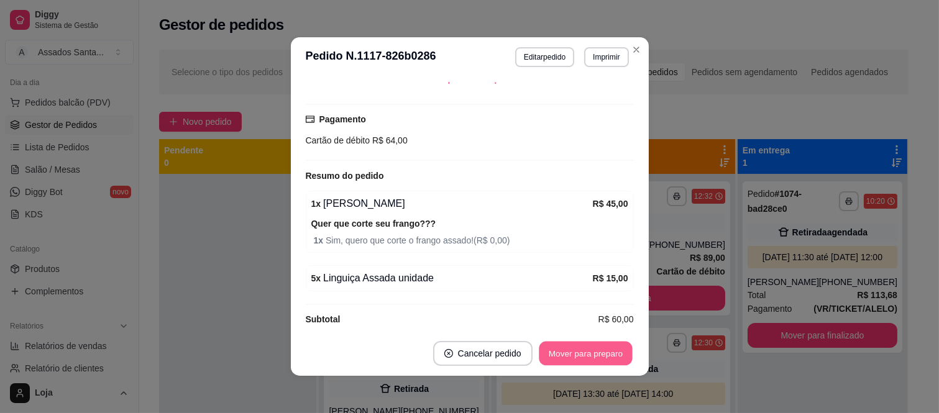
click at [583, 354] on button "Mover para preparo" at bounding box center [585, 354] width 93 height 24
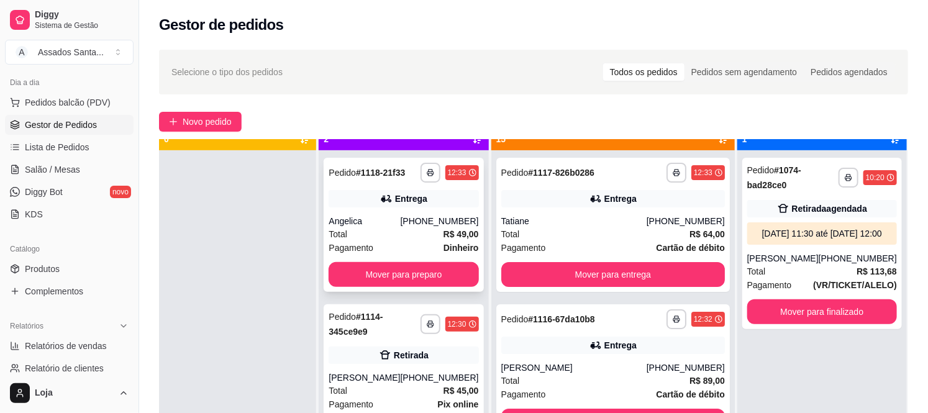
scroll to position [34, 0]
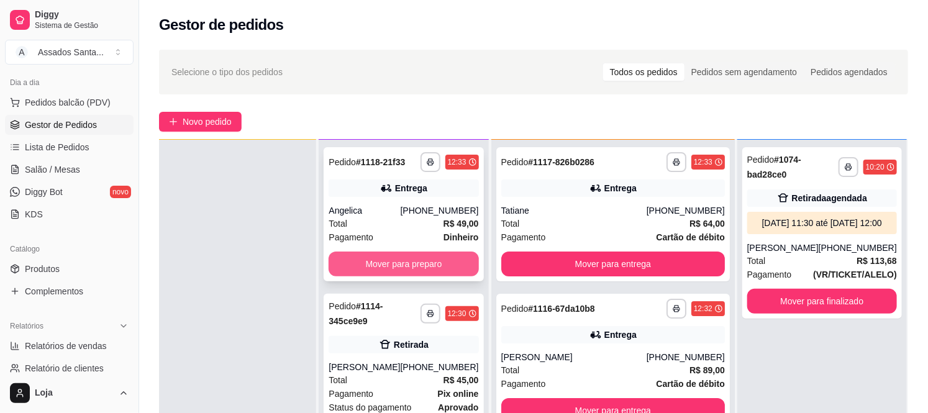
click at [401, 271] on button "Mover para preparo" at bounding box center [404, 264] width 150 height 25
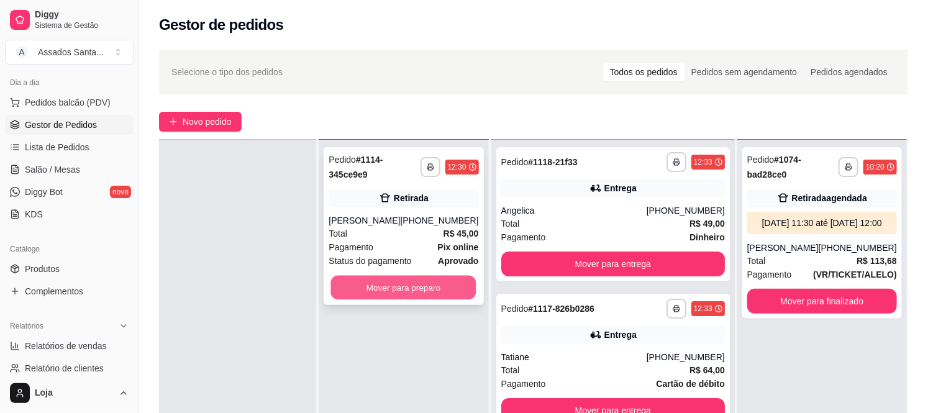
click at [396, 276] on button "Mover para preparo" at bounding box center [403, 288] width 145 height 24
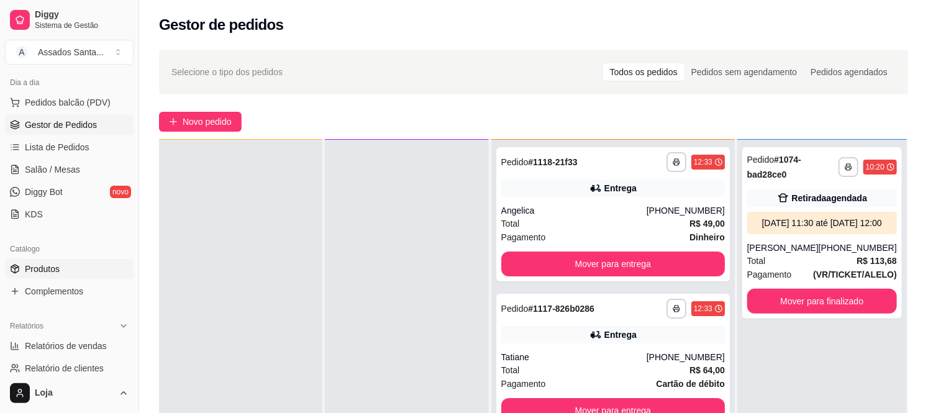
click at [76, 272] on link "Produtos" at bounding box center [69, 269] width 129 height 20
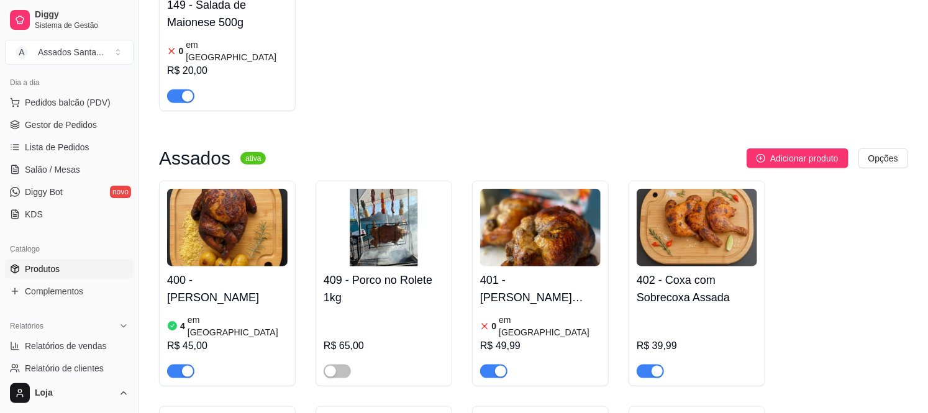
scroll to position [483, 0]
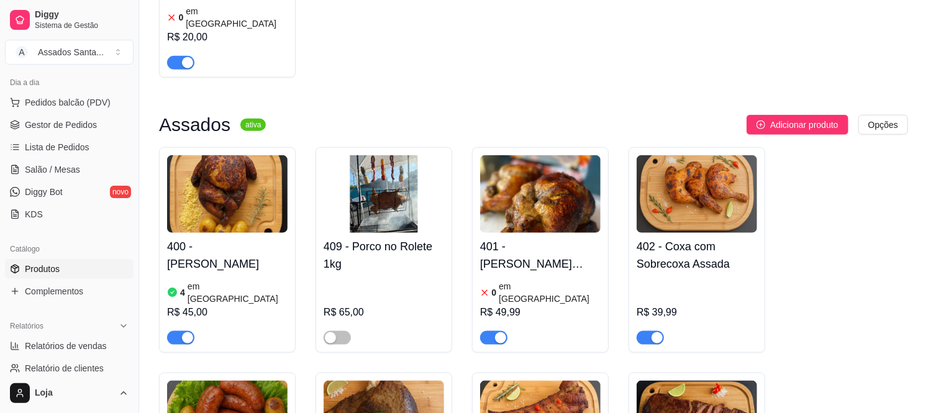
click at [184, 332] on div "button" at bounding box center [187, 337] width 11 height 11
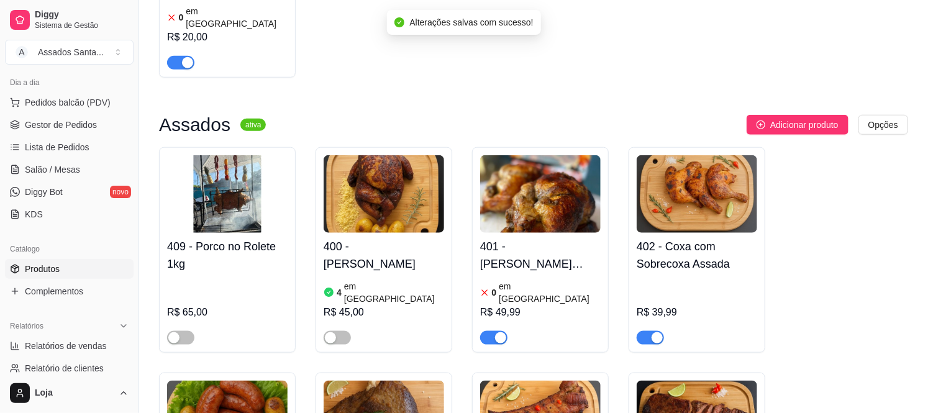
click at [492, 331] on span "button" at bounding box center [493, 338] width 27 height 14
click at [82, 120] on span "Gestor de Pedidos" at bounding box center [61, 125] width 72 height 12
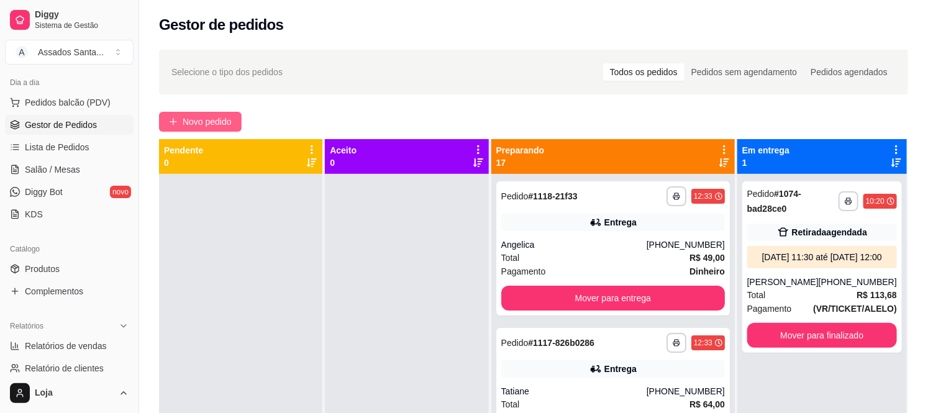
click at [231, 129] on button "Novo pedido" at bounding box center [200, 122] width 83 height 20
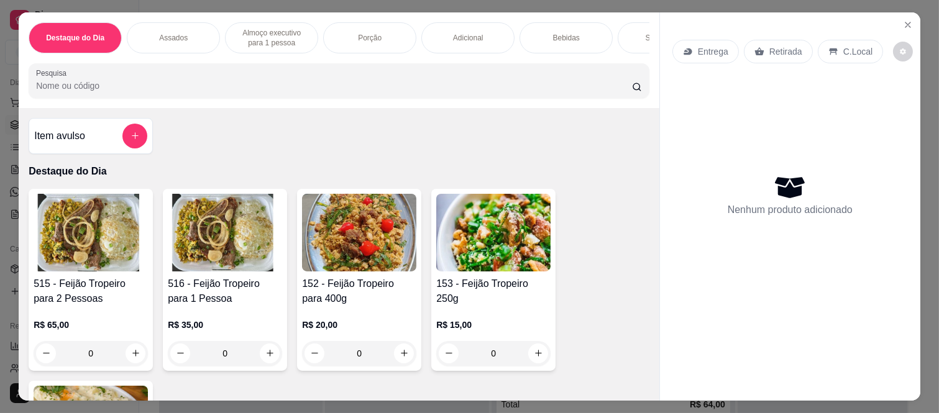
click at [689, 50] on div "Entrega" at bounding box center [705, 52] width 66 height 24
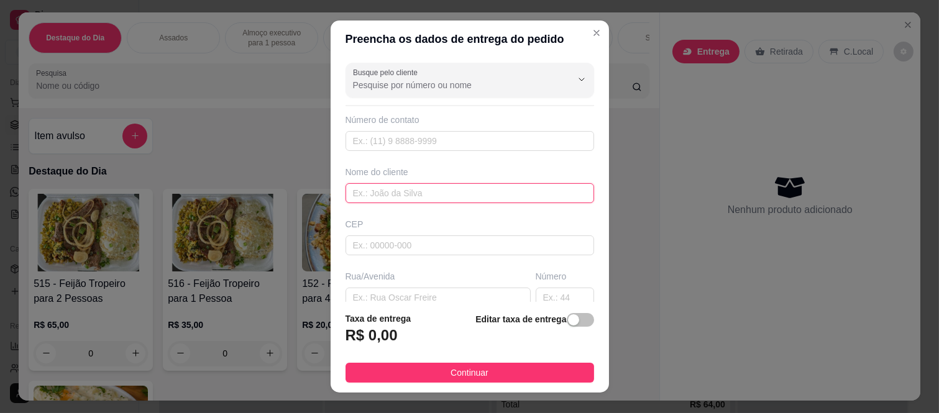
click at [391, 193] on input "text" at bounding box center [469, 193] width 248 height 20
paste input "[PERSON_NAME]"
type input "[PERSON_NAME]"
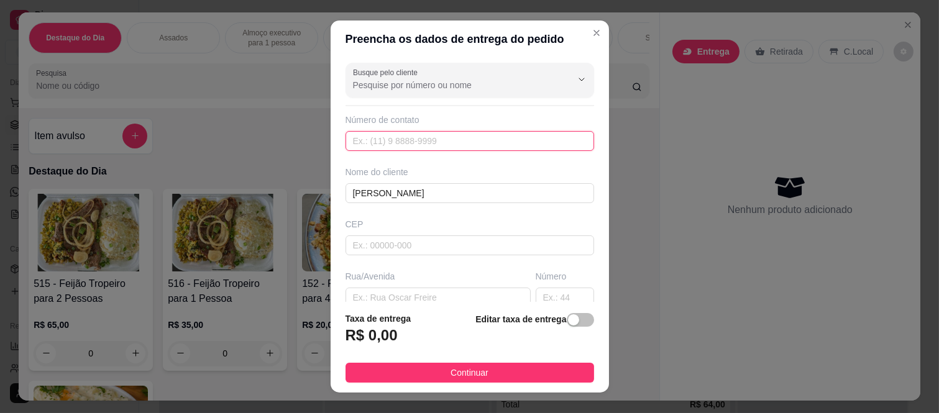
click at [378, 134] on input "text" at bounding box center [469, 141] width 248 height 20
paste input "[PHONE_NUMBER]"
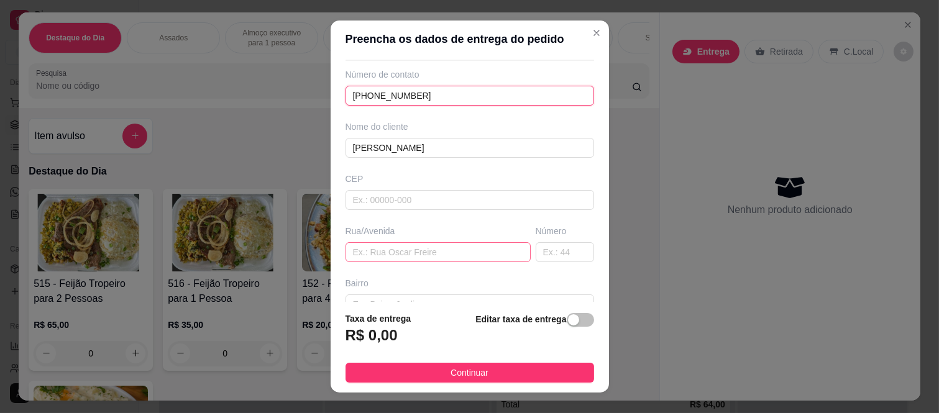
scroll to position [69, 0]
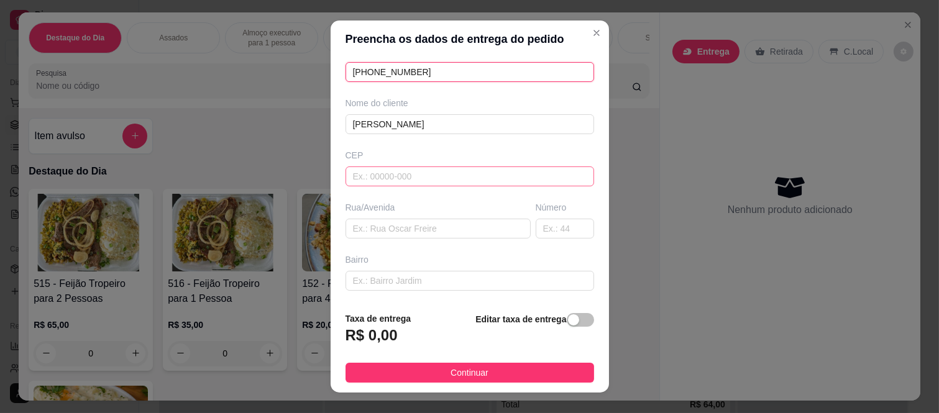
type input "[PHONE_NUMBER]"
click at [390, 186] on input "text" at bounding box center [469, 176] width 248 height 20
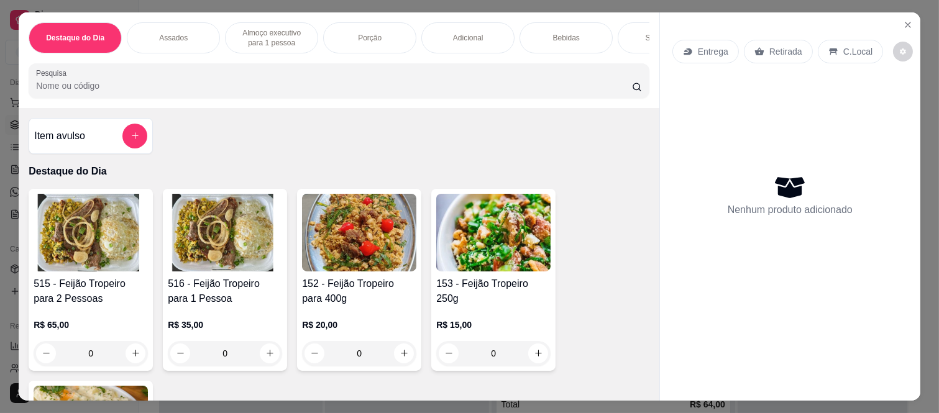
click at [769, 50] on p "Retirada" at bounding box center [785, 51] width 33 height 12
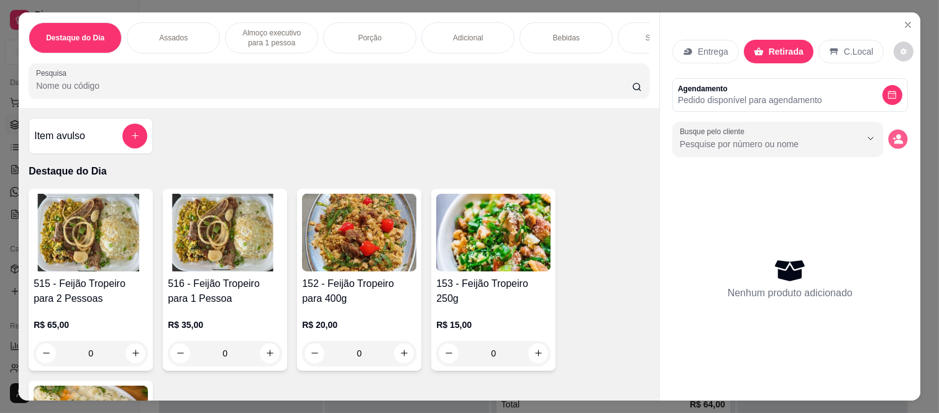
click at [891, 135] on button "decrease-product-quantity" at bounding box center [897, 138] width 19 height 19
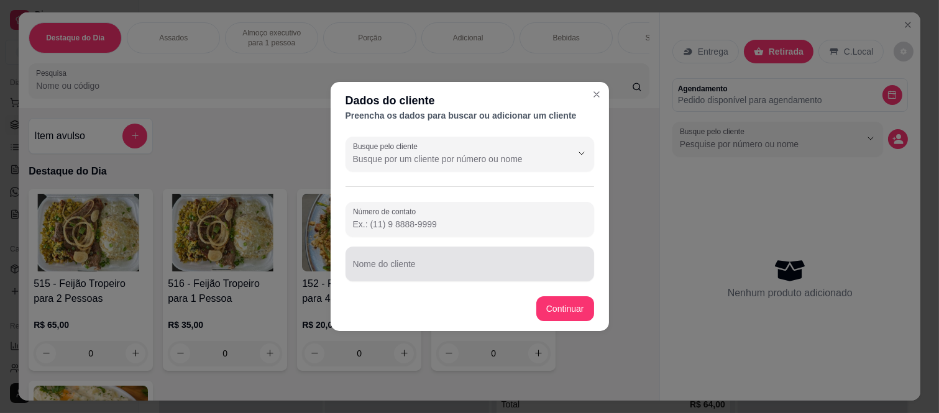
click at [407, 257] on div at bounding box center [470, 264] width 234 height 25
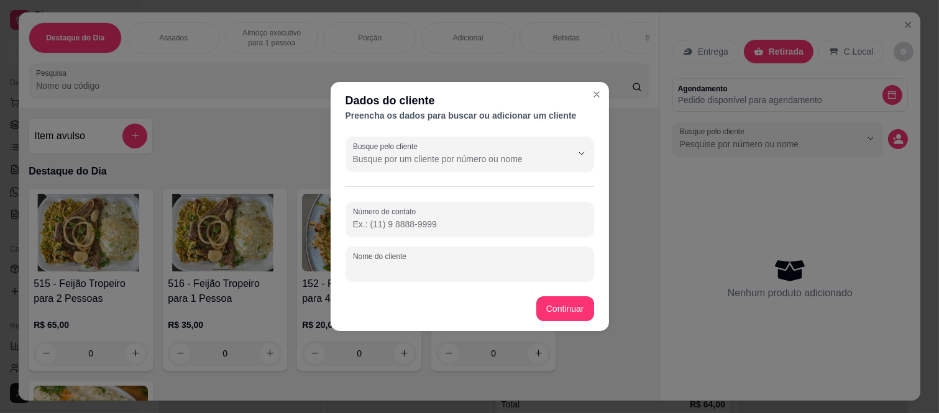
paste input "[PERSON_NAME]"
type input "[PERSON_NAME]"
click at [410, 225] on input "Número de contato" at bounding box center [470, 224] width 234 height 12
paste input "[PHONE_NUMBER]"
type input "[PHONE_NUMBER]"
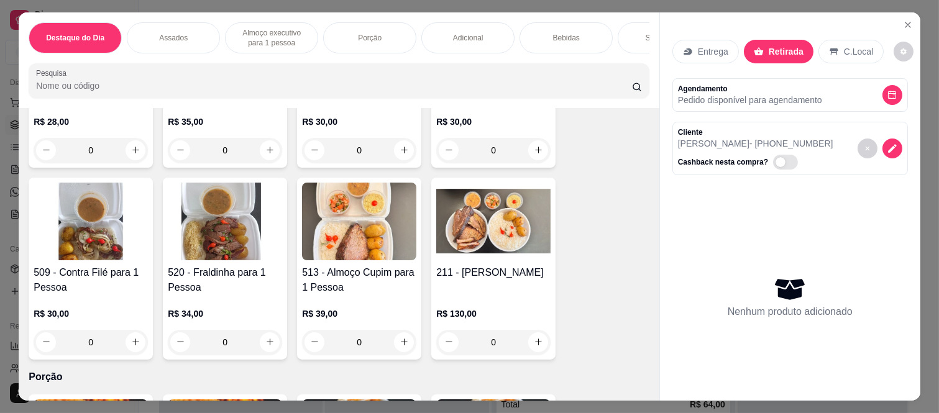
scroll to position [1104, 0]
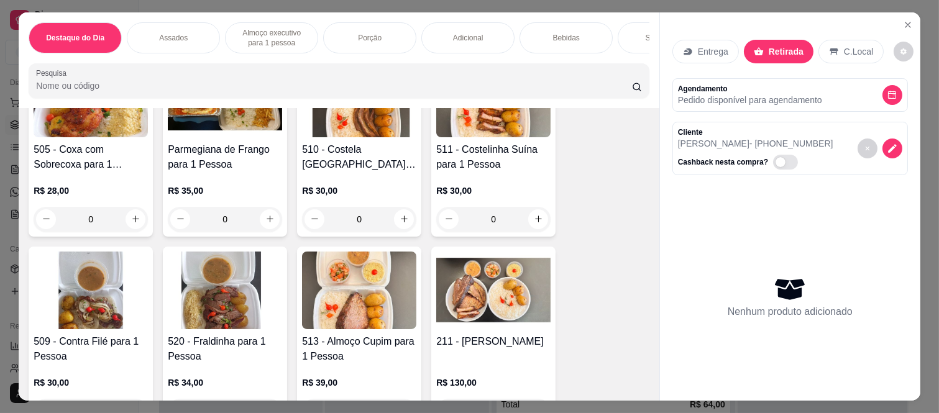
click at [396, 227] on div "0" at bounding box center [359, 219] width 114 height 25
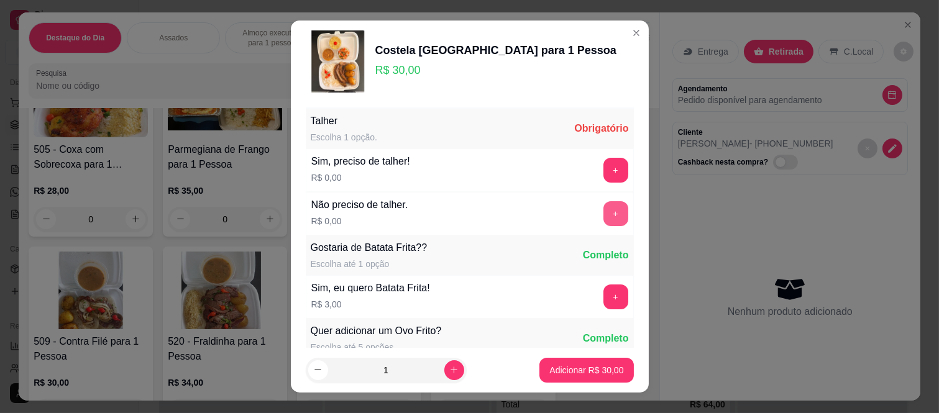
click at [603, 216] on button "+" at bounding box center [615, 213] width 25 height 25
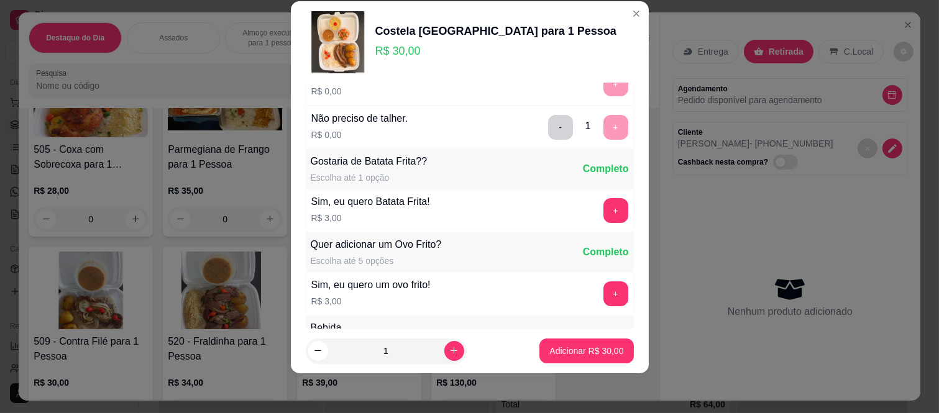
scroll to position [133, 0]
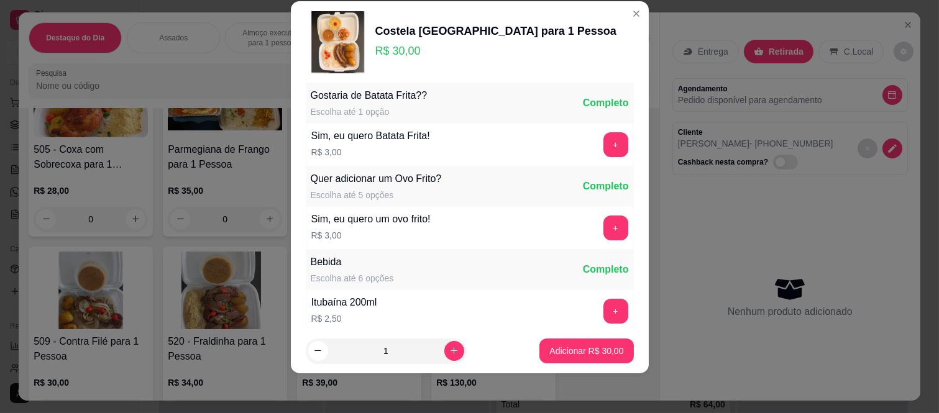
click at [573, 365] on footer "1 Adicionar R$ 30,00" at bounding box center [470, 351] width 358 height 45
click at [573, 354] on p "Adicionar R$ 30,00" at bounding box center [586, 351] width 74 height 12
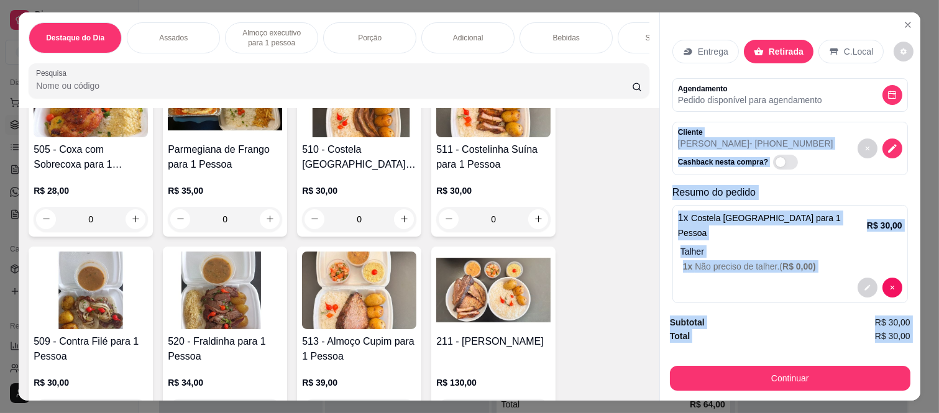
drag, startPoint x: 671, startPoint y: 121, endPoint x: 734, endPoint y: 352, distance: 239.0
click at [734, 352] on div "Entrega Retirada C.Local Agendamento Pedido disponível para agendamento Cliente…" at bounding box center [789, 206] width 261 height 388
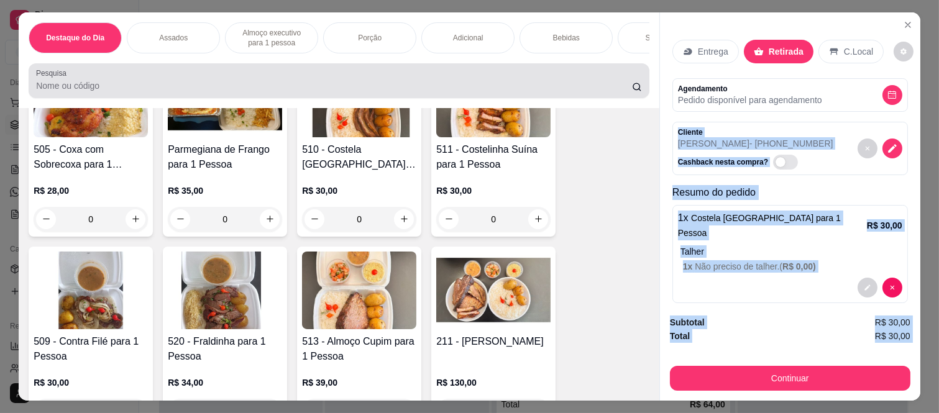
copy div "Cliente [PERSON_NAME] - [PHONE_NUMBER] Cashback nesta compra? Resumo do pedido …"
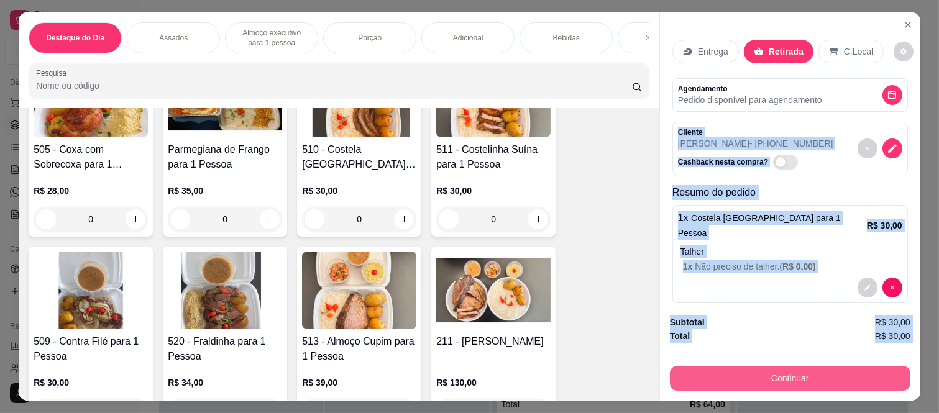
click at [757, 375] on button "Continuar" at bounding box center [790, 378] width 240 height 25
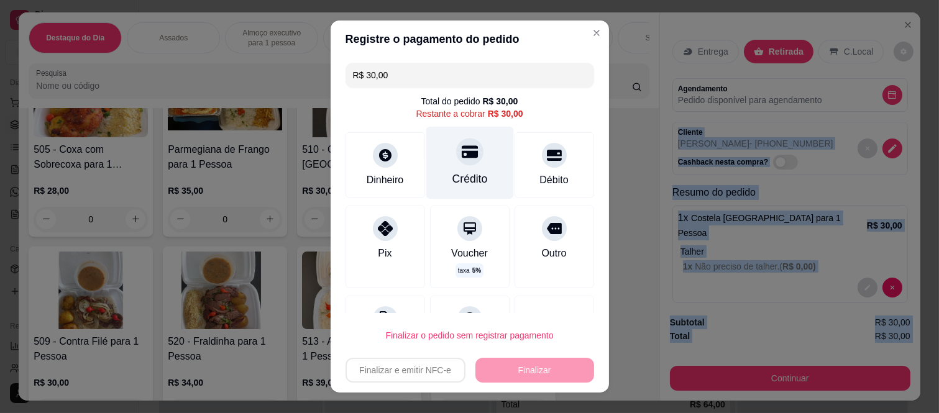
click at [461, 153] on icon at bounding box center [469, 151] width 16 height 16
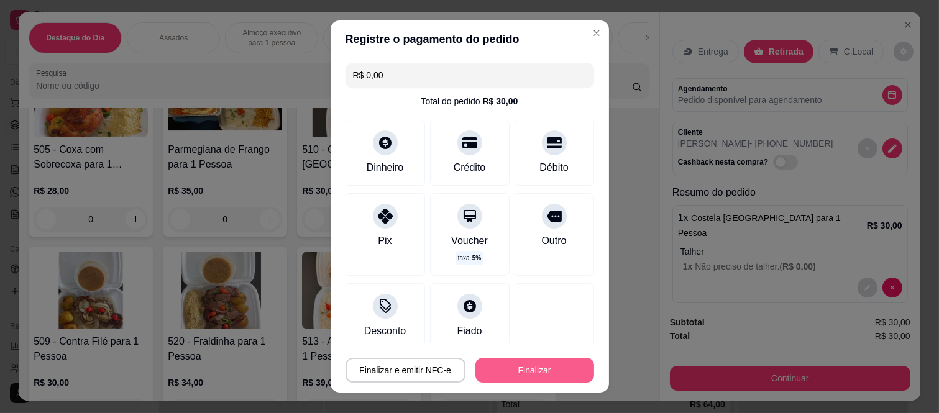
click at [505, 371] on button "Finalizar" at bounding box center [534, 370] width 119 height 25
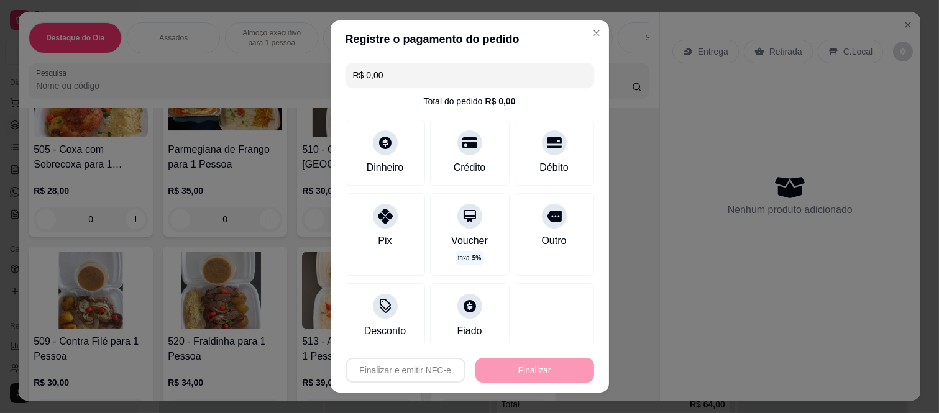
type input "-R$ 30,00"
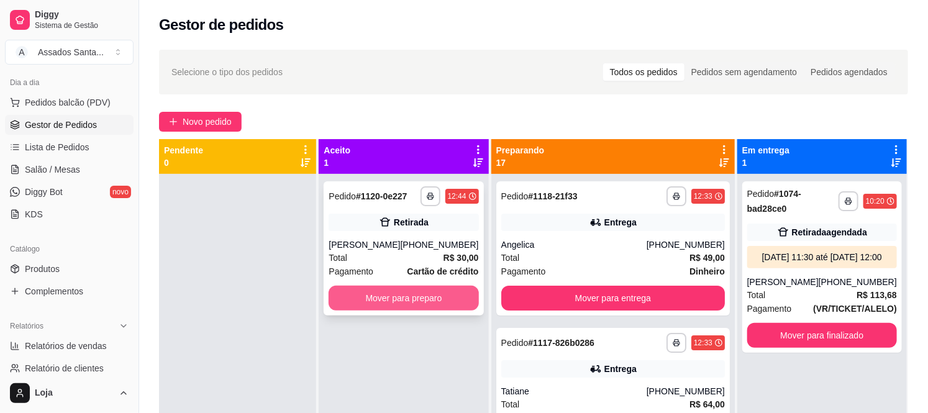
click at [388, 297] on button "Mover para preparo" at bounding box center [404, 298] width 150 height 25
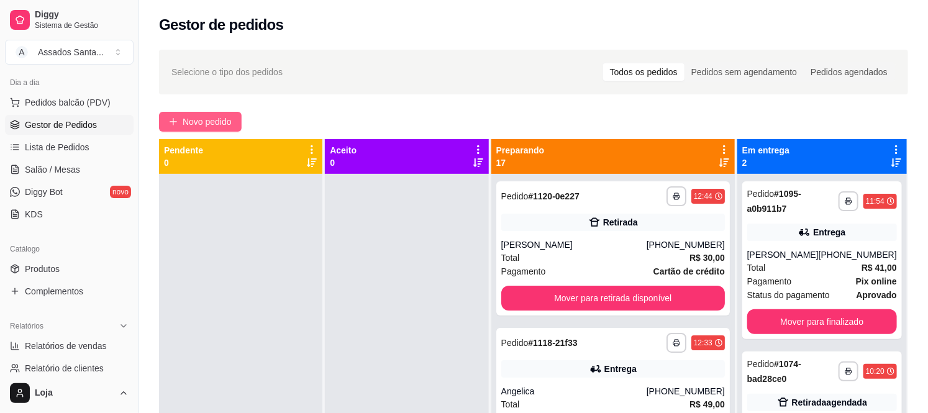
click at [183, 120] on span "Novo pedido" at bounding box center [207, 122] width 49 height 14
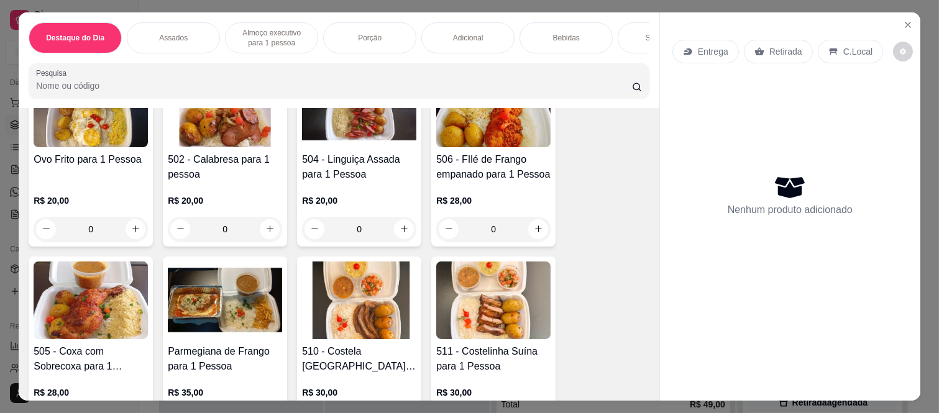
scroll to position [897, 0]
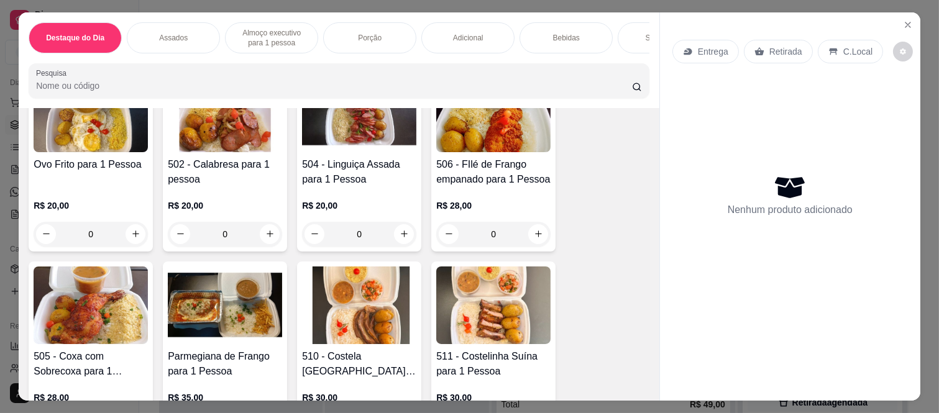
click at [402, 236] on div "0" at bounding box center [359, 234] width 114 height 25
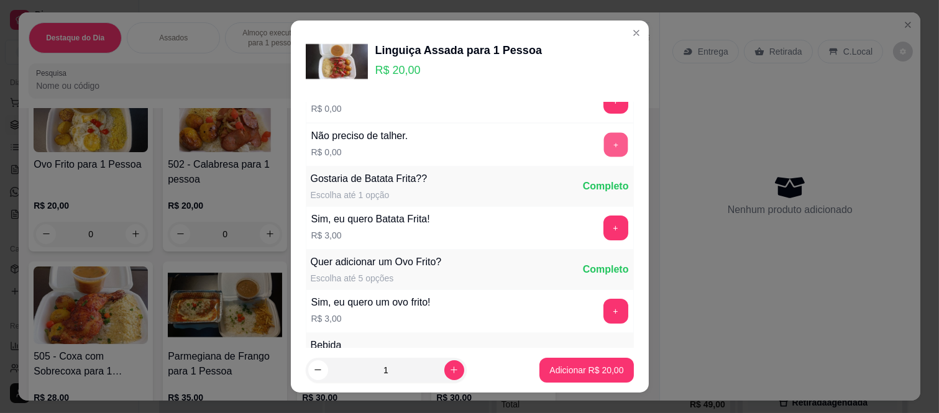
click at [603, 152] on button "+" at bounding box center [615, 145] width 24 height 24
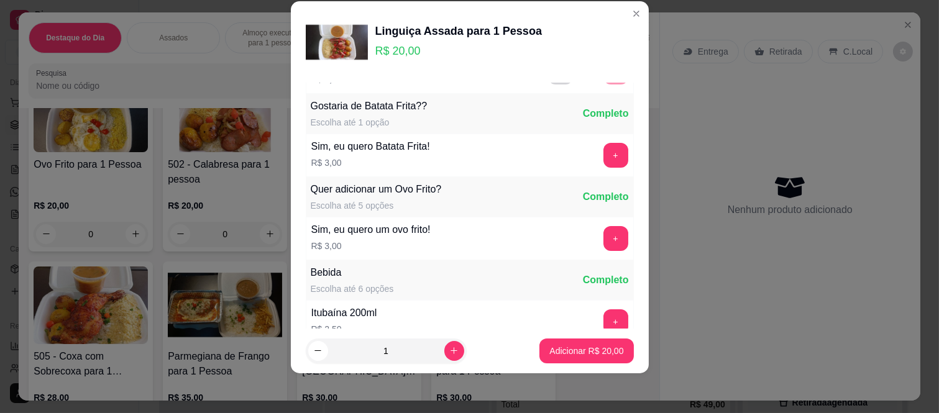
scroll to position [133, 0]
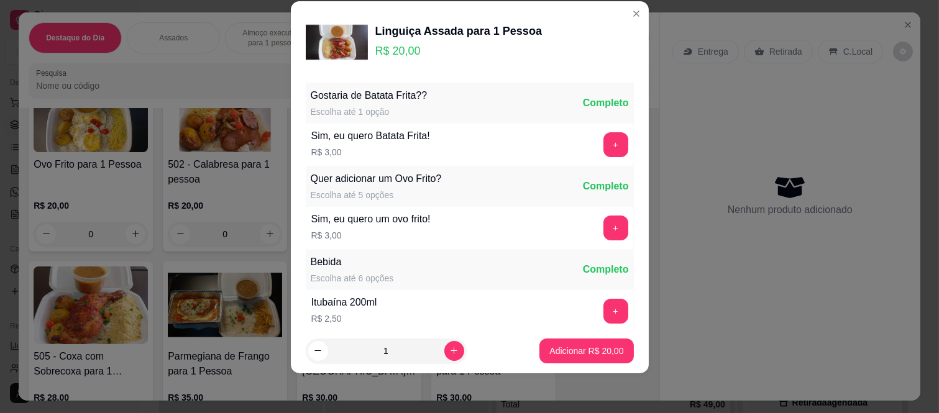
click at [578, 347] on p "Adicionar R$ 20,00" at bounding box center [586, 351] width 74 height 12
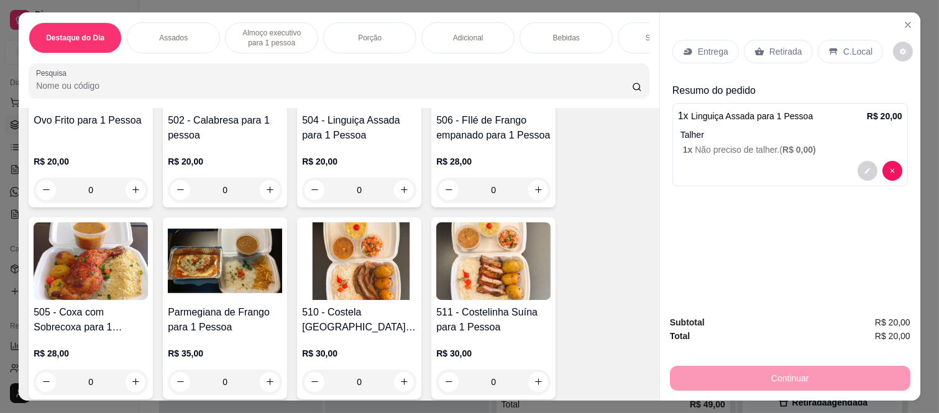
scroll to position [966, 0]
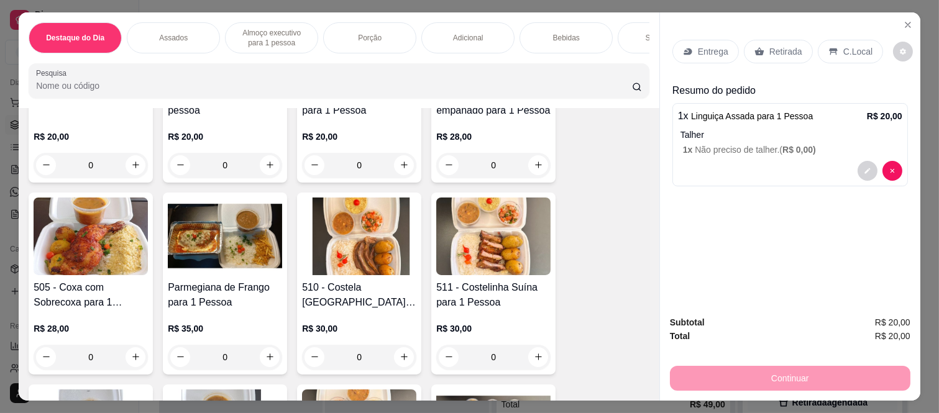
click at [532, 358] on div "0" at bounding box center [493, 357] width 114 height 25
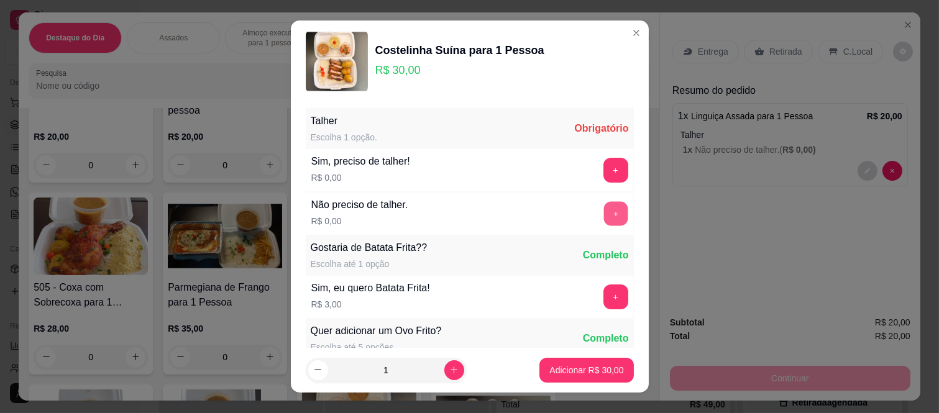
click at [603, 222] on button "+" at bounding box center [615, 214] width 24 height 24
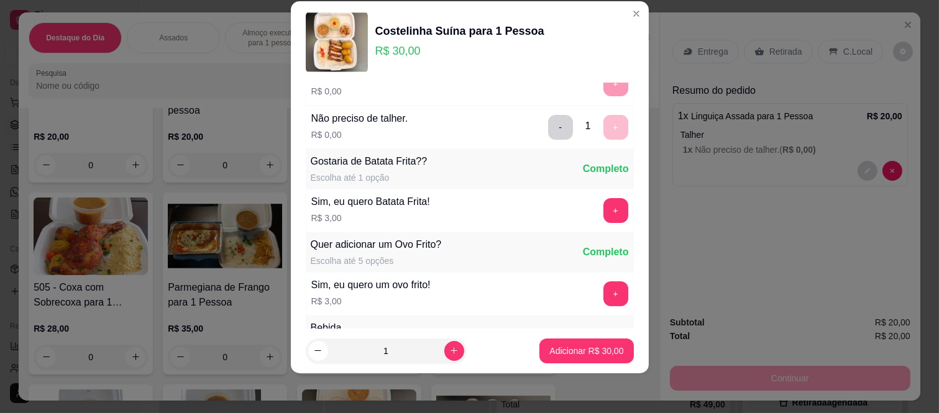
scroll to position [133, 0]
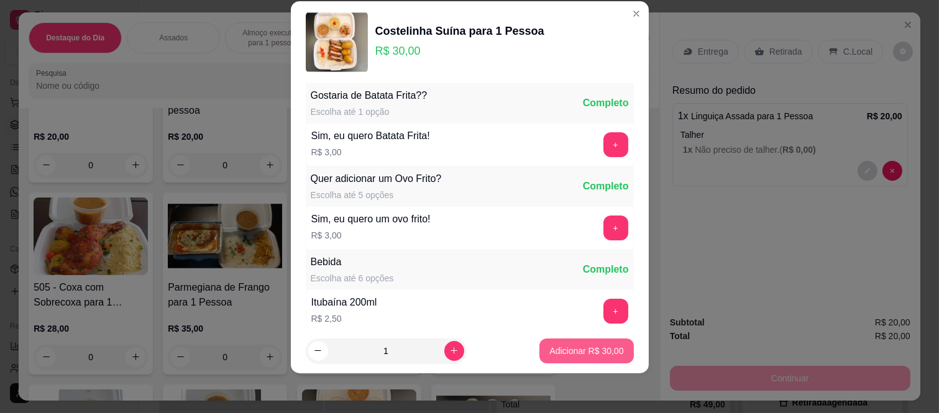
click at [579, 353] on p "Adicionar R$ 30,00" at bounding box center [586, 351] width 74 height 12
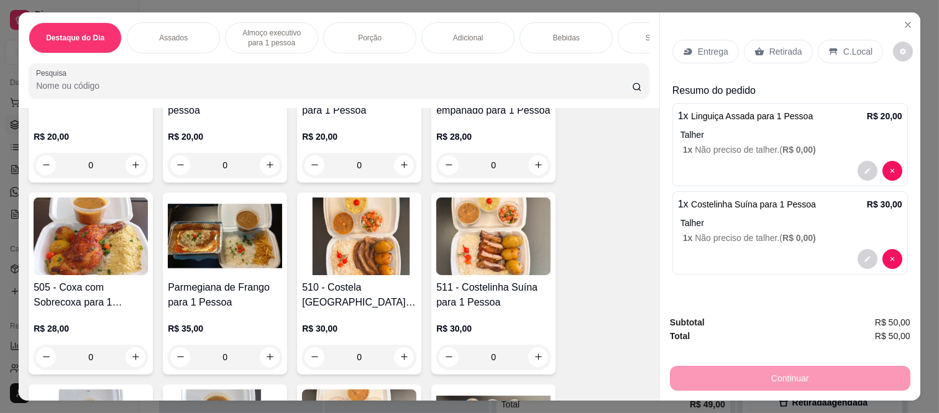
click at [778, 45] on p "Retirada" at bounding box center [785, 51] width 33 height 12
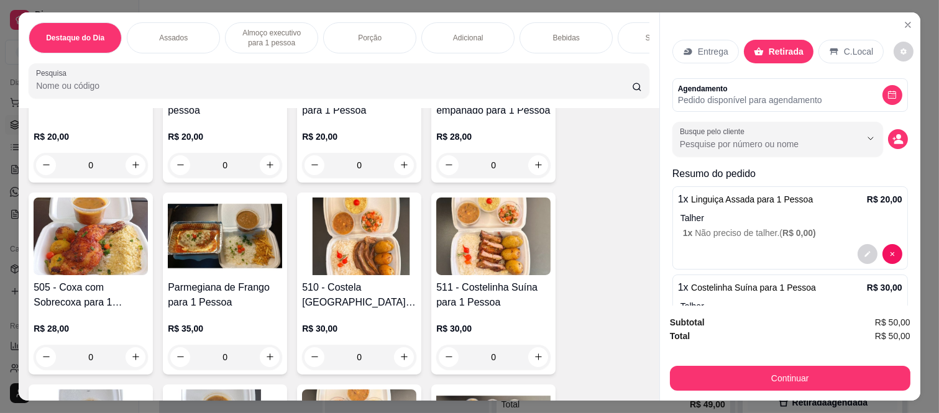
click at [778, 370] on button "Continuar" at bounding box center [790, 378] width 240 height 25
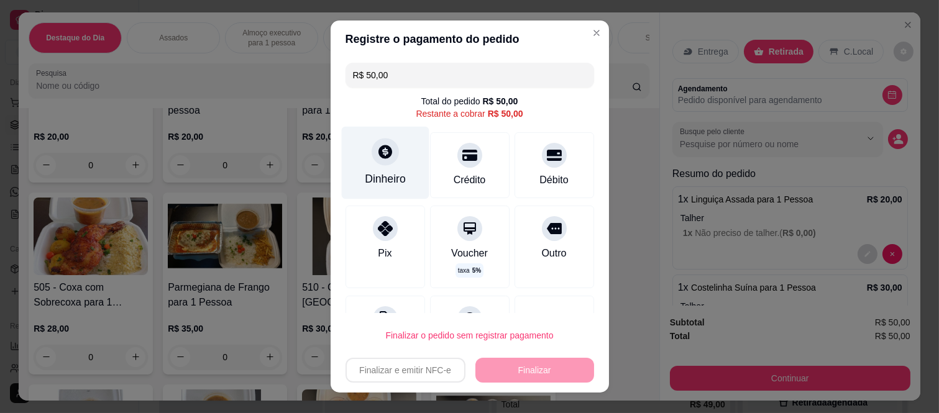
click at [383, 157] on icon at bounding box center [384, 151] width 16 height 16
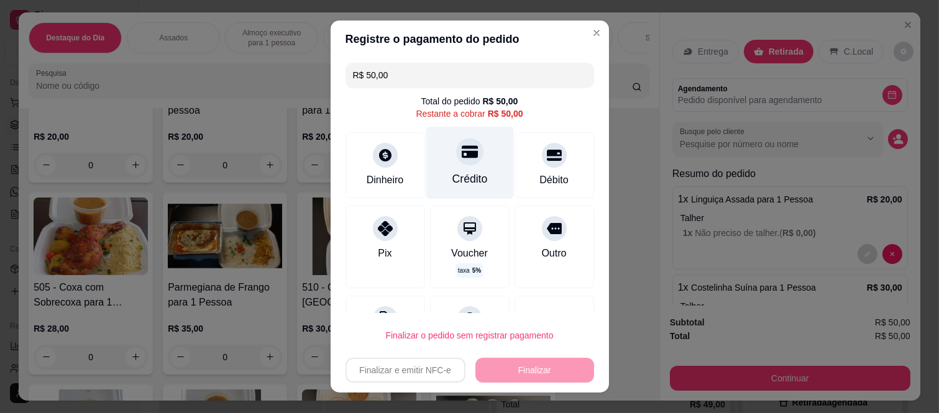
click at [452, 175] on div "Crédito" at bounding box center [469, 179] width 35 height 16
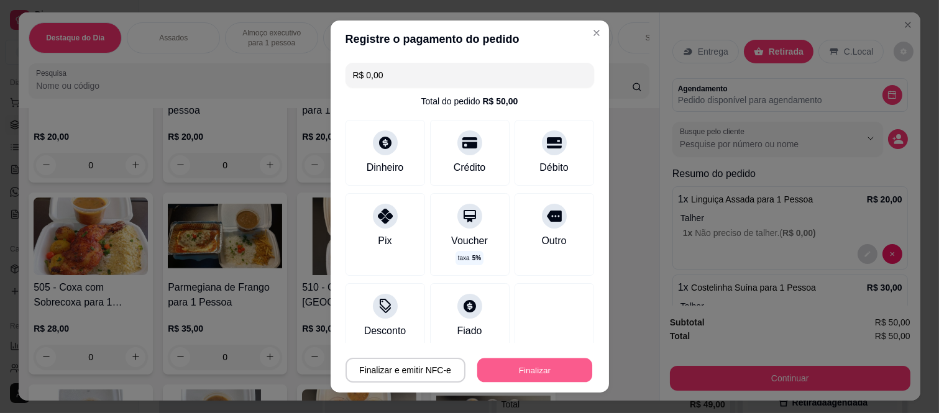
click at [544, 367] on button "Finalizar" at bounding box center [534, 370] width 115 height 24
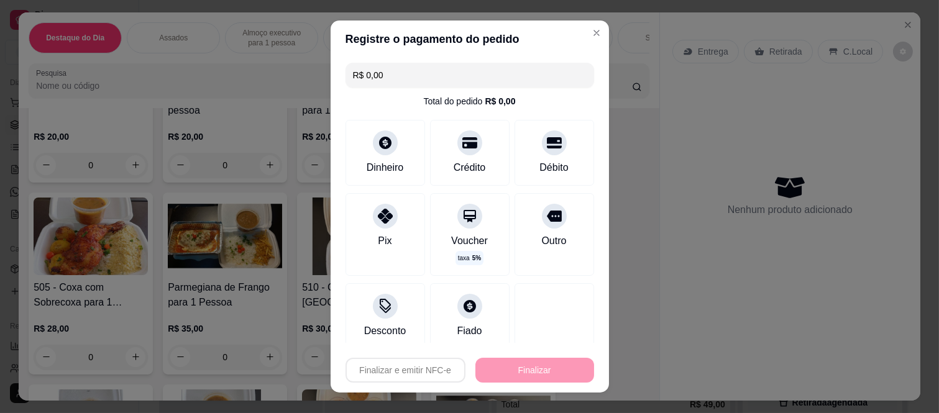
type input "-R$ 50,00"
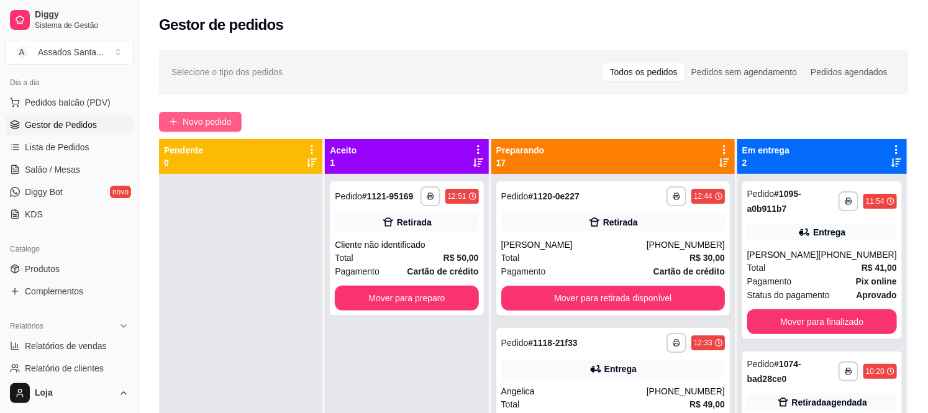
click at [227, 123] on span "Novo pedido" at bounding box center [207, 122] width 49 height 14
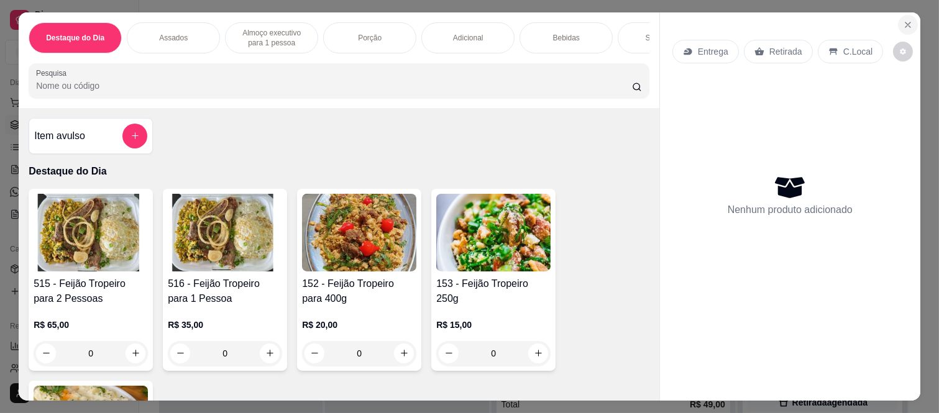
click at [902, 20] on icon "Close" at bounding box center [907, 25] width 10 height 10
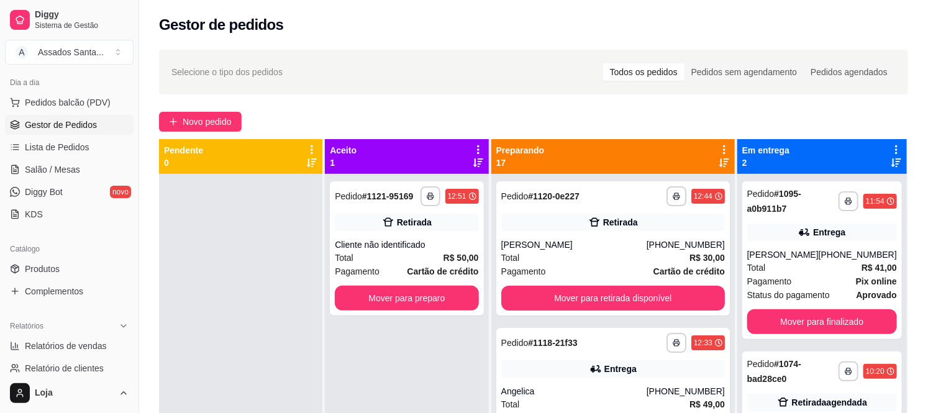
click at [219, 252] on div at bounding box center [240, 380] width 163 height 413
click at [435, 232] on div "**********" at bounding box center [406, 248] width 153 height 134
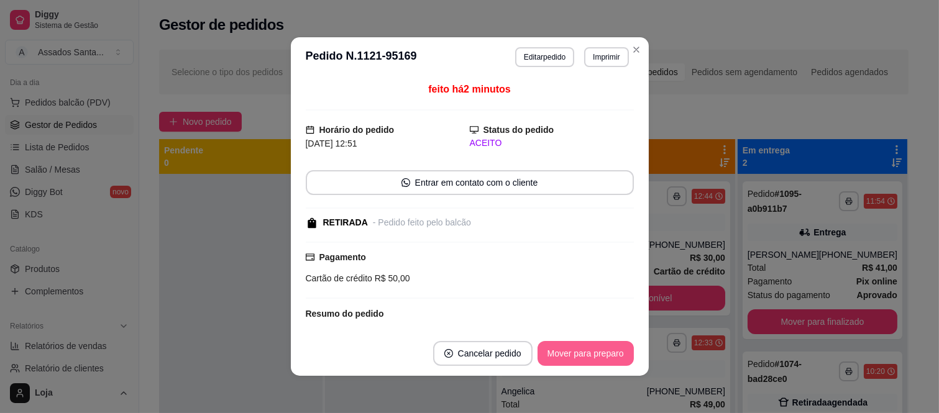
click at [568, 346] on button "Mover para preparo" at bounding box center [585, 353] width 96 height 25
click at [561, 353] on button "Mover para retirada disponível" at bounding box center [564, 353] width 137 height 25
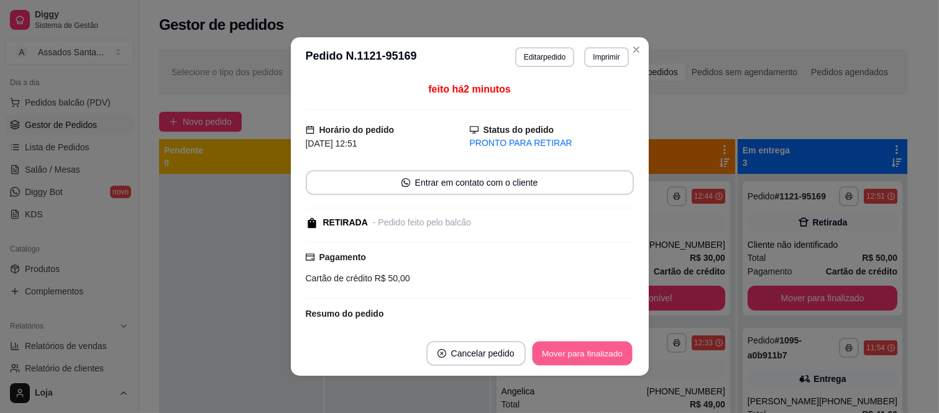
click at [561, 353] on button "Mover para finalizado" at bounding box center [582, 354] width 100 height 24
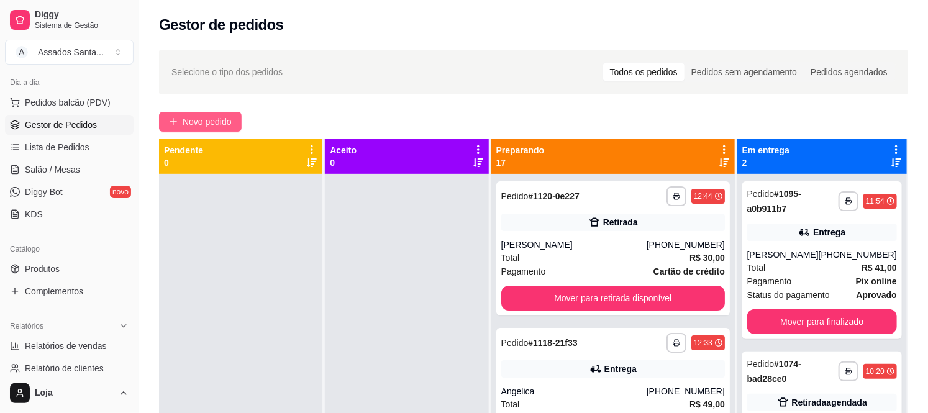
click at [198, 122] on span "Novo pedido" at bounding box center [207, 122] width 49 height 14
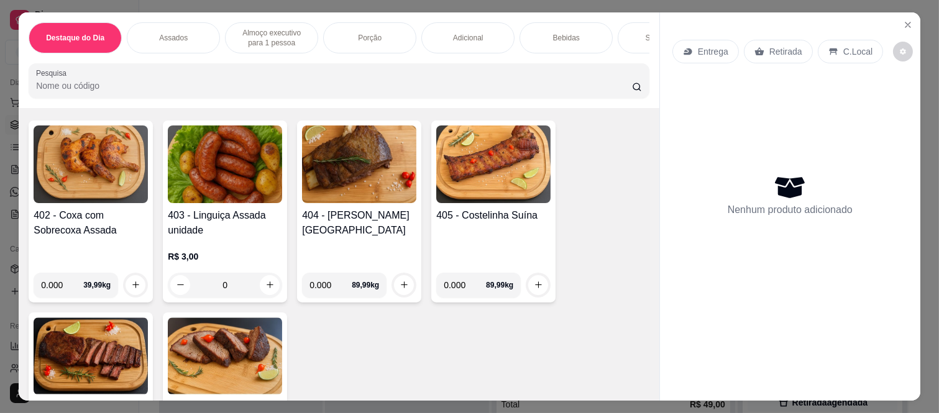
scroll to position [483, 0]
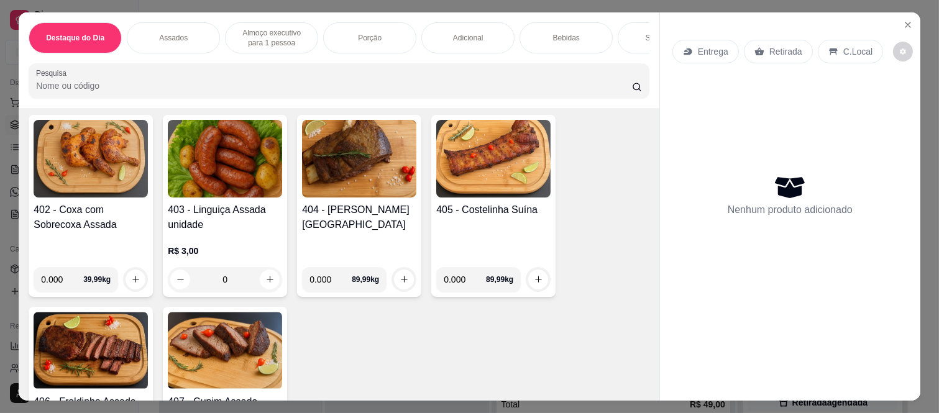
click at [261, 278] on div "0" at bounding box center [225, 279] width 114 height 25
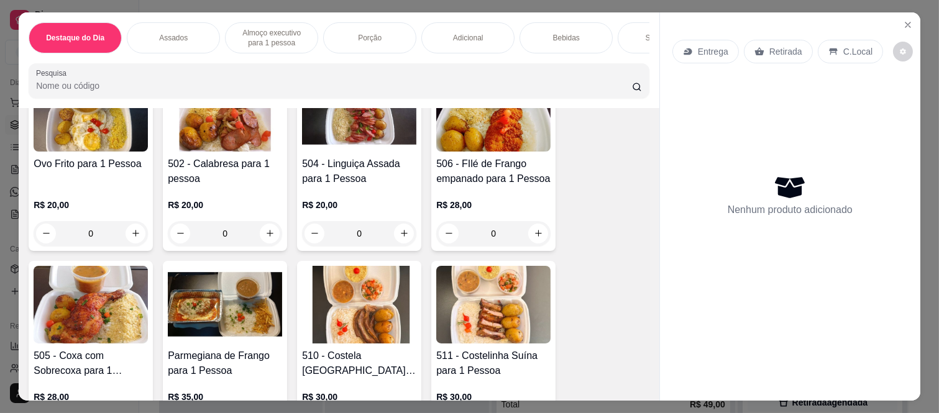
scroll to position [897, 0]
click at [399, 234] on div "0" at bounding box center [359, 234] width 114 height 25
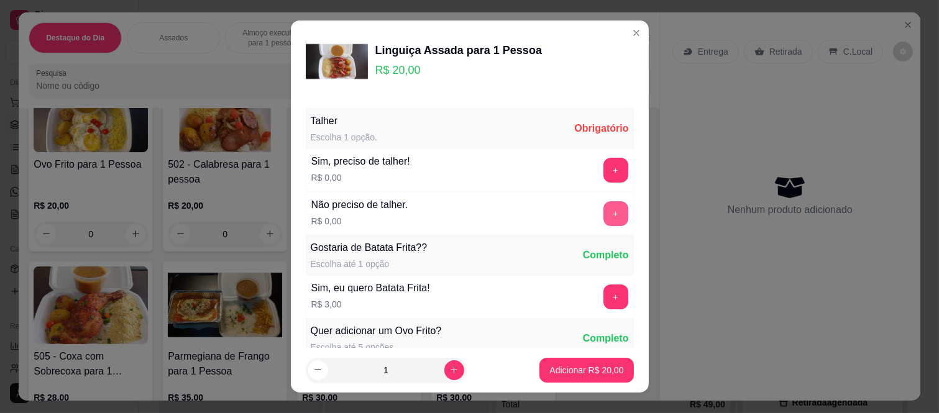
click at [603, 207] on button "+" at bounding box center [615, 213] width 25 height 25
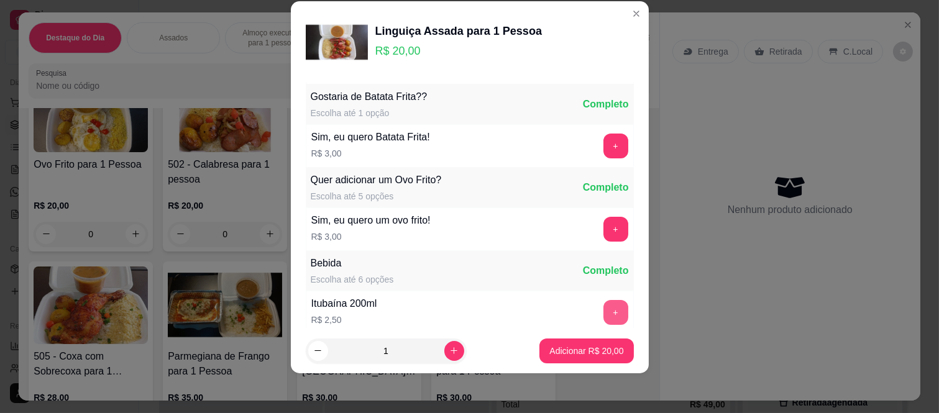
scroll to position [133, 0]
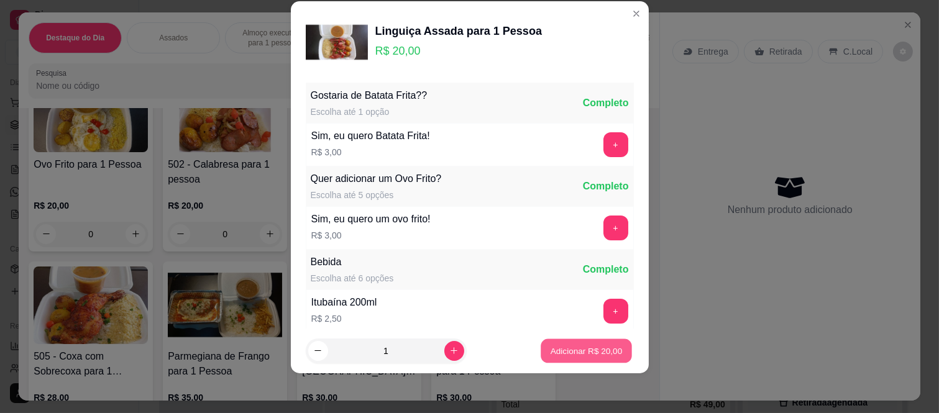
click at [593, 351] on p "Adicionar R$ 20,00" at bounding box center [586, 351] width 72 height 12
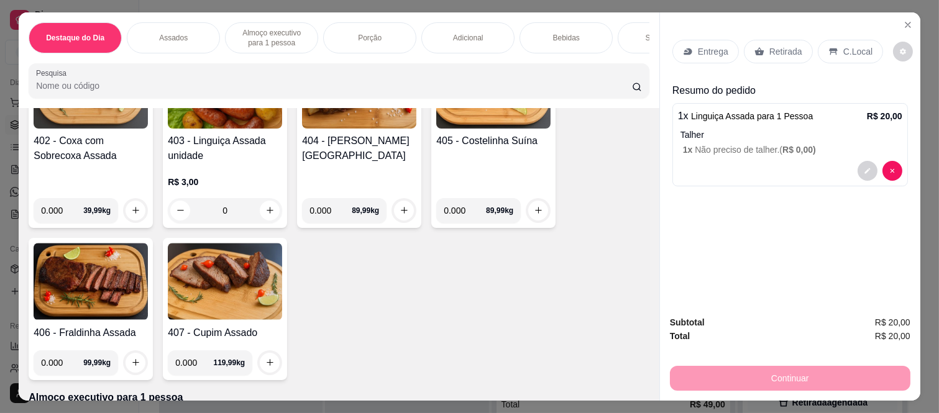
scroll to position [483, 0]
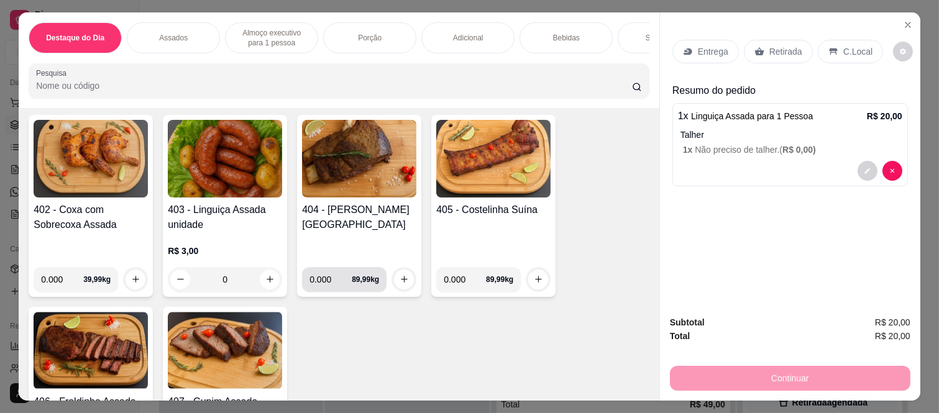
click at [327, 283] on input "0.000" at bounding box center [330, 279] width 42 height 25
type input "0.300"
click at [394, 284] on button "increase-product-quantity" at bounding box center [403, 279] width 19 height 19
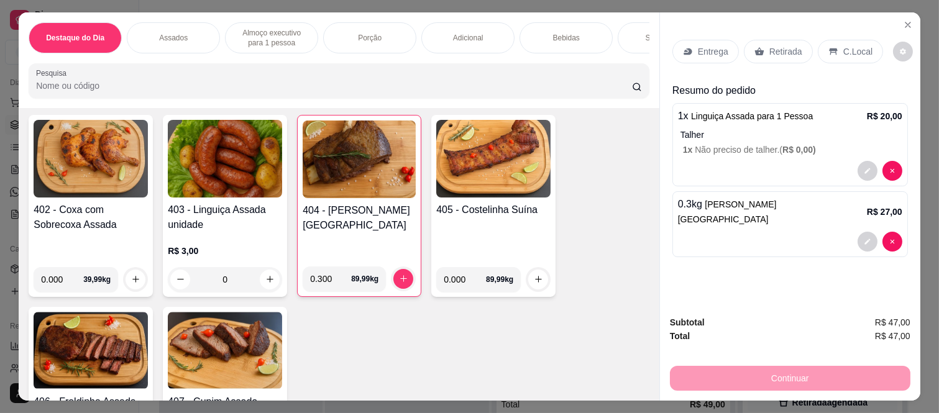
scroll to position [0, 0]
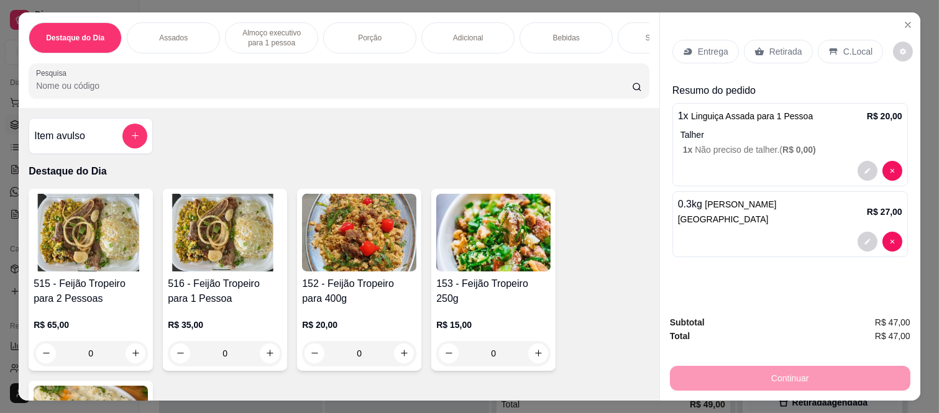
click at [153, 159] on div "Item avulso Destaque do Dia 515 - Feijão Tropeiro para 2 Pessoas R$ 65,00 0 516…" at bounding box center [339, 254] width 640 height 293
click at [98, 140] on div "Item avulso" at bounding box center [90, 136] width 113 height 25
click at [365, 152] on label "Nome do produto" at bounding box center [382, 150] width 61 height 11
click at [365, 157] on input "Nome do produto" at bounding box center [469, 163] width 234 height 12
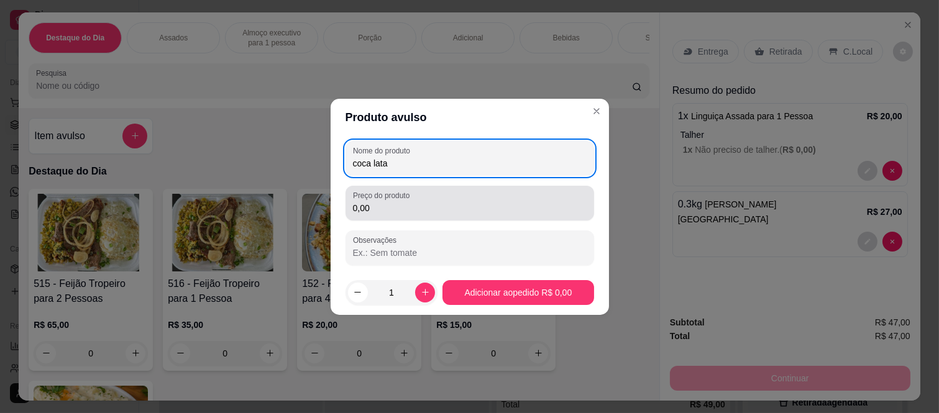
type input "coca lata"
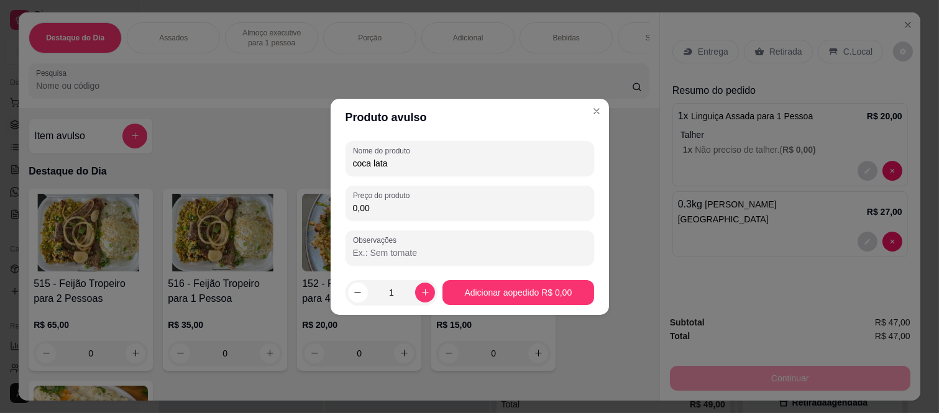
click at [380, 212] on input "0,00" at bounding box center [470, 208] width 234 height 12
type input "6,00"
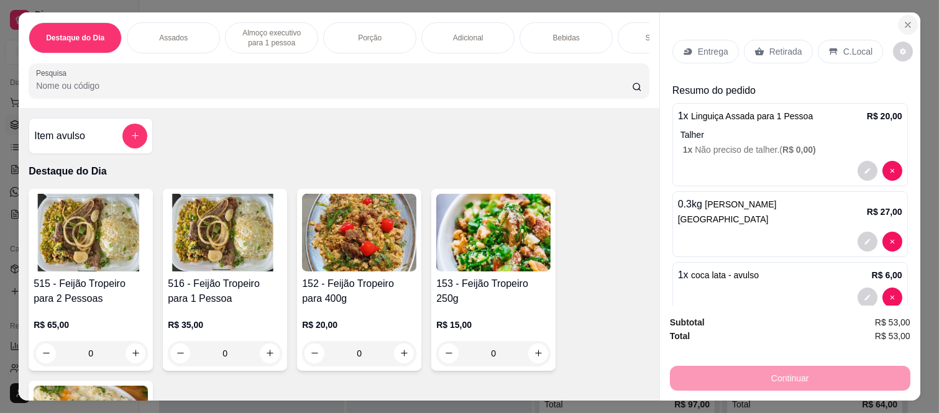
click at [902, 22] on icon "Close" at bounding box center [907, 25] width 10 height 10
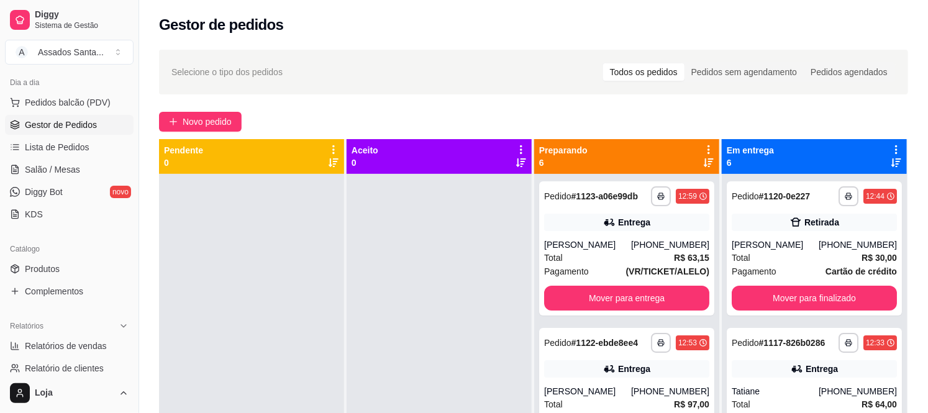
click at [350, 277] on div at bounding box center [439, 380] width 185 height 413
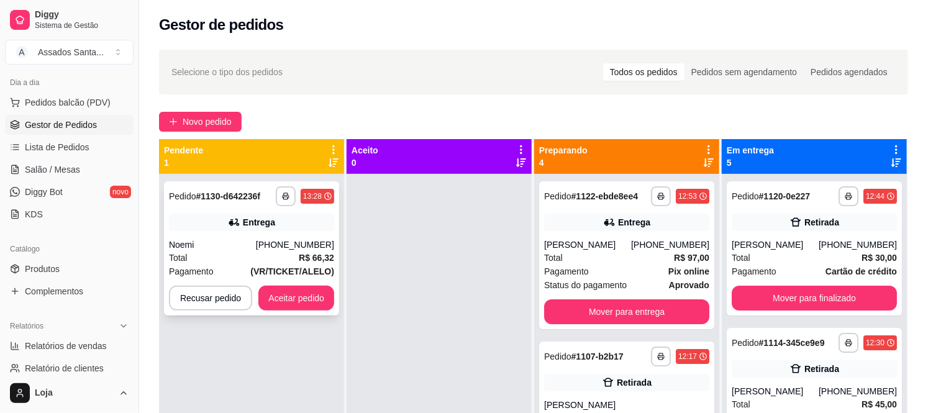
click at [281, 229] on div "Entrega" at bounding box center [251, 222] width 165 height 17
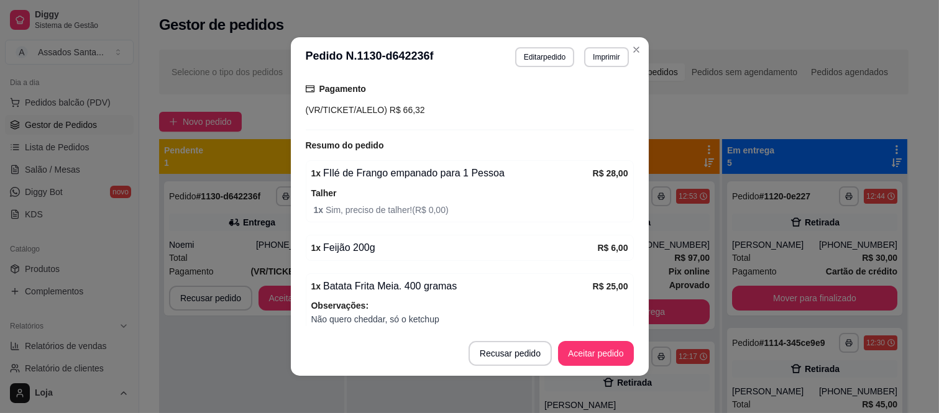
scroll to position [446, 0]
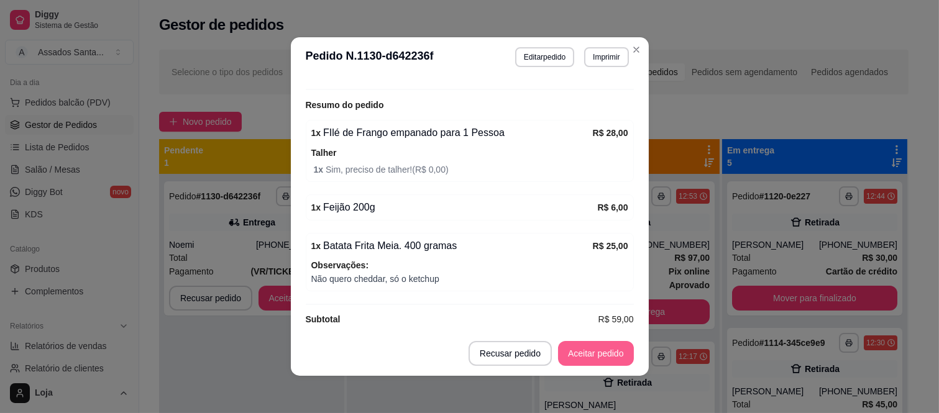
click at [595, 355] on button "Aceitar pedido" at bounding box center [596, 353] width 76 height 25
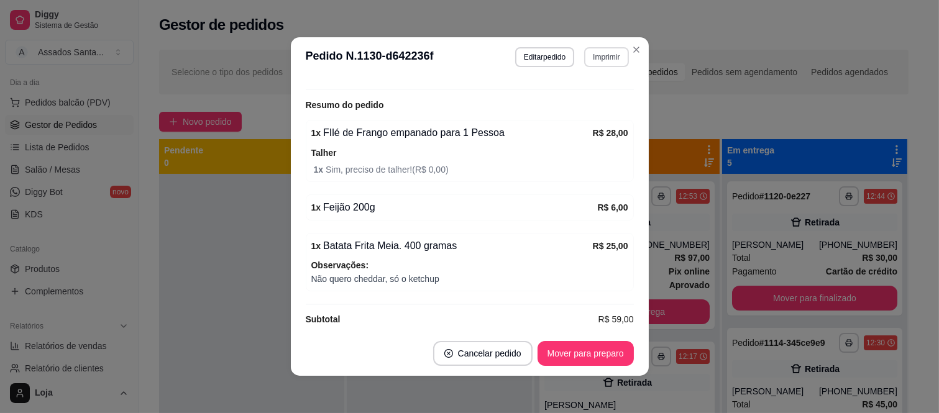
click at [601, 63] on button "Imprimir" at bounding box center [606, 57] width 44 height 20
click at [597, 103] on button "IMPRESSORA caixa" at bounding box center [579, 101] width 90 height 20
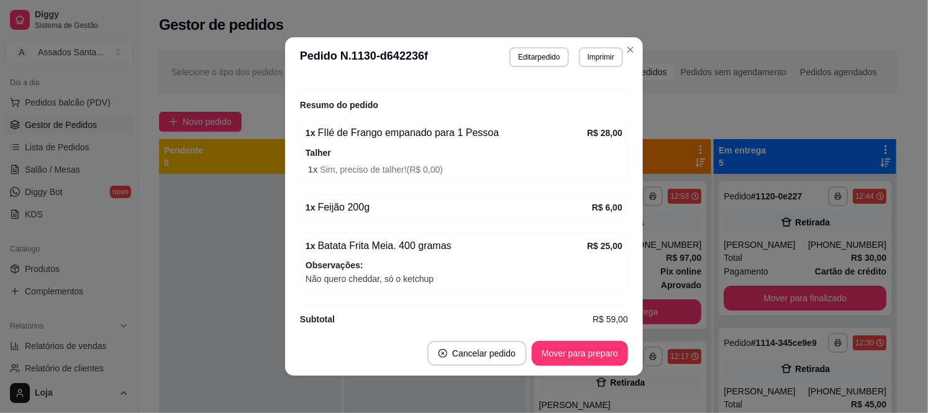
click at [220, 234] on div at bounding box center [250, 380] width 183 height 413
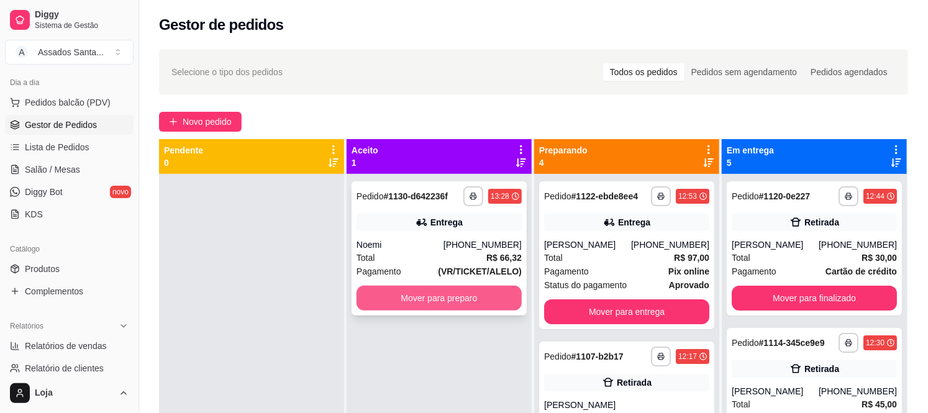
click at [446, 294] on button "Mover para preparo" at bounding box center [439, 298] width 165 height 25
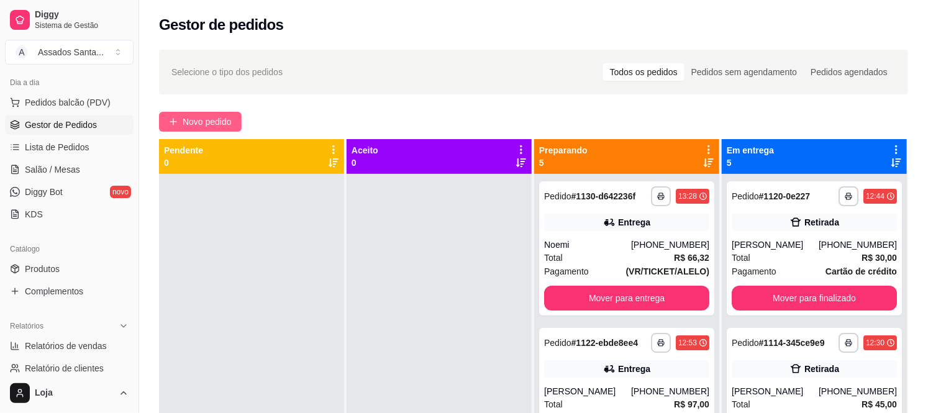
click at [202, 125] on span "Novo pedido" at bounding box center [207, 122] width 49 height 14
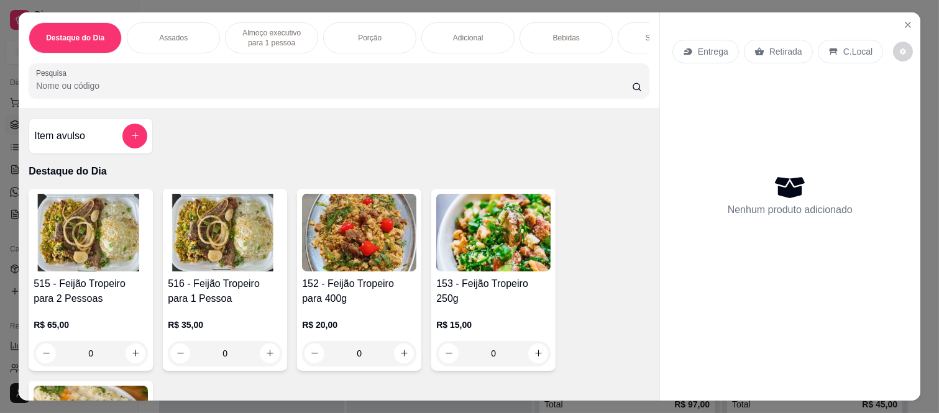
click at [109, 141] on div "Item avulso" at bounding box center [90, 136] width 113 height 25
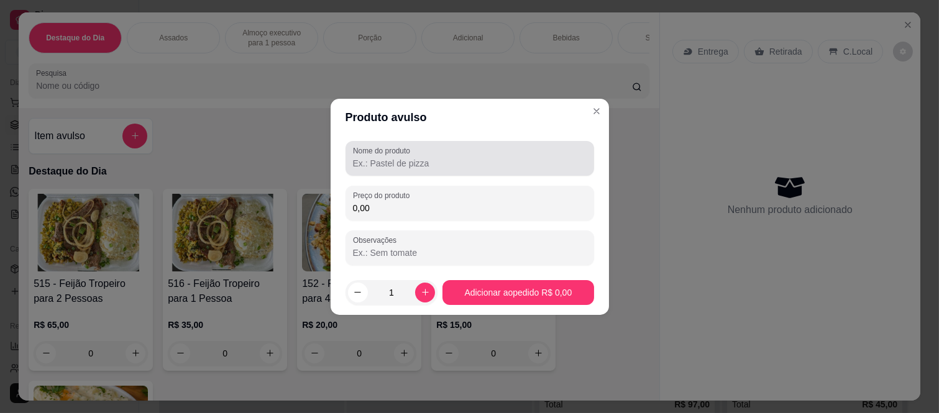
click at [361, 152] on label "Nome do produto" at bounding box center [383, 150] width 61 height 11
click at [361, 157] on input "Nome do produto" at bounding box center [470, 163] width 234 height 12
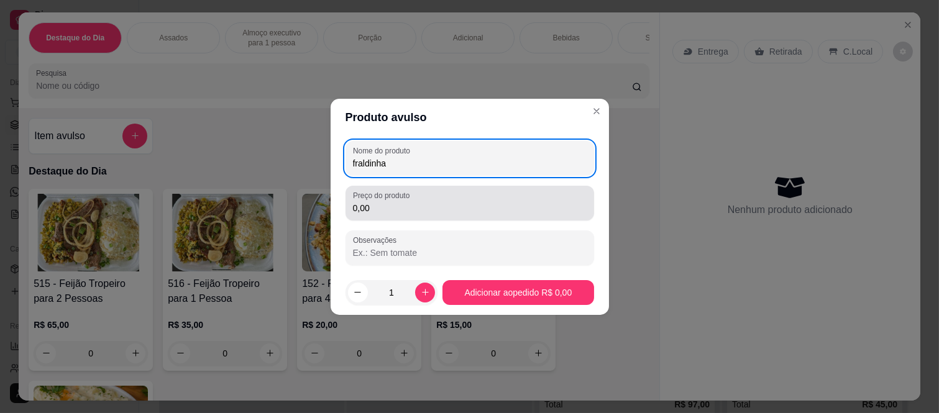
type input "fraldinha"
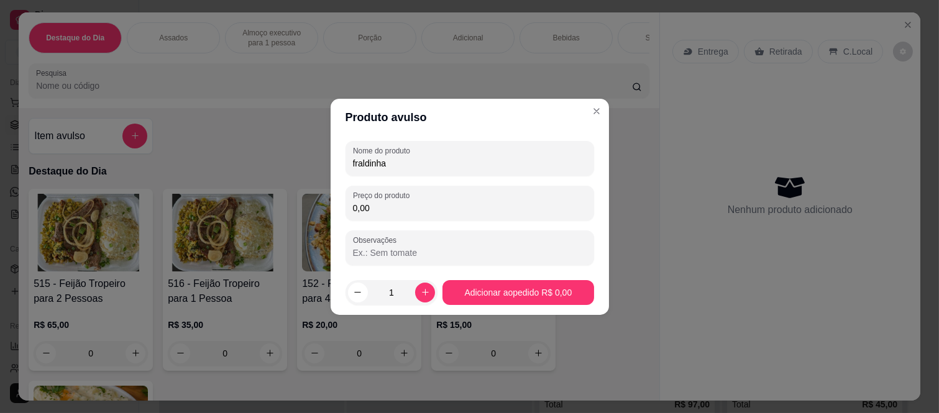
click at [400, 209] on input "0,00" at bounding box center [470, 208] width 234 height 12
type input "54,00"
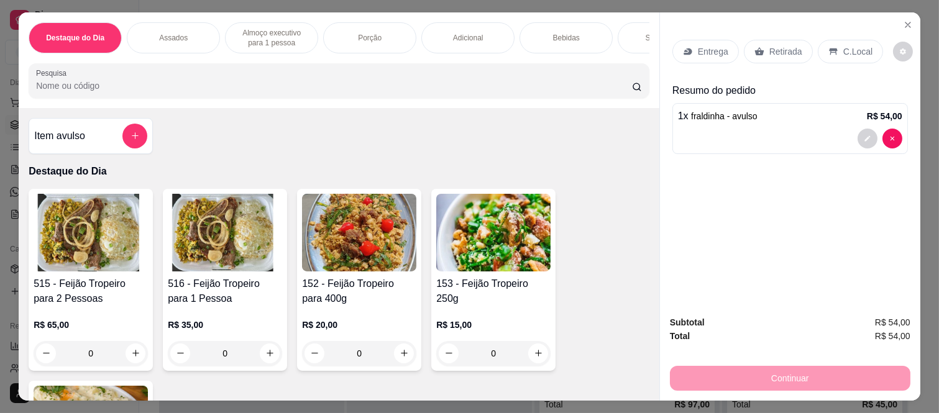
click at [783, 45] on p "Retirada" at bounding box center [785, 51] width 33 height 12
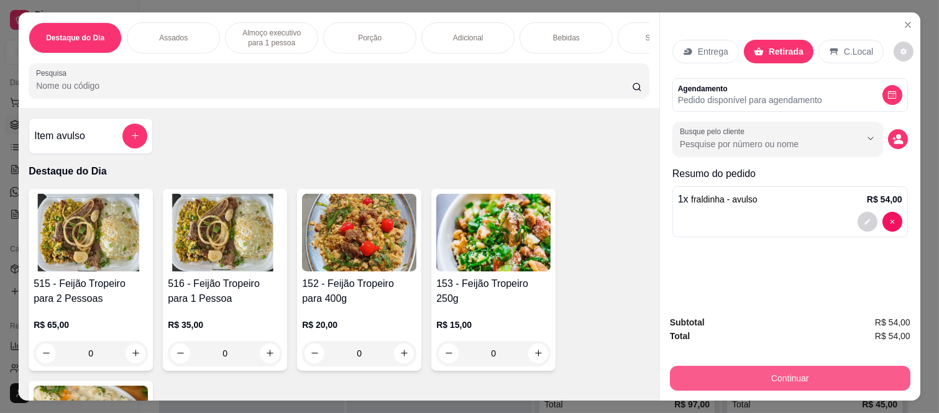
click at [773, 375] on button "Continuar" at bounding box center [790, 378] width 240 height 25
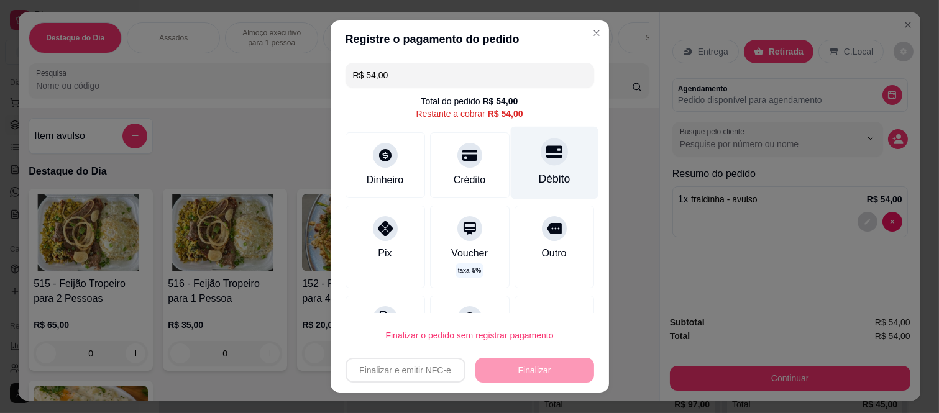
click at [545, 153] on icon at bounding box center [553, 151] width 16 height 16
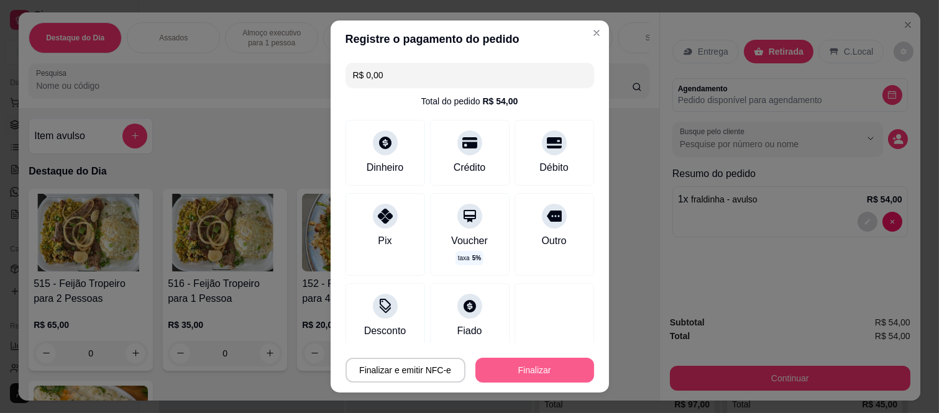
click at [531, 373] on button "Finalizar" at bounding box center [534, 370] width 119 height 25
type input "-R$ 54,00"
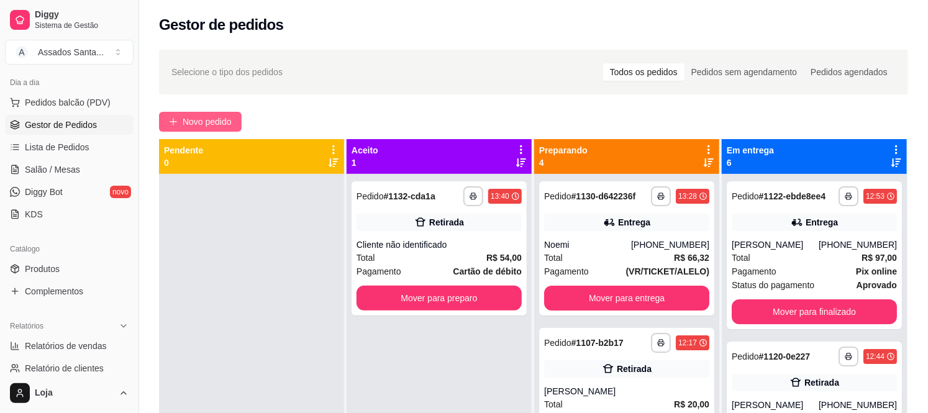
click at [194, 129] on button "Novo pedido" at bounding box center [200, 122] width 83 height 20
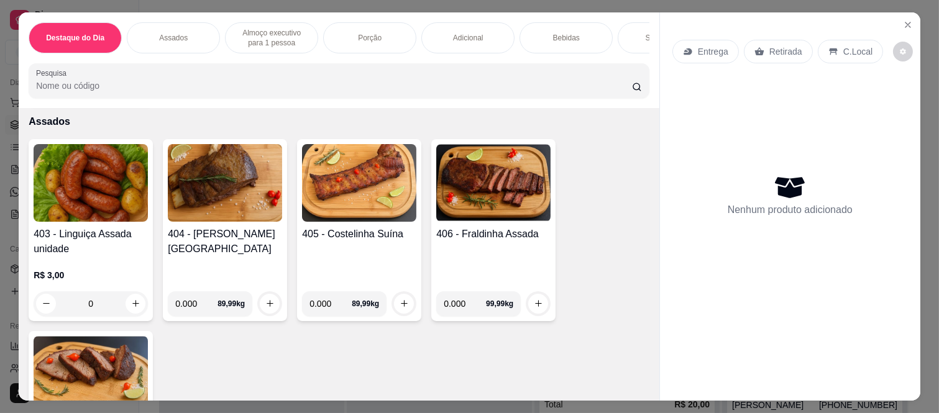
scroll to position [483, 0]
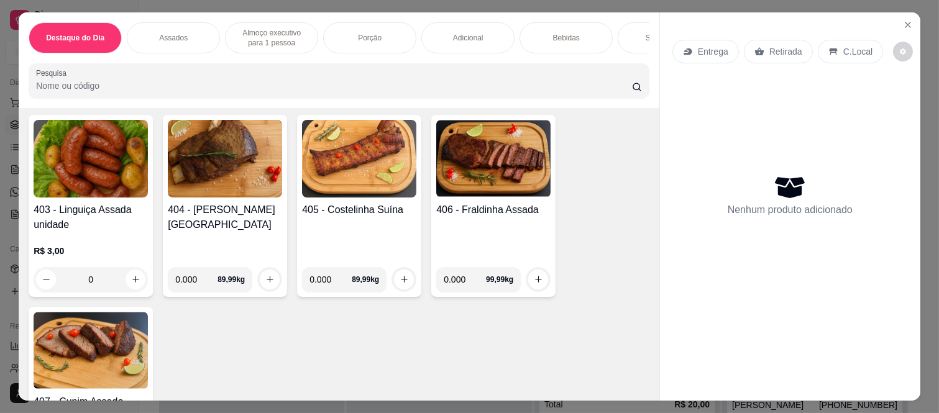
click at [462, 286] on input "0.000" at bounding box center [464, 279] width 42 height 25
type input "0.830"
click at [537, 284] on icon "increase-product-quantity" at bounding box center [538, 279] width 9 height 9
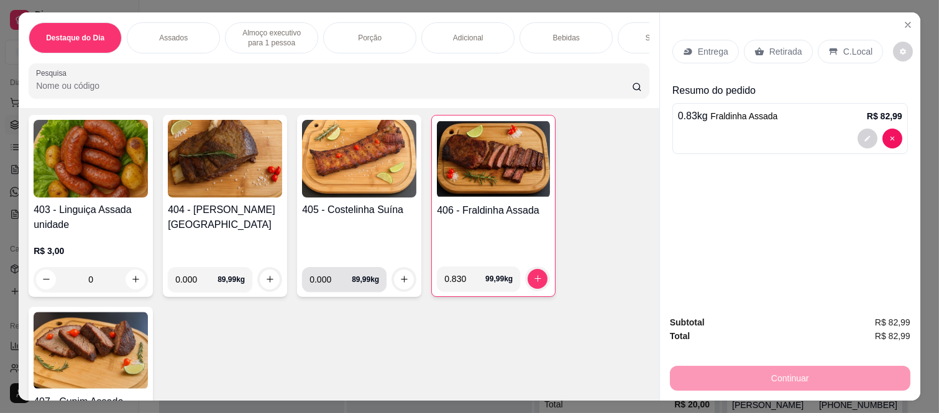
click at [324, 288] on input "0.000" at bounding box center [330, 279] width 42 height 25
type input "1.025"
click at [394, 282] on button "increase-product-quantity" at bounding box center [404, 280] width 20 height 20
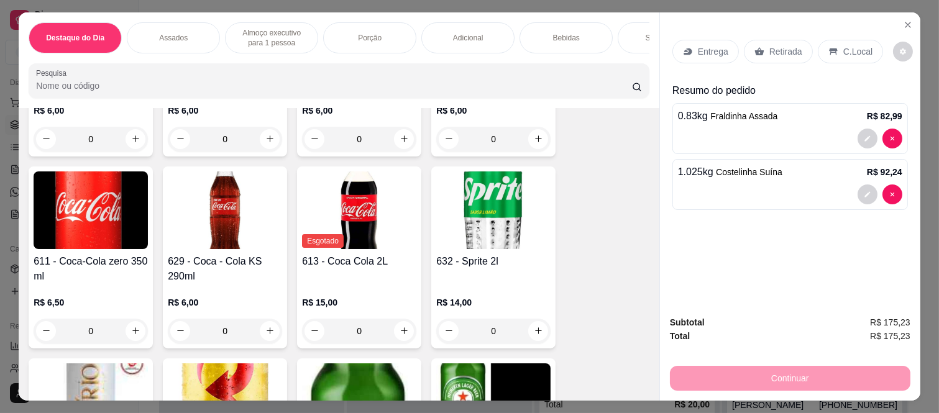
scroll to position [2829, 0]
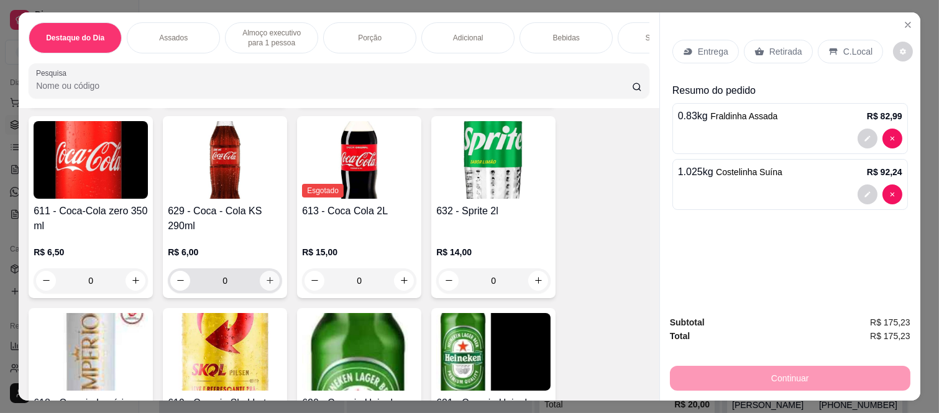
click at [265, 281] on icon "increase-product-quantity" at bounding box center [269, 280] width 9 height 9
type input "1"
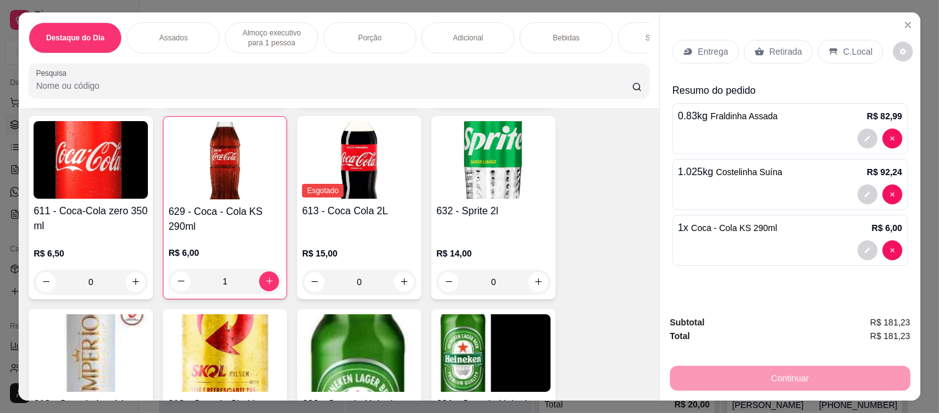
click at [781, 45] on p "Retirada" at bounding box center [785, 51] width 33 height 12
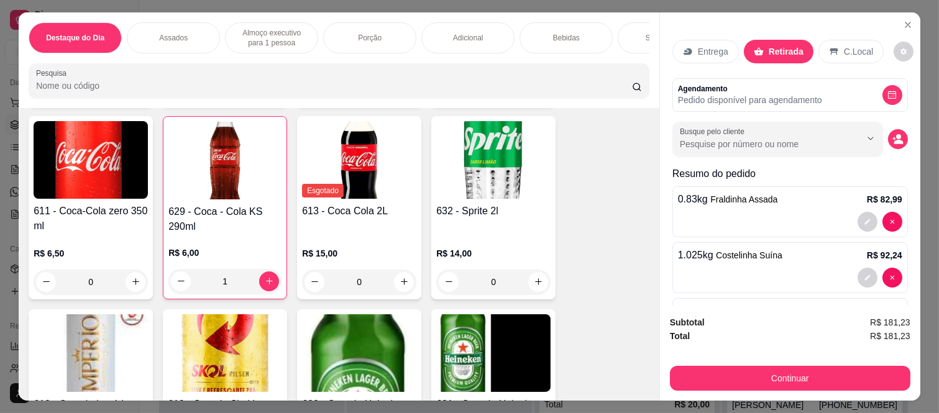
click at [707, 373] on button "Continuar" at bounding box center [790, 378] width 240 height 25
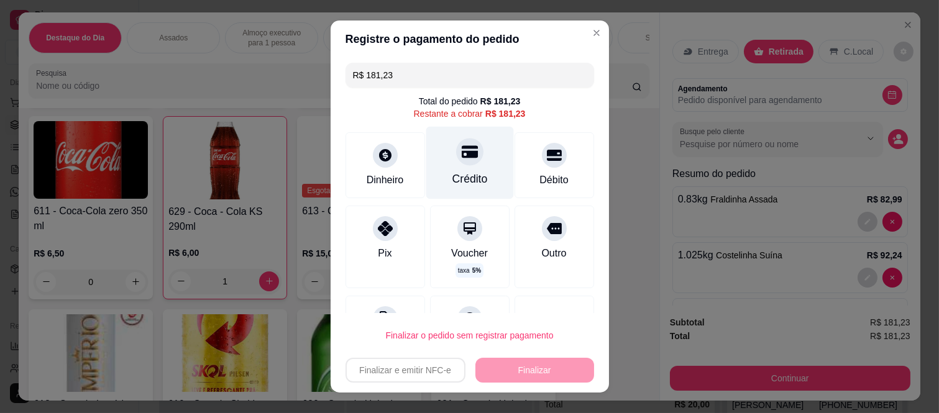
click at [456, 155] on div at bounding box center [469, 152] width 27 height 27
type input "R$ 0,00"
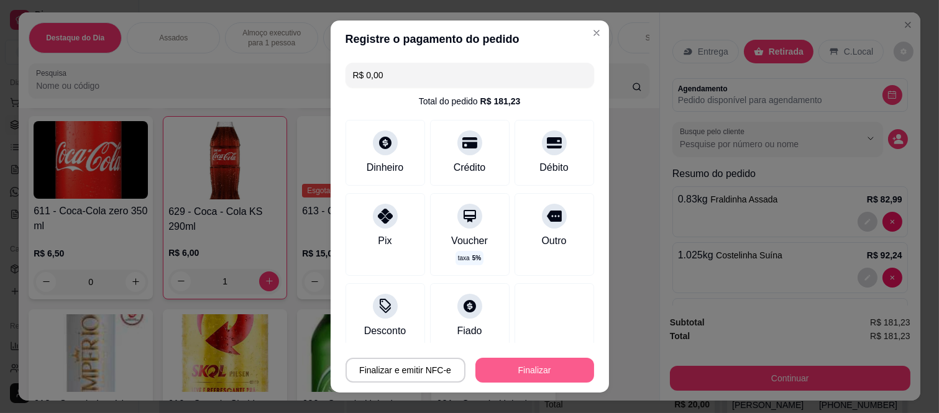
click at [502, 363] on button "Finalizar" at bounding box center [534, 370] width 119 height 25
type input "0"
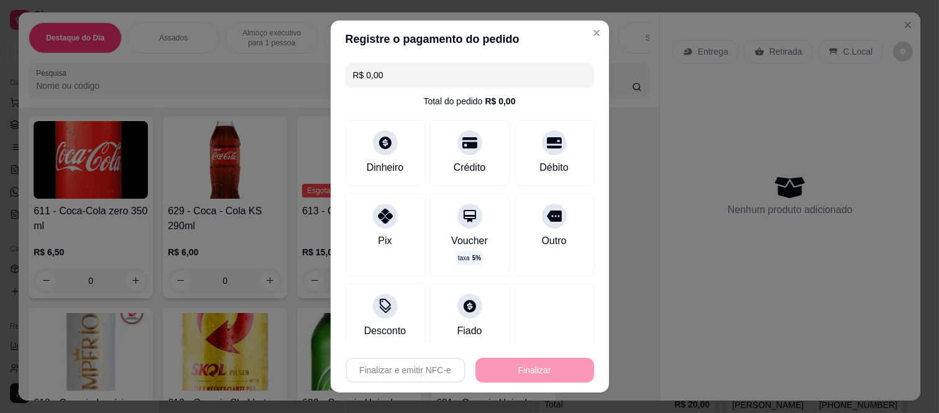
type input "-R$ 181,23"
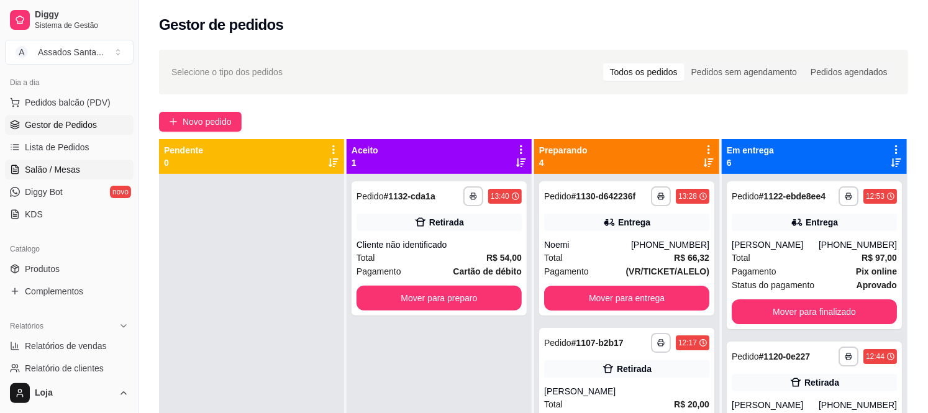
click at [68, 176] on link "Salão / Mesas" at bounding box center [69, 170] width 129 height 20
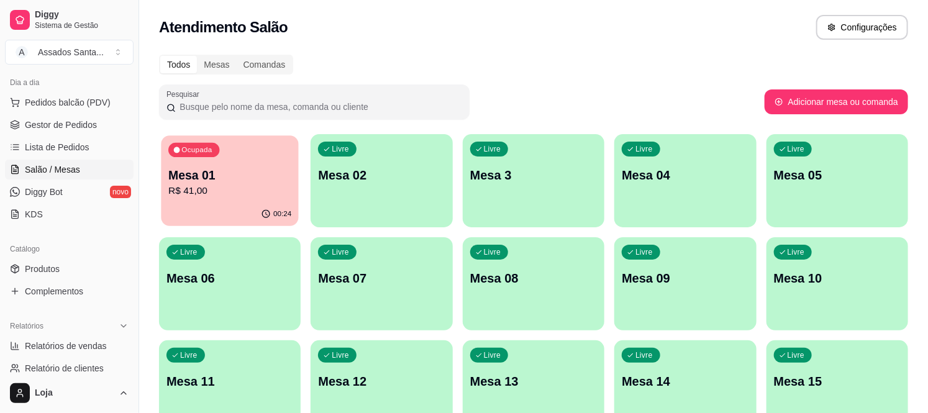
click at [234, 207] on div "00:24" at bounding box center [230, 214] width 138 height 24
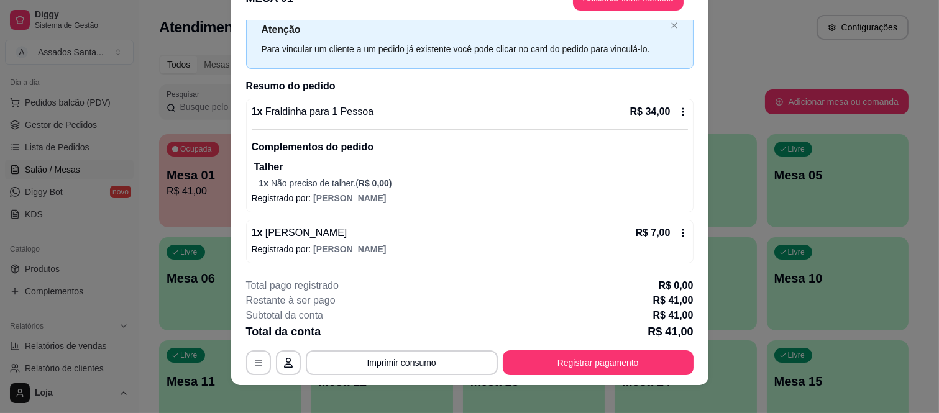
scroll to position [38, 0]
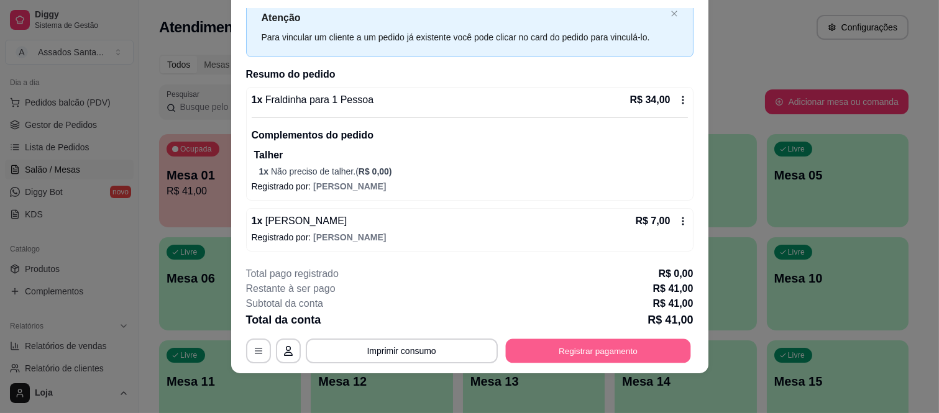
click at [607, 351] on button "Registrar pagamento" at bounding box center [597, 351] width 185 height 24
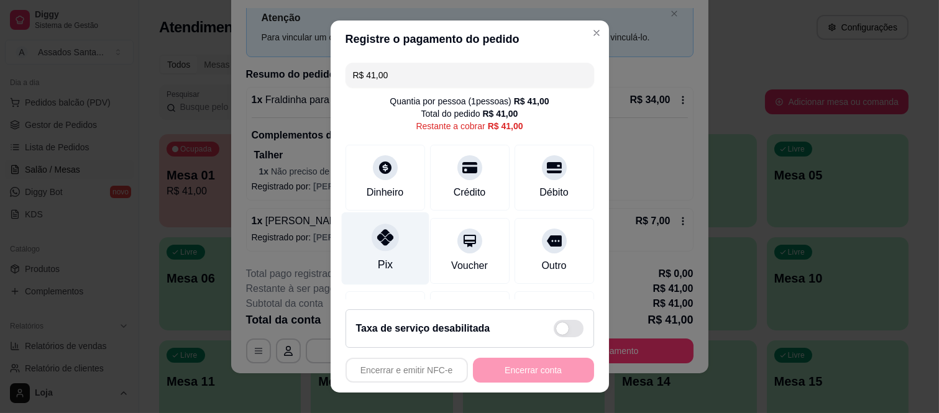
click at [376, 239] on icon at bounding box center [384, 237] width 16 height 16
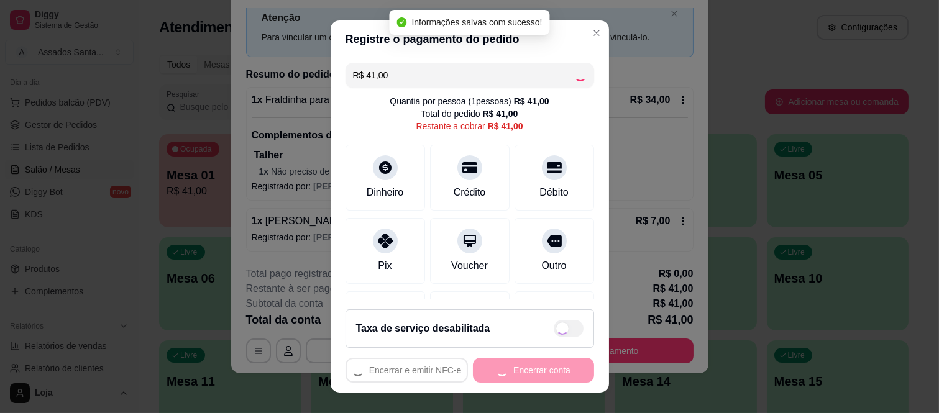
type input "R$ 0,00"
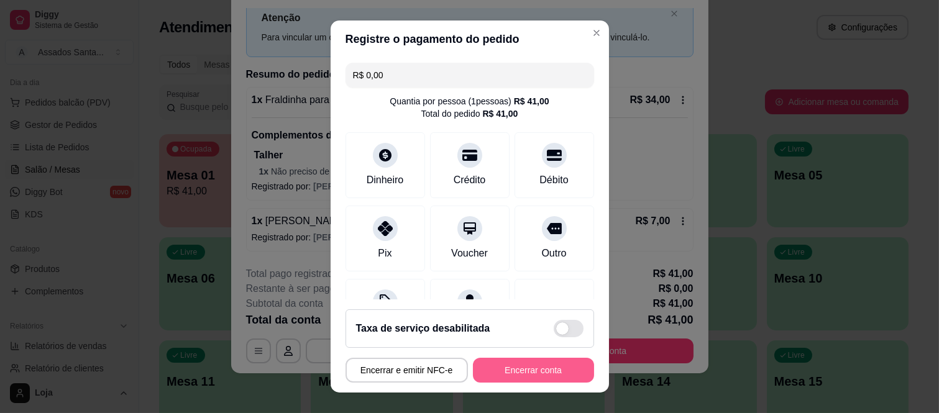
click at [530, 369] on button "Encerrar conta" at bounding box center [533, 370] width 121 height 25
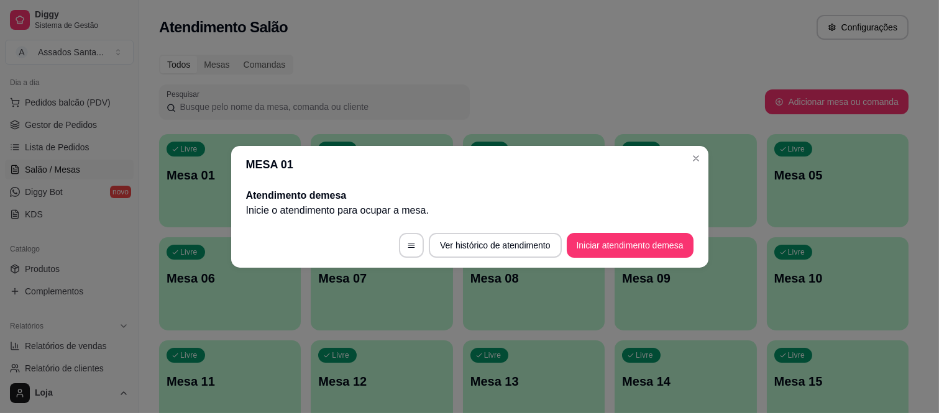
scroll to position [0, 0]
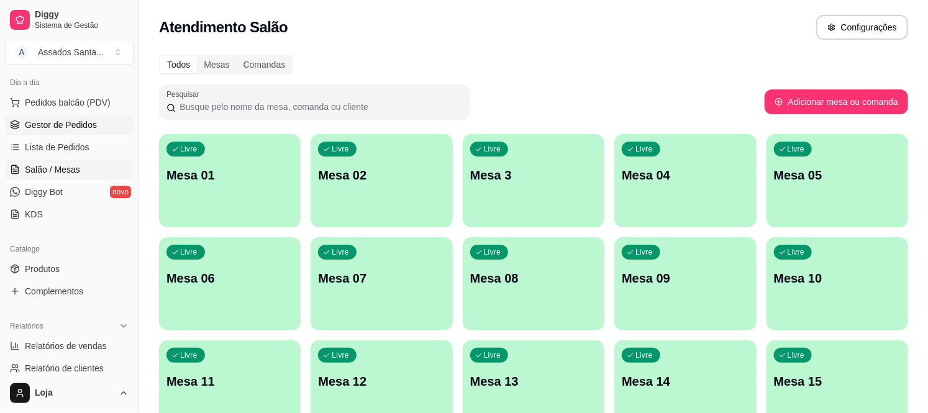
click at [34, 127] on span "Gestor de Pedidos" at bounding box center [61, 125] width 72 height 12
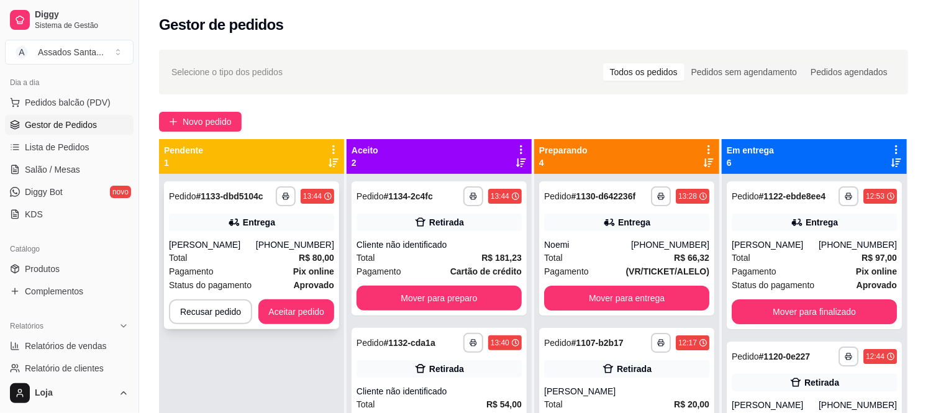
click at [261, 267] on div "Pagamento Pix online" at bounding box center [251, 272] width 165 height 14
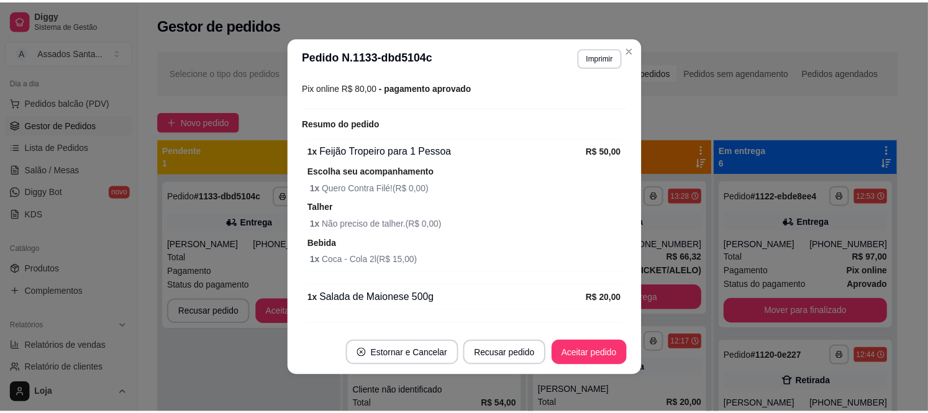
scroll to position [486, 0]
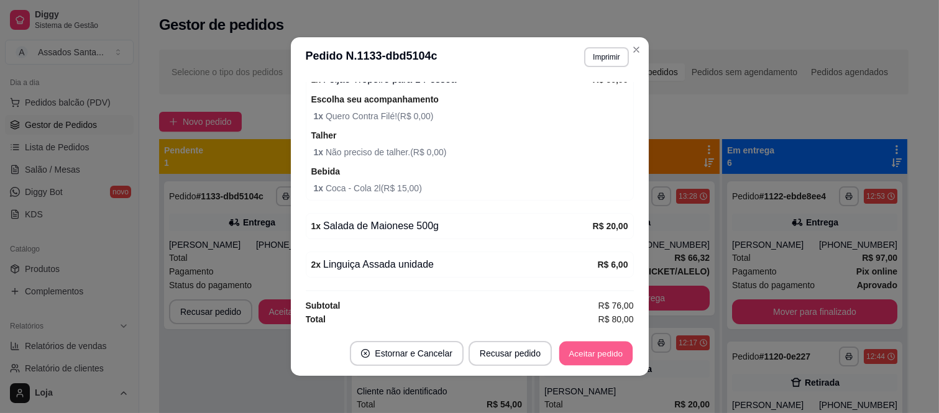
click at [592, 360] on button "Aceitar pedido" at bounding box center [595, 354] width 73 height 24
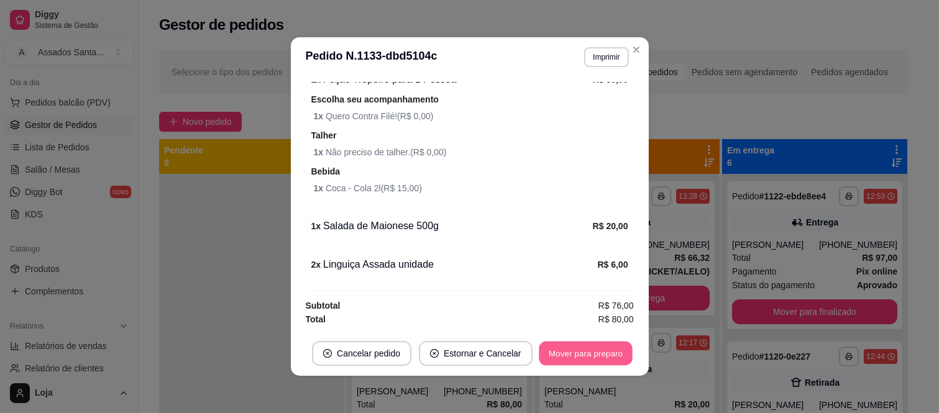
click at [576, 352] on button "Mover para preparo" at bounding box center [585, 354] width 93 height 24
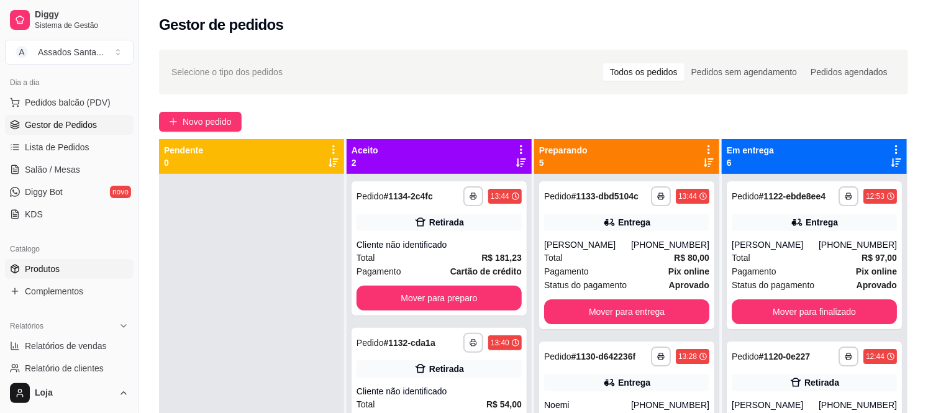
click at [27, 272] on span "Produtos" at bounding box center [42, 269] width 35 height 12
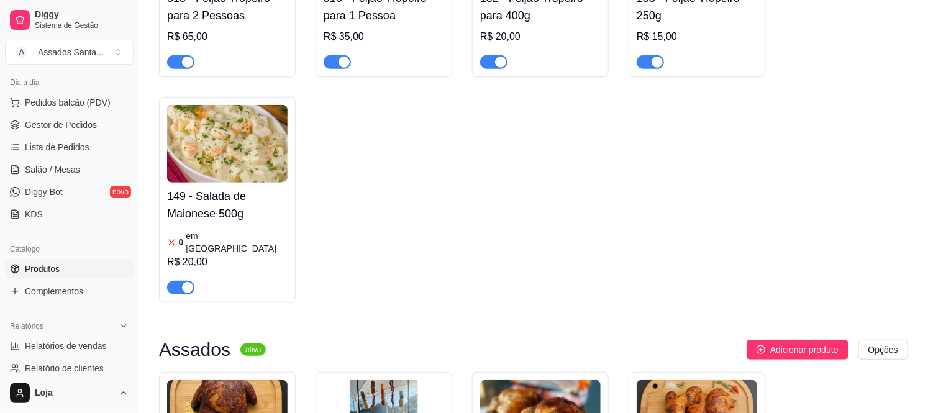
scroll to position [276, 0]
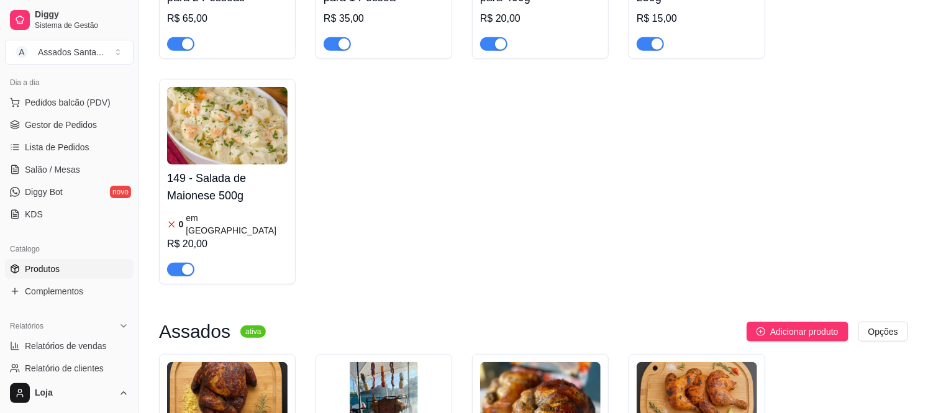
click at [193, 264] on div "button" at bounding box center [187, 269] width 11 height 11
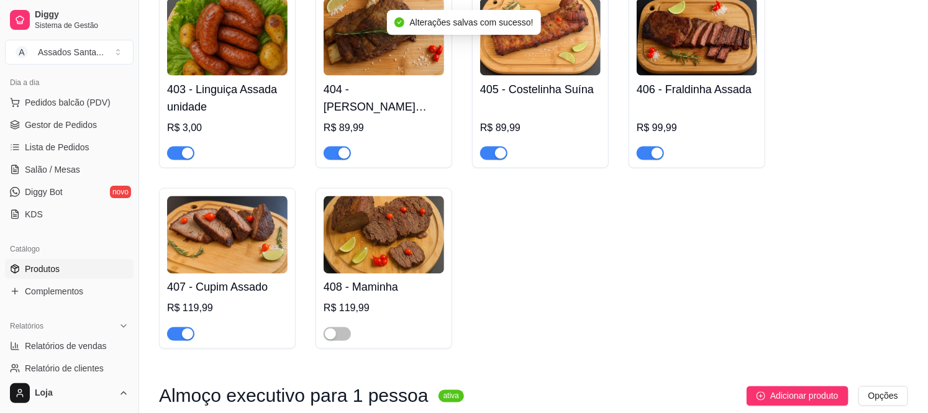
scroll to position [690, 0]
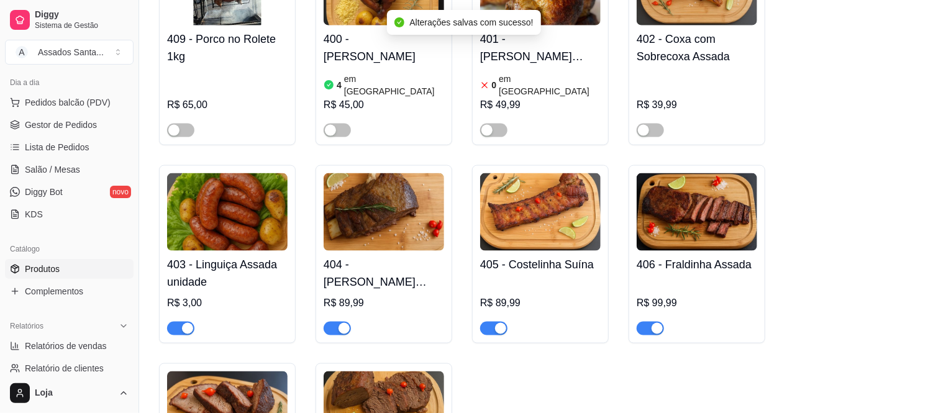
click at [179, 322] on span "button" at bounding box center [180, 329] width 27 height 14
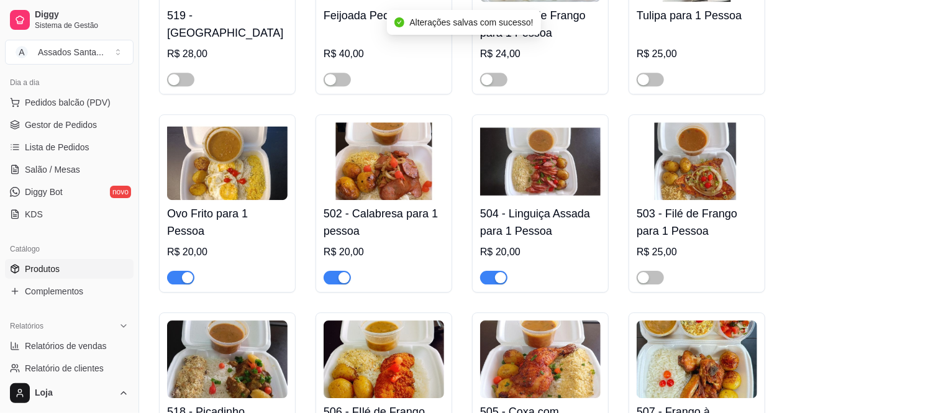
scroll to position [1587, 0]
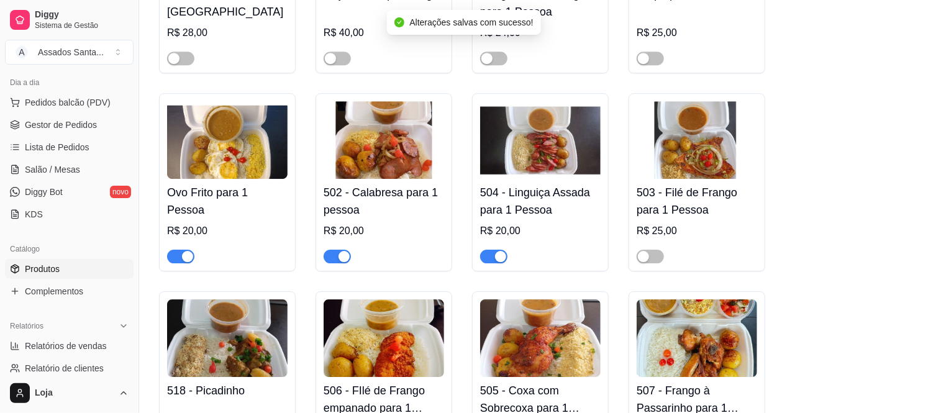
click at [492, 250] on span "button" at bounding box center [493, 257] width 27 height 14
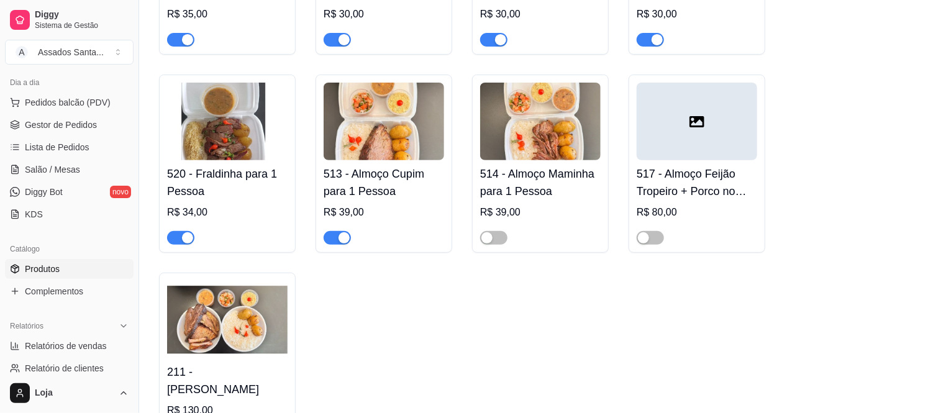
scroll to position [2208, 0]
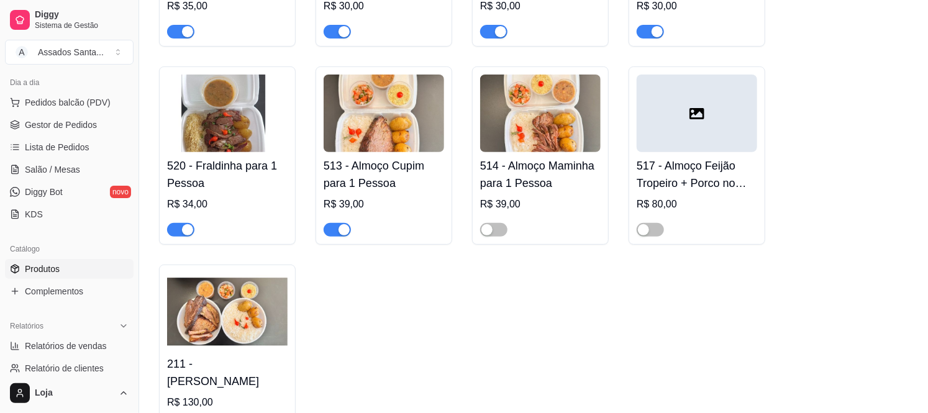
click at [180, 223] on span "button" at bounding box center [180, 230] width 27 height 14
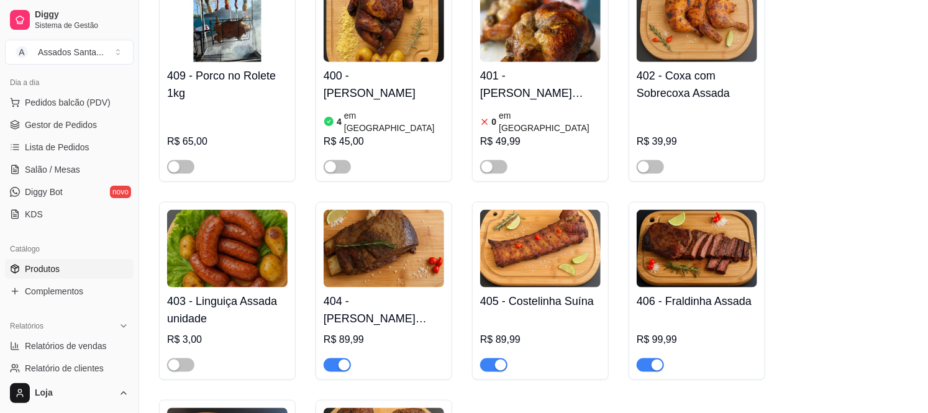
scroll to position [690, 0]
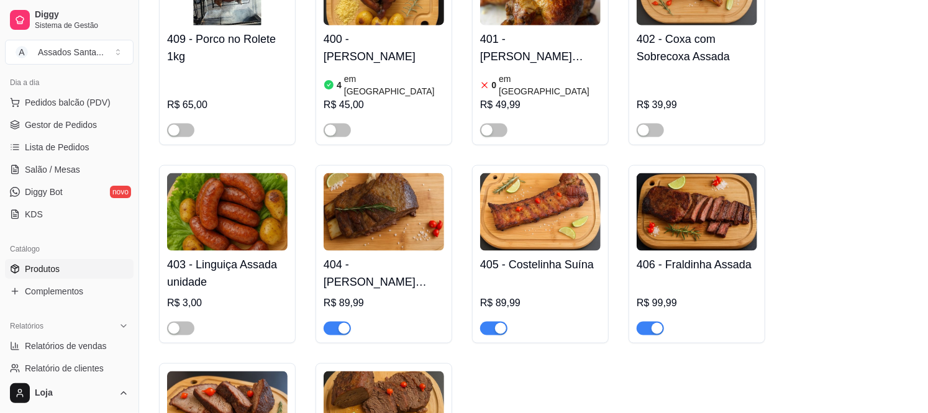
click at [658, 323] on div "button" at bounding box center [657, 328] width 11 height 11
click at [29, 170] on span "Salão / Mesas" at bounding box center [52, 169] width 55 height 12
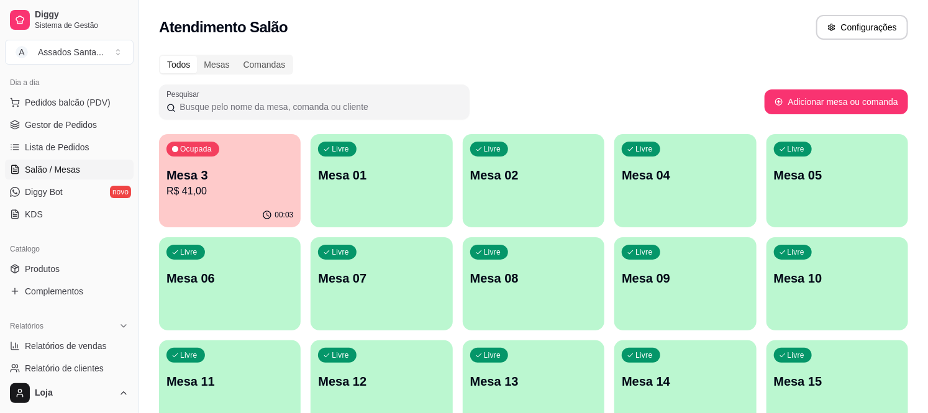
click at [203, 175] on p "Mesa 3" at bounding box center [229, 174] width 127 height 17
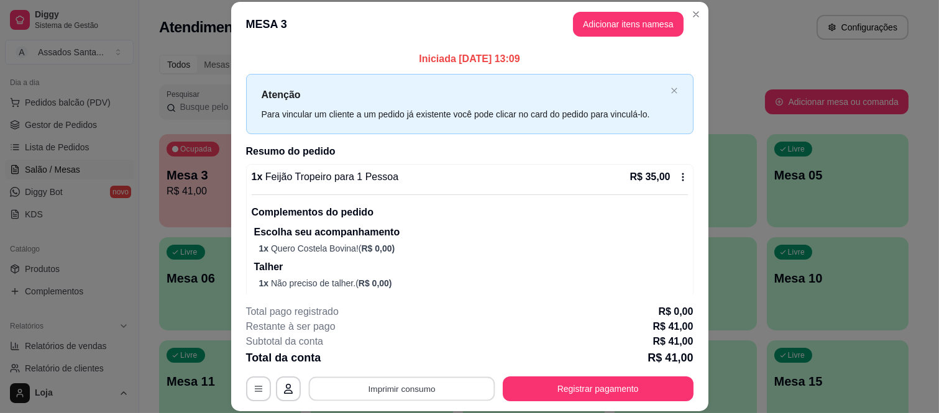
click at [413, 382] on button "Imprimir consumo" at bounding box center [401, 388] width 186 height 24
click at [410, 352] on button "IMPRESSORA caixa" at bounding box center [400, 359] width 87 height 19
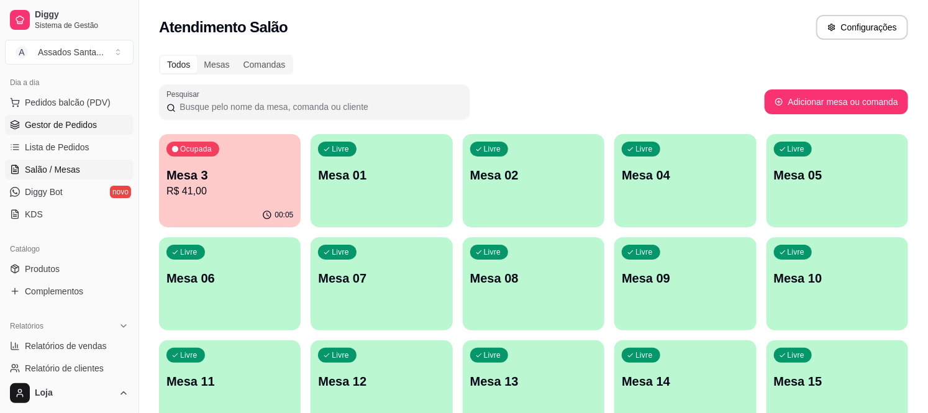
click at [75, 120] on span "Gestor de Pedidos" at bounding box center [61, 125] width 72 height 12
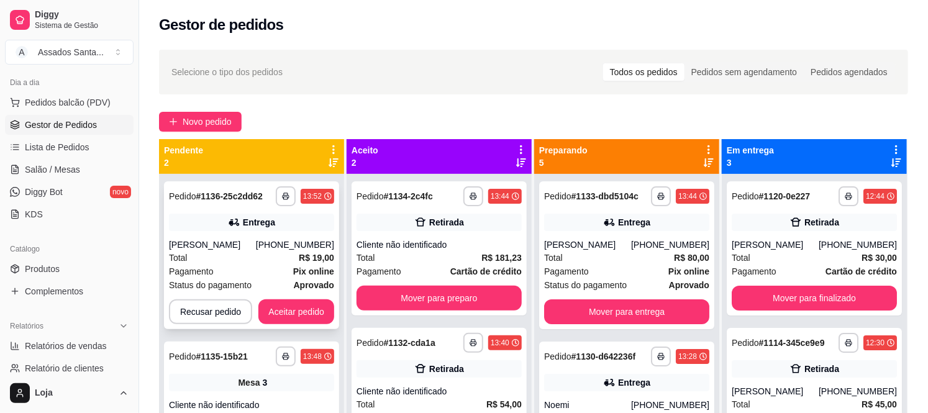
click at [243, 236] on div "**********" at bounding box center [251, 255] width 175 height 148
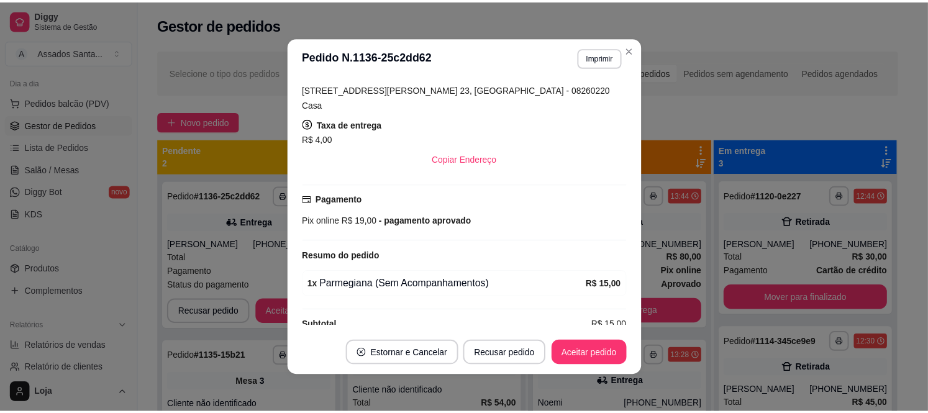
scroll to position [301, 0]
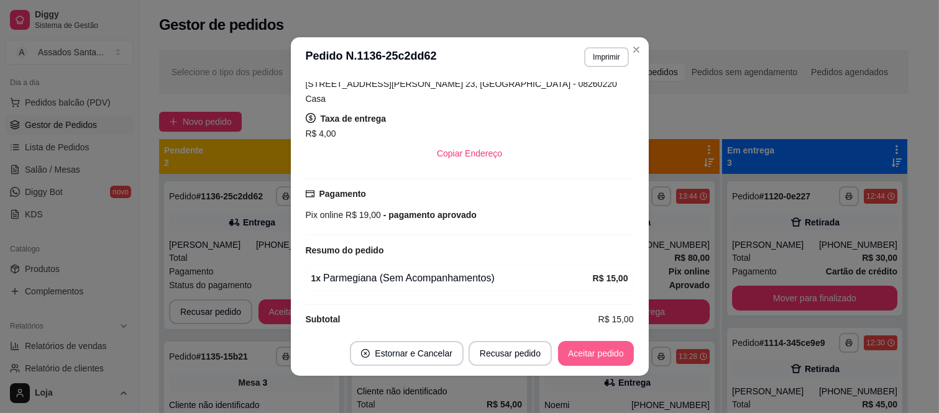
click at [586, 357] on button "Aceitar pedido" at bounding box center [596, 353] width 76 height 25
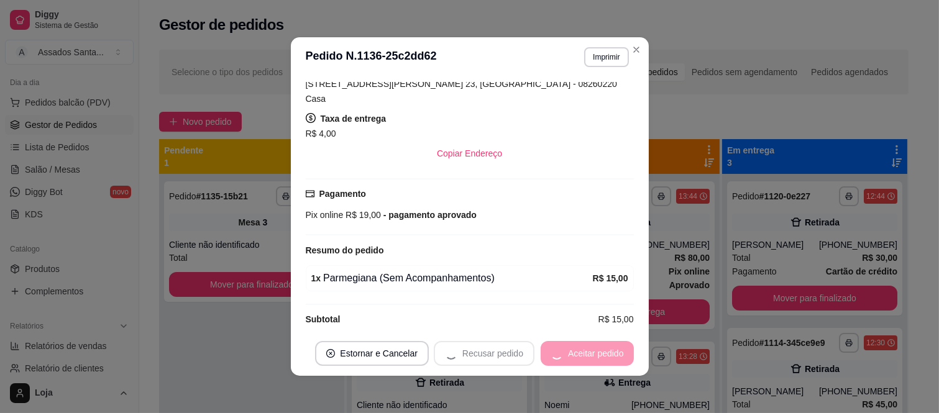
click at [586, 355] on div "Recusar pedido Aceitar pedido" at bounding box center [534, 353] width 200 height 25
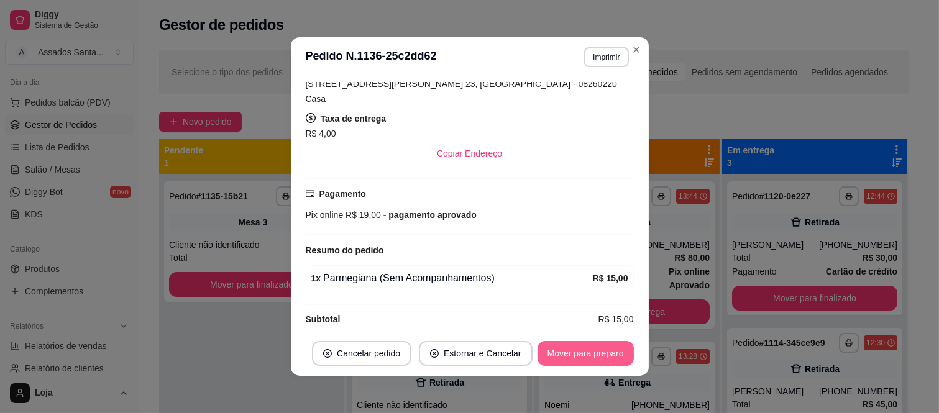
click at [578, 355] on button "Mover para preparo" at bounding box center [585, 353] width 96 height 25
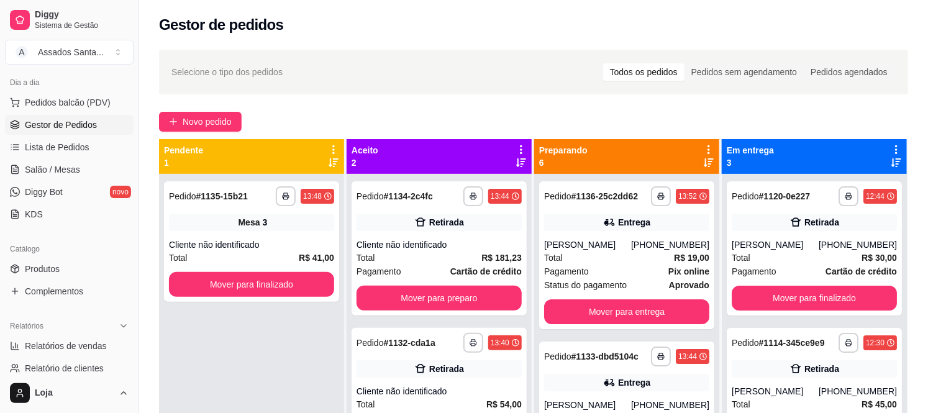
click at [47, 268] on span "Produtos" at bounding box center [42, 269] width 35 height 12
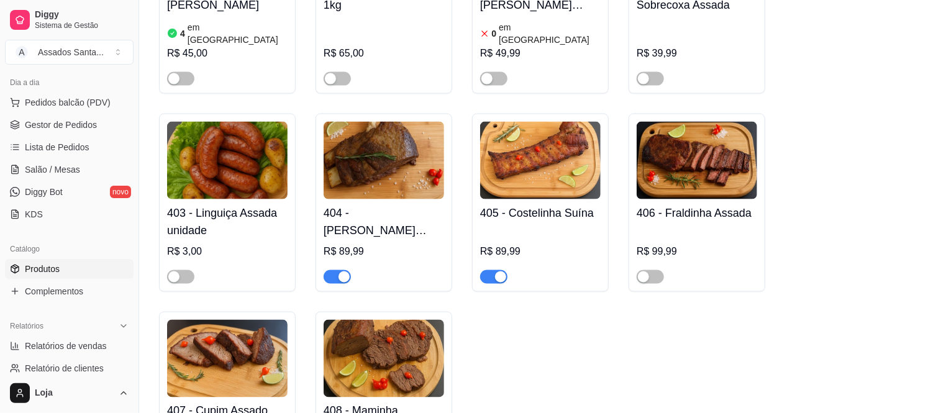
scroll to position [828, 0]
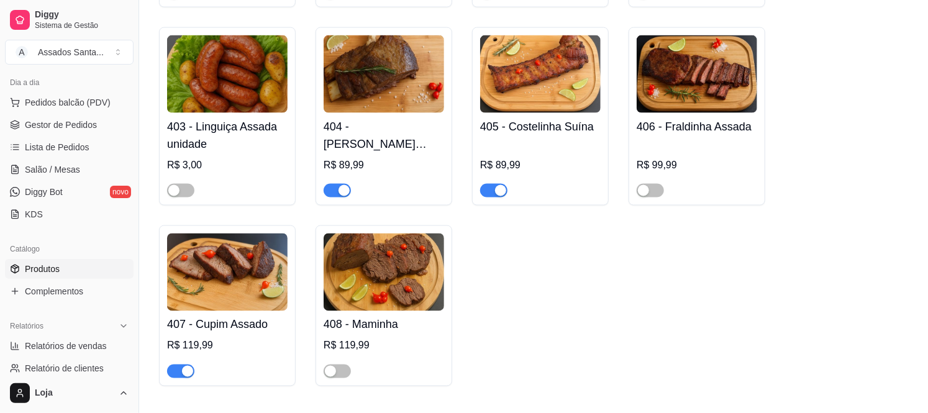
click at [184, 366] on div "button" at bounding box center [187, 371] width 11 height 11
click at [501, 185] on div "button" at bounding box center [500, 190] width 11 height 11
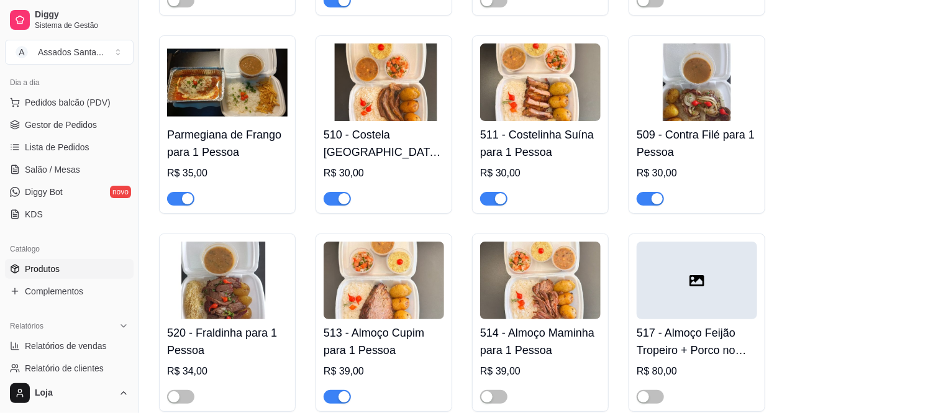
scroll to position [2070, 0]
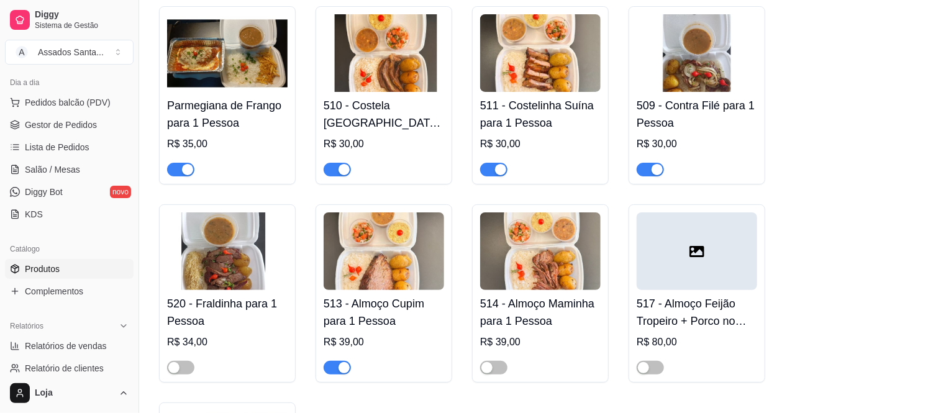
click at [345, 362] on div "button" at bounding box center [344, 367] width 11 height 11
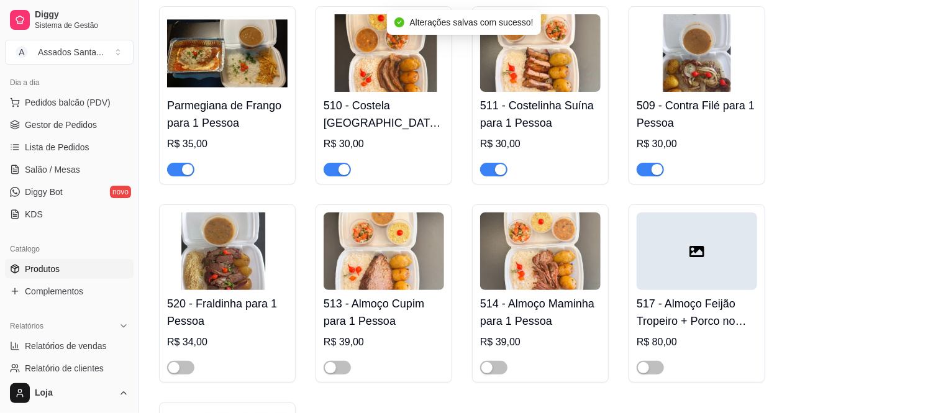
click at [497, 164] on div "button" at bounding box center [500, 169] width 11 height 11
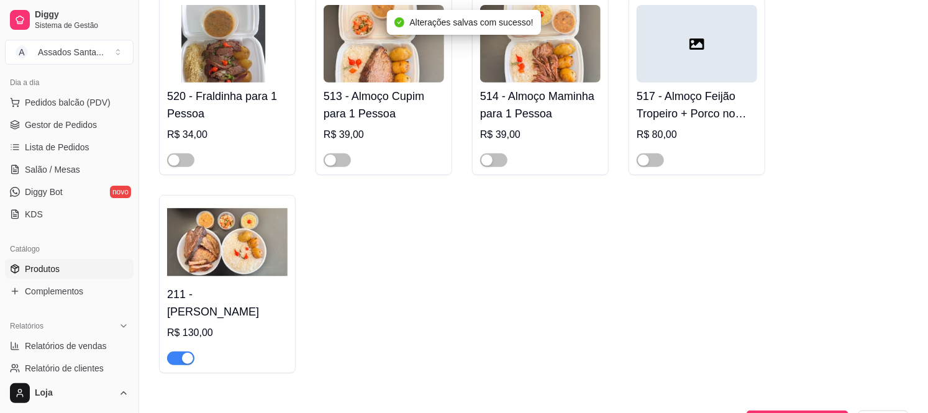
scroll to position [2415, 0]
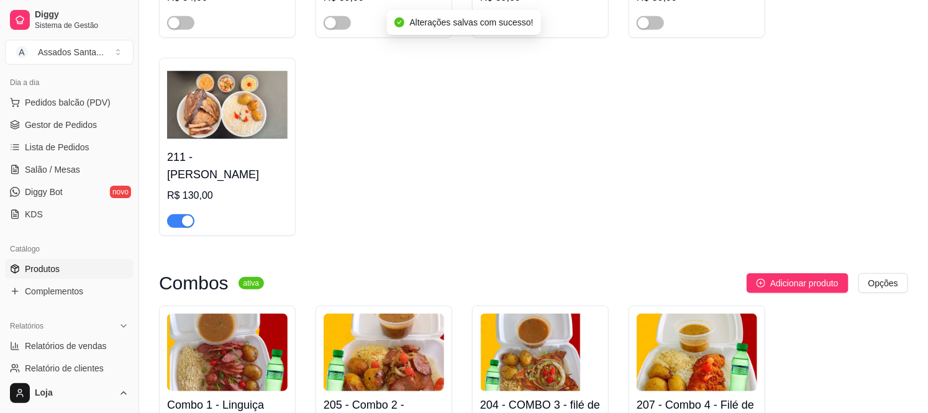
click at [183, 216] on div "button" at bounding box center [187, 221] width 11 height 11
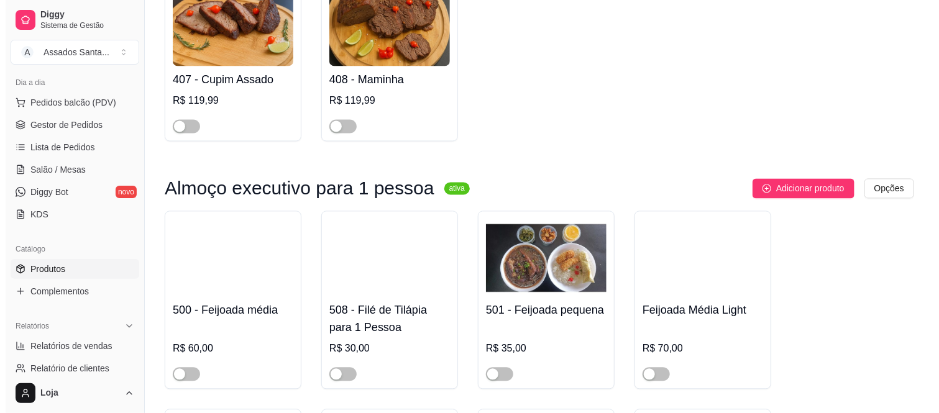
scroll to position [0, 0]
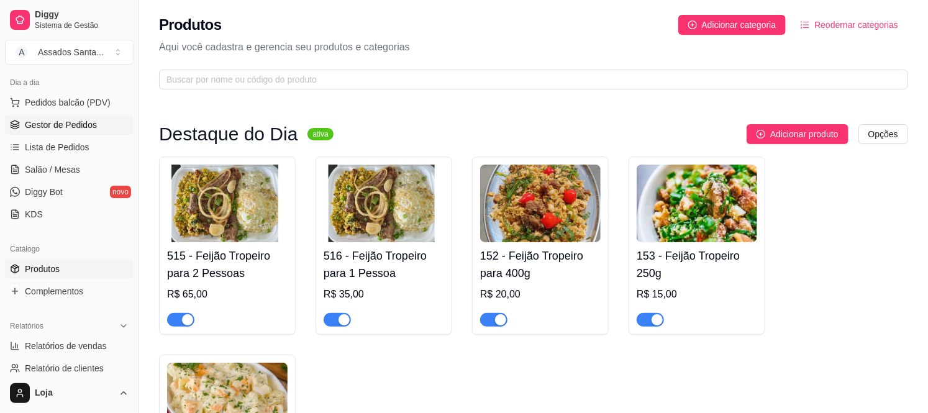
click at [78, 123] on span "Gestor de Pedidos" at bounding box center [61, 125] width 72 height 12
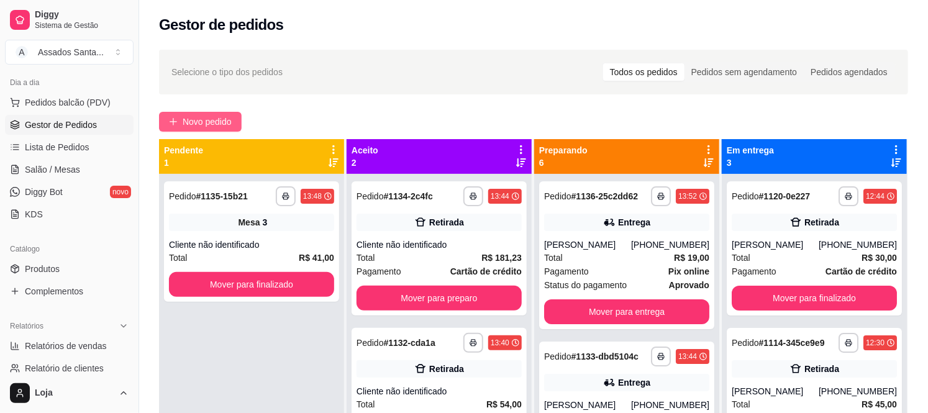
click at [225, 120] on span "Novo pedido" at bounding box center [207, 122] width 49 height 14
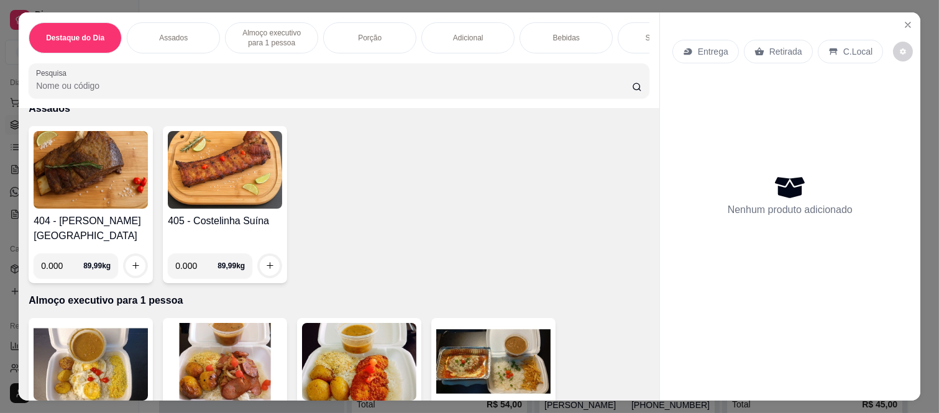
scroll to position [276, 0]
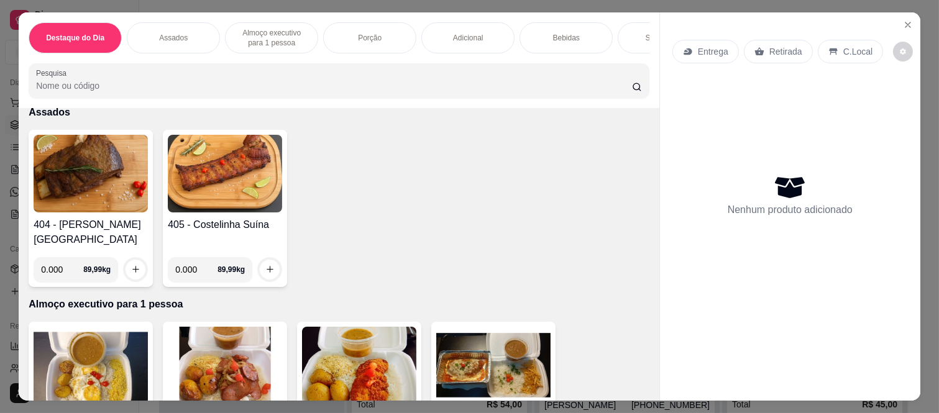
click at [194, 260] on input "0.000" at bounding box center [196, 269] width 42 height 25
type input "1.025"
click at [270, 260] on button "increase-product-quantity" at bounding box center [270, 270] width 20 height 20
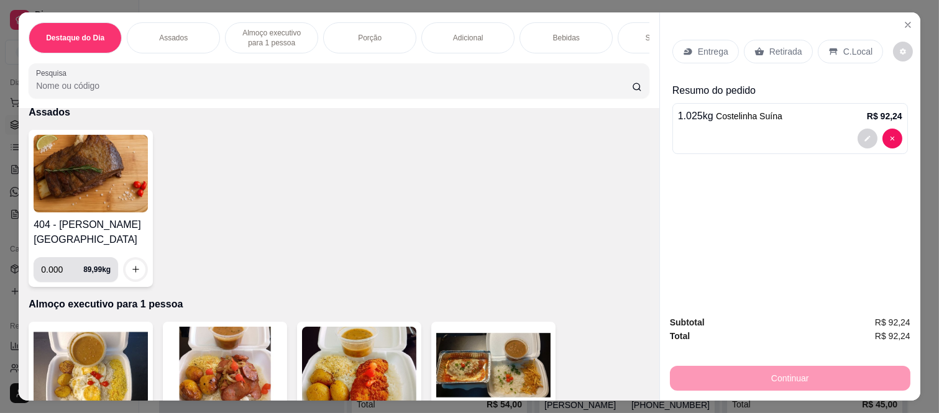
click at [61, 265] on input "0.000" at bounding box center [62, 269] width 42 height 25
type input "1.025"
click at [132, 266] on icon "increase-product-quantity" at bounding box center [135, 269] width 7 height 7
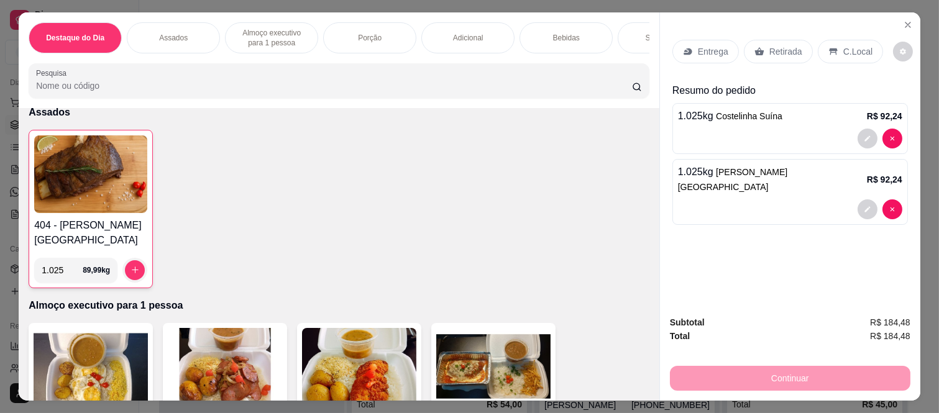
click at [821, 116] on div "1.025 kg Costelinha Suína R$ 92,24" at bounding box center [790, 116] width 224 height 15
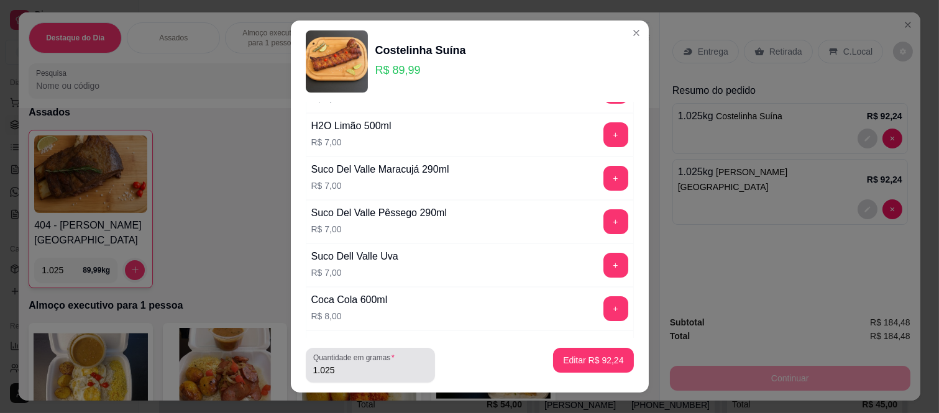
scroll to position [345, 0]
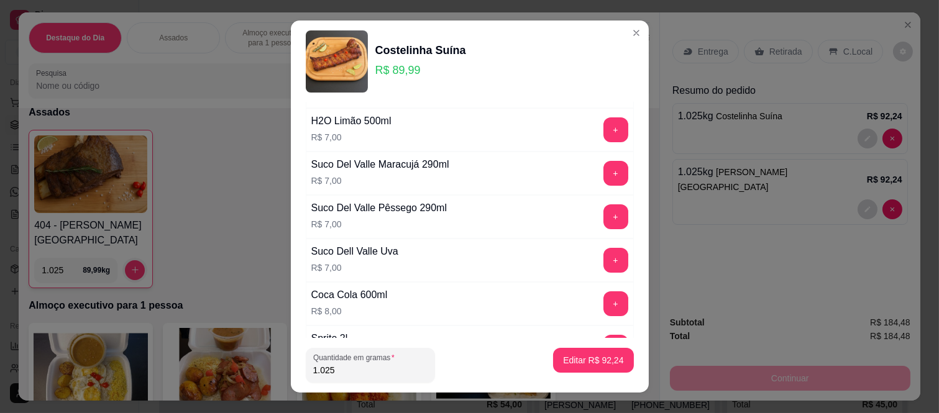
click at [375, 369] on input "1.025" at bounding box center [370, 370] width 114 height 12
type input "0.730"
click at [564, 355] on p "Editar R$ 65,69" at bounding box center [593, 360] width 58 height 12
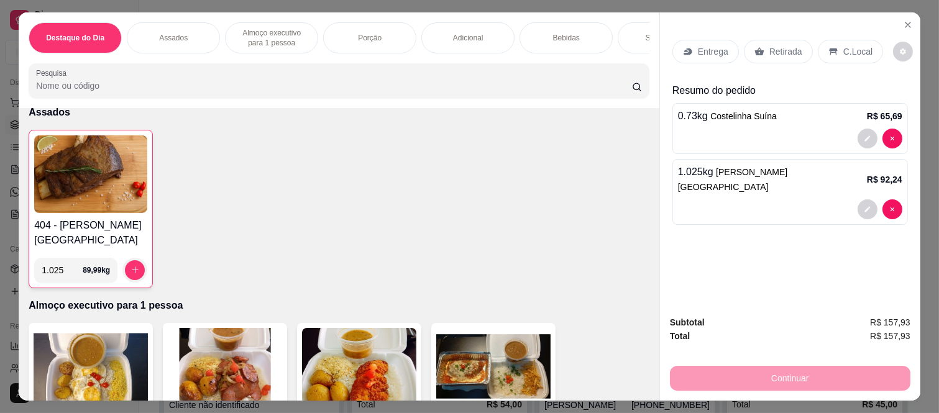
click at [771, 40] on div "Retirada" at bounding box center [777, 52] width 69 height 24
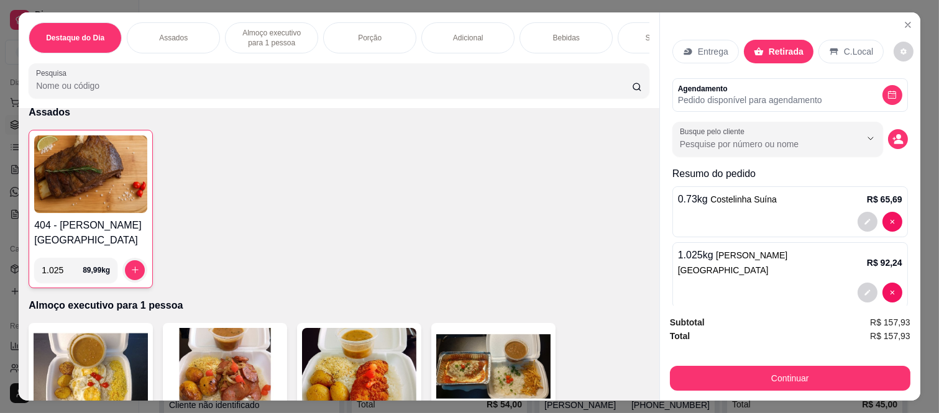
click at [779, 377] on button "Continuar" at bounding box center [790, 378] width 240 height 25
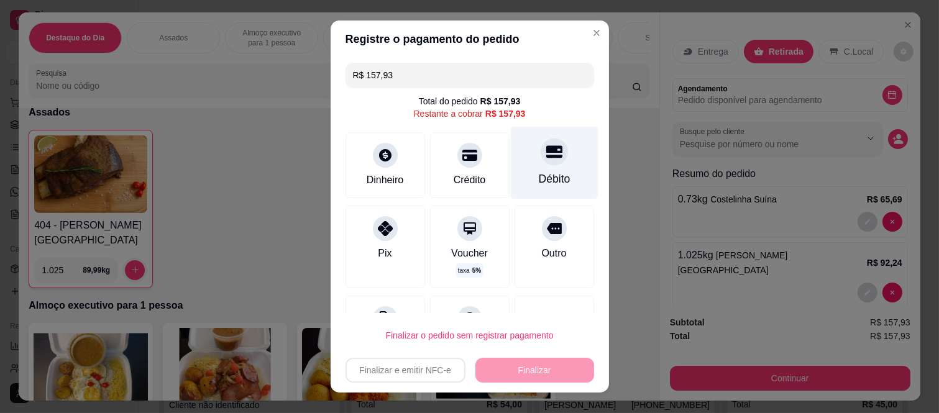
click at [513, 162] on div "Débito" at bounding box center [554, 163] width 88 height 73
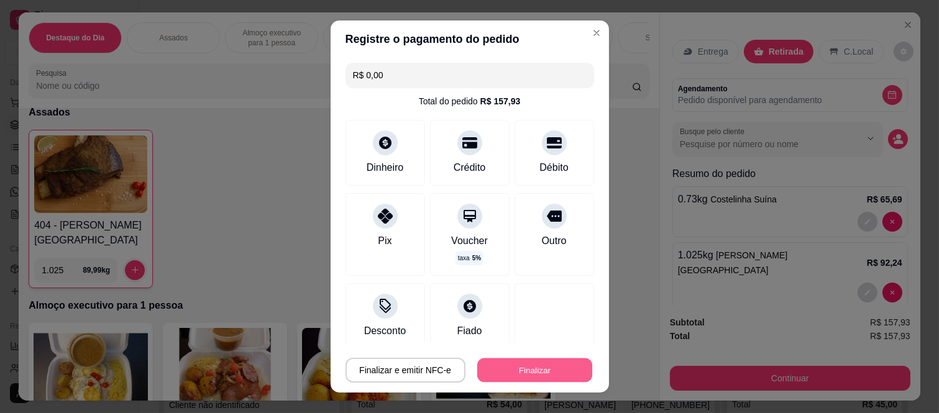
click at [529, 359] on button "Finalizar" at bounding box center [534, 370] width 115 height 24
type input "-R$ 157,93"
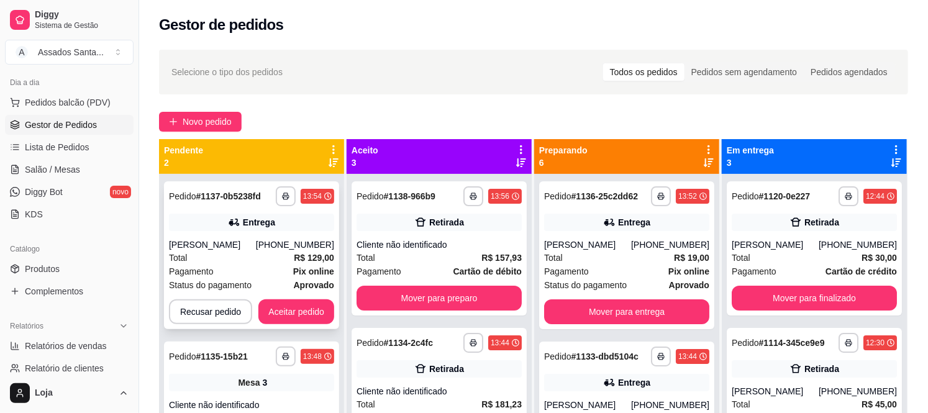
click at [240, 236] on div "**********" at bounding box center [251, 255] width 175 height 148
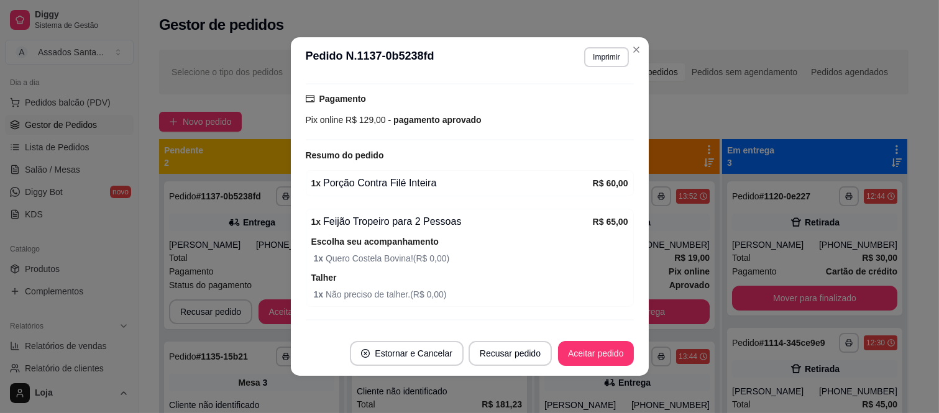
scroll to position [411, 0]
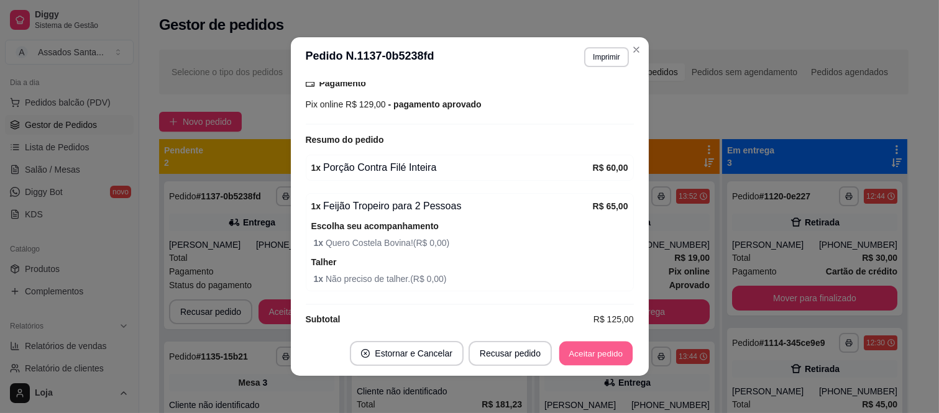
click at [594, 355] on button "Aceitar pedido" at bounding box center [595, 354] width 73 height 24
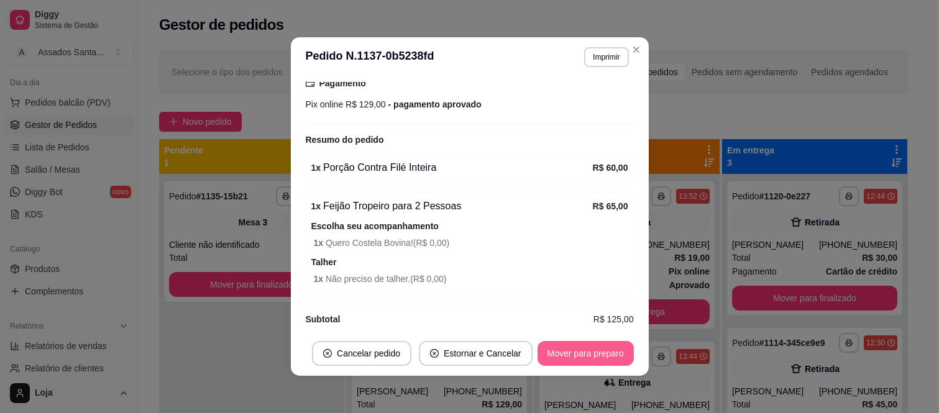
click at [594, 354] on button "Mover para preparo" at bounding box center [585, 353] width 96 height 25
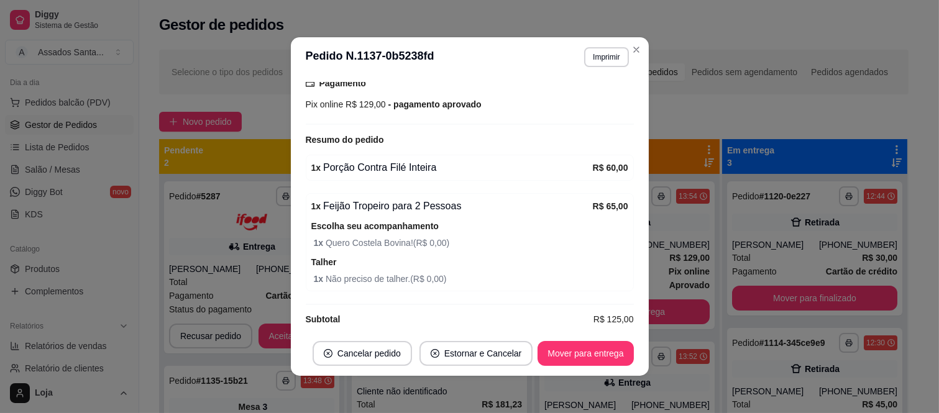
scroll to position [350, 0]
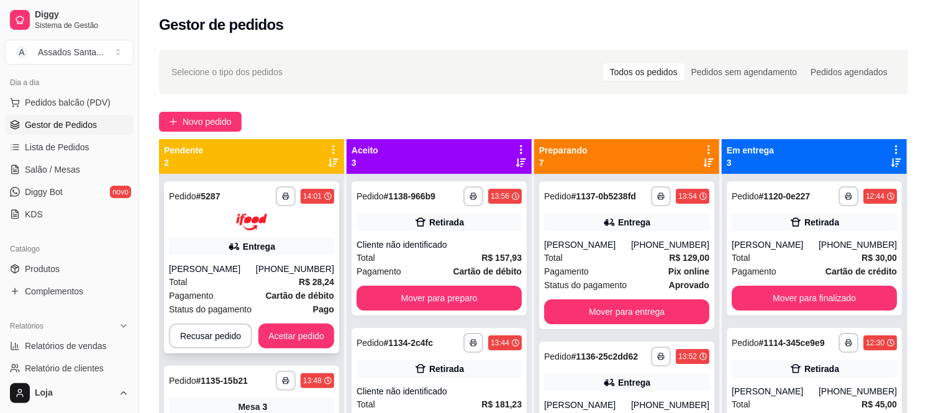
click at [235, 261] on div "**********" at bounding box center [251, 267] width 175 height 172
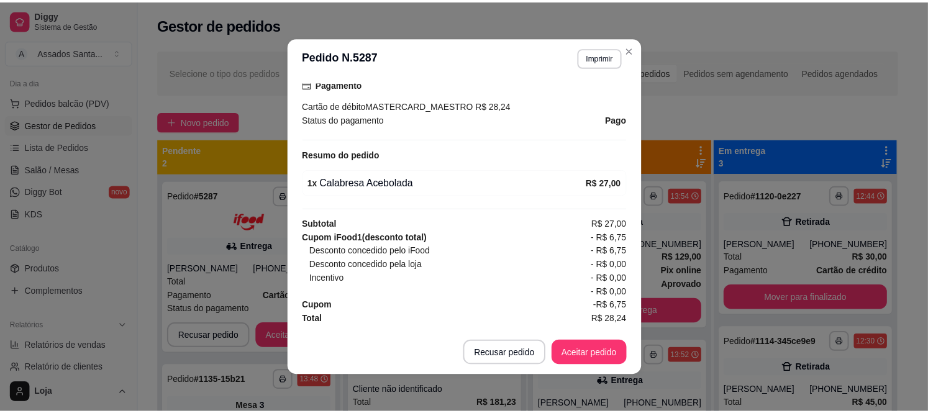
scroll to position [368, 0]
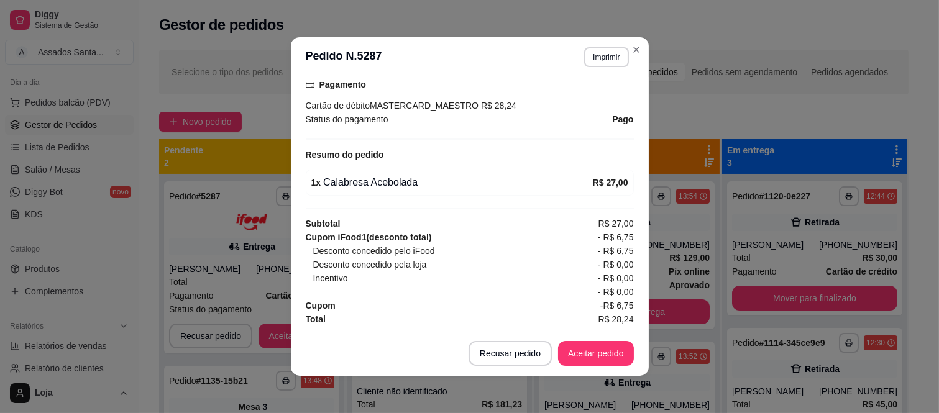
click at [580, 370] on footer "Recusar pedido Aceitar pedido" at bounding box center [470, 353] width 358 height 45
click at [591, 354] on button "Aceitar pedido" at bounding box center [595, 354] width 73 height 24
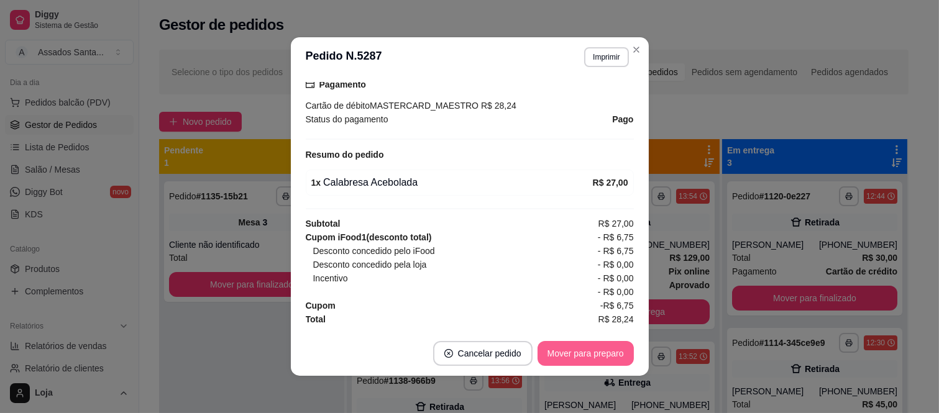
click at [588, 355] on button "Mover para preparo" at bounding box center [585, 353] width 96 height 25
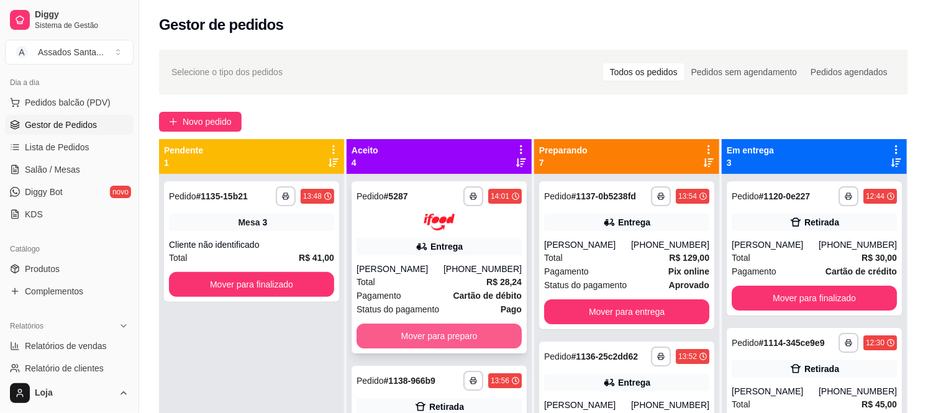
click at [429, 348] on button "Mover para preparo" at bounding box center [439, 336] width 165 height 25
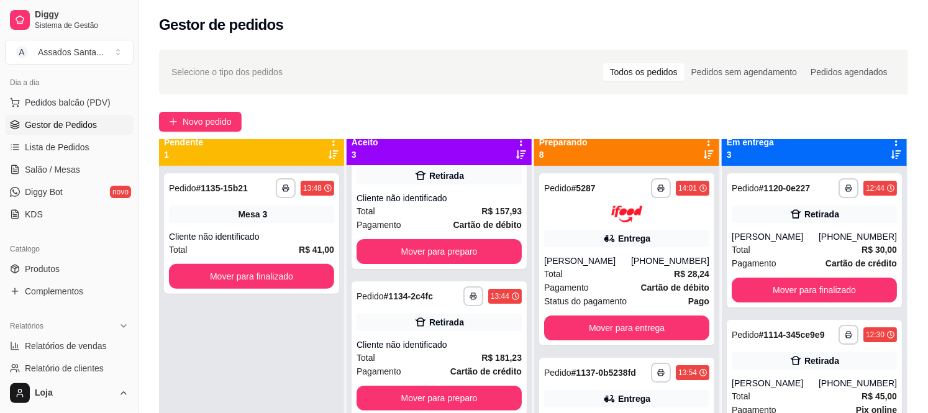
scroll to position [34, 0]
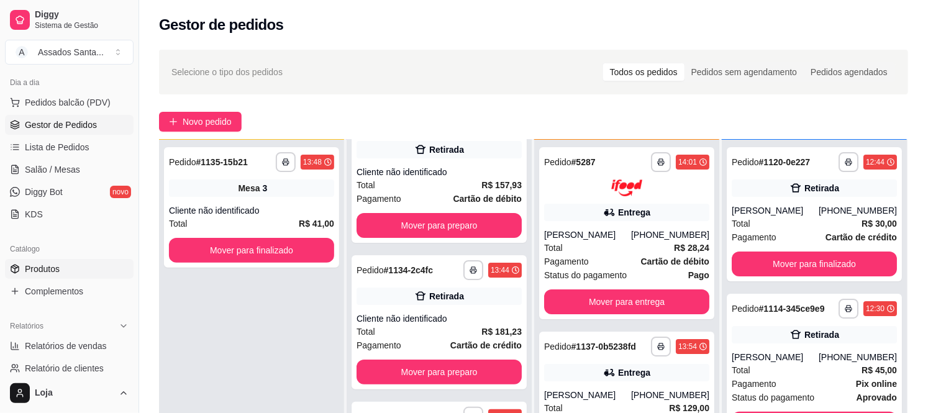
click at [83, 260] on link "Produtos" at bounding box center [69, 269] width 129 height 20
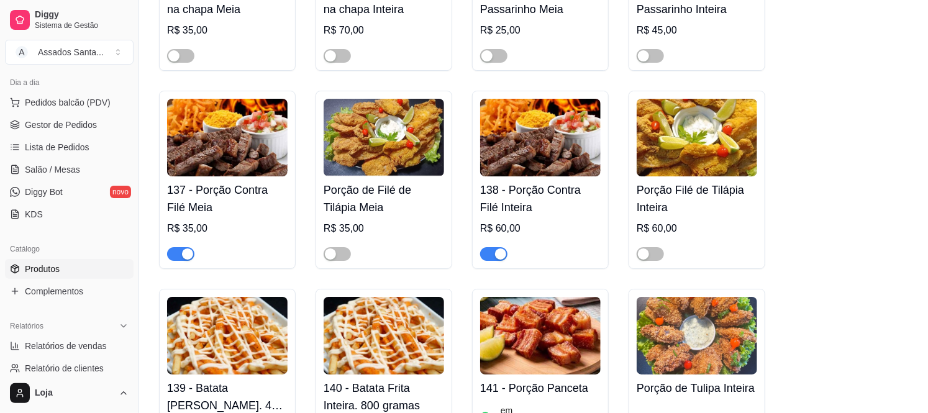
scroll to position [4071, 0]
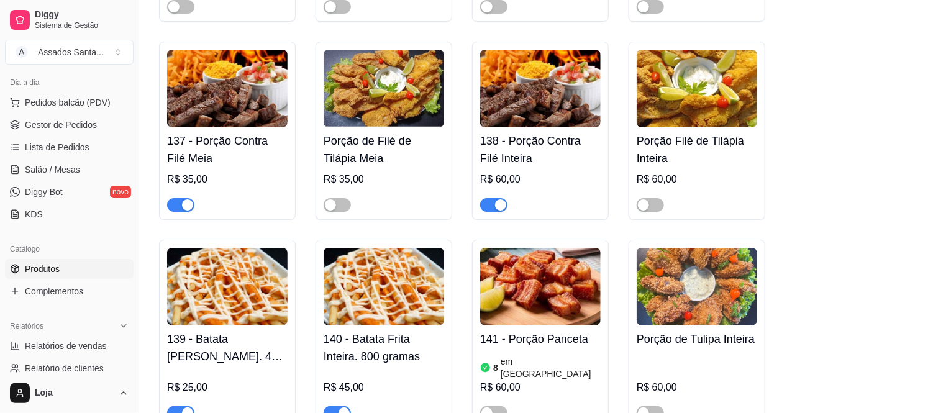
click at [500, 199] on div "button" at bounding box center [500, 204] width 11 height 11
drag, startPoint x: 181, startPoint y: 144, endPoint x: 266, endPoint y: 58, distance: 120.3
click at [182, 199] on div "button" at bounding box center [187, 204] width 11 height 11
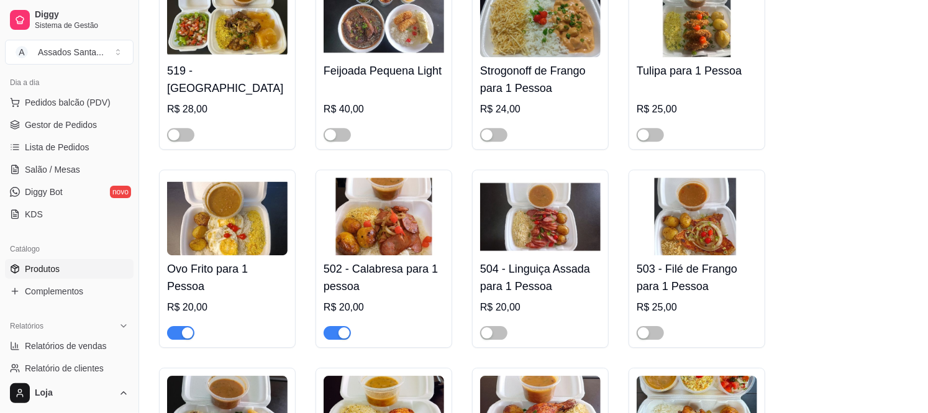
scroll to position [1380, 0]
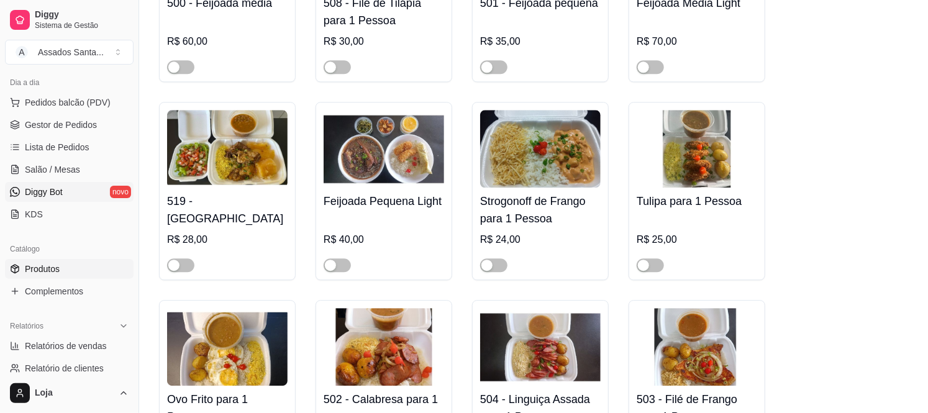
click at [58, 189] on span "Diggy Bot" at bounding box center [44, 192] width 38 height 12
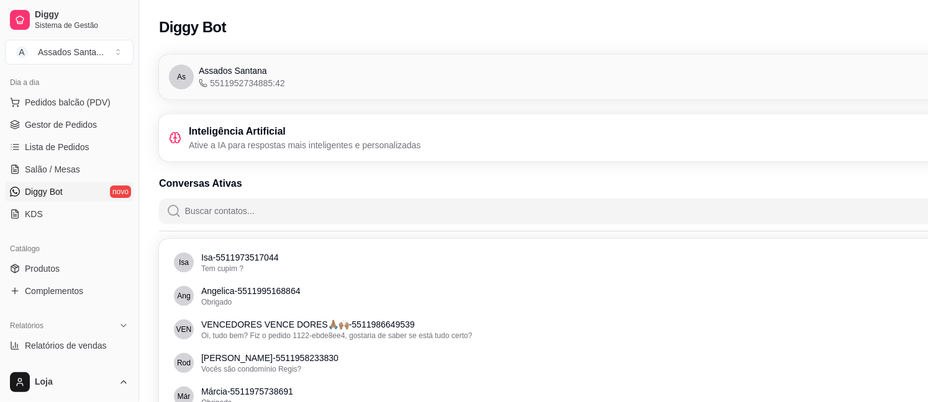
click at [240, 83] on span "5511952734885:42" at bounding box center [242, 83] width 86 height 12
click at [257, 83] on span "5511952734885:42" at bounding box center [242, 83] width 86 height 12
click at [178, 70] on span "As" at bounding box center [181, 77] width 25 height 25
click at [238, 117] on div "Inteligência Artificial Ative a IA para respostas mais inteligentes e personali…" at bounding box center [603, 137] width 888 height 47
click at [231, 135] on h3 "Inteligência Artificial" at bounding box center [305, 131] width 232 height 15
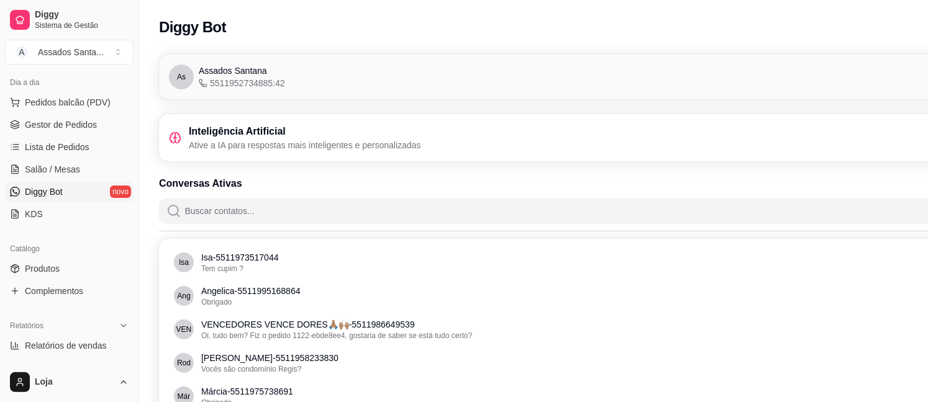
click at [231, 65] on span "Assados Santana" at bounding box center [233, 71] width 68 height 12
click at [866, 72] on div "As [PERSON_NAME] 5511952734885:42 Conectado" at bounding box center [603, 77] width 868 height 25
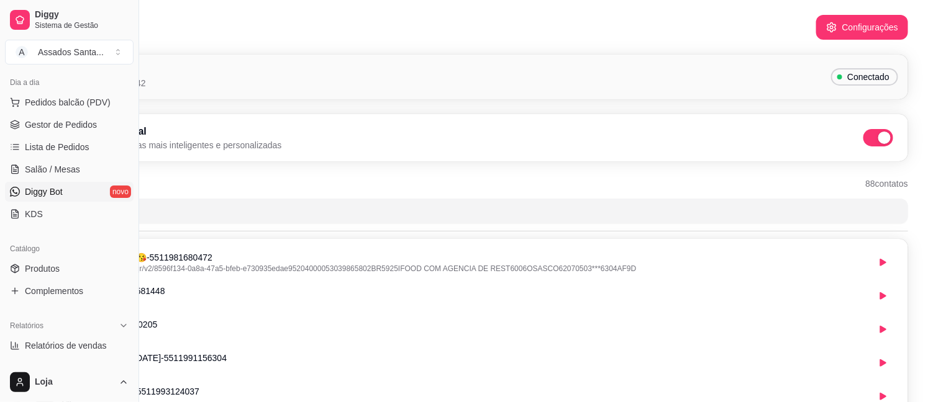
click at [867, 76] on span "Conectado" at bounding box center [868, 77] width 52 height 12
click at [858, 78] on span "Conectado" at bounding box center [868, 77] width 52 height 12
click at [878, 140] on span at bounding box center [884, 138] width 12 height 12
click at [871, 140] on input "checkbox" at bounding box center [867, 144] width 8 height 8
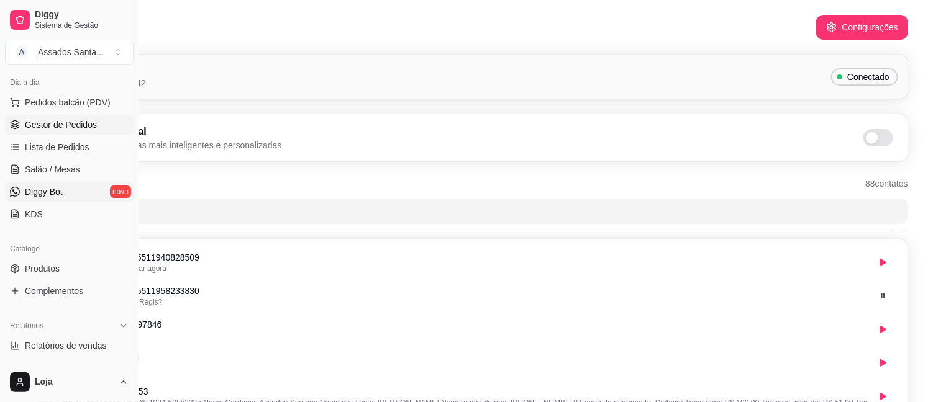
click at [62, 120] on span "Gestor de Pedidos" at bounding box center [61, 125] width 72 height 12
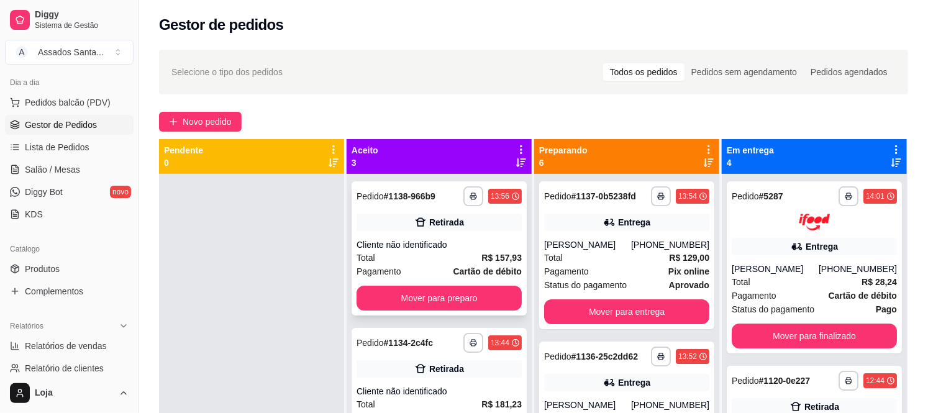
click at [411, 255] on div "Total R$ 157,93" at bounding box center [439, 258] width 165 height 14
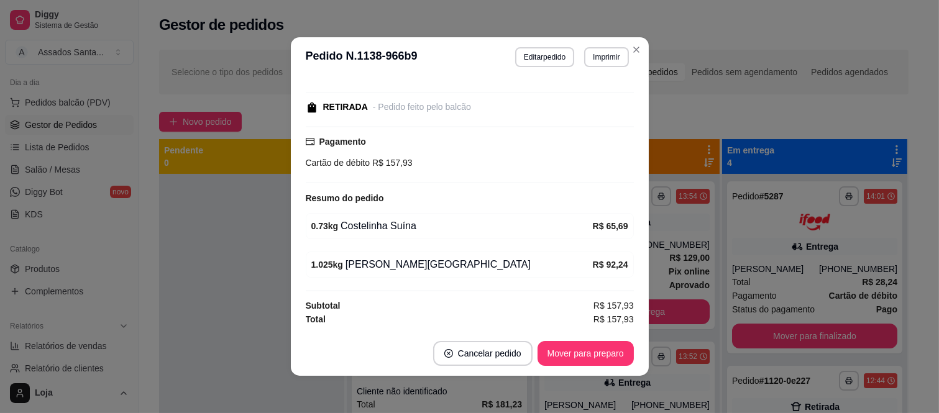
scroll to position [2, 0]
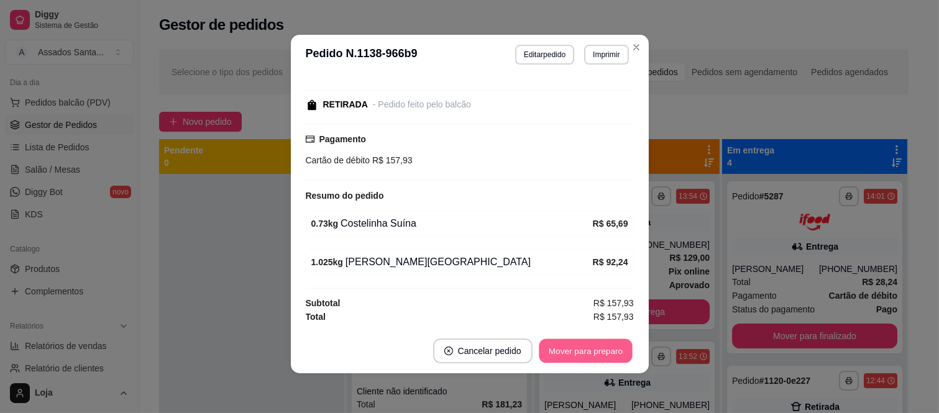
click at [561, 350] on button "Mover para preparo" at bounding box center [585, 351] width 93 height 24
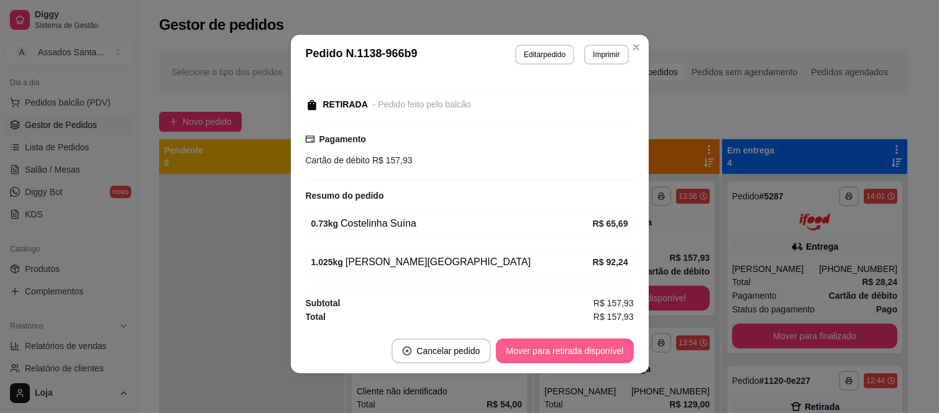
click at [561, 350] on button "Mover para retirada disponível" at bounding box center [564, 351] width 137 height 25
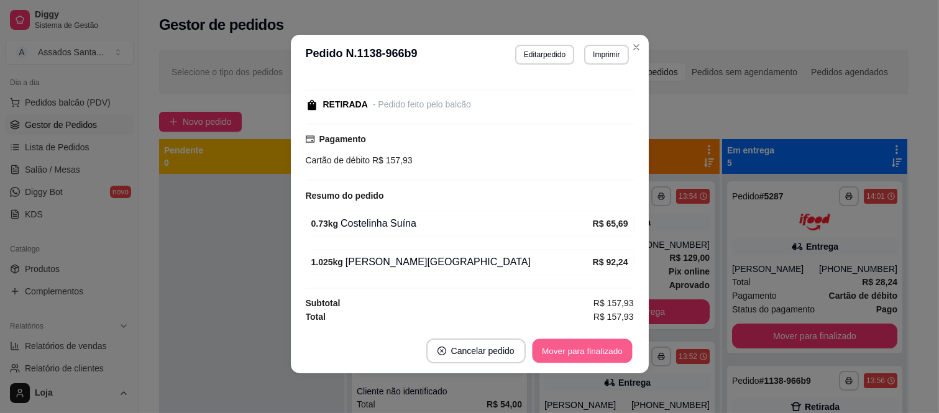
click at [561, 350] on button "Mover para finalizado" at bounding box center [582, 351] width 100 height 24
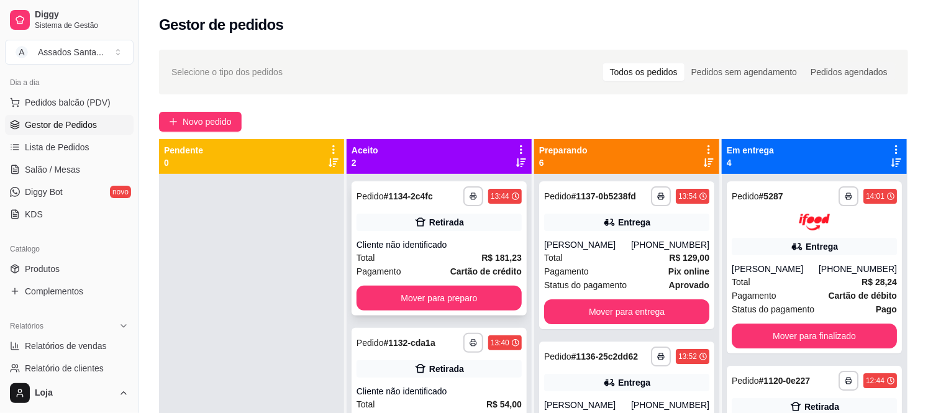
click at [424, 235] on div "**********" at bounding box center [439, 248] width 175 height 134
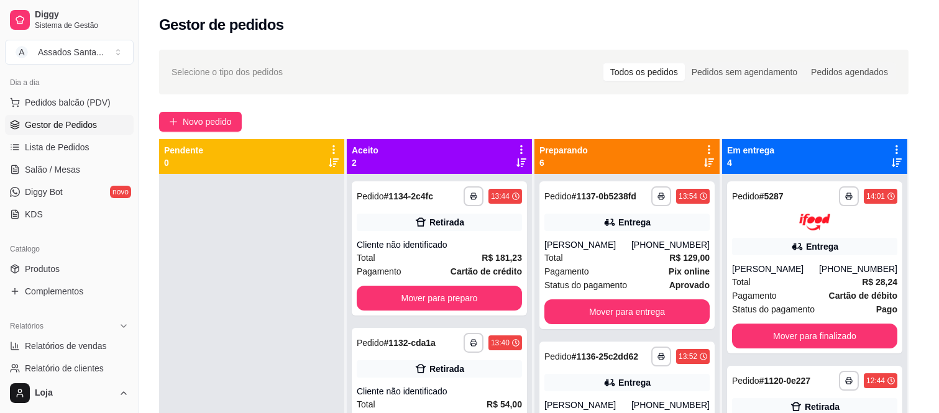
scroll to position [155, 0]
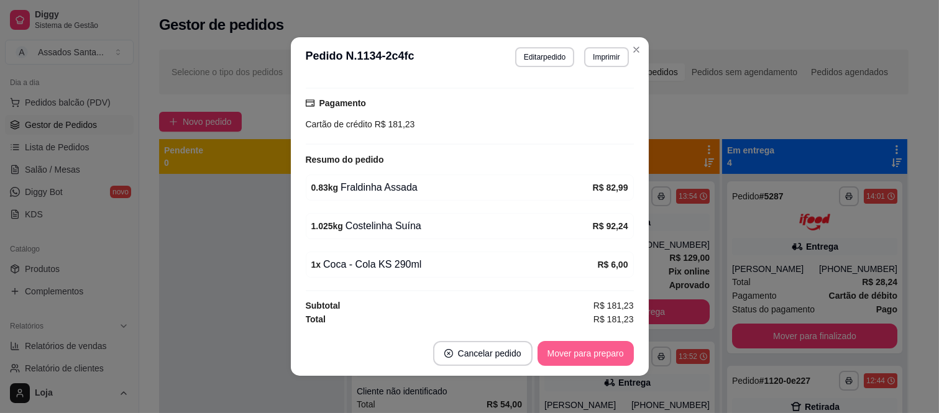
click at [576, 358] on button "Mover para preparo" at bounding box center [585, 353] width 96 height 25
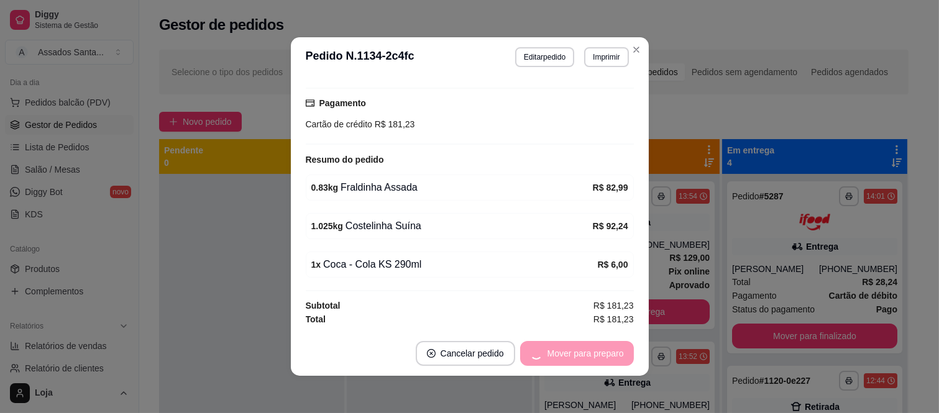
click at [576, 350] on div "Mover para preparo" at bounding box center [577, 353] width 114 height 25
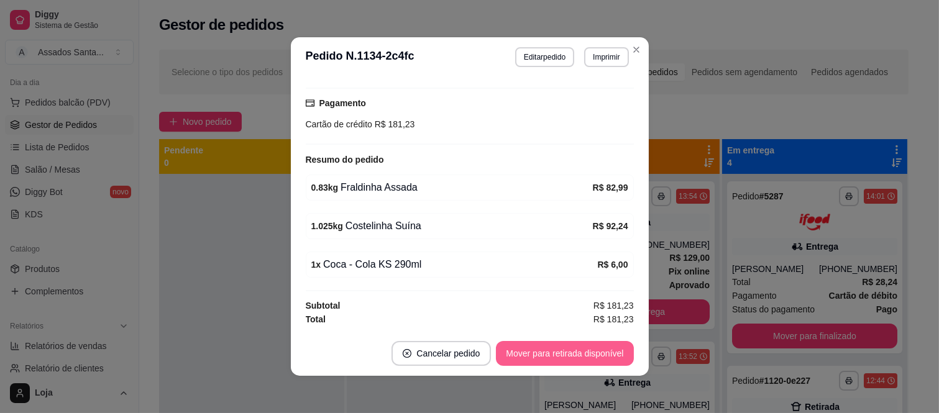
click at [576, 353] on button "Mover para retirada disponível" at bounding box center [564, 353] width 137 height 25
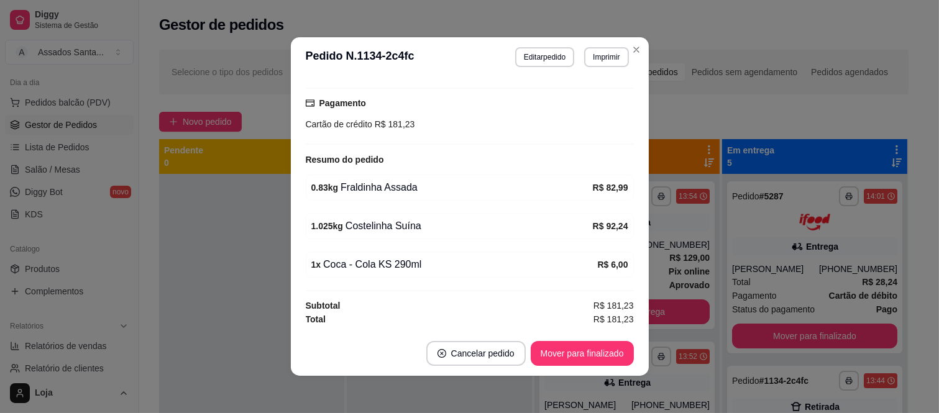
click at [576, 353] on button "Mover para finalizado" at bounding box center [581, 353] width 103 height 25
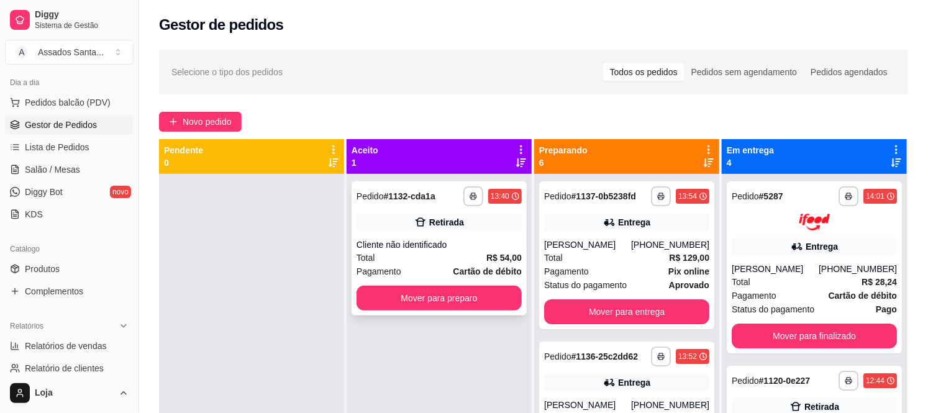
click at [442, 252] on div "Total R$ 54,00" at bounding box center [439, 258] width 165 height 14
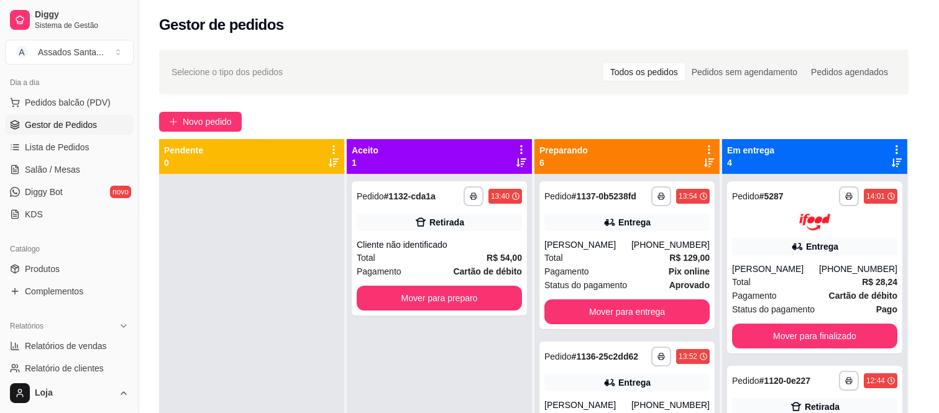
scroll to position [78, 0]
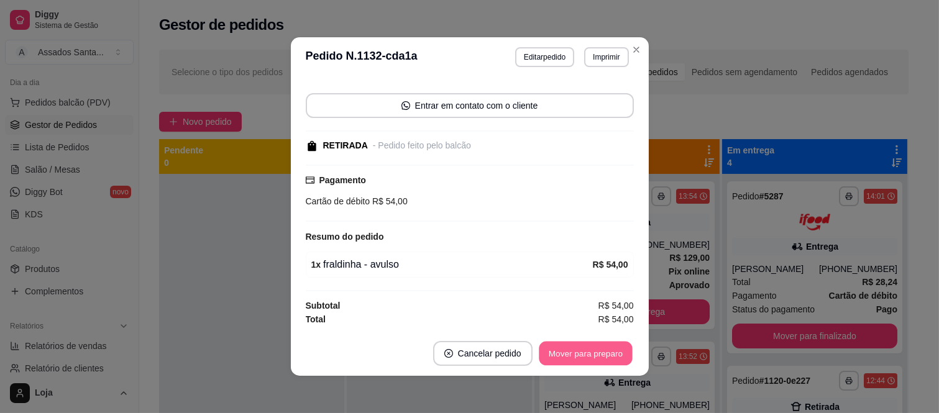
click at [573, 352] on button "Mover para preparo" at bounding box center [585, 354] width 93 height 24
click at [573, 352] on button "Mover para retirada disponível" at bounding box center [564, 353] width 137 height 25
click at [573, 352] on button "Mover para finalizado" at bounding box center [582, 354] width 100 height 24
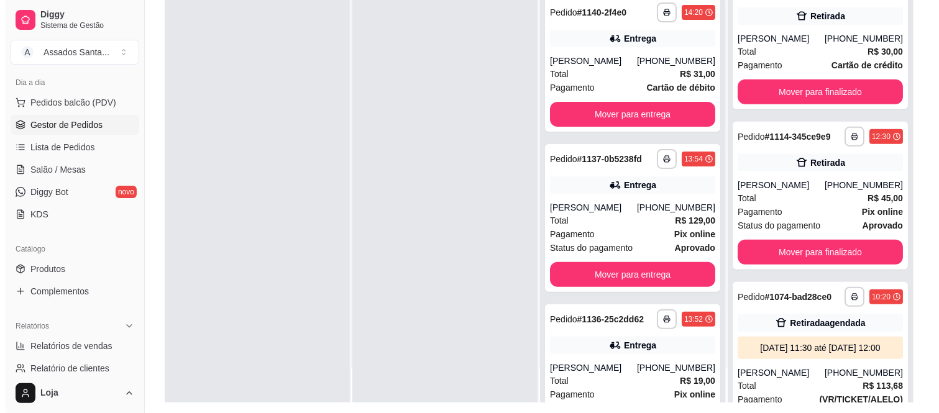
scroll to position [189, 0]
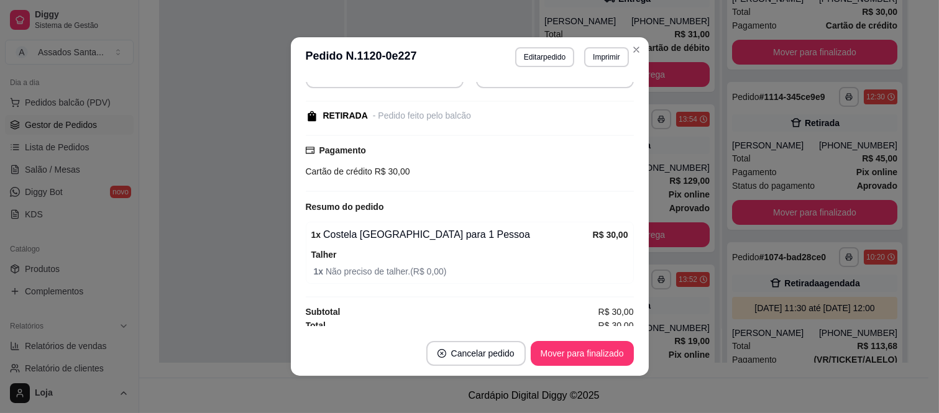
scroll to position [141, 0]
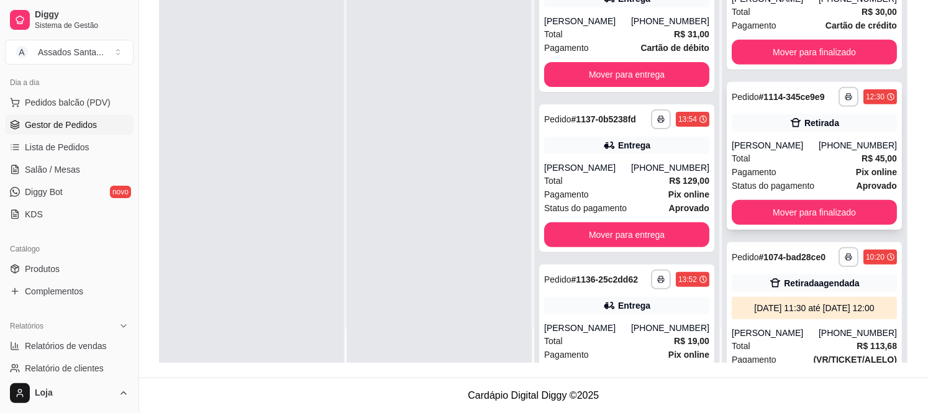
click at [789, 165] on div "Total R$ 45,00" at bounding box center [814, 159] width 165 height 14
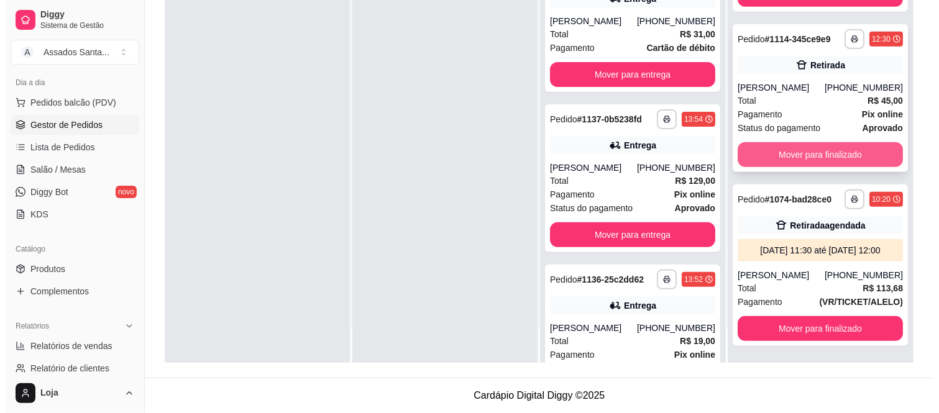
scroll to position [301, 0]
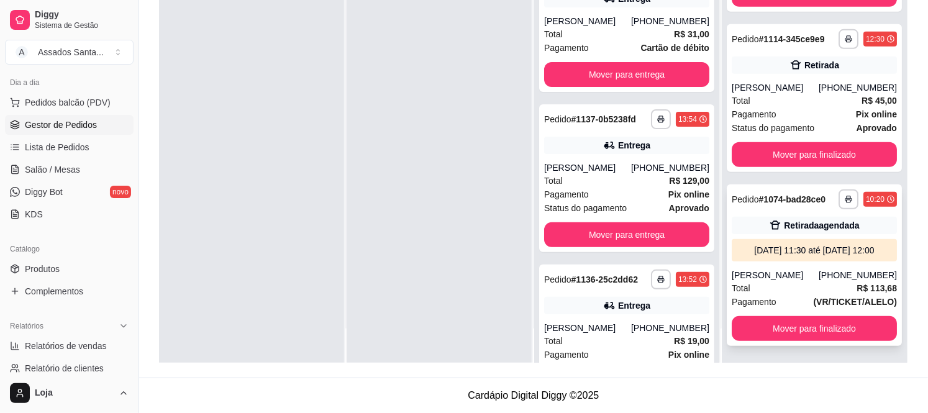
click at [783, 269] on div "[PERSON_NAME]" at bounding box center [775, 275] width 87 height 12
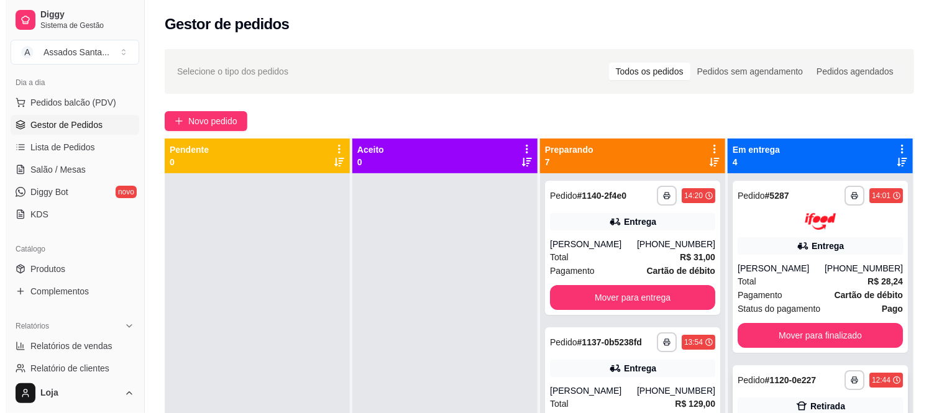
scroll to position [0, 0]
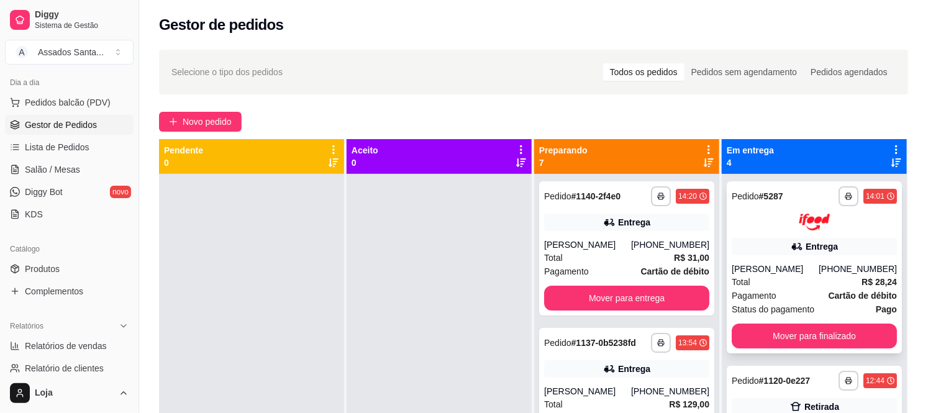
click at [780, 269] on div "[PERSON_NAME]" at bounding box center [775, 269] width 87 height 12
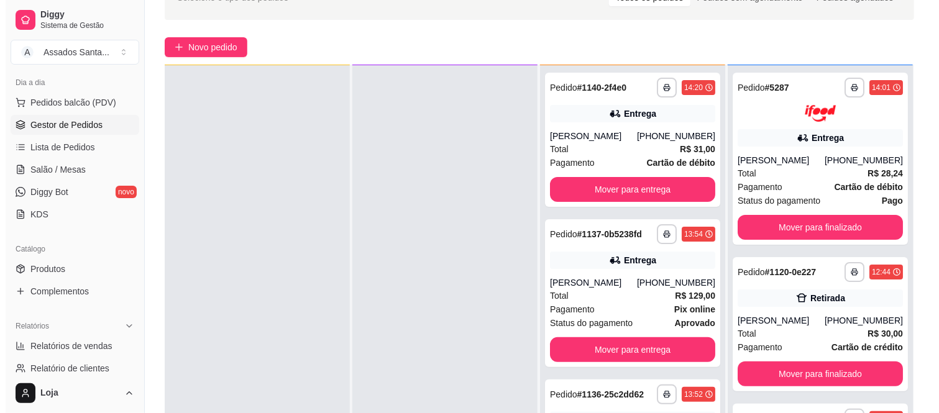
scroll to position [189, 0]
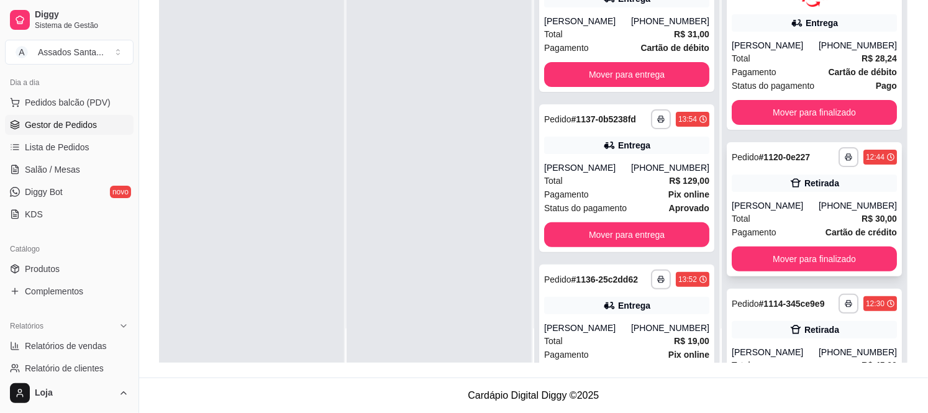
click at [824, 212] on div "[PHONE_NUMBER]" at bounding box center [858, 205] width 78 height 12
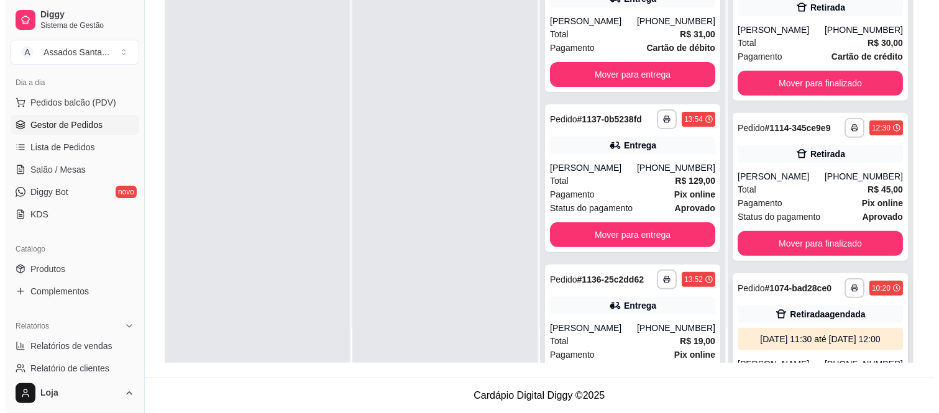
scroll to position [276, 0]
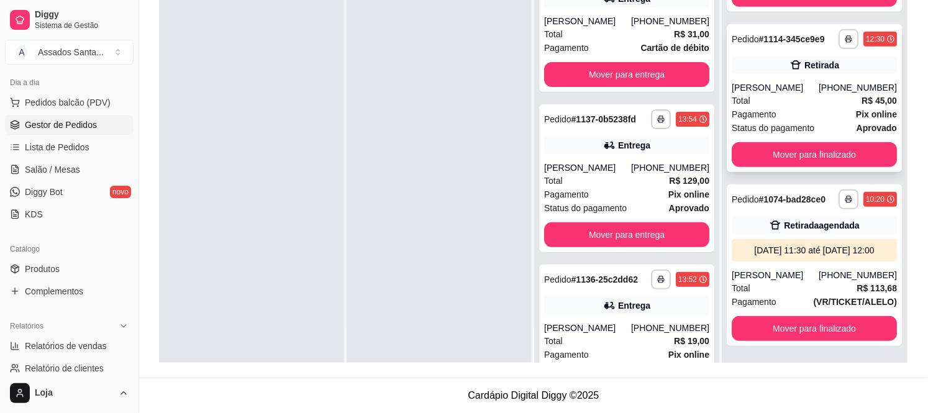
click at [790, 104] on div "Total R$ 45,00" at bounding box center [814, 101] width 165 height 14
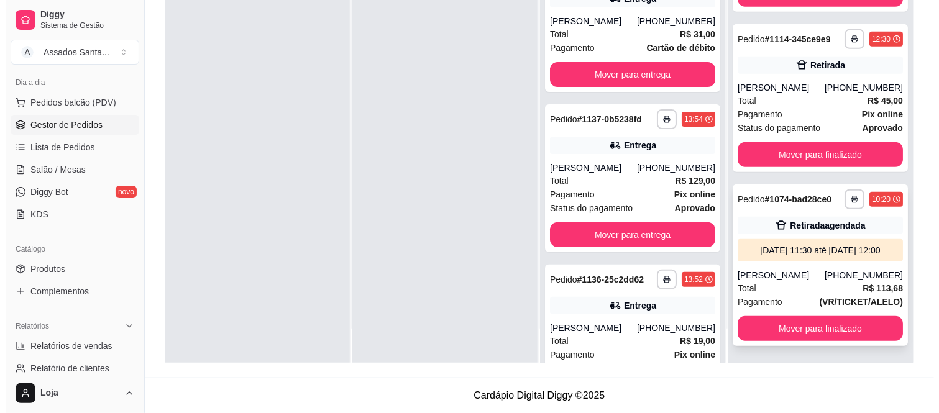
scroll to position [301, 0]
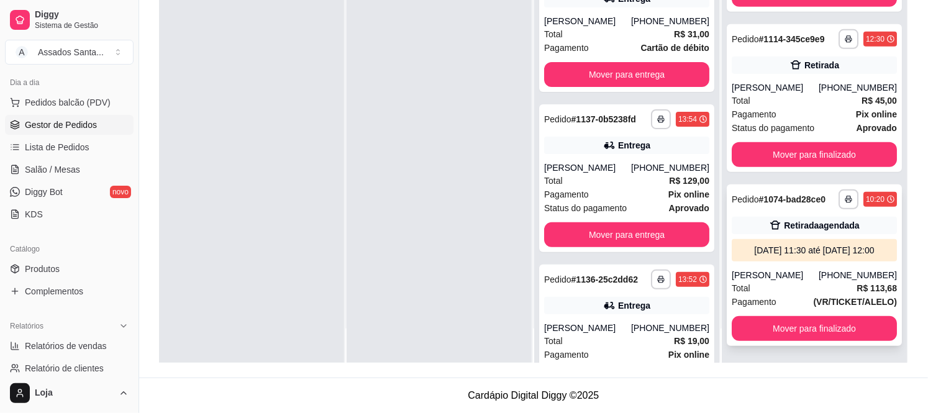
click at [796, 269] on div "[PERSON_NAME]" at bounding box center [775, 275] width 87 height 12
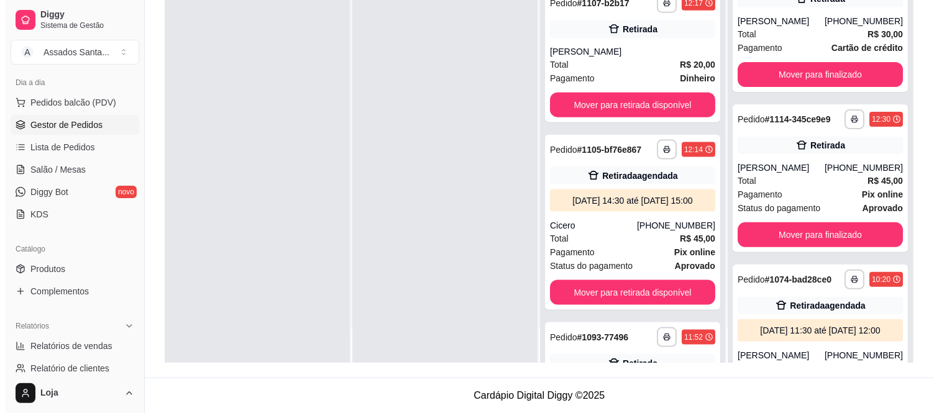
scroll to position [719, 0]
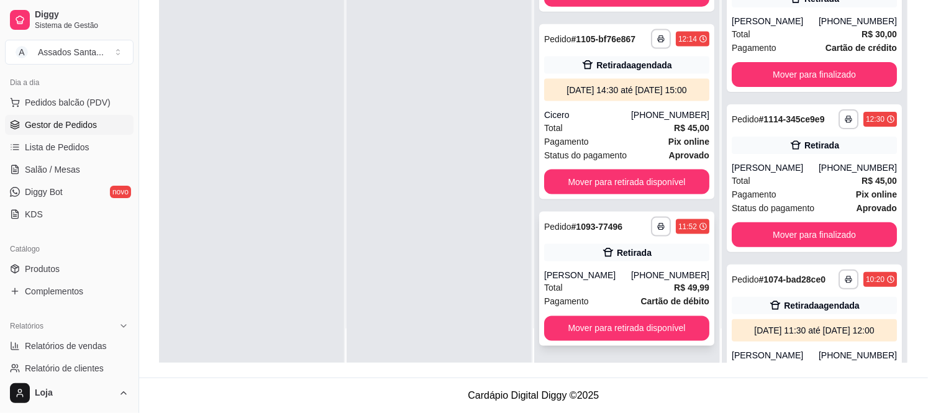
click at [605, 266] on div "**********" at bounding box center [626, 279] width 175 height 134
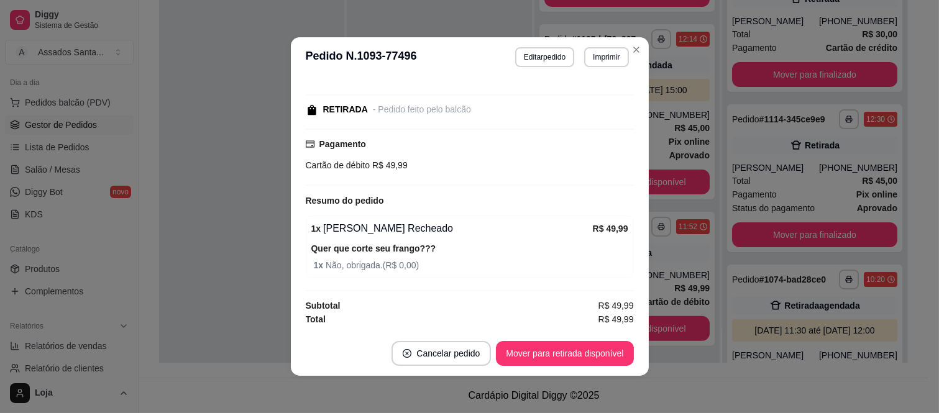
scroll to position [2, 0]
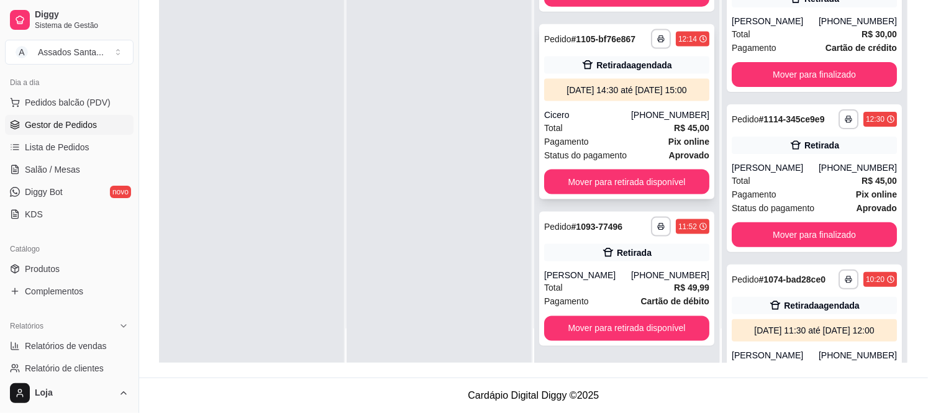
click at [589, 135] on div "Pagamento Pix online" at bounding box center [626, 142] width 165 height 14
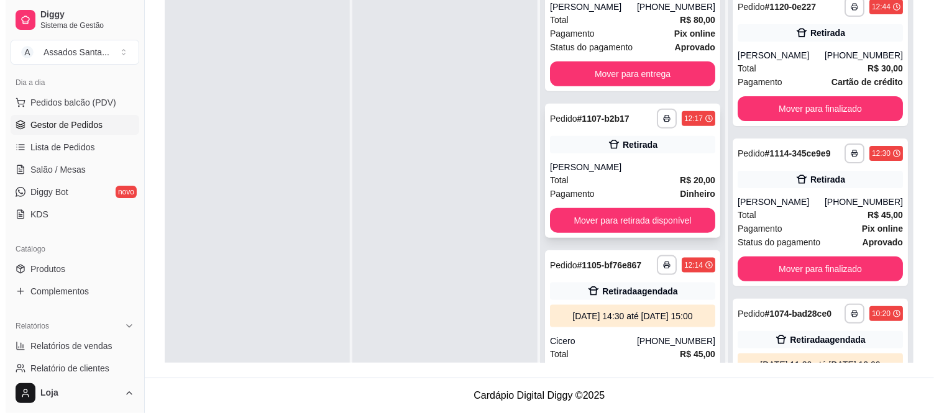
scroll to position [512, 0]
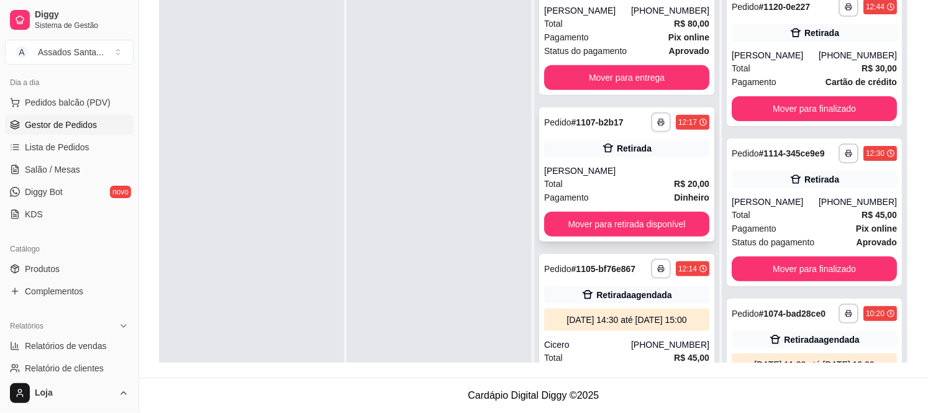
click at [588, 165] on div "[PERSON_NAME]" at bounding box center [626, 171] width 165 height 12
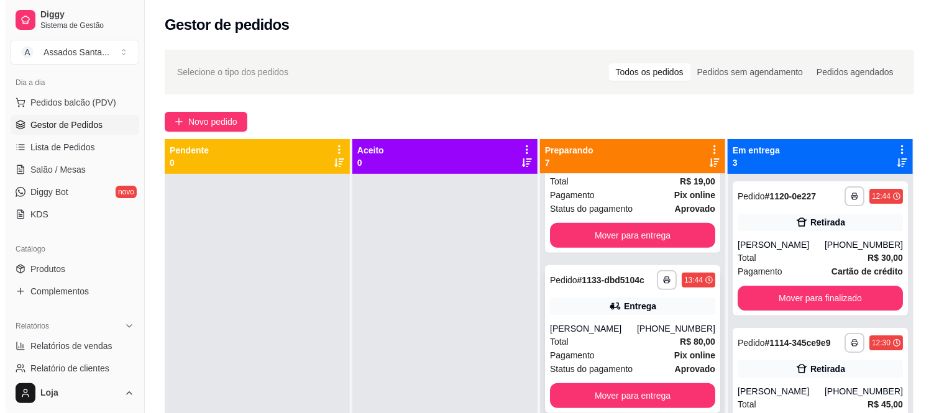
scroll to position [374, 0]
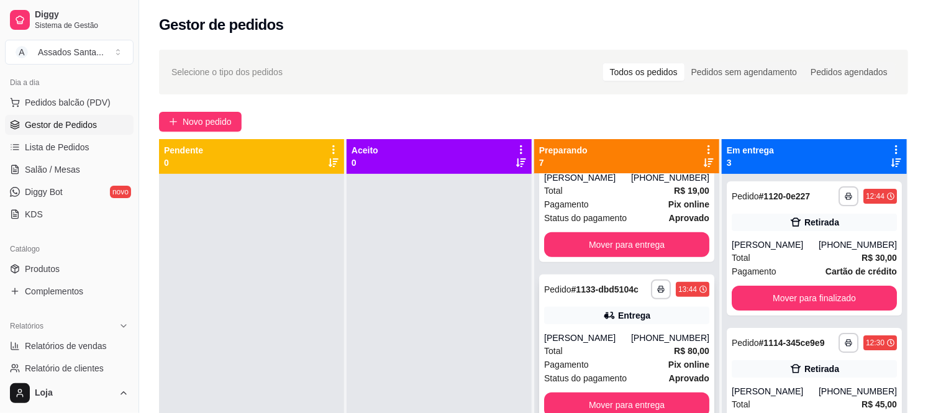
click at [611, 349] on div "Total R$ 80,00" at bounding box center [626, 351] width 165 height 14
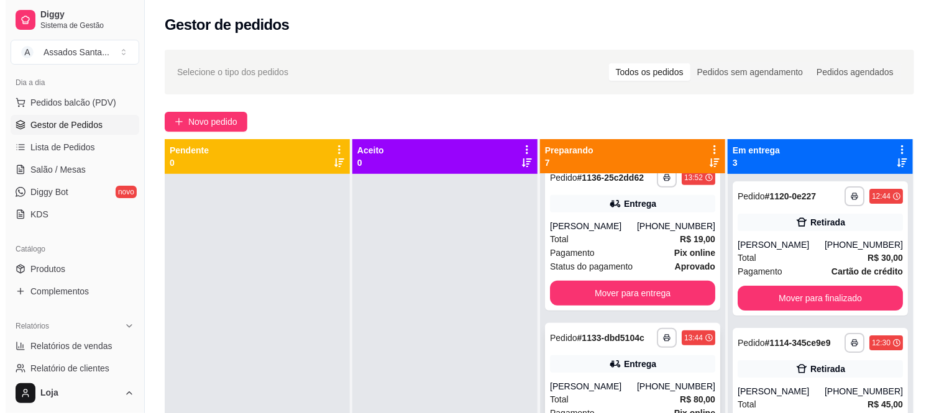
scroll to position [236, 0]
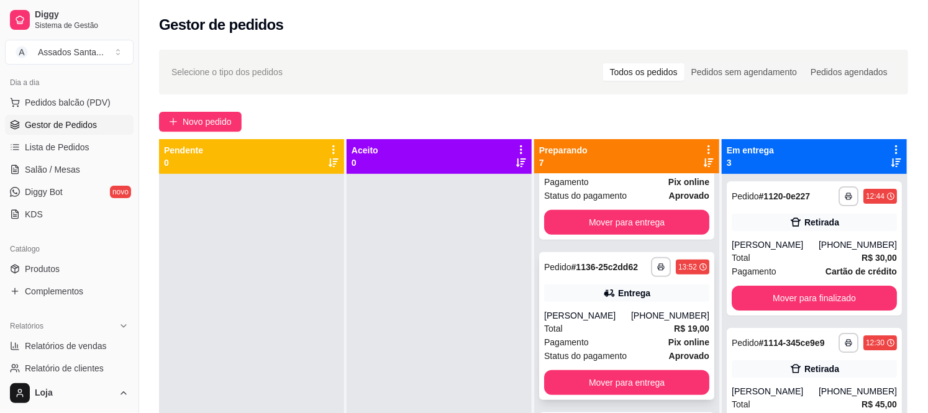
click at [573, 315] on div "[PERSON_NAME]" at bounding box center [587, 315] width 87 height 12
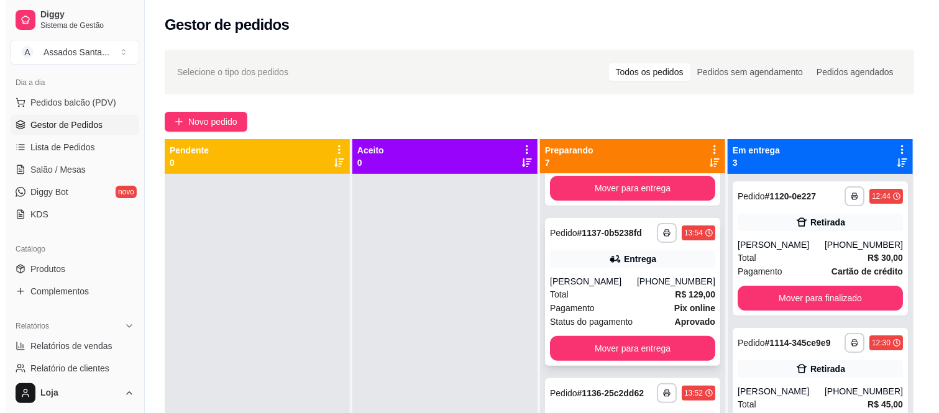
scroll to position [98, 0]
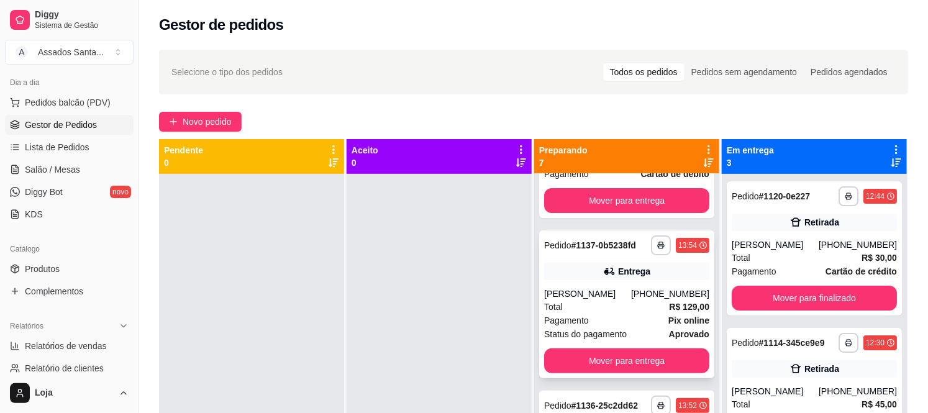
click at [593, 300] on div "Total R$ 129,00" at bounding box center [626, 307] width 165 height 14
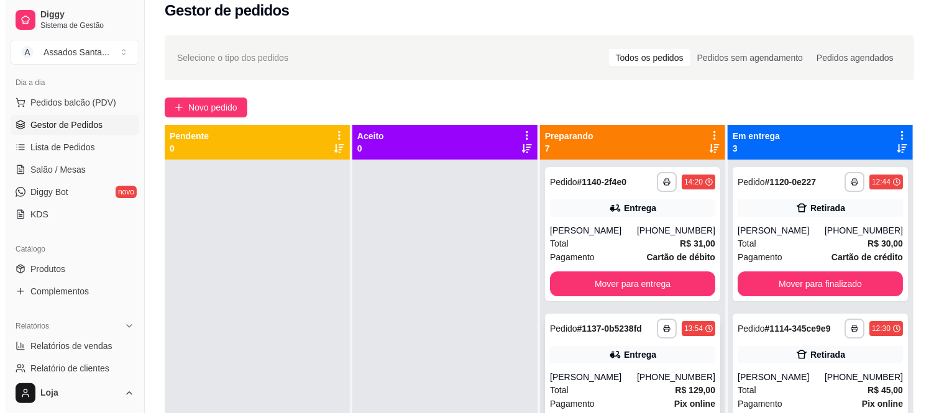
scroll to position [0, 0]
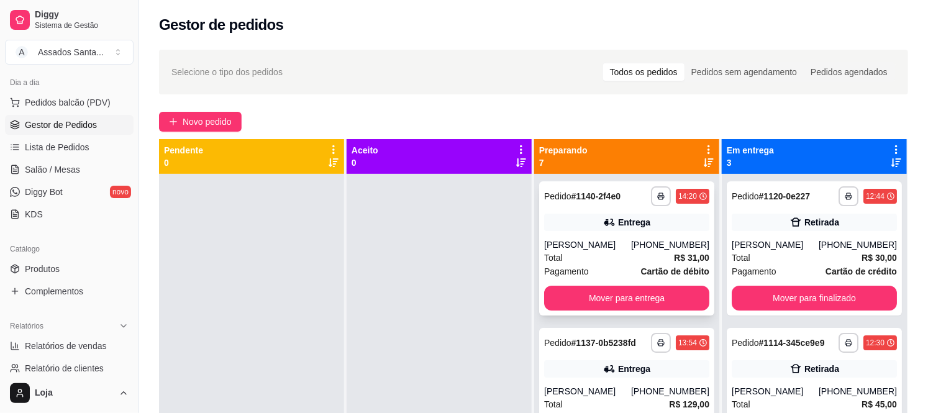
click at [600, 234] on div "**********" at bounding box center [626, 248] width 175 height 134
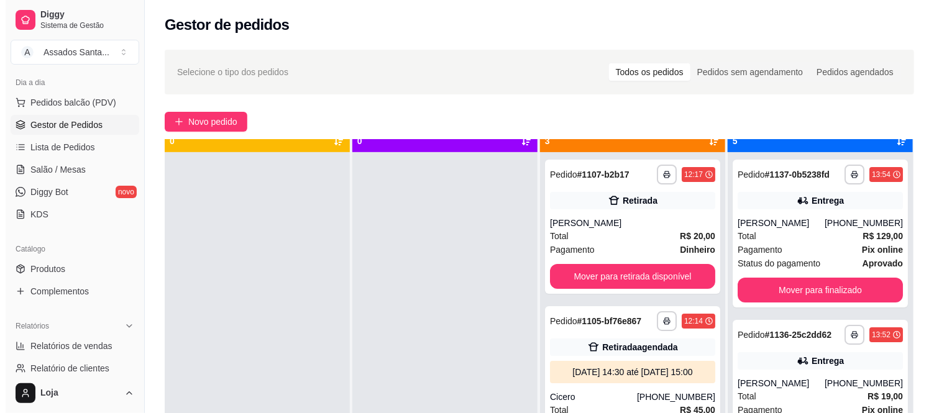
scroll to position [34, 0]
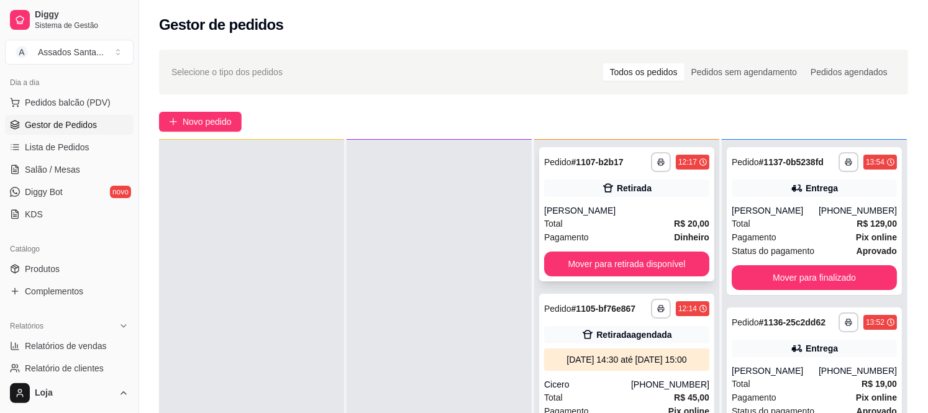
click at [617, 193] on div "Retirada" at bounding box center [634, 188] width 35 height 12
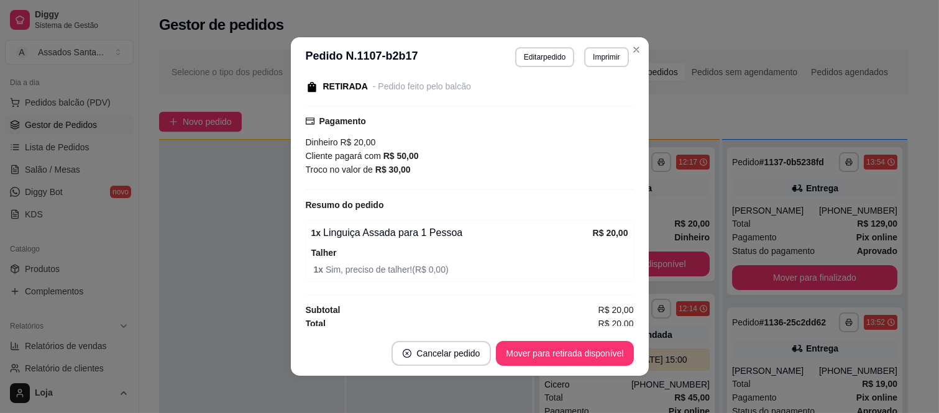
scroll to position [169, 0]
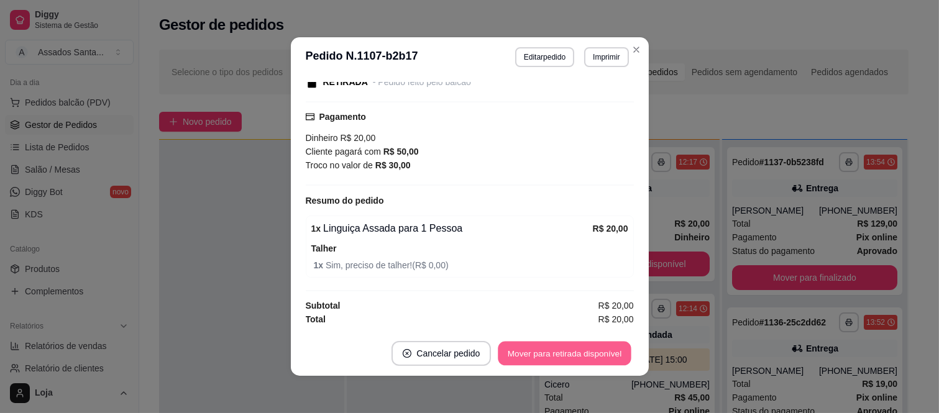
click at [570, 352] on button "Mover para retirada disponível" at bounding box center [564, 354] width 133 height 24
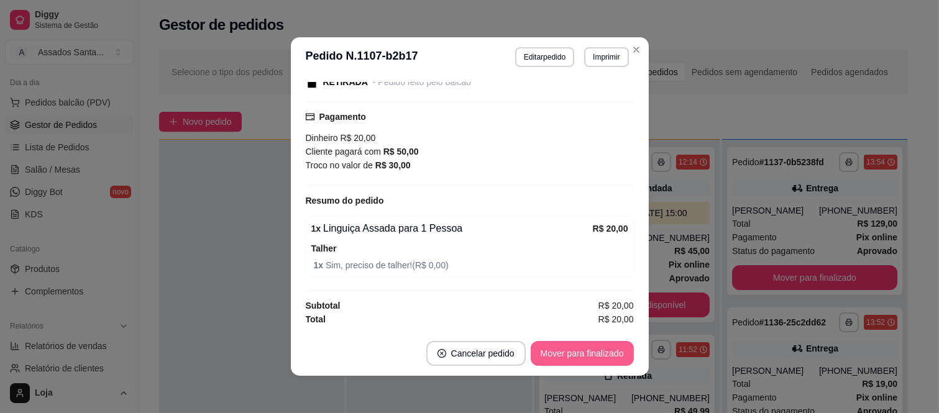
click at [574, 356] on button "Mover para finalizado" at bounding box center [581, 353] width 103 height 25
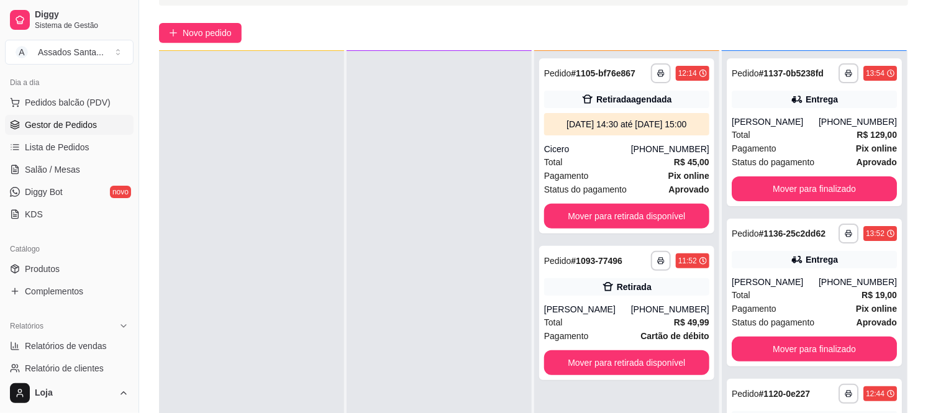
scroll to position [189, 0]
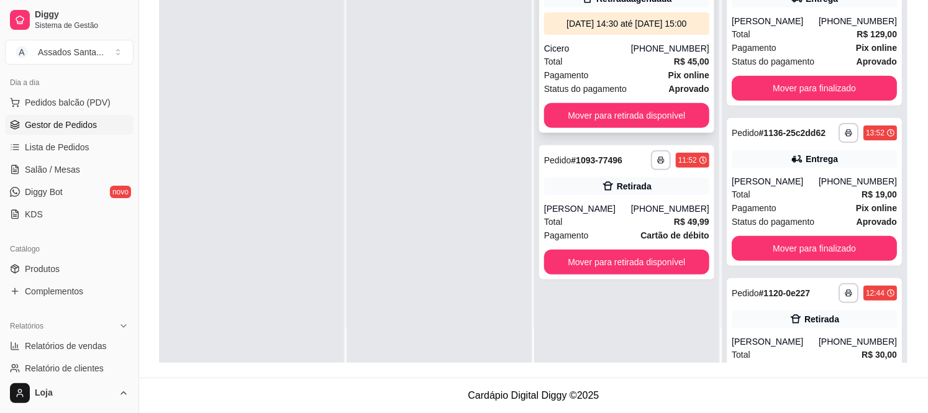
click at [611, 67] on div "Total R$ 45,00" at bounding box center [626, 62] width 165 height 14
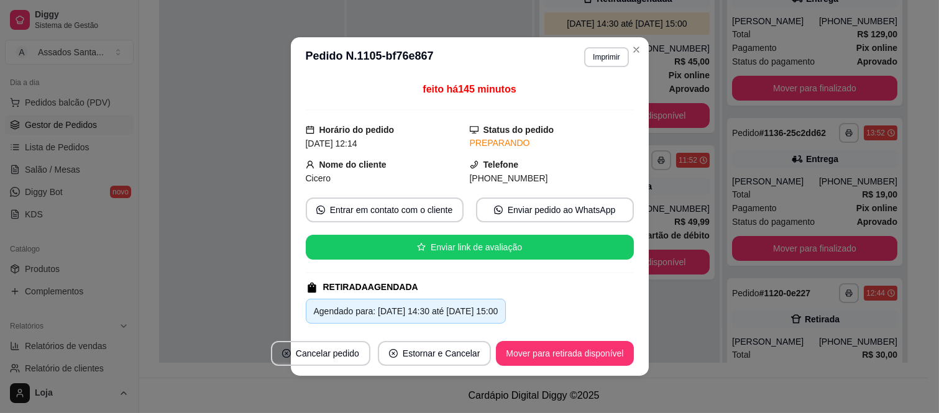
click at [582, 350] on button "Mover para retirada disponível" at bounding box center [564, 353] width 137 height 25
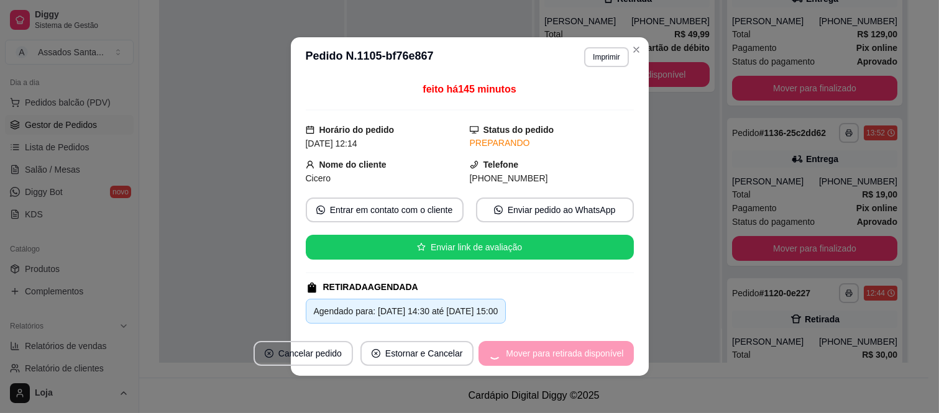
click at [568, 355] on div "Mover para retirada disponível" at bounding box center [555, 353] width 155 height 25
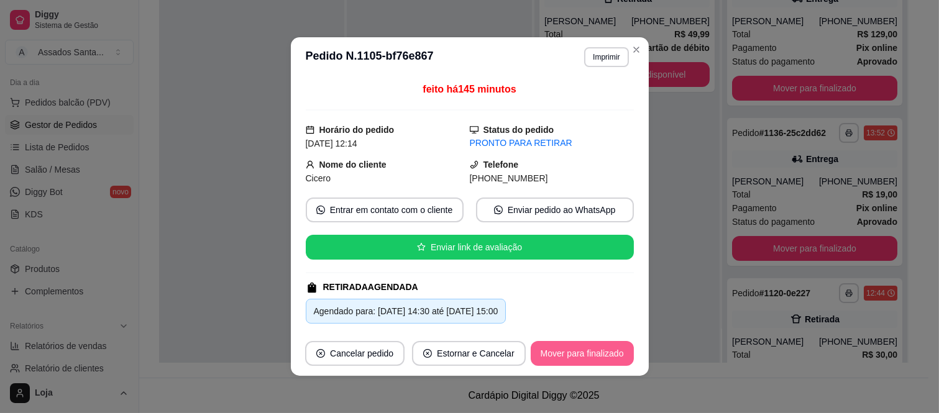
click at [568, 355] on button "Mover para finalizado" at bounding box center [581, 353] width 103 height 25
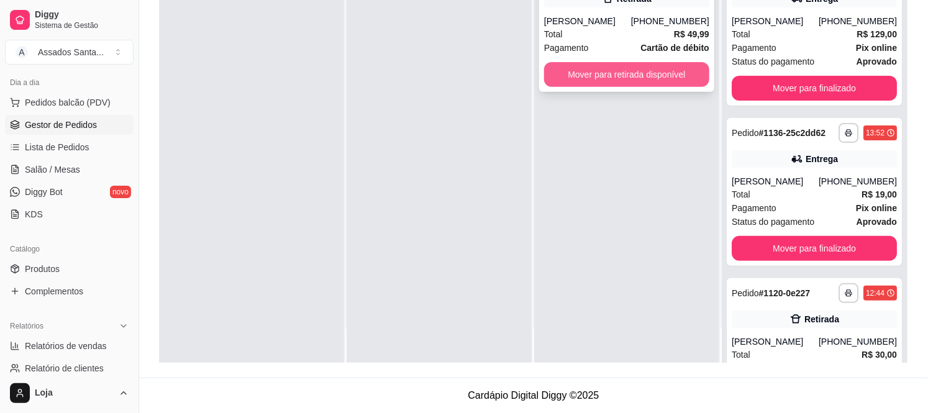
click at [579, 45] on span "Pagamento" at bounding box center [566, 48] width 45 height 14
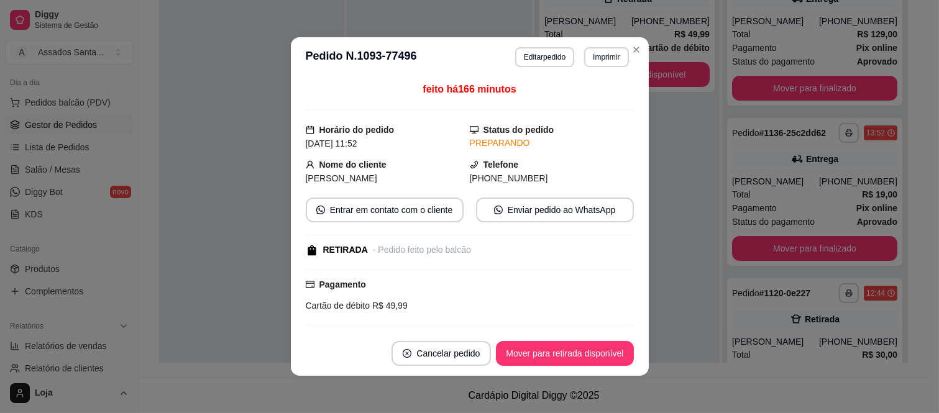
click at [583, 342] on button "Mover para retirada disponível" at bounding box center [564, 353] width 137 height 25
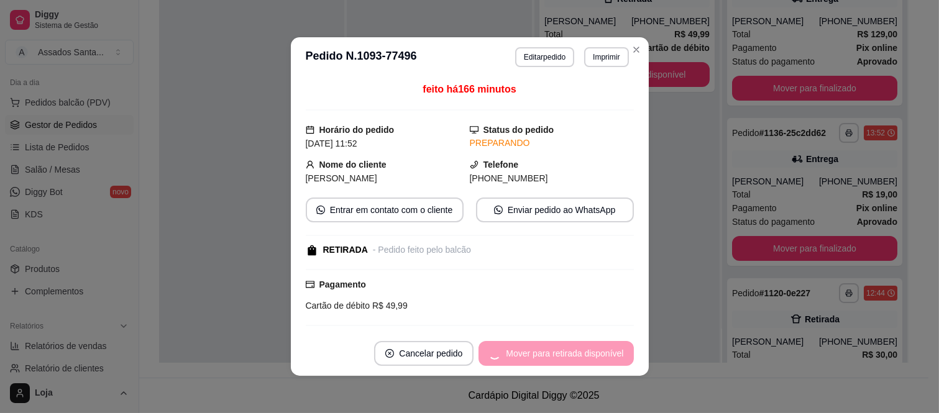
click at [578, 358] on div "Mover para retirada disponível" at bounding box center [555, 353] width 155 height 25
click at [578, 355] on div "Mover para retirada disponível" at bounding box center [555, 353] width 155 height 25
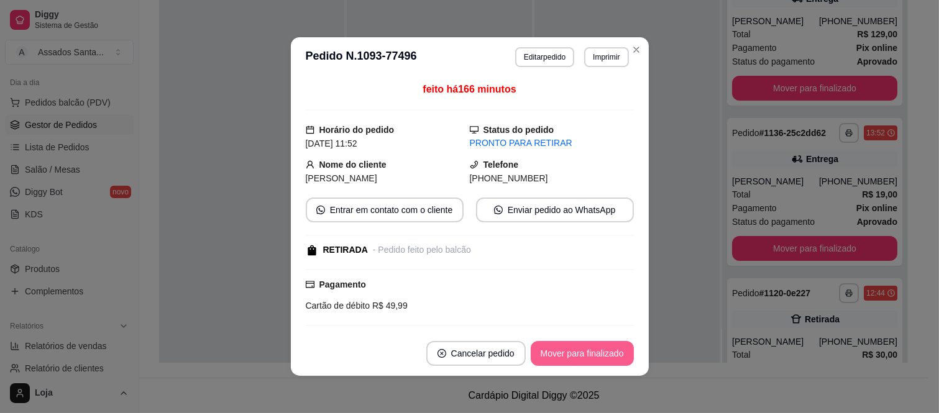
click at [578, 355] on button "Mover para finalizado" at bounding box center [581, 353] width 103 height 25
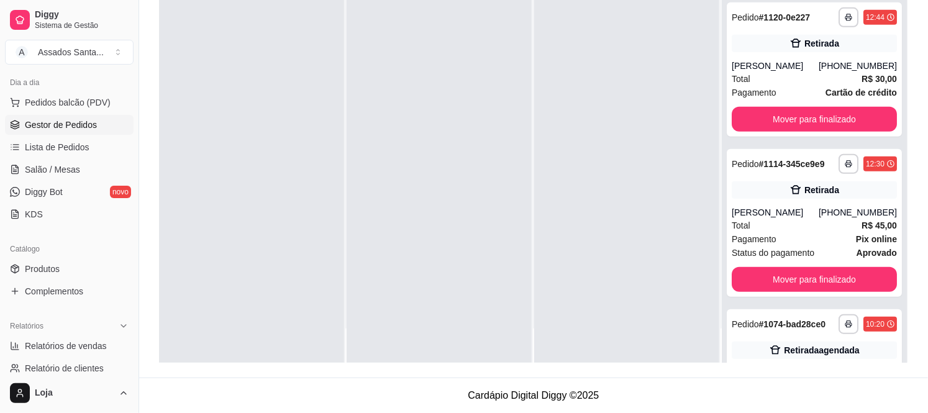
scroll to position [0, 0]
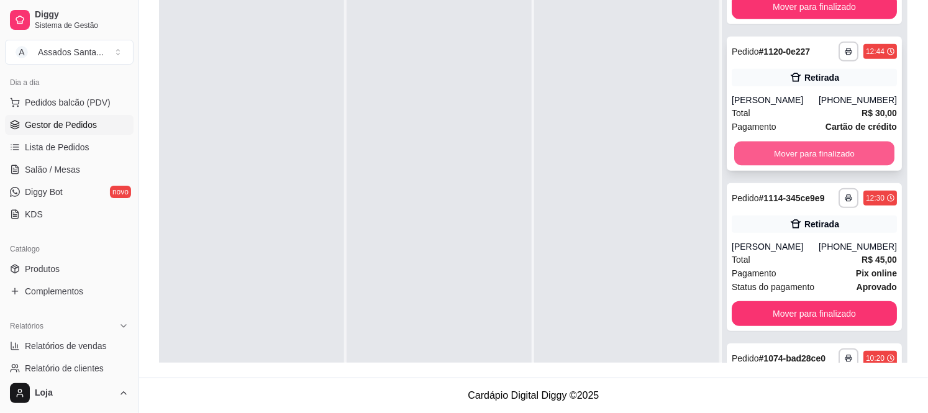
click at [801, 153] on button "Mover para finalizado" at bounding box center [814, 154] width 160 height 24
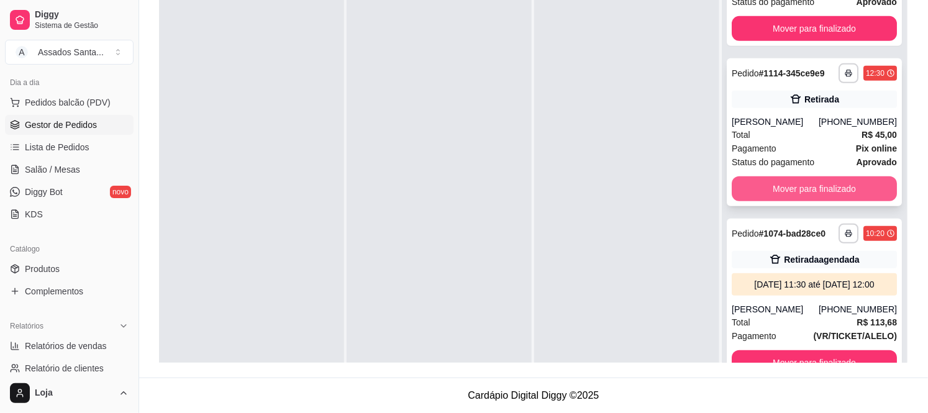
click at [775, 176] on button "Mover para finalizado" at bounding box center [814, 188] width 165 height 25
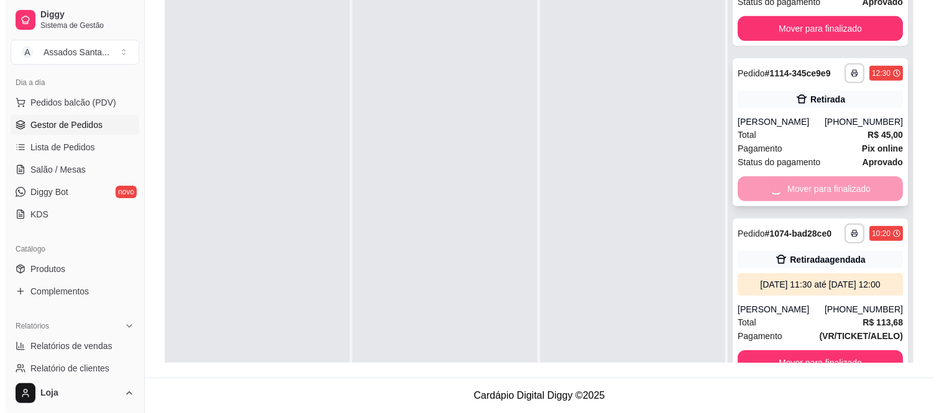
scroll to position [118, 0]
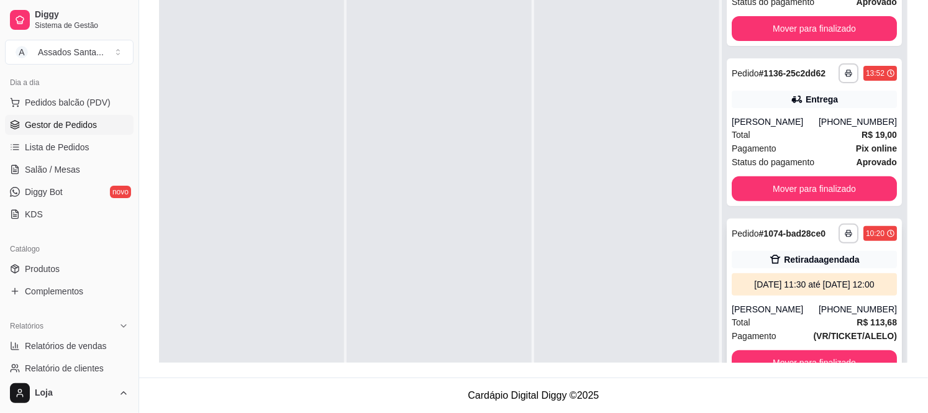
click at [800, 309] on div "[PERSON_NAME]" at bounding box center [775, 309] width 87 height 12
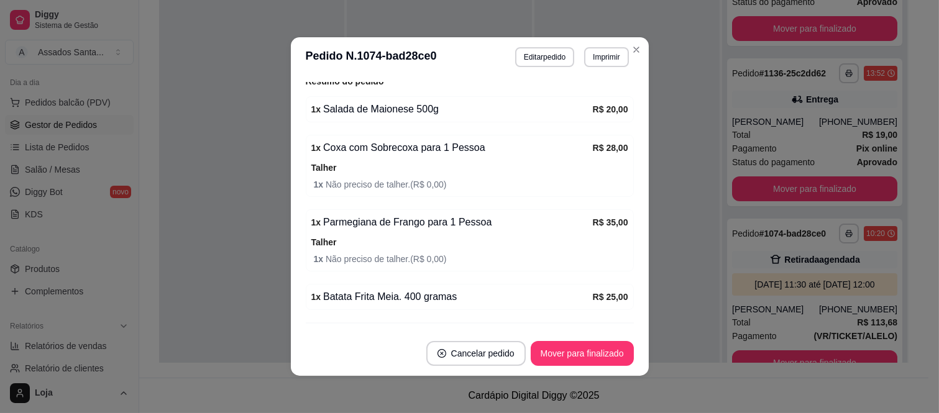
scroll to position [361, 0]
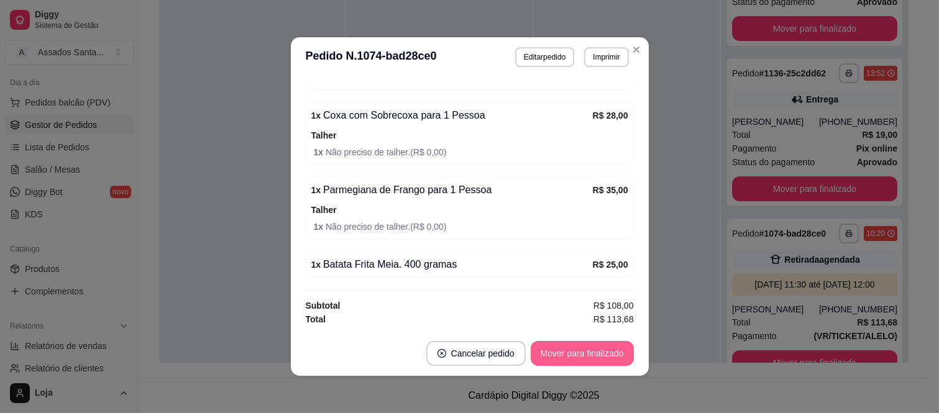
click at [573, 356] on button "Mover para finalizado" at bounding box center [581, 353] width 103 height 25
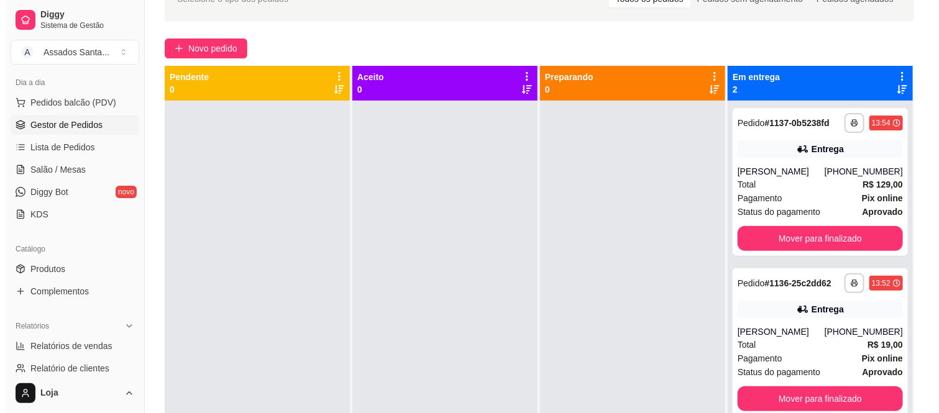
scroll to position [0, 0]
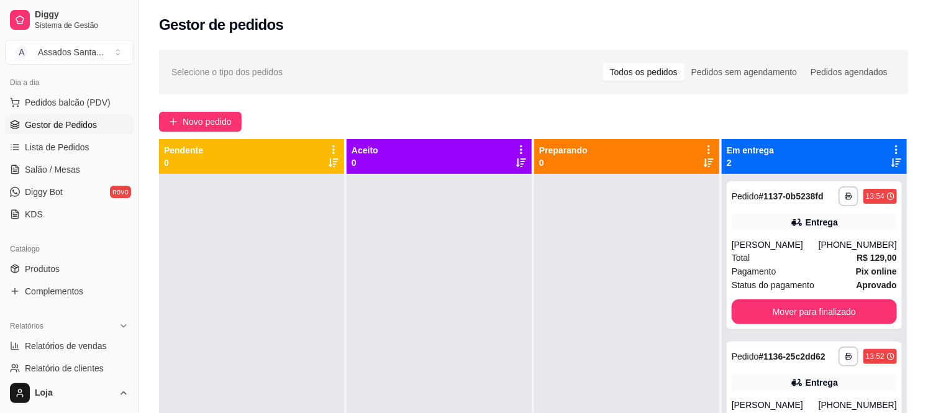
click at [160, 108] on div "**********" at bounding box center [533, 304] width 789 height 525
click at [199, 129] on button "Novo pedido" at bounding box center [200, 122] width 83 height 20
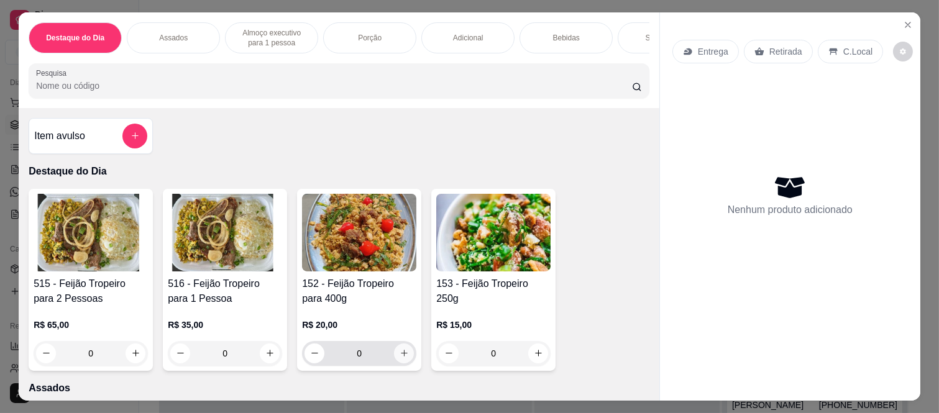
click at [404, 355] on button "increase-product-quantity" at bounding box center [404, 353] width 20 height 20
type input "1"
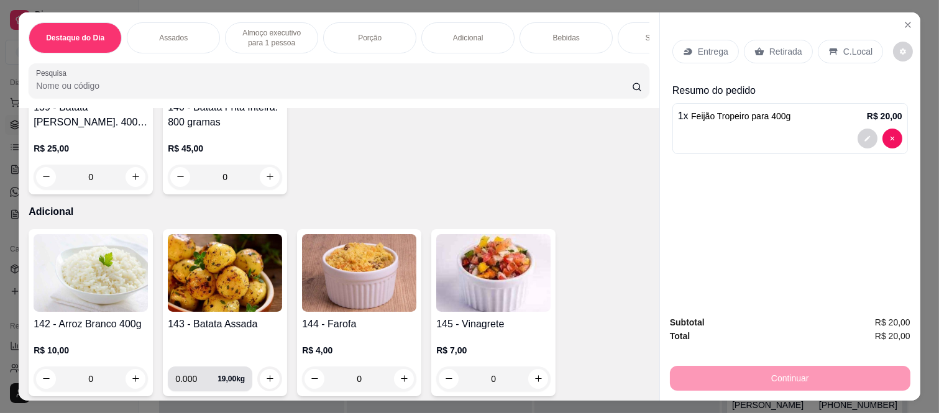
scroll to position [1104, 0]
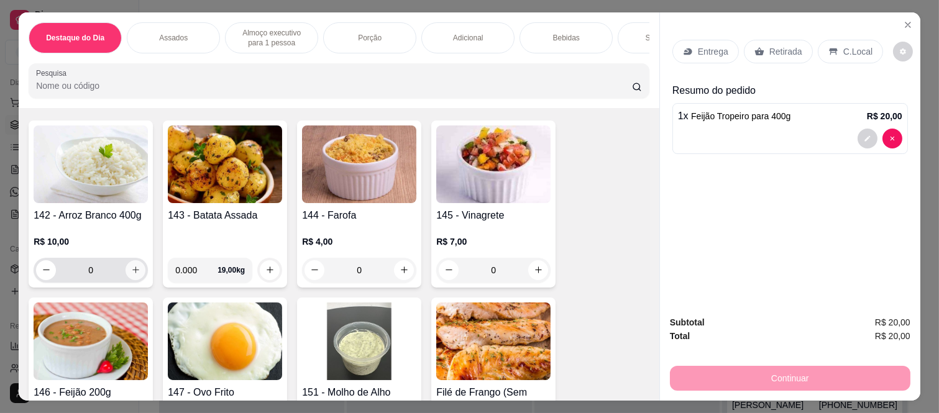
click at [132, 265] on icon "increase-product-quantity" at bounding box center [135, 269] width 9 height 9
type input "1"
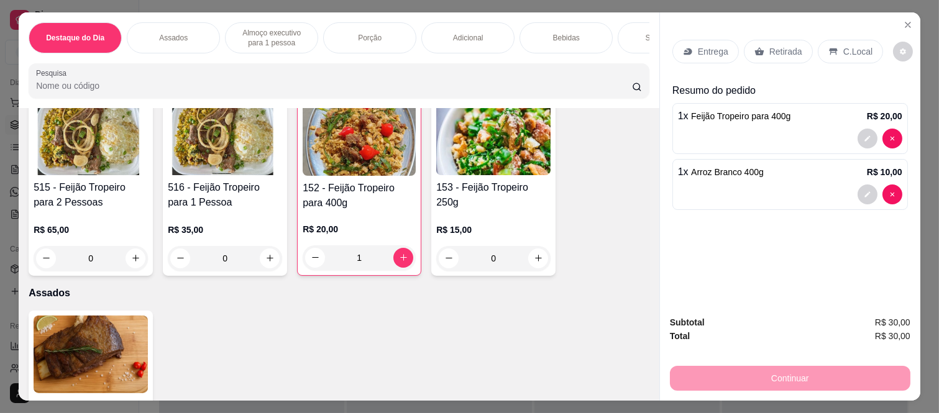
scroll to position [0, 0]
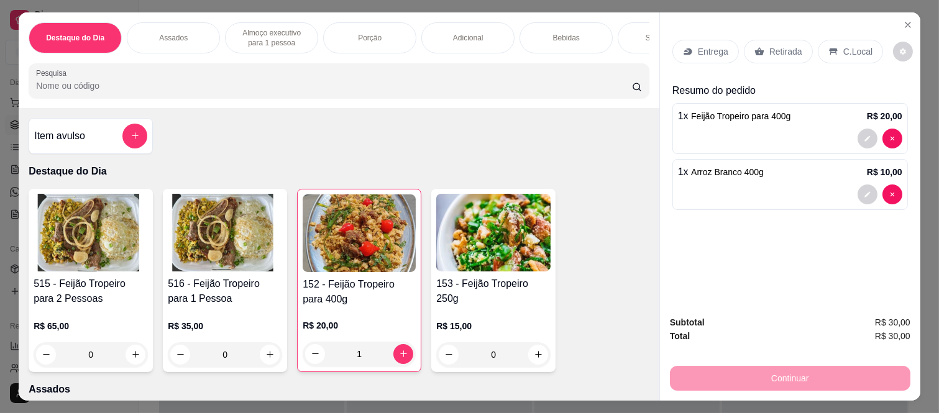
click at [90, 144] on div "Item avulso" at bounding box center [90, 136] width 113 height 25
click at [404, 161] on input "Nome do produto" at bounding box center [469, 163] width 234 height 12
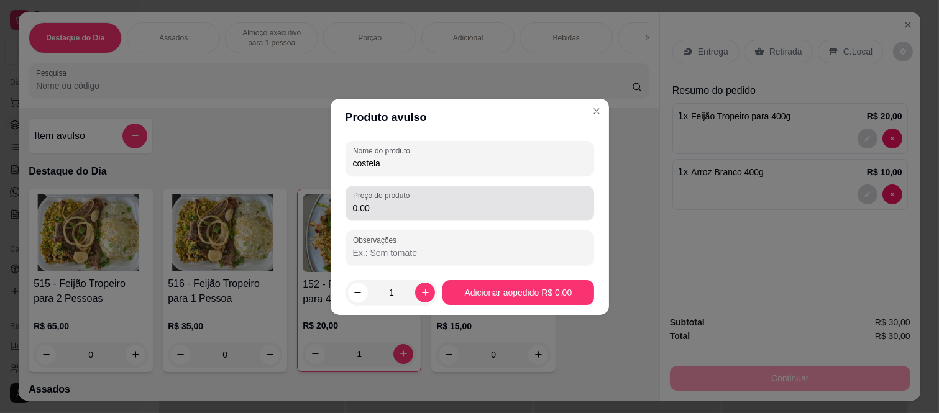
type input "costela"
click at [380, 207] on input "0,00" at bounding box center [470, 208] width 234 height 12
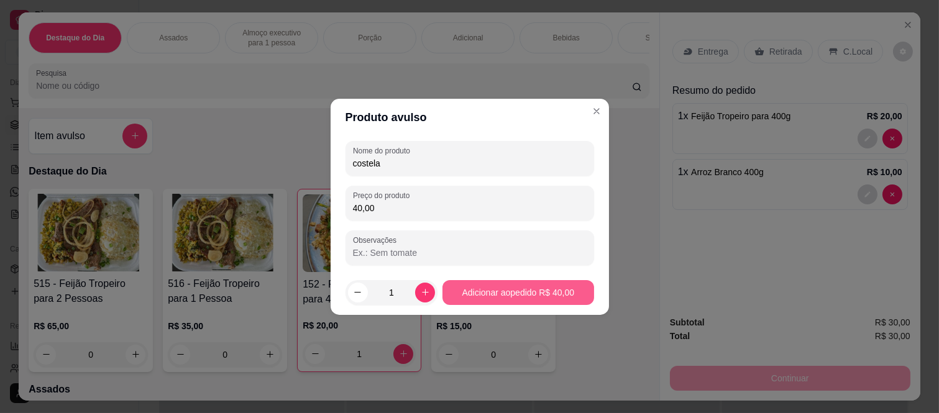
type input "40,00"
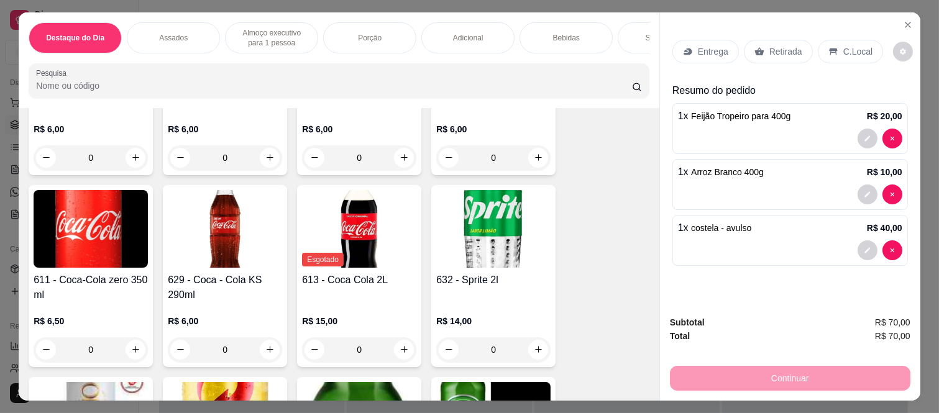
scroll to position [2208, 0]
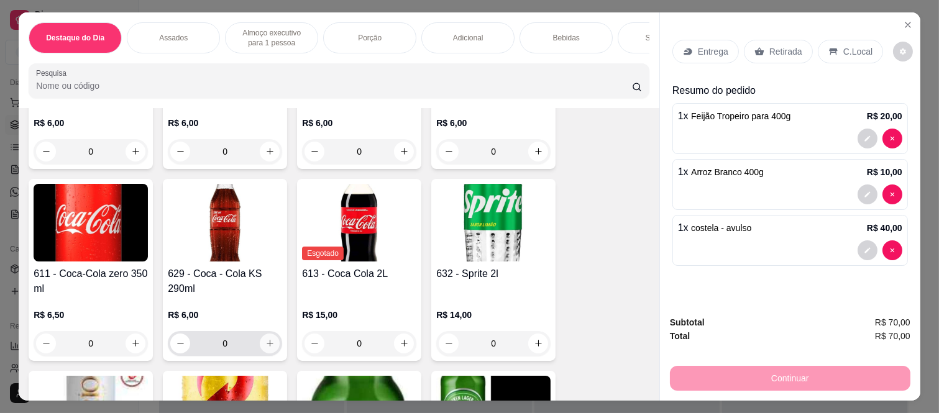
click at [265, 339] on icon "increase-product-quantity" at bounding box center [269, 343] width 9 height 9
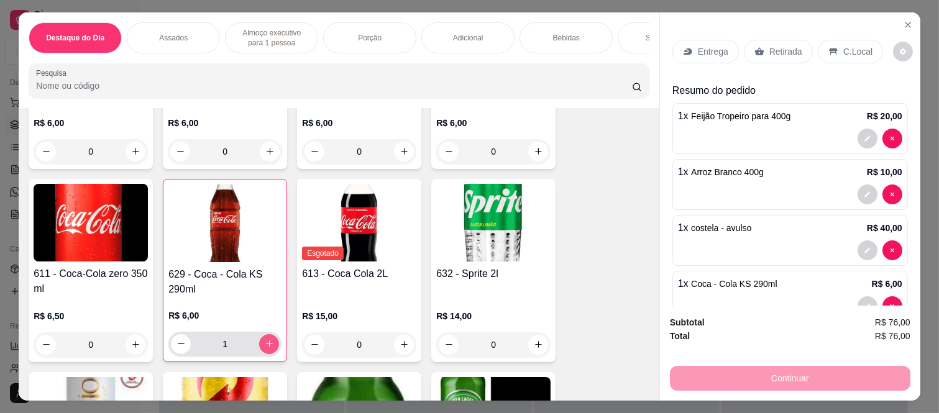
click at [265, 339] on icon "increase-product-quantity" at bounding box center [269, 343] width 9 height 9
type input "2"
click at [851, 50] on p "C.Local" at bounding box center [857, 51] width 29 height 12
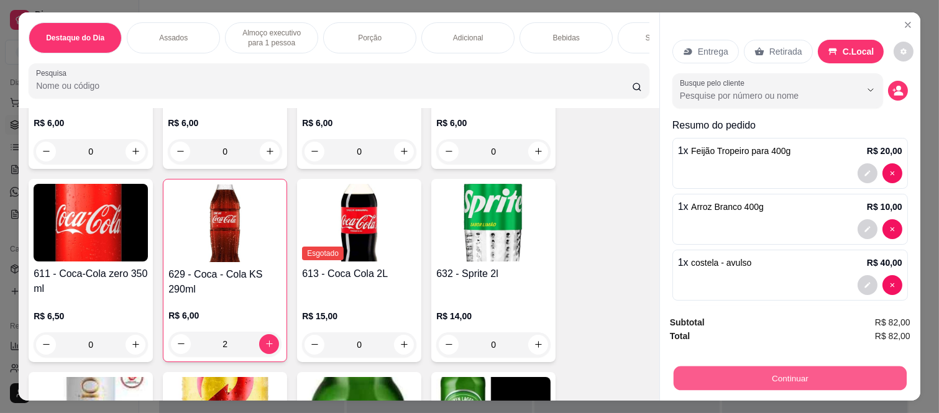
click at [771, 376] on button "Continuar" at bounding box center [789, 378] width 233 height 24
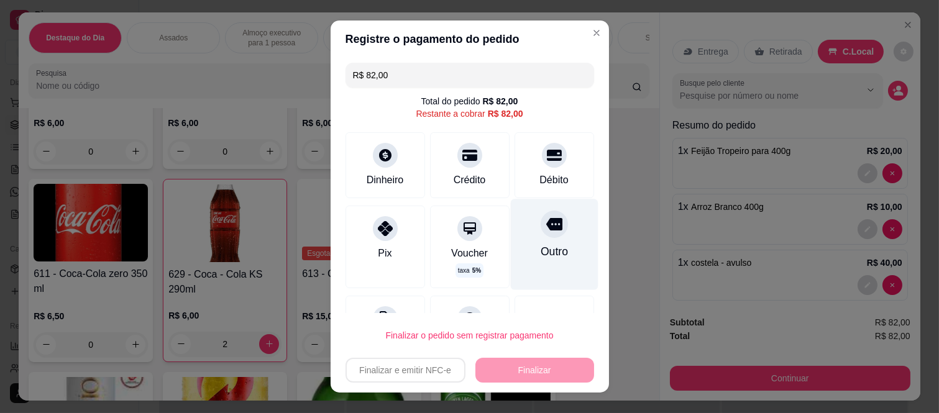
click at [535, 239] on div "Outro" at bounding box center [554, 244] width 88 height 91
type input "R$ 0,00"
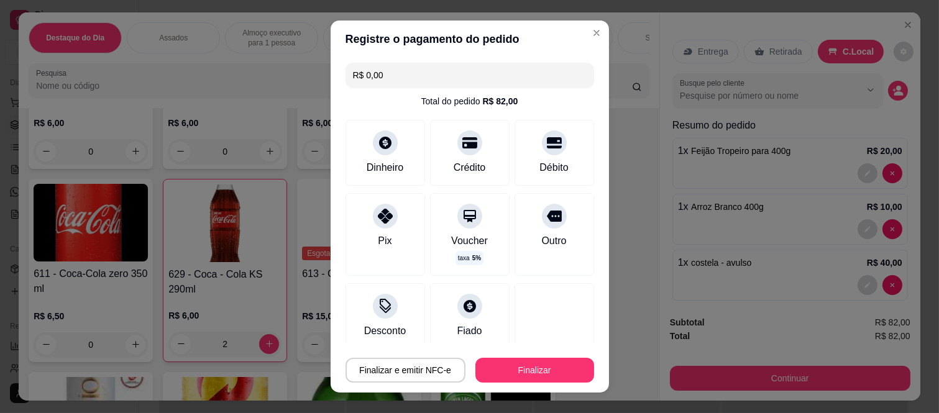
click at [525, 366] on button "Finalizar" at bounding box center [534, 370] width 119 height 25
type input "0"
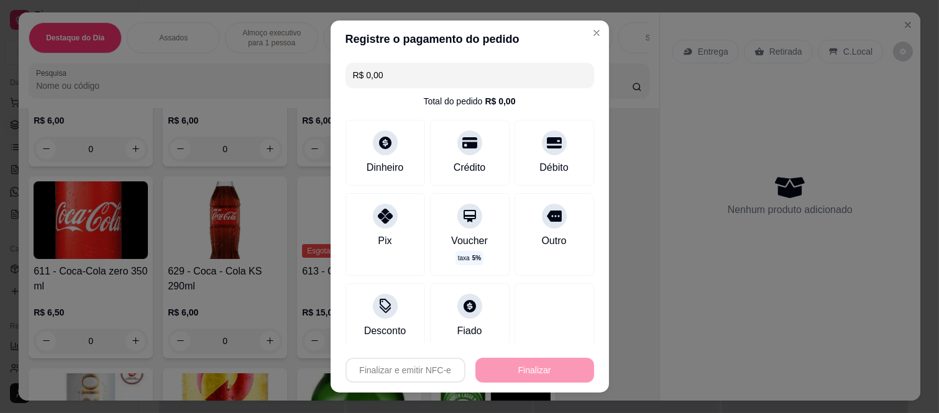
type input "-R$ 82,00"
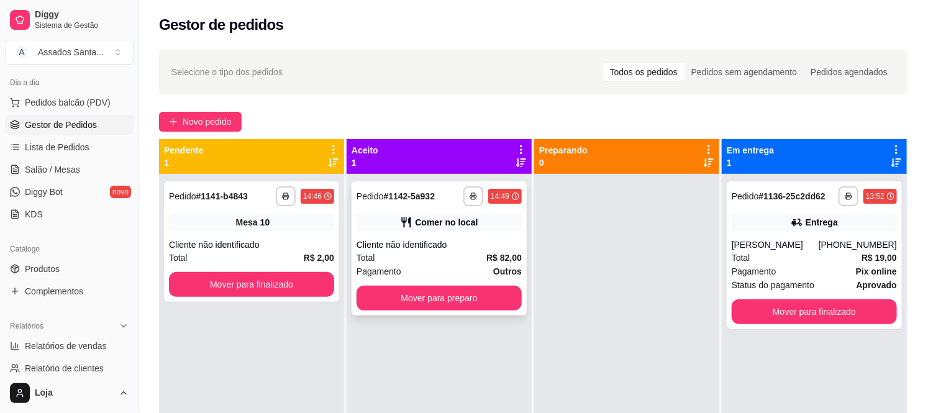
click at [402, 237] on div "**********" at bounding box center [439, 248] width 175 height 134
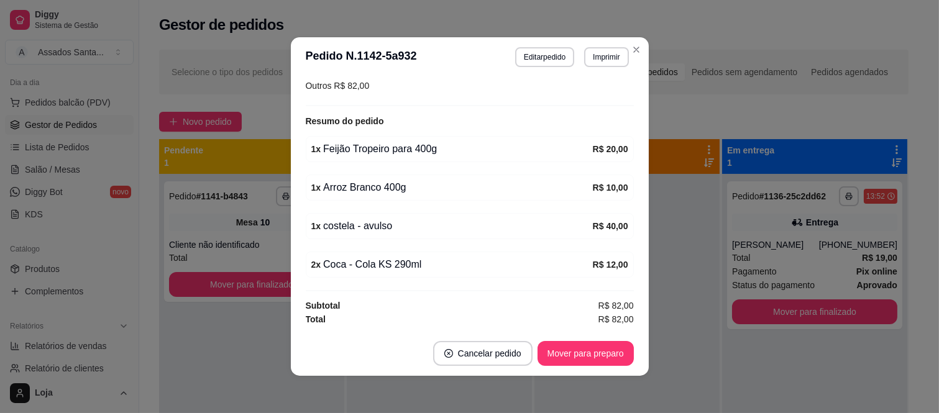
scroll to position [194, 0]
click at [539, 58] on button "Editar pedido" at bounding box center [545, 56] width 58 height 19
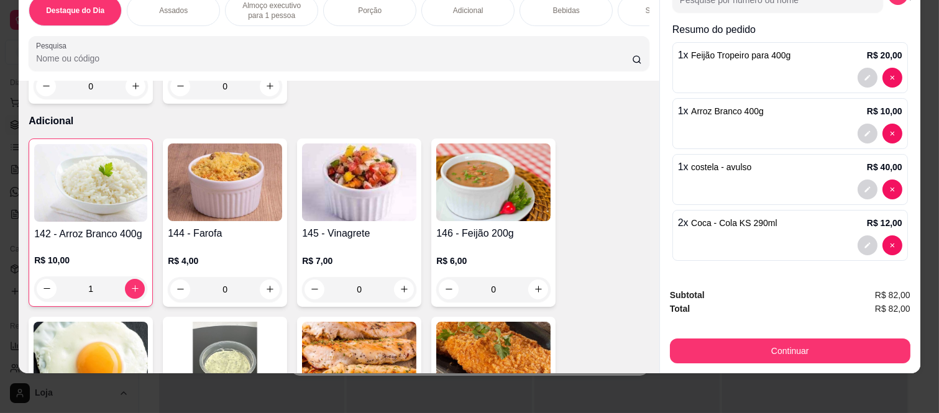
scroll to position [1035, 0]
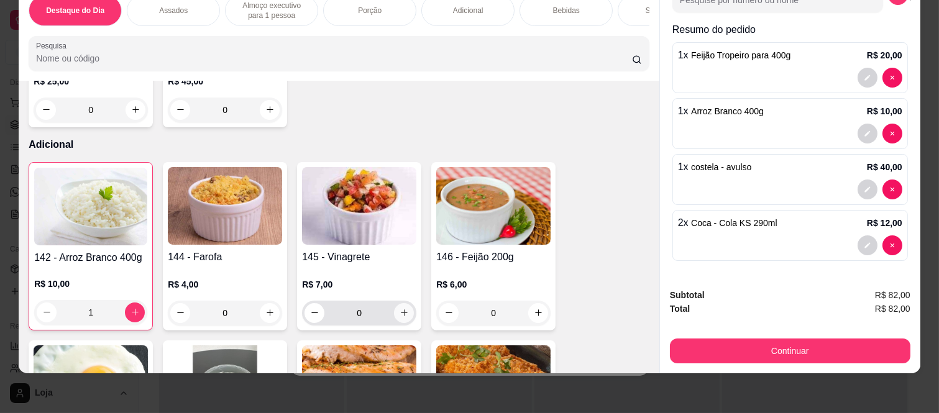
click at [401, 308] on icon "increase-product-quantity" at bounding box center [403, 312] width 9 height 9
type input "1"
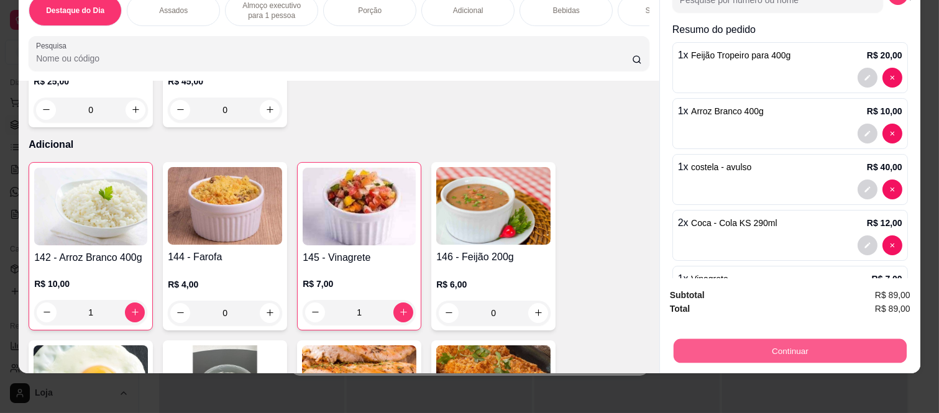
click at [740, 339] on button "Continuar" at bounding box center [789, 351] width 233 height 24
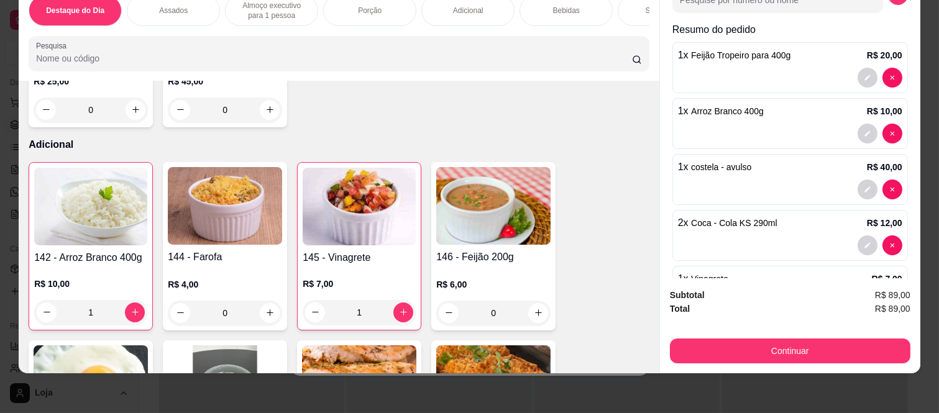
click at [519, 239] on div "Outro" at bounding box center [554, 244] width 88 height 91
type input "R$ 0,00"
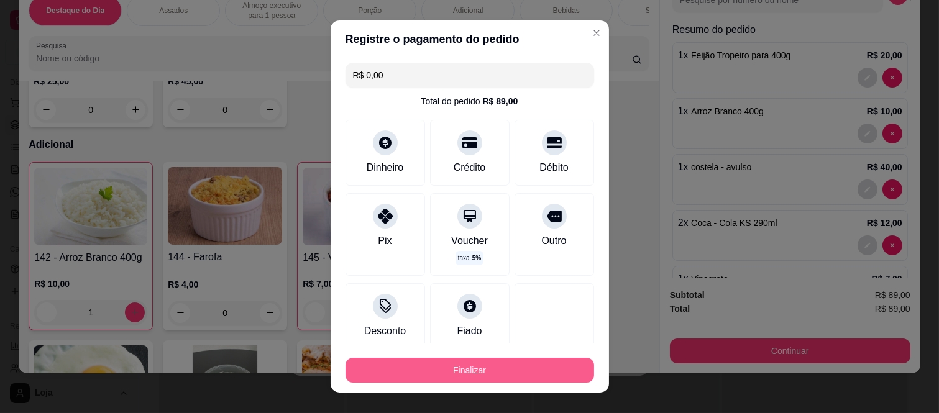
click at [514, 362] on button "Finalizar" at bounding box center [469, 370] width 248 height 25
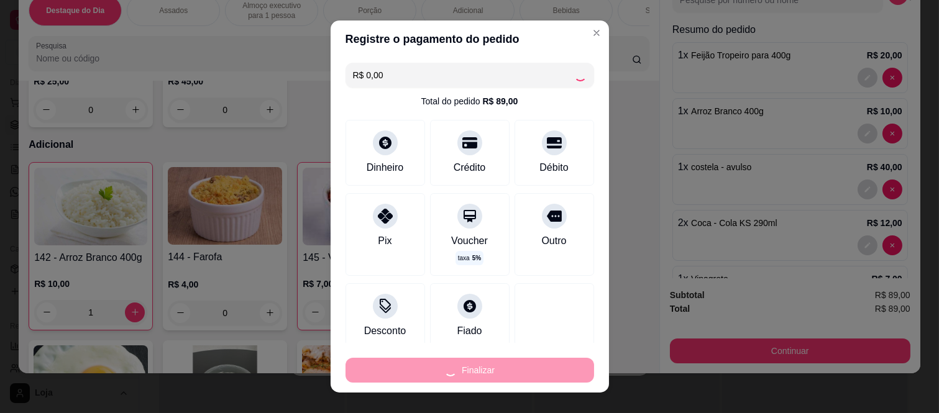
type input "0"
type input "-R$ 89,00"
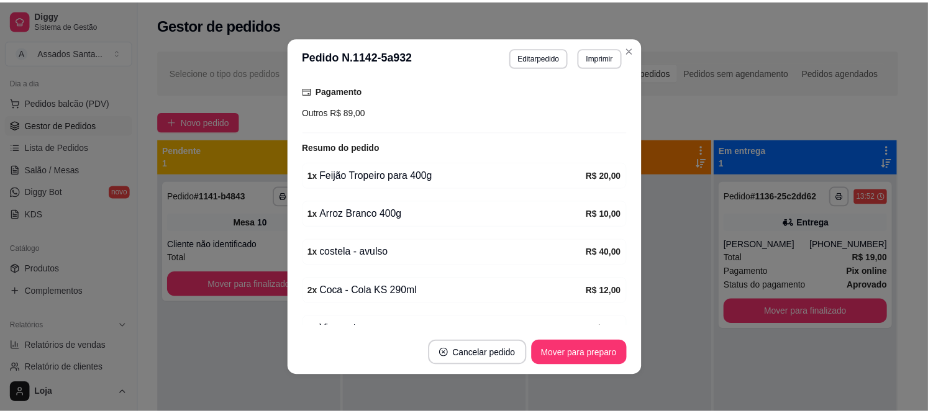
scroll to position [221, 0]
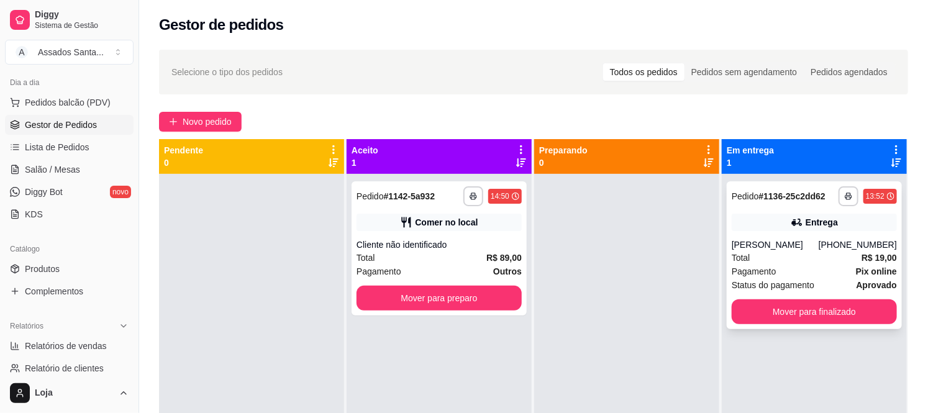
click at [773, 270] on div "Pagamento Pix online" at bounding box center [814, 272] width 165 height 14
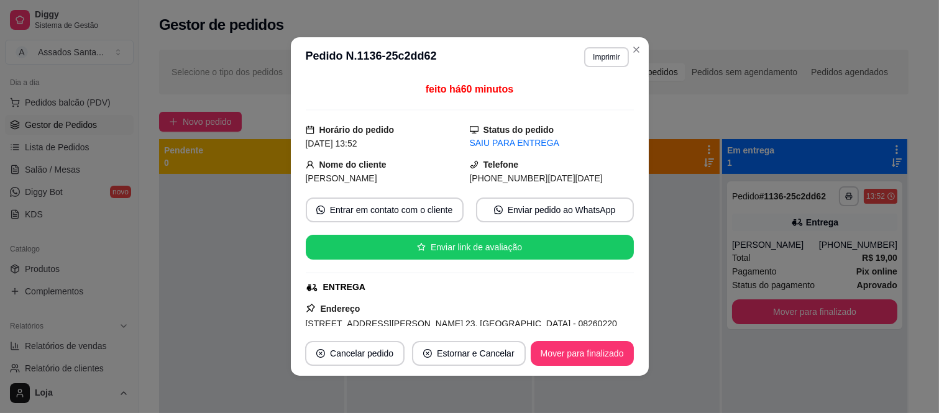
click at [637, 190] on div "feito há 60 minutos Horário do pedido [DATE] 13:52 Status do pedido SAIU PARA E…" at bounding box center [470, 204] width 358 height 254
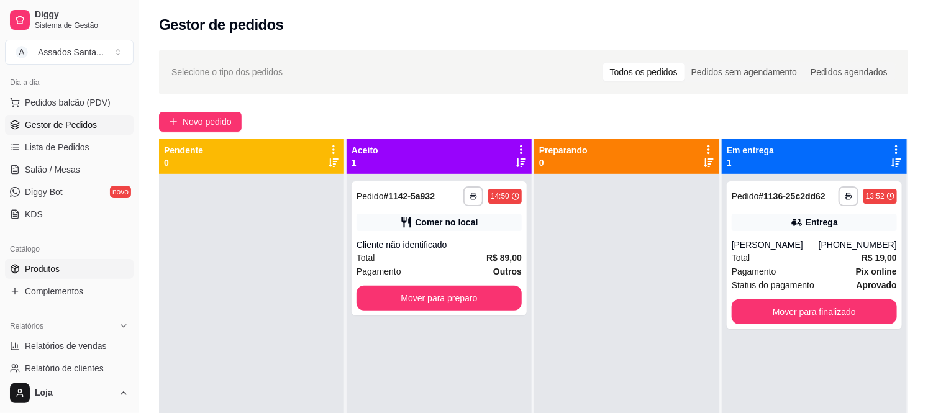
drag, startPoint x: 41, startPoint y: 272, endPoint x: 75, endPoint y: 274, distance: 34.2
click at [42, 272] on span "Produtos" at bounding box center [42, 269] width 35 height 12
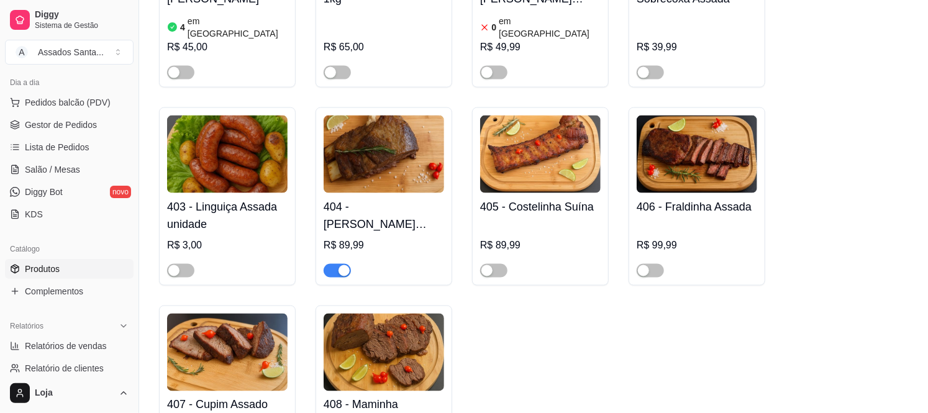
scroll to position [828, 0]
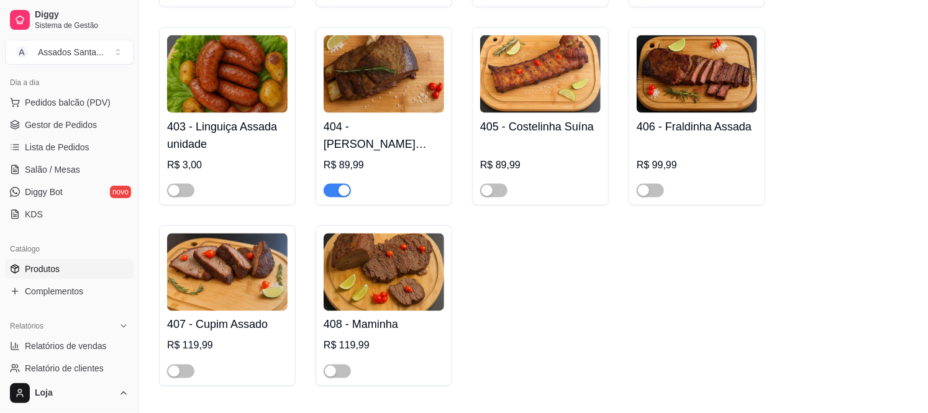
click at [342, 185] on div "button" at bounding box center [344, 190] width 11 height 11
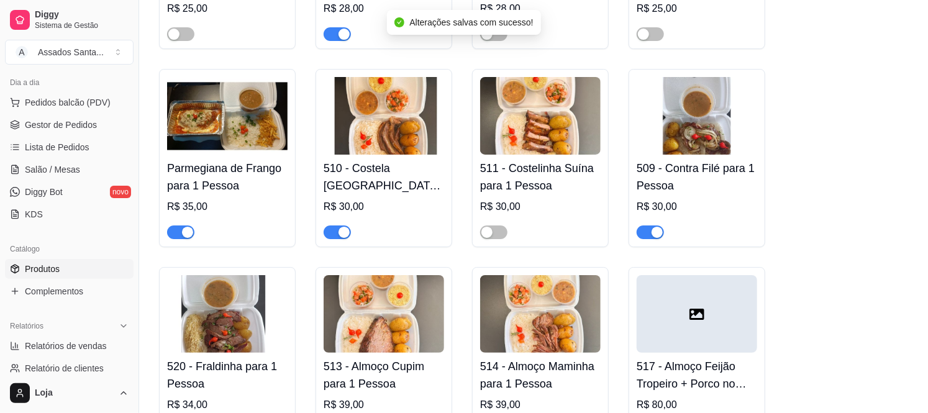
scroll to position [2001, 0]
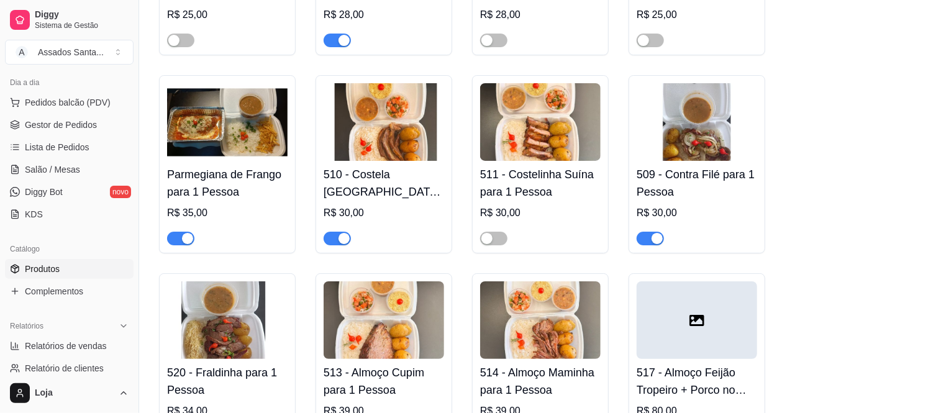
click at [342, 232] on span "button" at bounding box center [337, 239] width 27 height 14
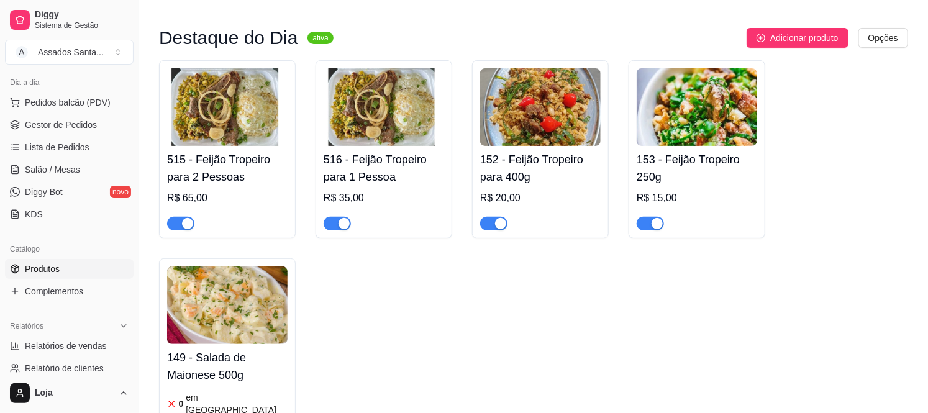
scroll to position [0, 0]
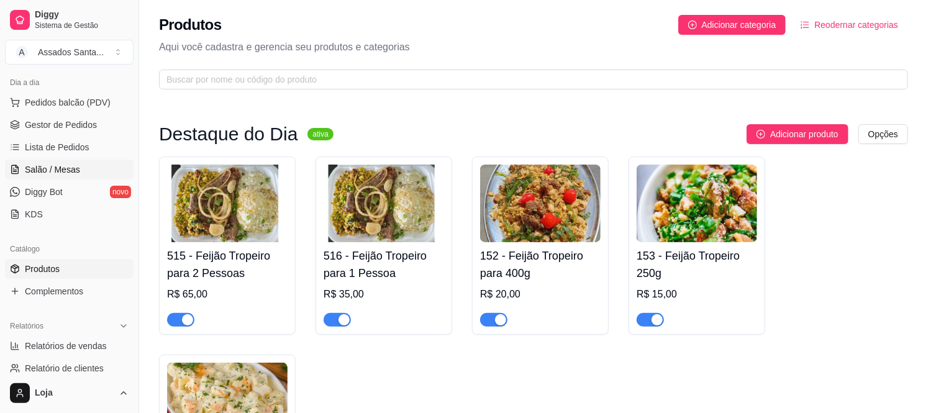
click at [43, 165] on span "Salão / Mesas" at bounding box center [52, 169] width 55 height 12
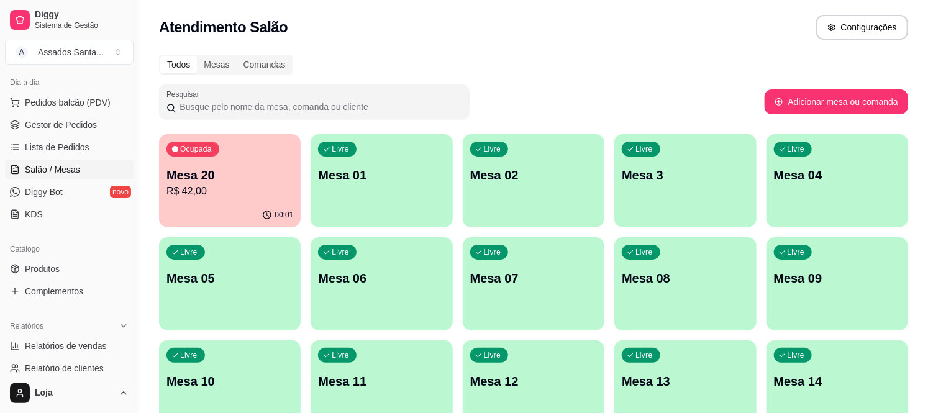
click at [353, 175] on p "Mesa 01" at bounding box center [381, 174] width 127 height 17
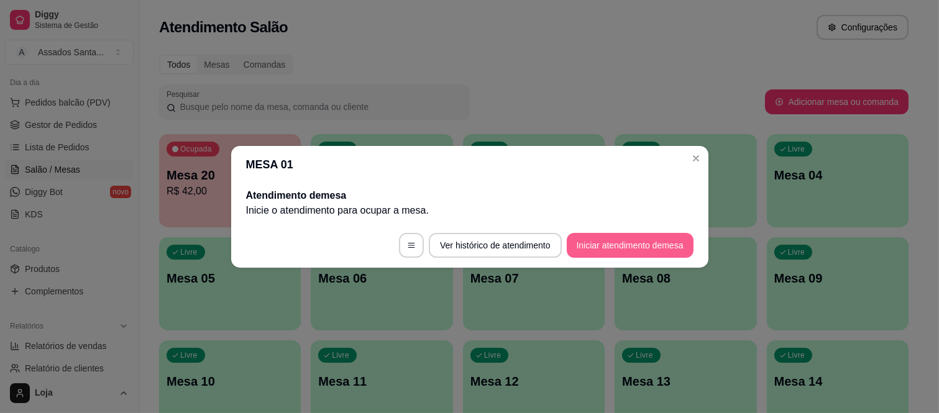
click at [620, 246] on button "Iniciar atendimento de mesa" at bounding box center [629, 245] width 127 height 25
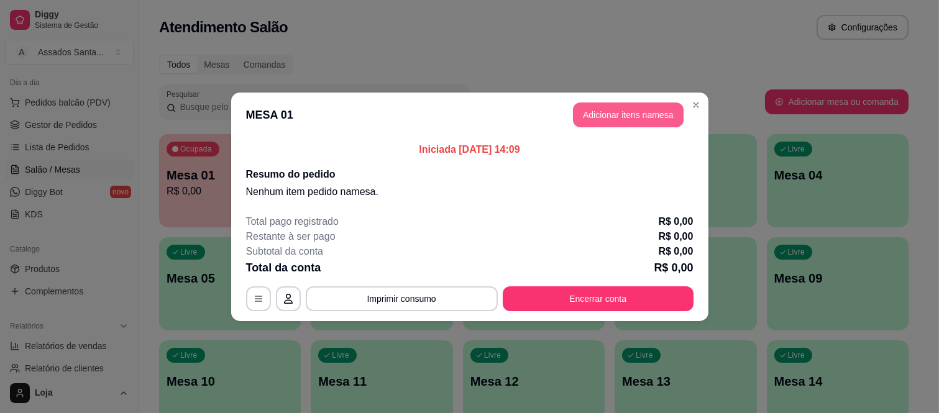
click at [603, 111] on button "Adicionar itens na mesa" at bounding box center [628, 114] width 111 height 25
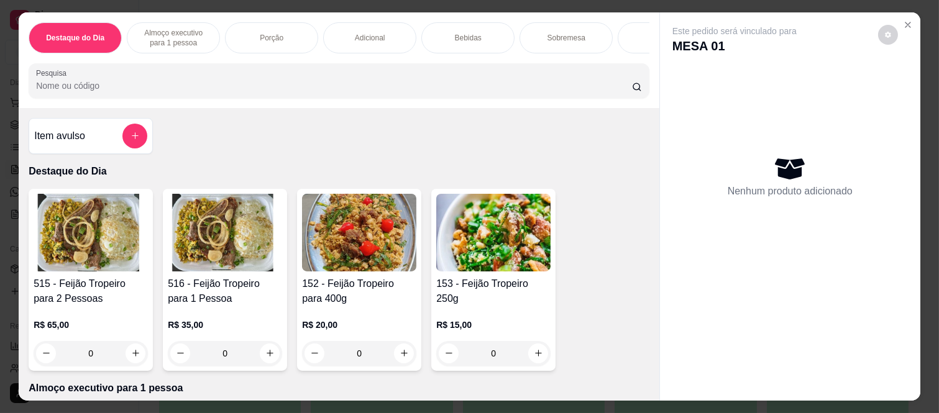
click at [135, 144] on button "add-separate-item" at bounding box center [134, 136] width 25 height 25
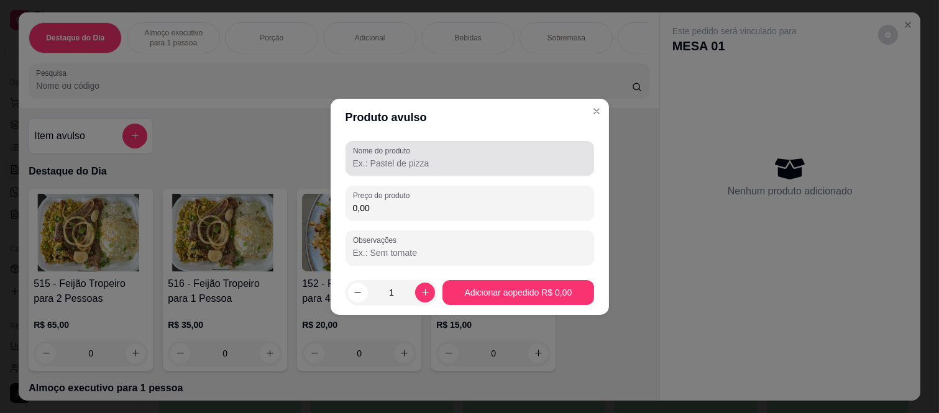
click at [433, 165] on input "Nome do produto" at bounding box center [470, 163] width 234 height 12
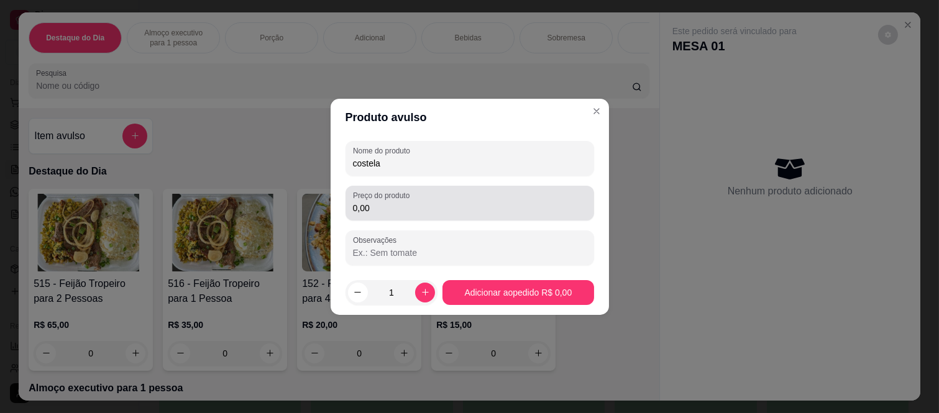
type input "costela"
click at [439, 207] on input "0,00" at bounding box center [470, 208] width 234 height 12
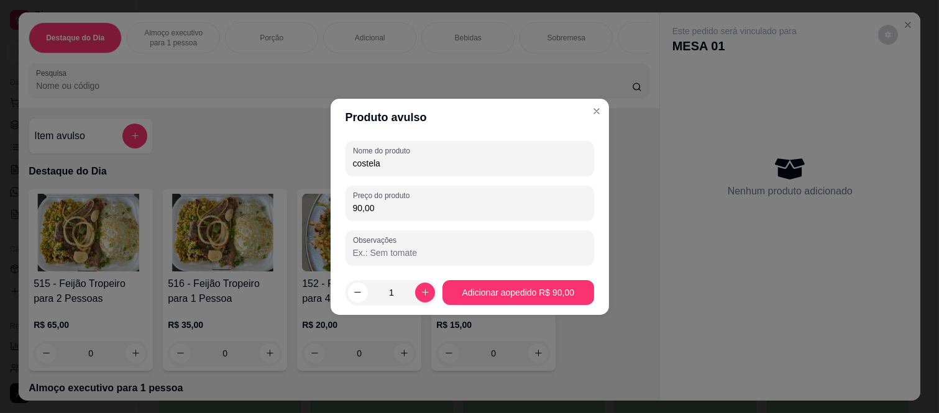
type input "90,00"
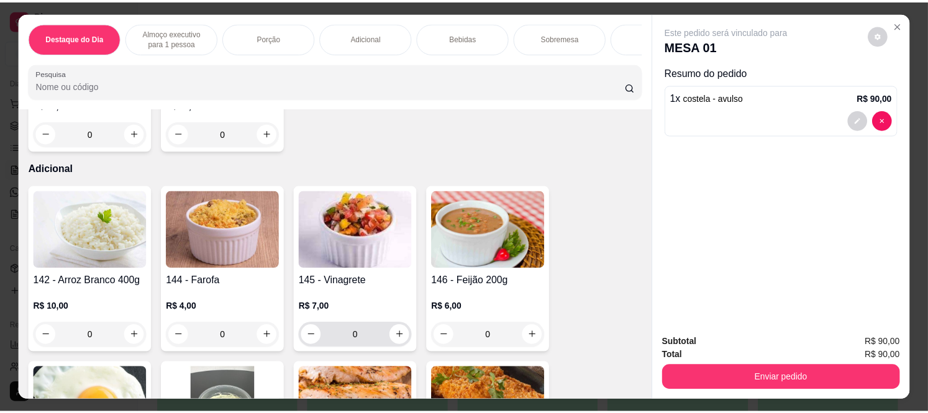
scroll to position [897, 0]
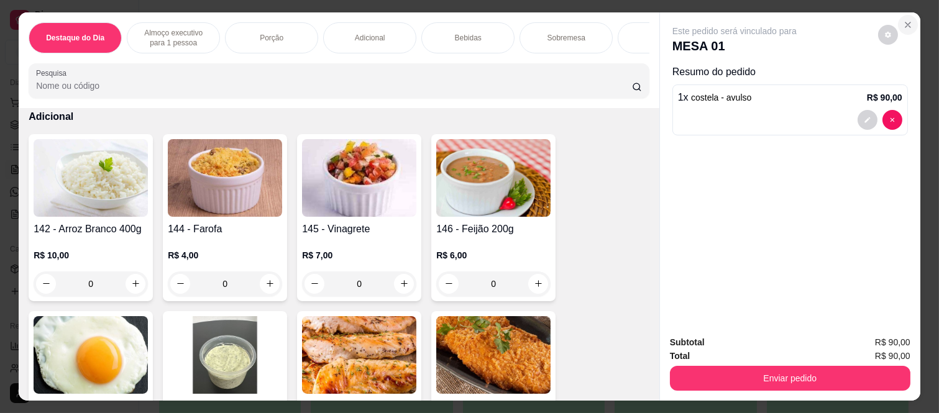
click at [898, 16] on button "Close" at bounding box center [908, 25] width 20 height 20
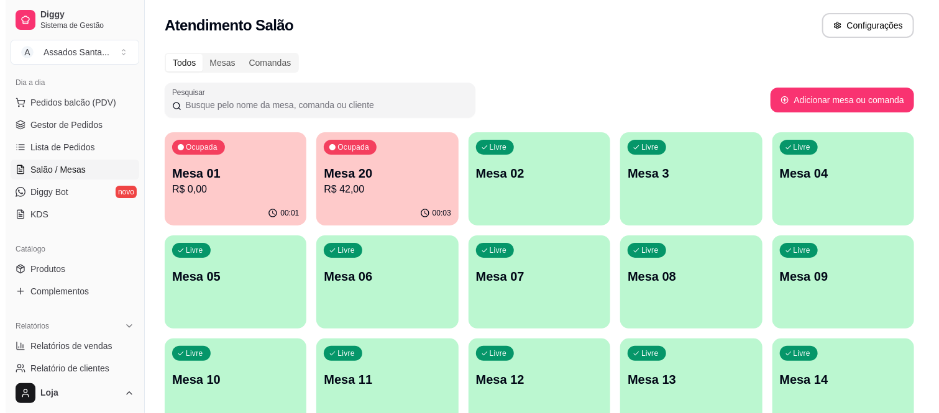
scroll to position [0, 0]
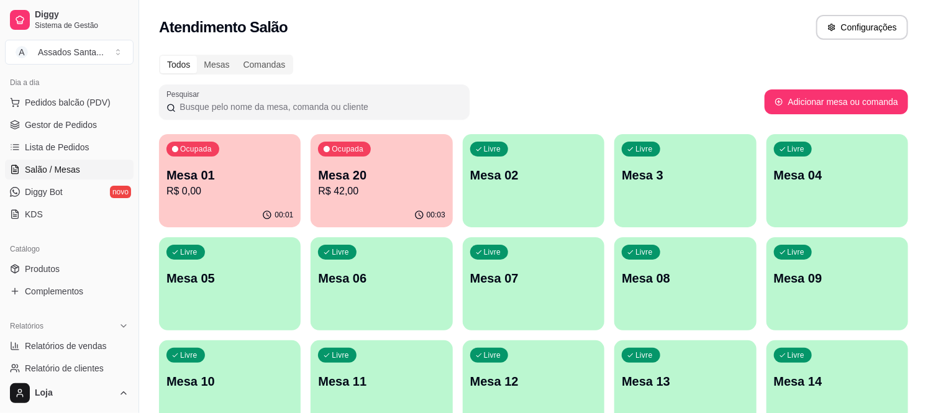
click at [401, 176] on p "Mesa 20" at bounding box center [381, 174] width 127 height 17
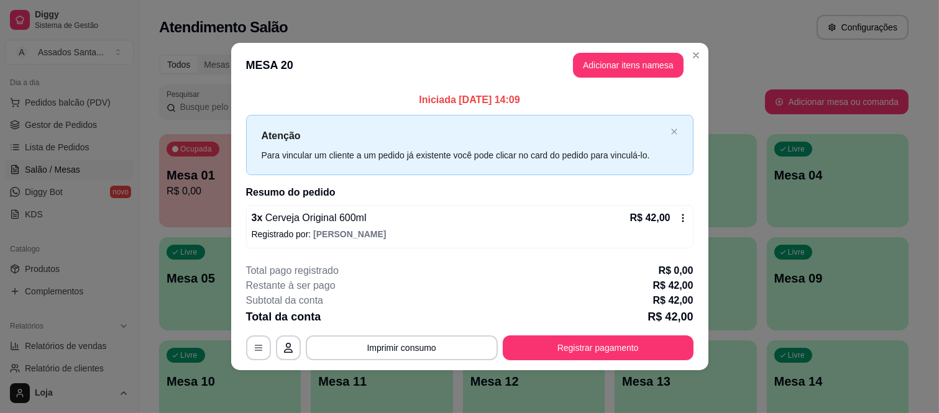
click at [635, 75] on button "Adicionar itens na mesa" at bounding box center [628, 65] width 111 height 25
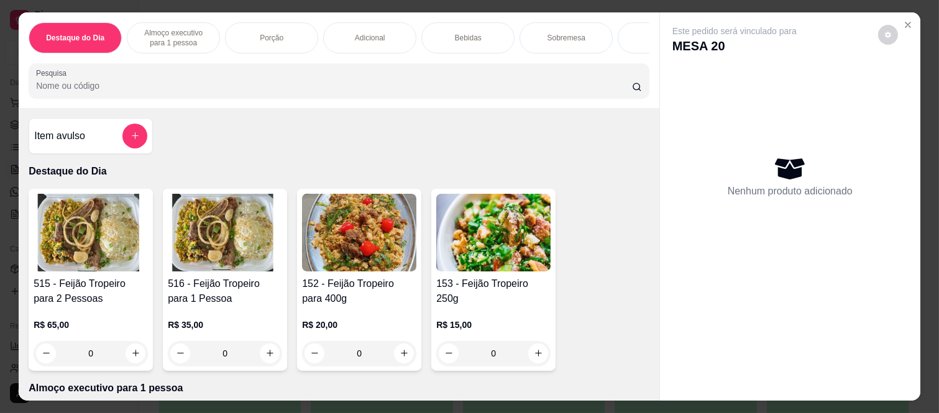
click at [109, 148] on div "Item avulso" at bounding box center [90, 136] width 113 height 25
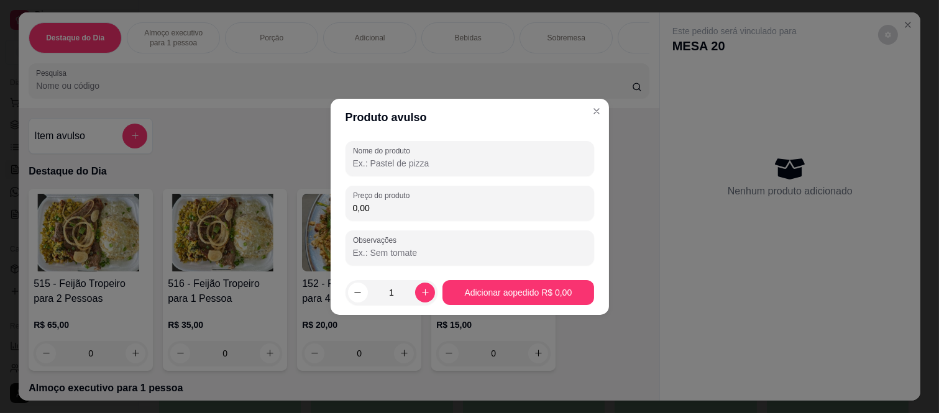
click at [393, 168] on input "Nome do produto" at bounding box center [470, 163] width 234 height 12
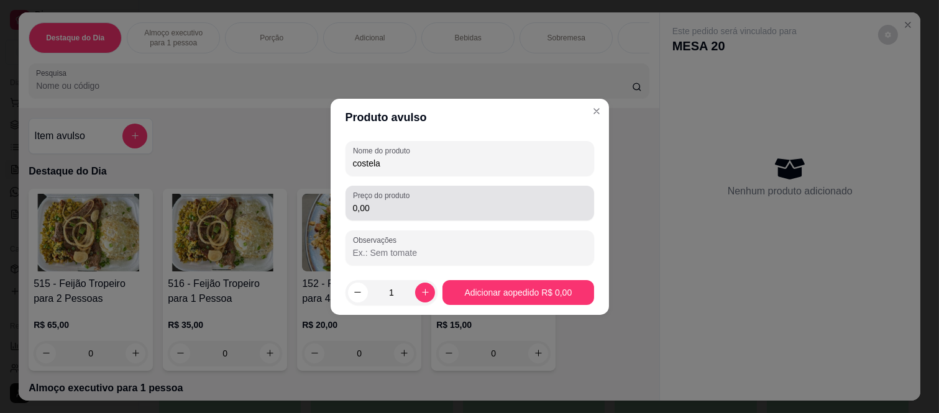
type input "costela"
click at [395, 197] on label "Preço do produto" at bounding box center [383, 195] width 61 height 11
click at [395, 202] on input "0,00" at bounding box center [470, 208] width 234 height 12
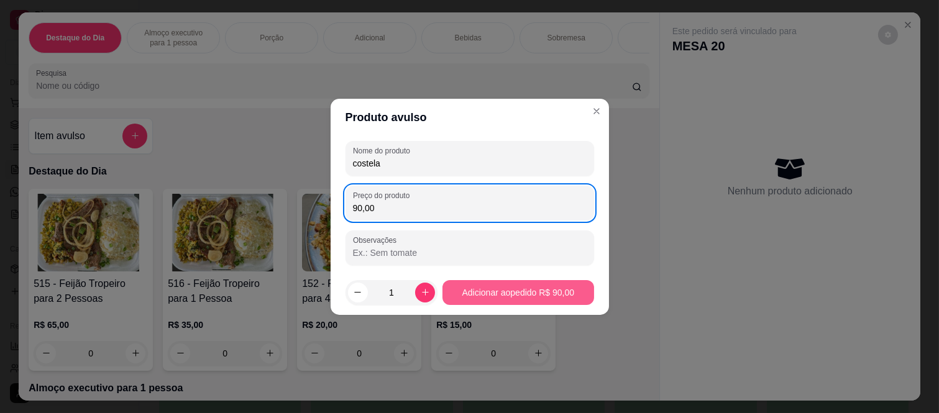
type input "90,00"
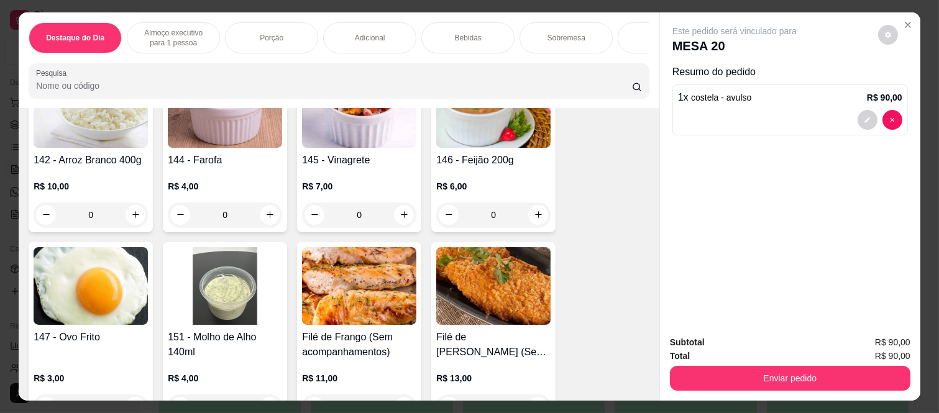
scroll to position [897, 0]
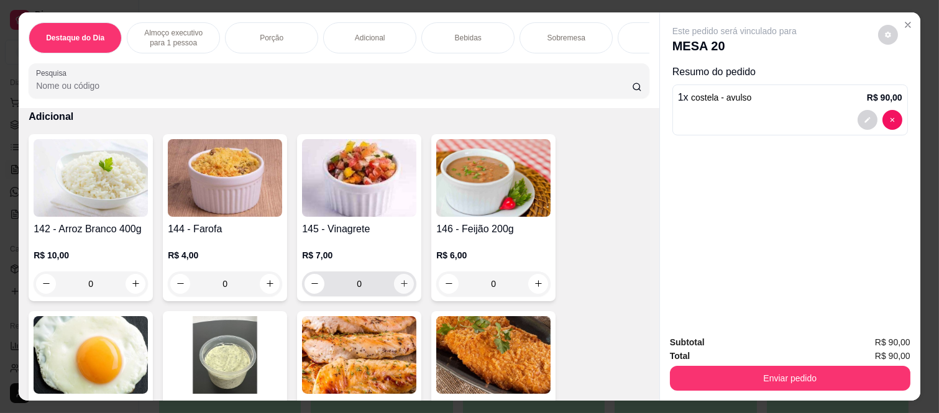
click at [401, 288] on icon "increase-product-quantity" at bounding box center [403, 283] width 9 height 9
type input "1"
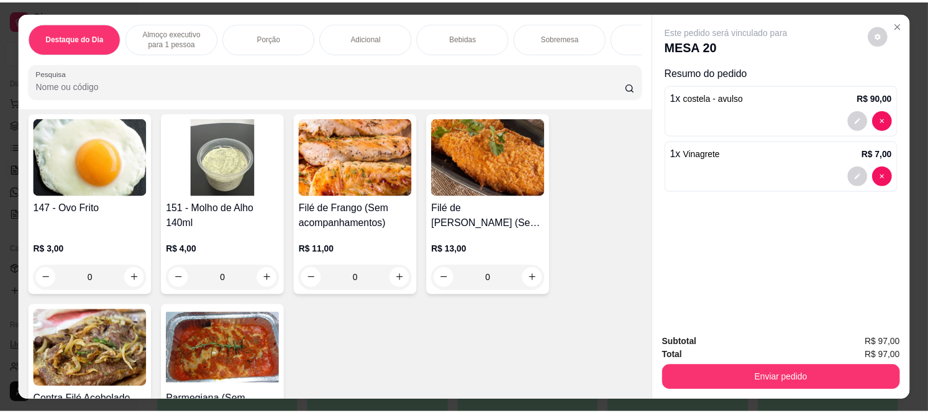
scroll to position [1104, 0]
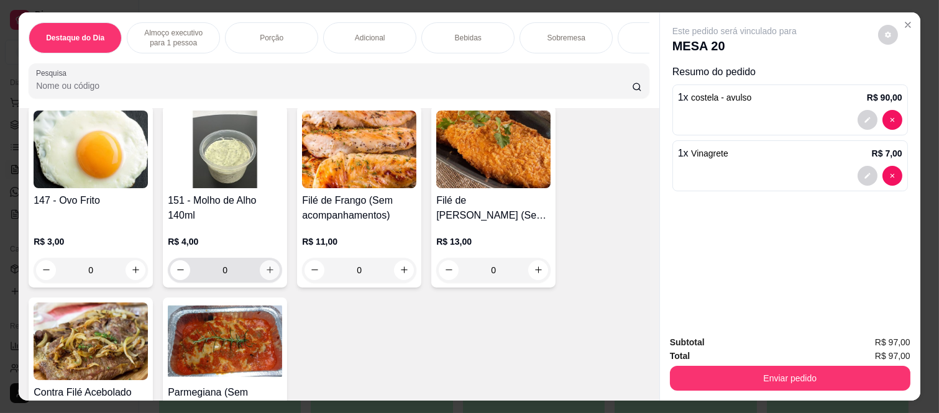
click at [266, 268] on button "increase-product-quantity" at bounding box center [270, 270] width 20 height 20
type input "1"
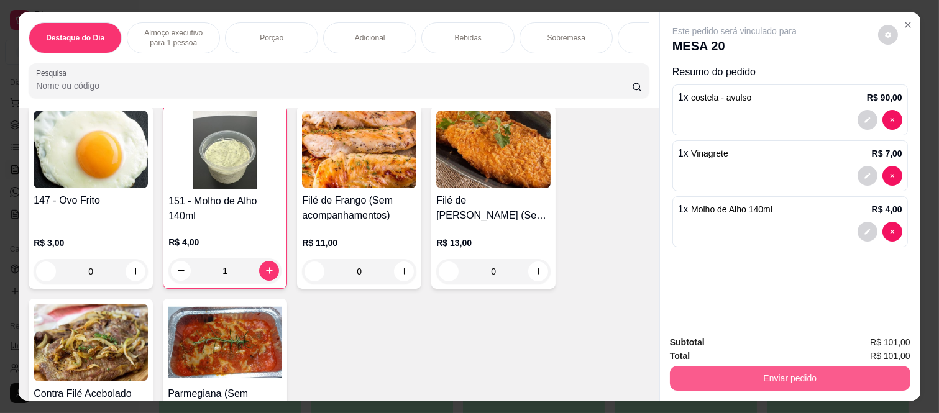
click at [810, 373] on button "Enviar pedido" at bounding box center [790, 378] width 240 height 25
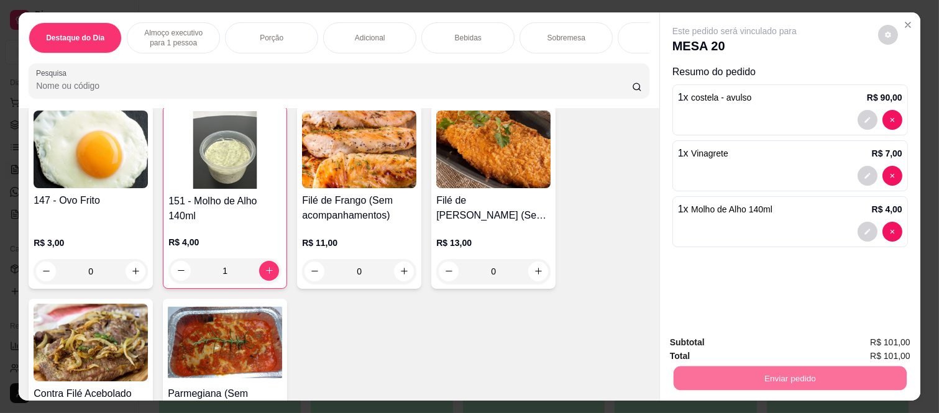
click at [716, 343] on button "Não registrar e enviar pedido" at bounding box center [747, 343] width 129 height 24
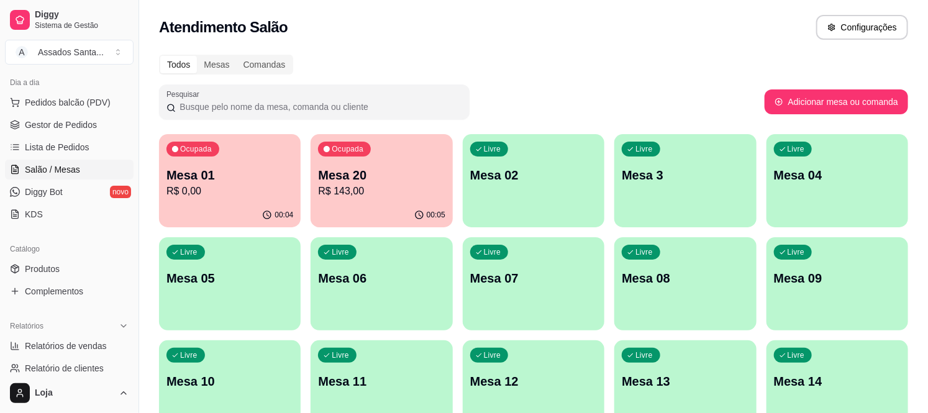
click at [214, 215] on div "00:04" at bounding box center [230, 215] width 142 height 24
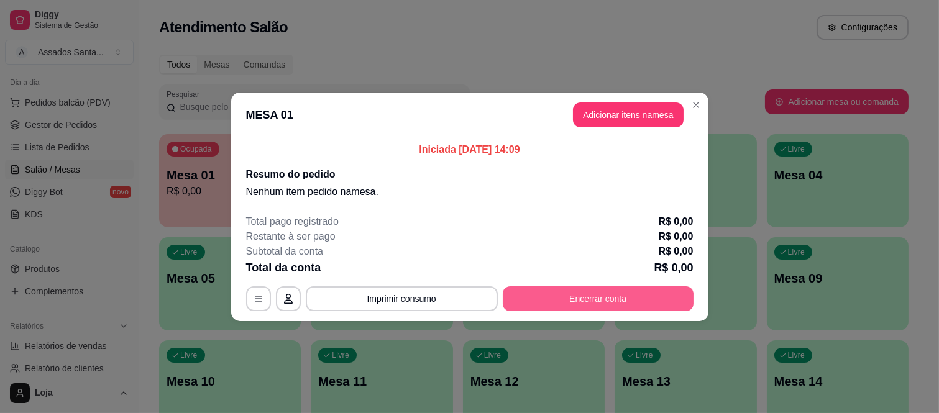
click at [556, 293] on button "Encerrar conta" at bounding box center [597, 298] width 191 height 25
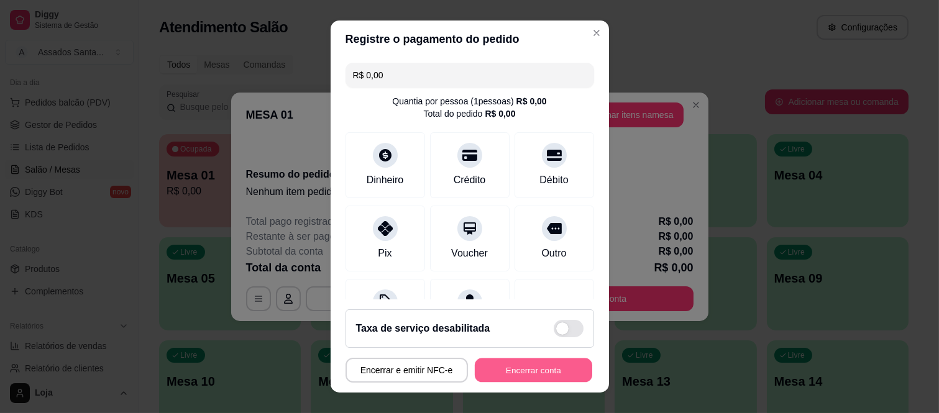
click at [540, 375] on button "Encerrar conta" at bounding box center [533, 370] width 117 height 24
